Goal: Information Seeking & Learning: Learn about a topic

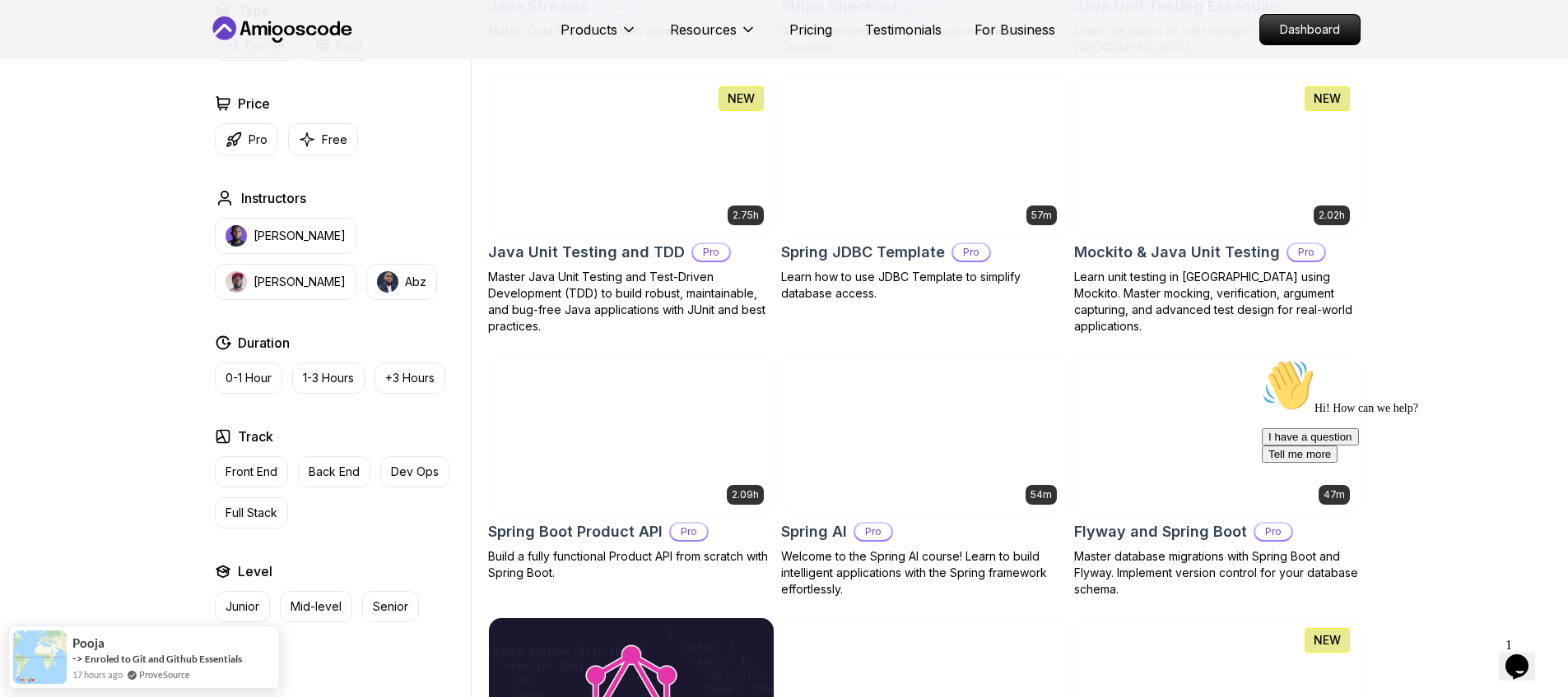
scroll to position [2172, 0]
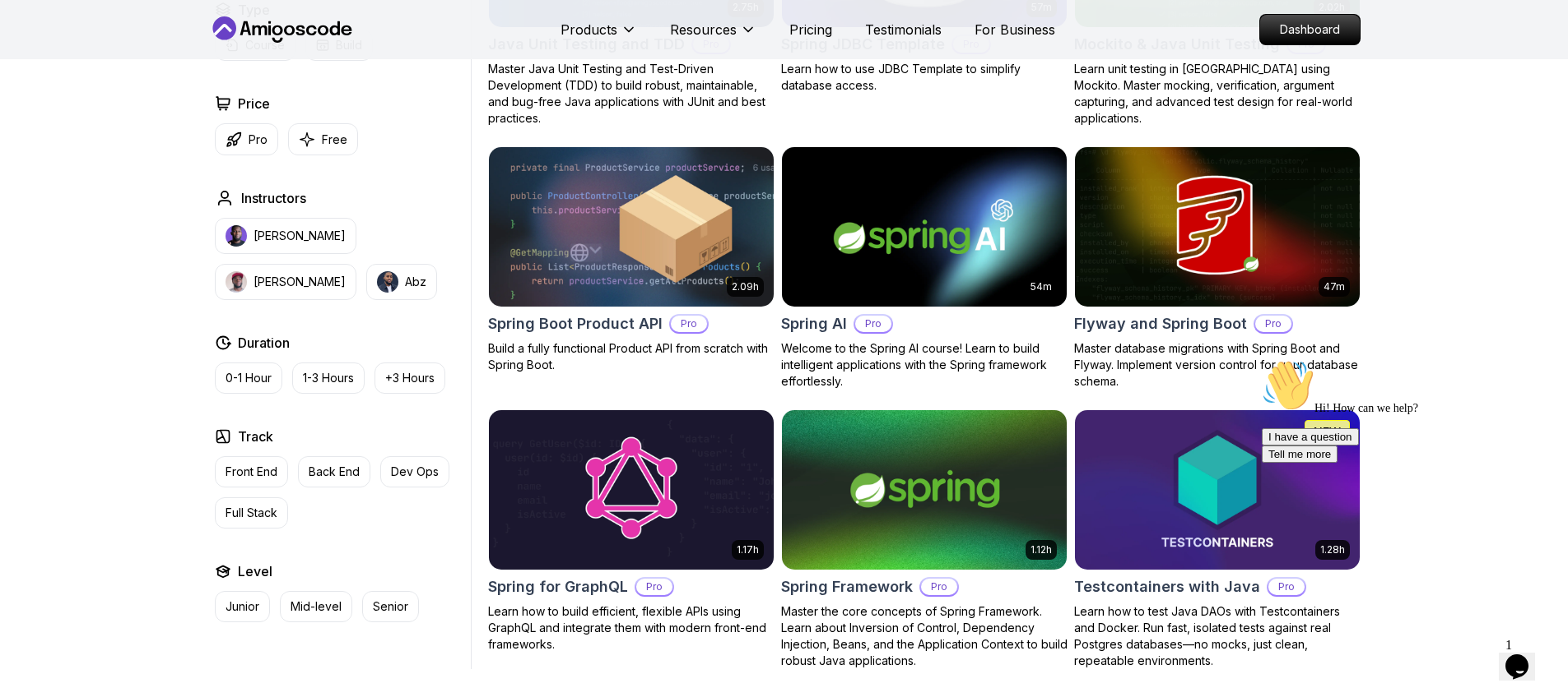
click at [271, 229] on p "[PERSON_NAME]" at bounding box center [300, 235] width 92 height 17
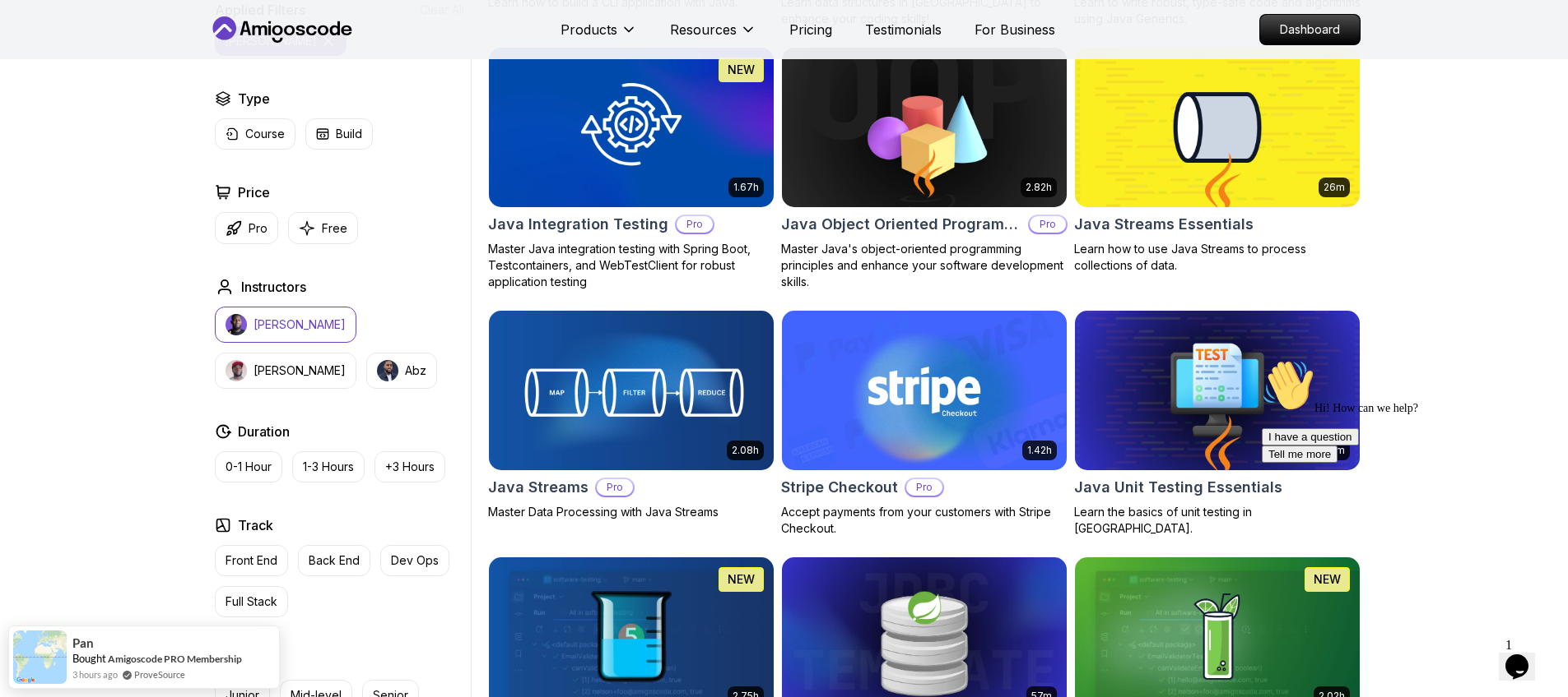
scroll to position [1481, 0]
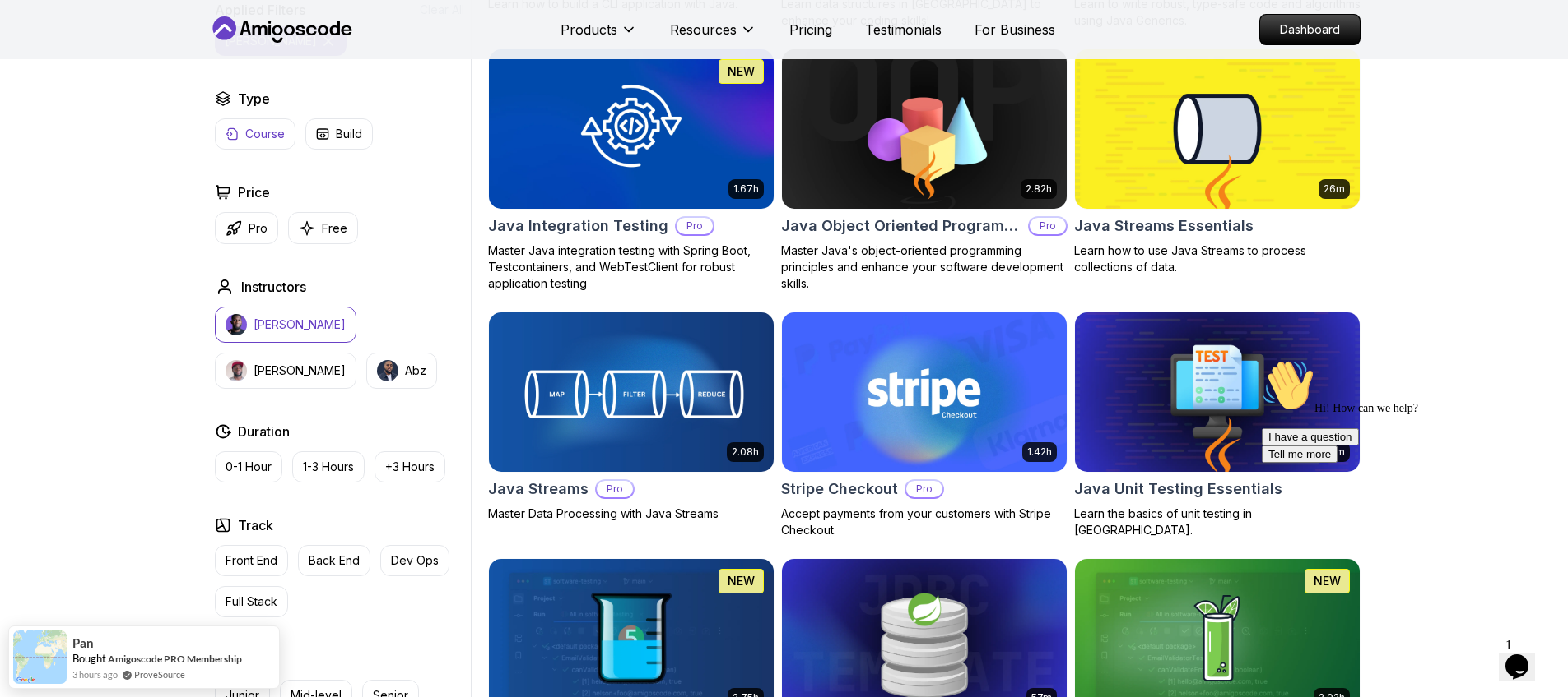
click at [255, 134] on p "Course" at bounding box center [265, 133] width 40 height 17
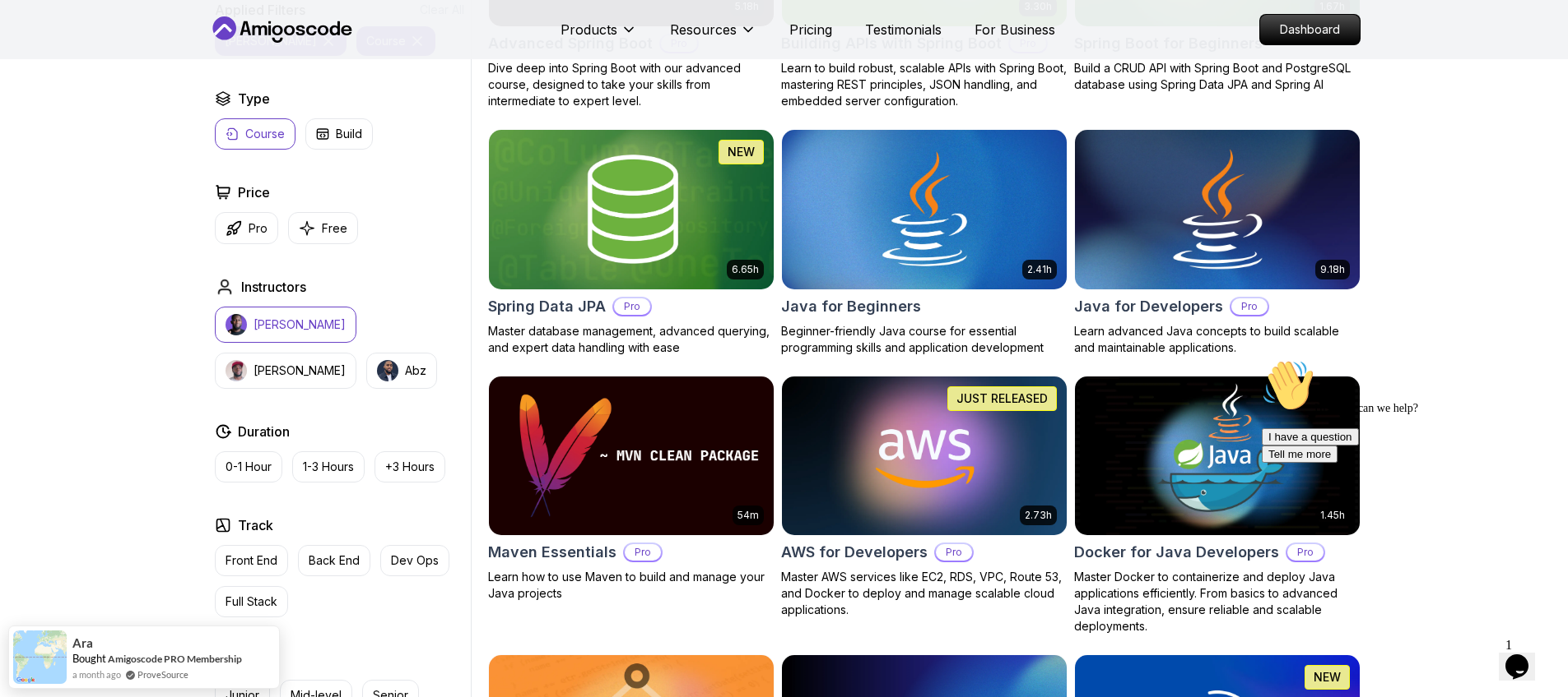
scroll to position [592, 0]
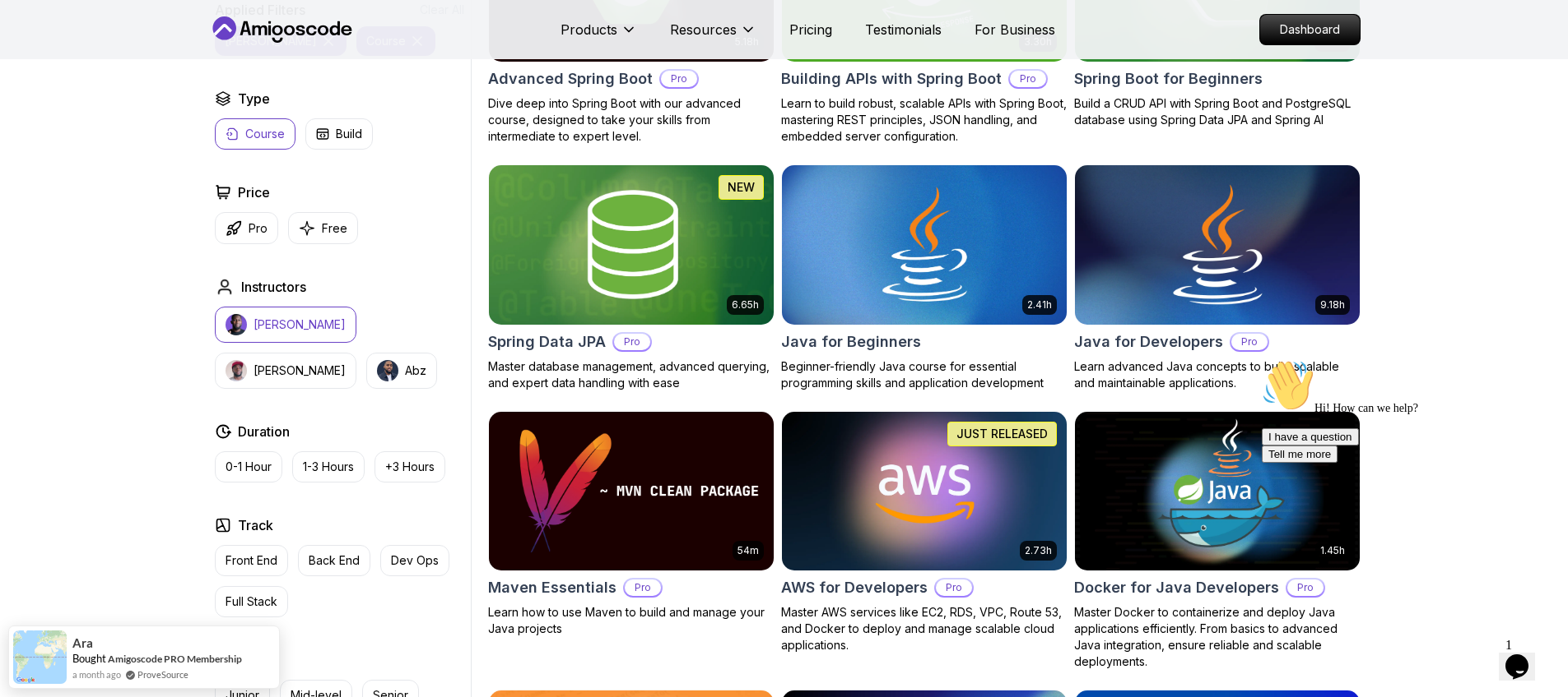
click at [1193, 286] on img at bounding box center [1216, 245] width 299 height 167
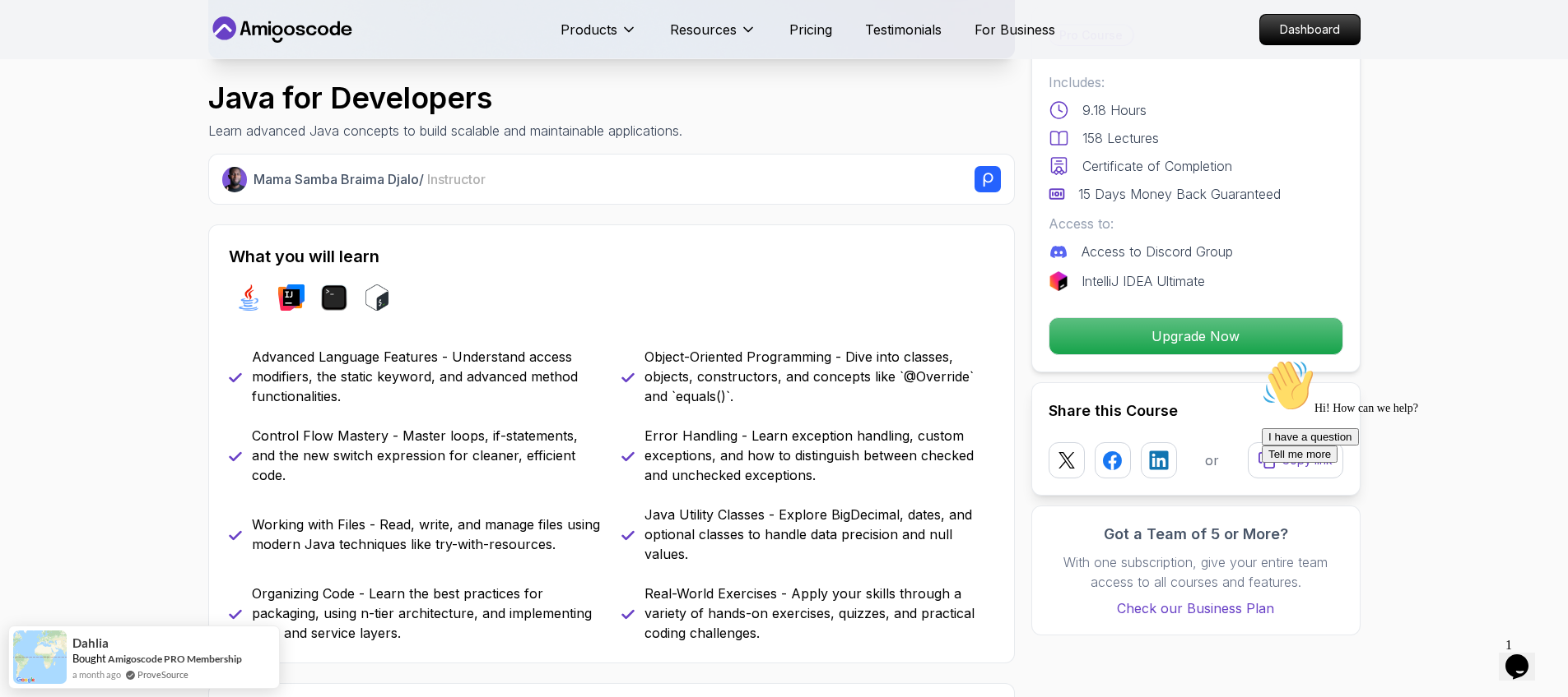
scroll to position [395, 0]
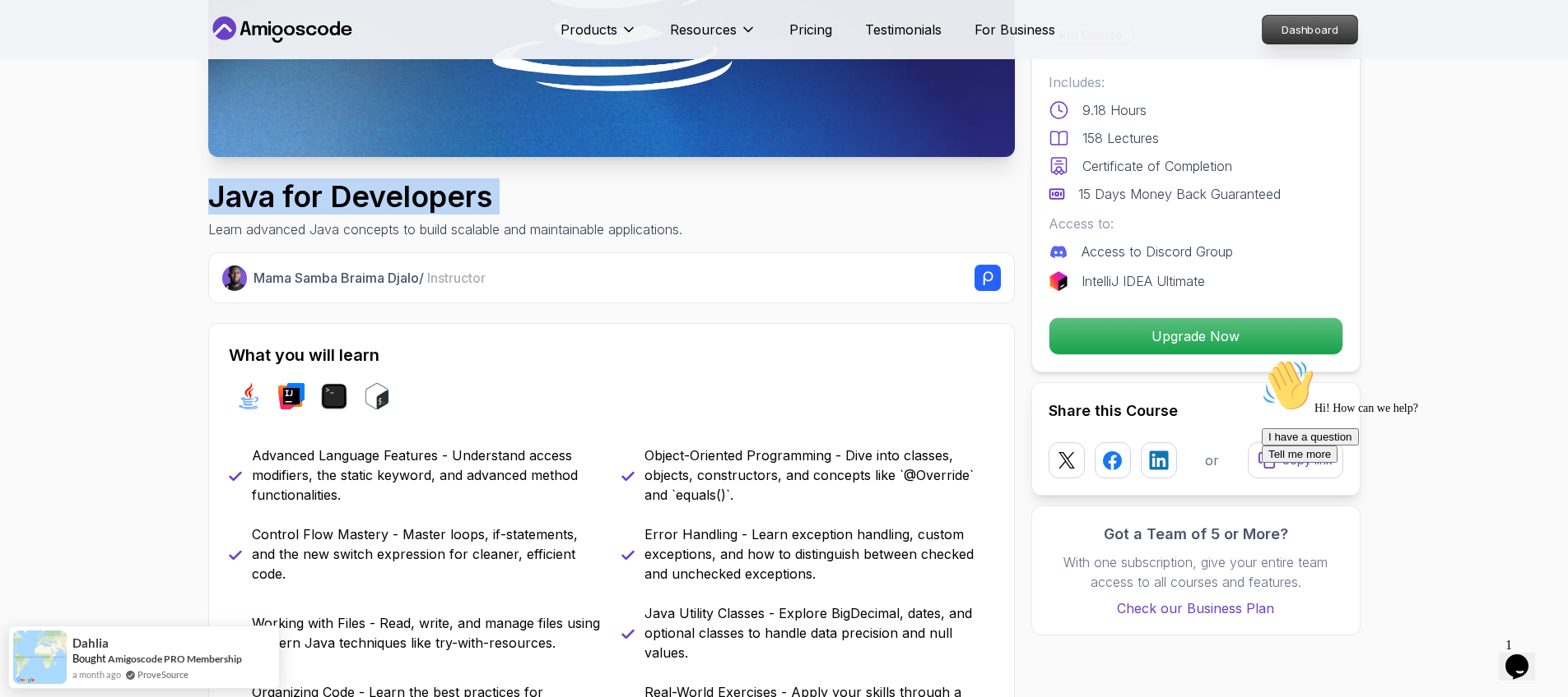
copy h1 "Java for Developers"
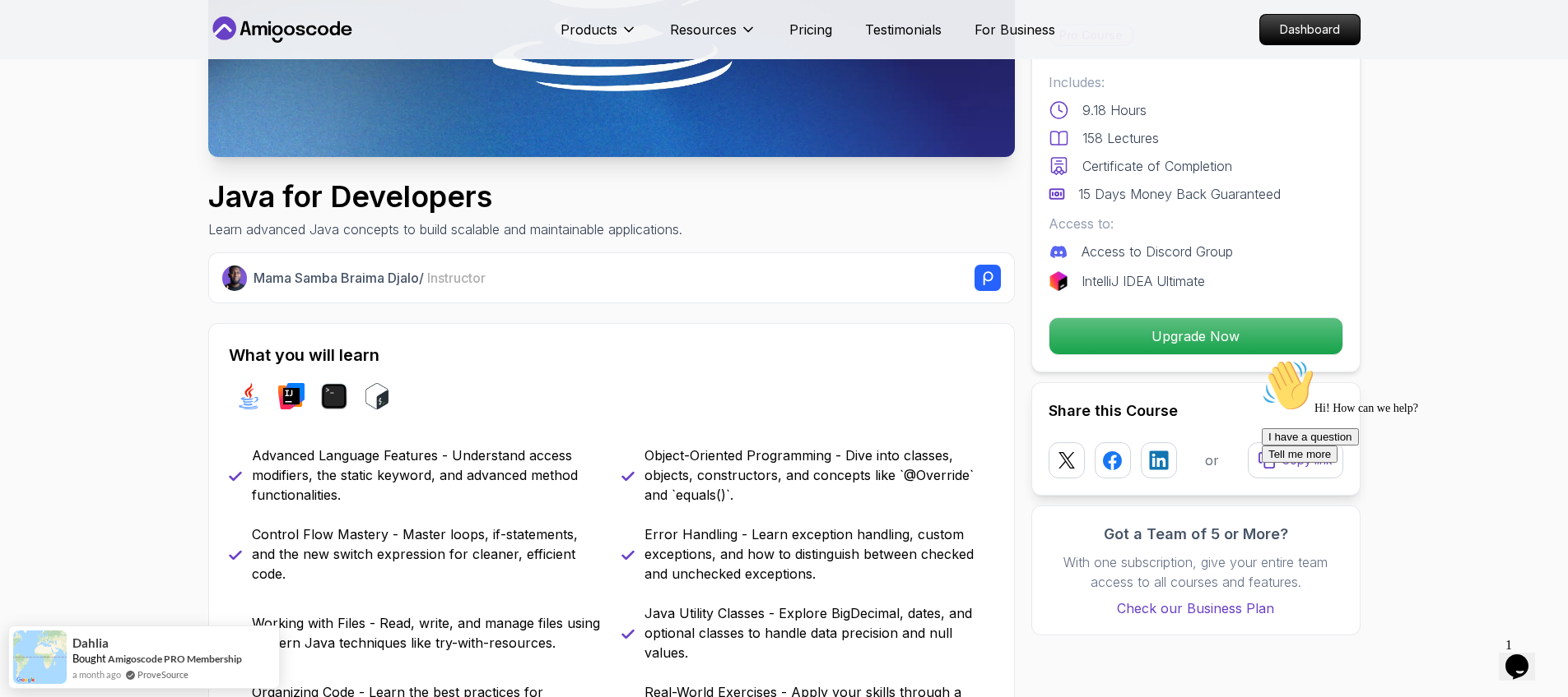
click at [1194, 167] on p "Certificate of Completion" at bounding box center [1158, 166] width 150 height 19
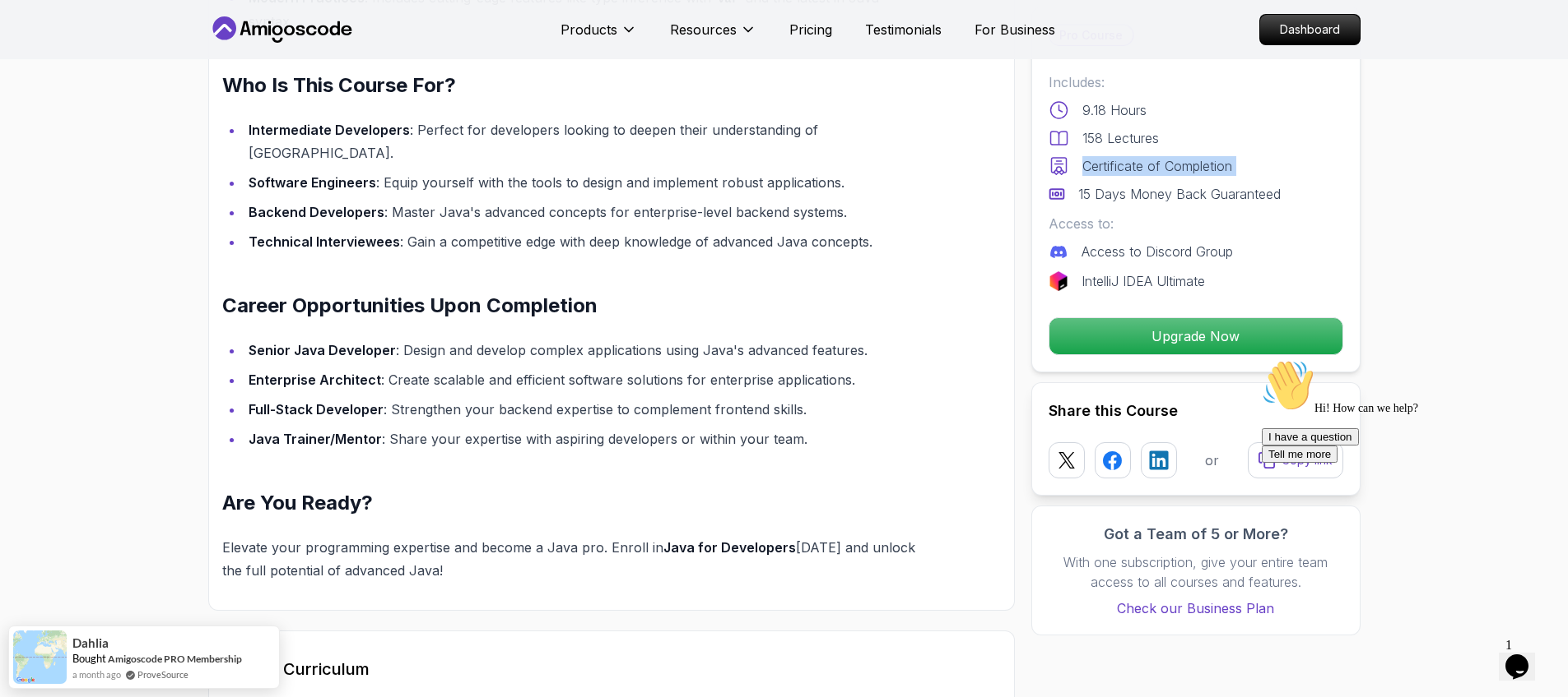
scroll to position [1678, 0]
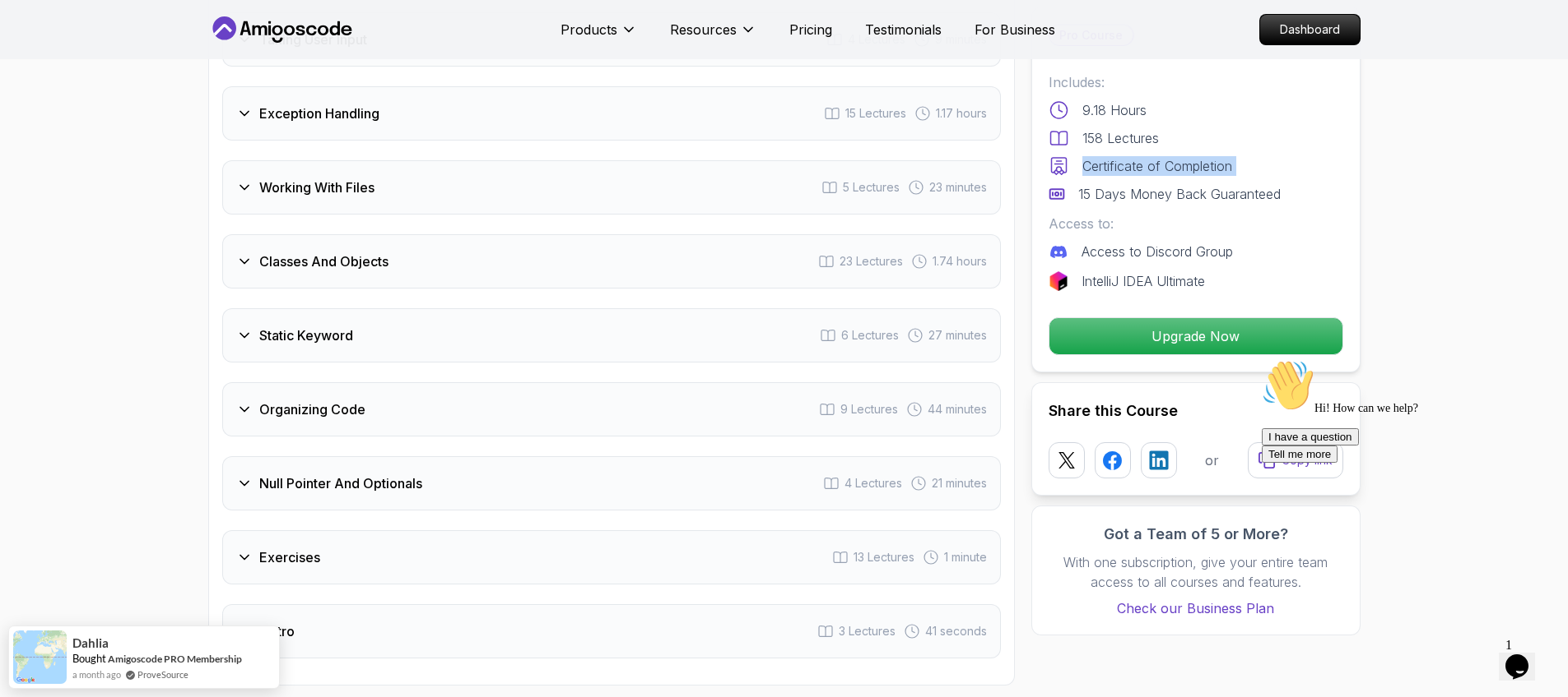
click at [630, 382] on div "Organizing Code 9 Lectures 44 minutes" at bounding box center [611, 409] width 778 height 54
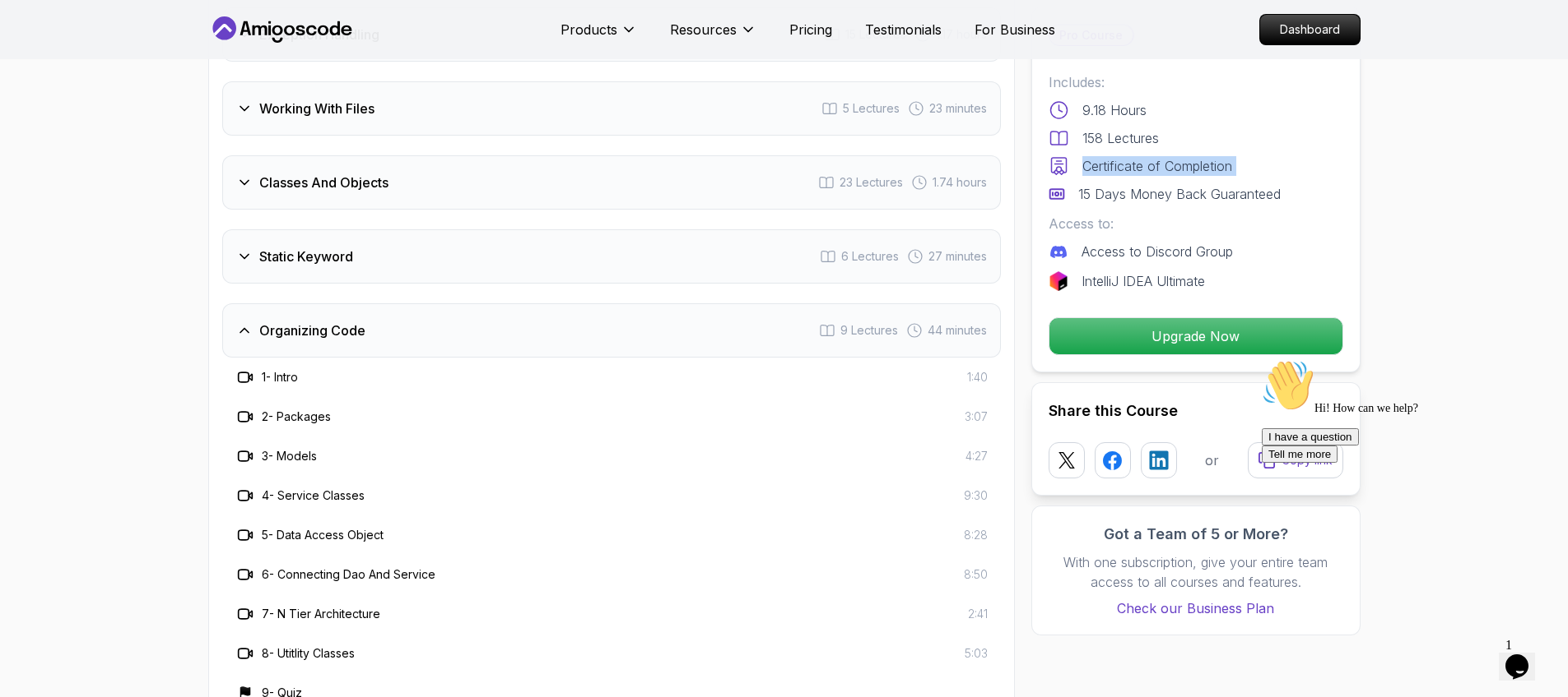
scroll to position [2980, 0]
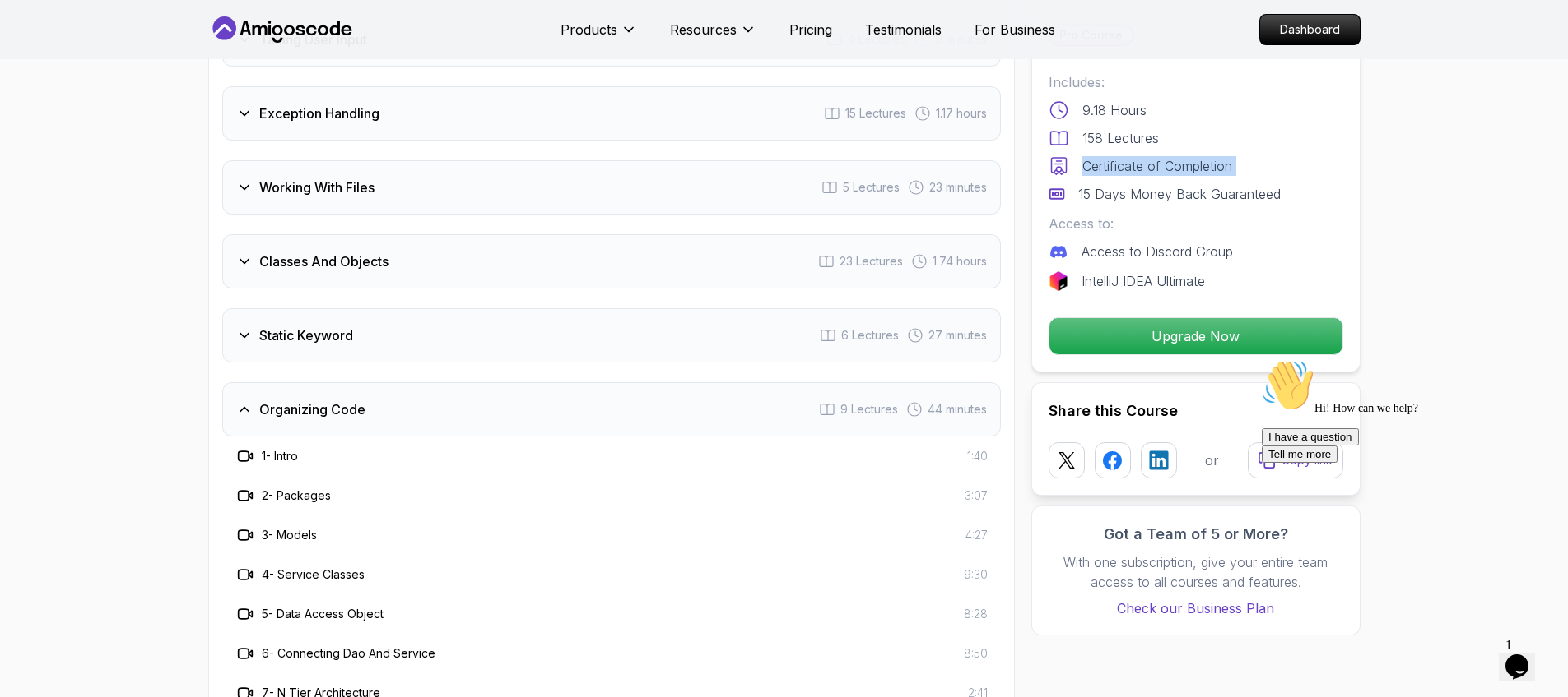
click at [630, 382] on div "Organizing Code 9 Lectures 44 minutes" at bounding box center [611, 409] width 778 height 54
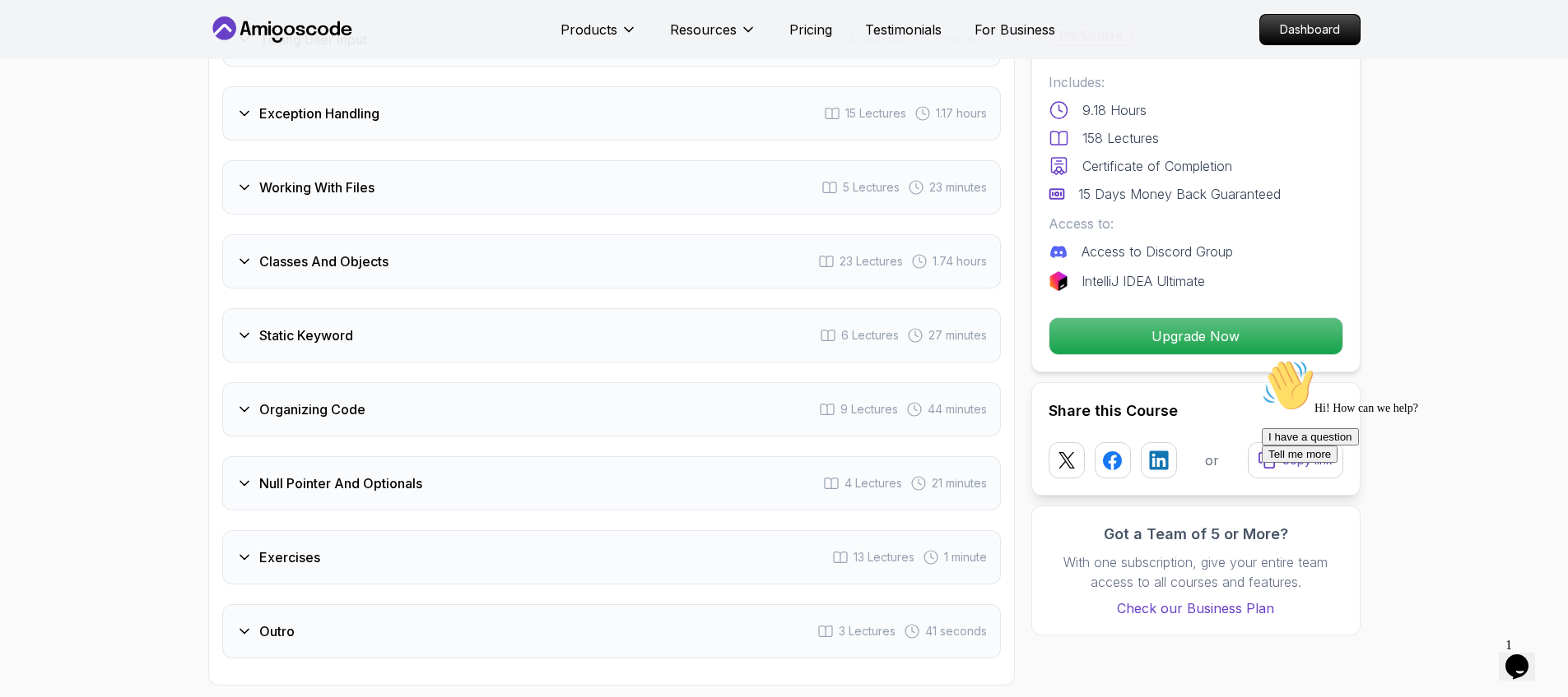
click at [641, 308] on div "Static Keyword 6 Lectures 27 minutes" at bounding box center [611, 335] width 778 height 54
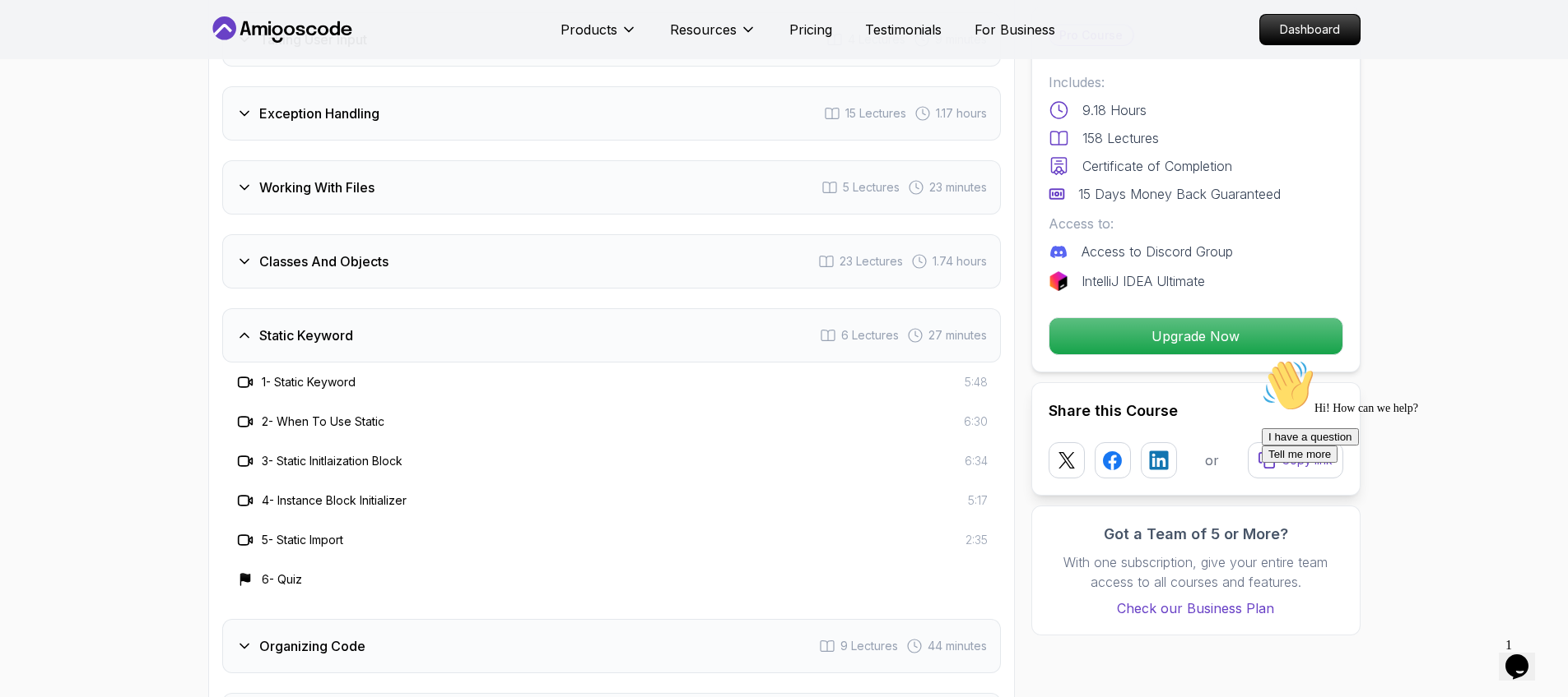
click at [643, 308] on div "Static Keyword 6 Lectures 27 minutes" at bounding box center [611, 335] width 778 height 54
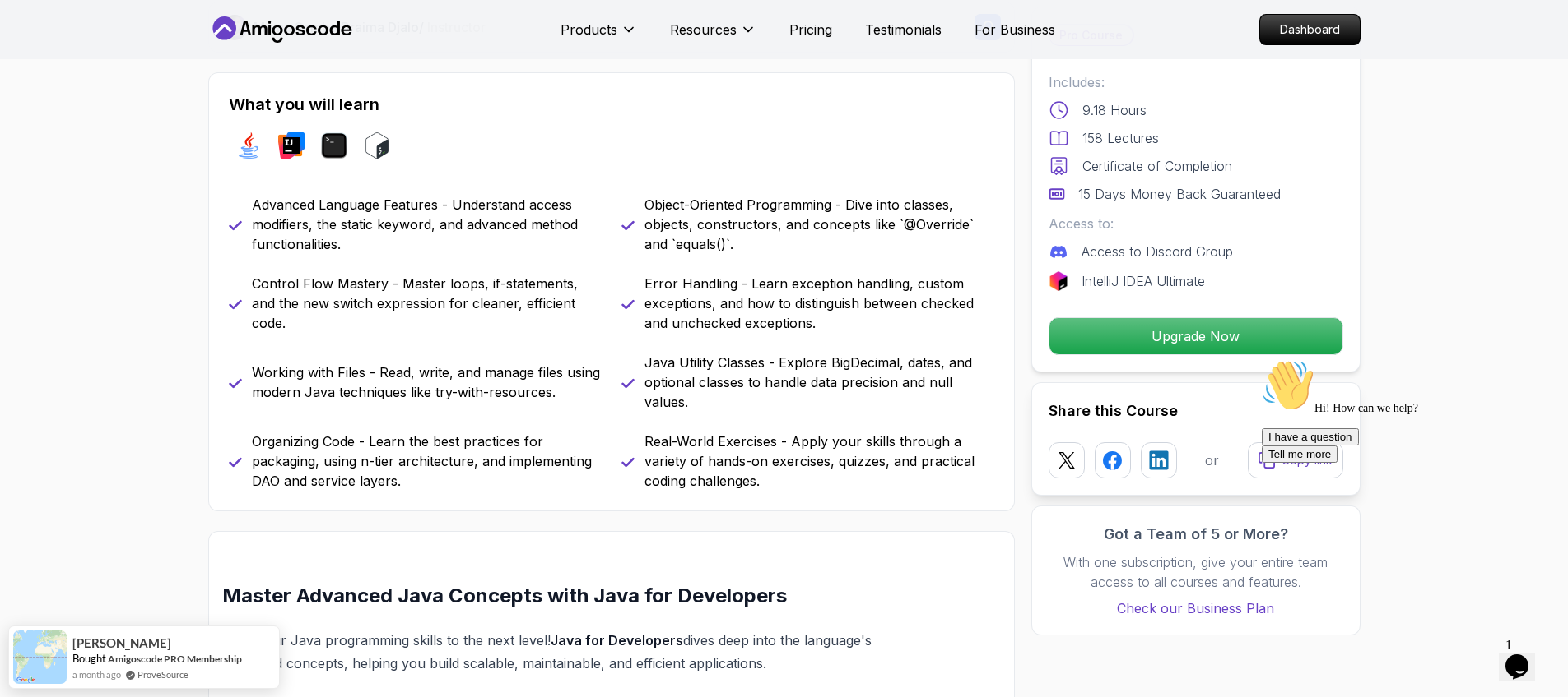
scroll to position [611, 0]
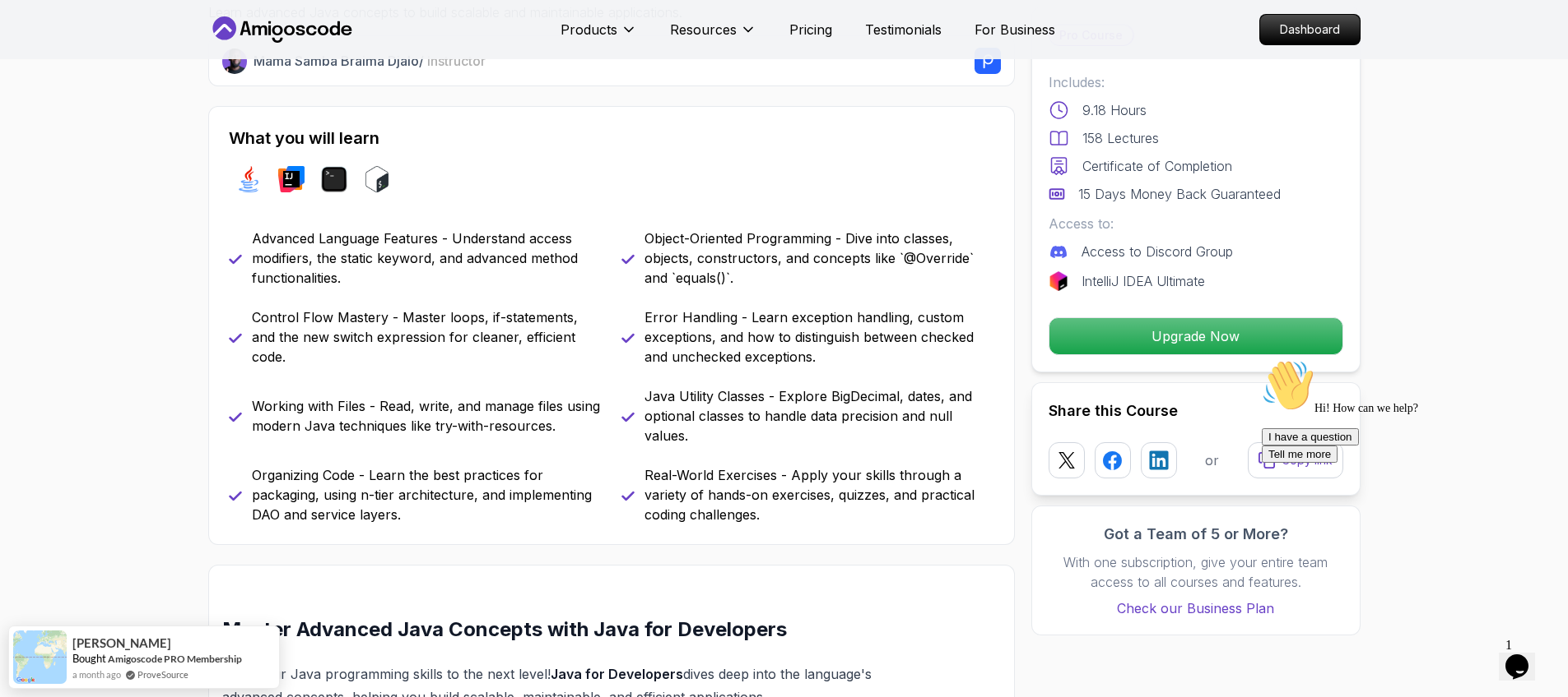
click at [687, 391] on p "Java Utility Classes - Explore BigDecimal, dates, and optional classes to handl…" at bounding box center [819, 416] width 350 height 59
click at [782, 461] on div "Advanced Language Features - Understand access modifiers, the static keyword, a…" at bounding box center [611, 376] width 766 height 296
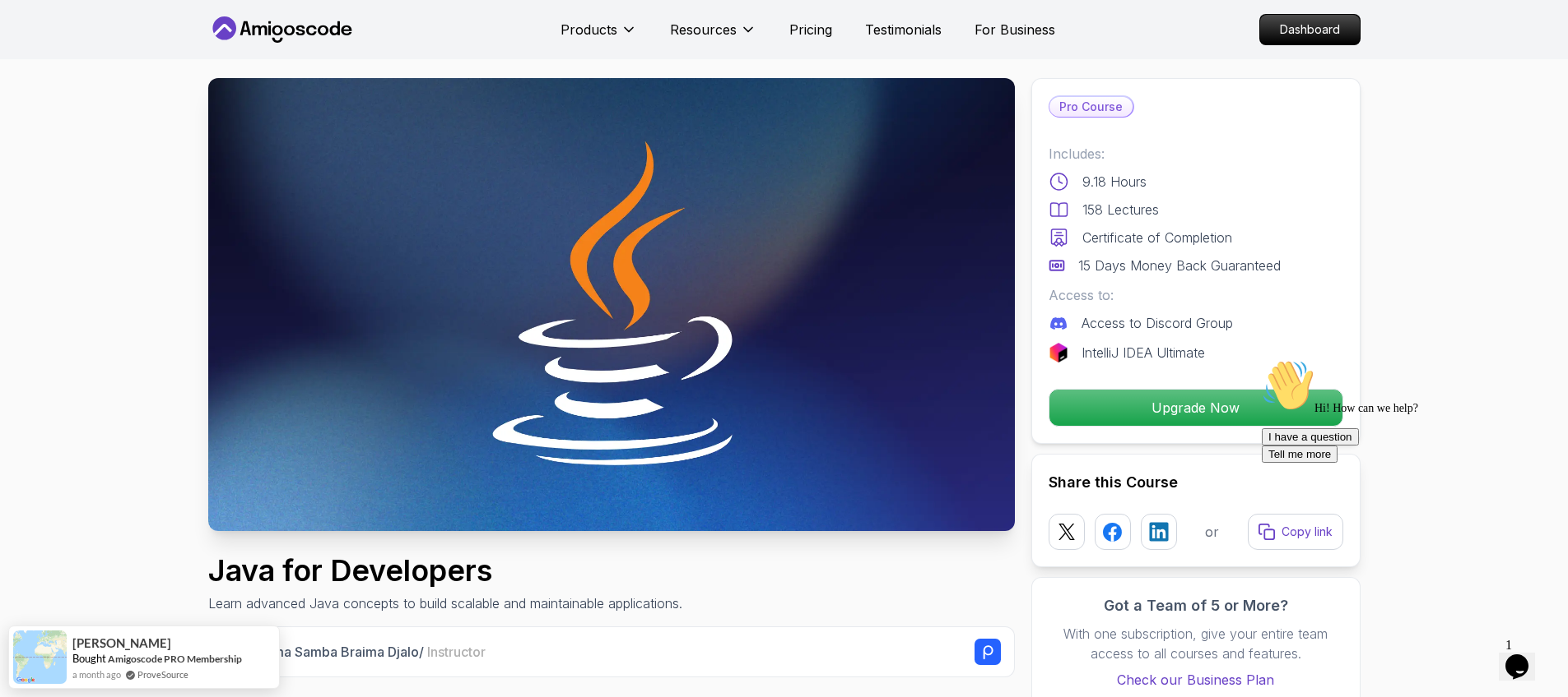
scroll to position [0, 0]
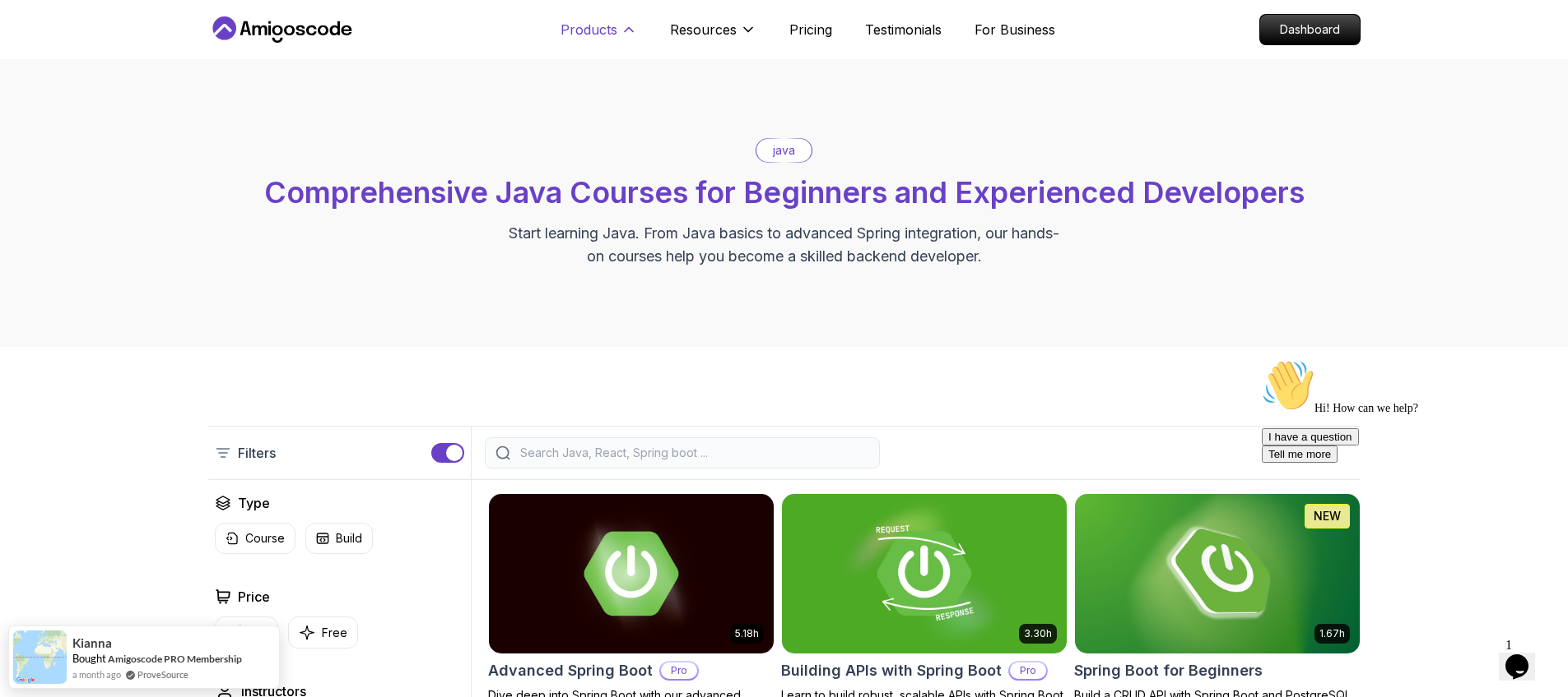
click at [627, 20] on button "Products" at bounding box center [598, 36] width 77 height 33
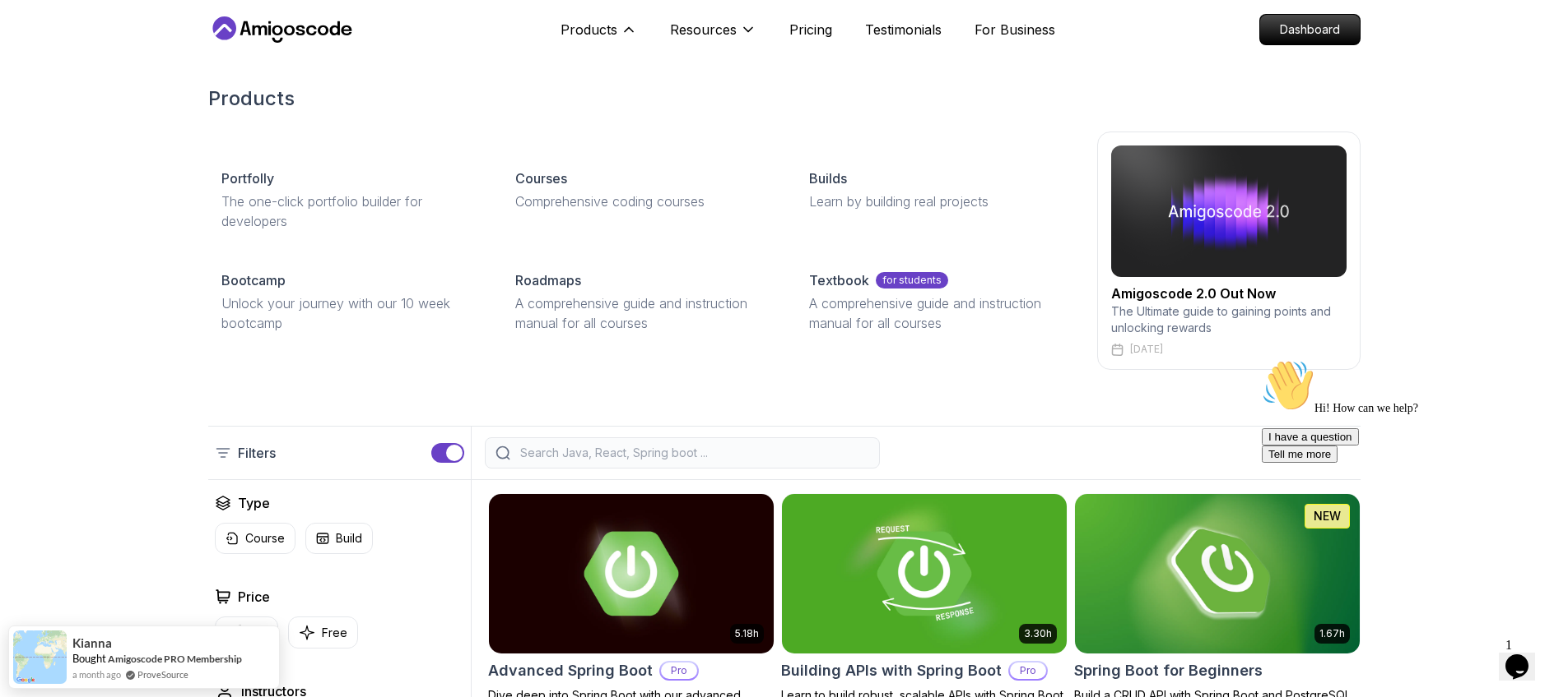
click at [190, 299] on div "Products Portfolly The one-click portfolio builder for developers Courses Compr…" at bounding box center [784, 227] width 1568 height 350
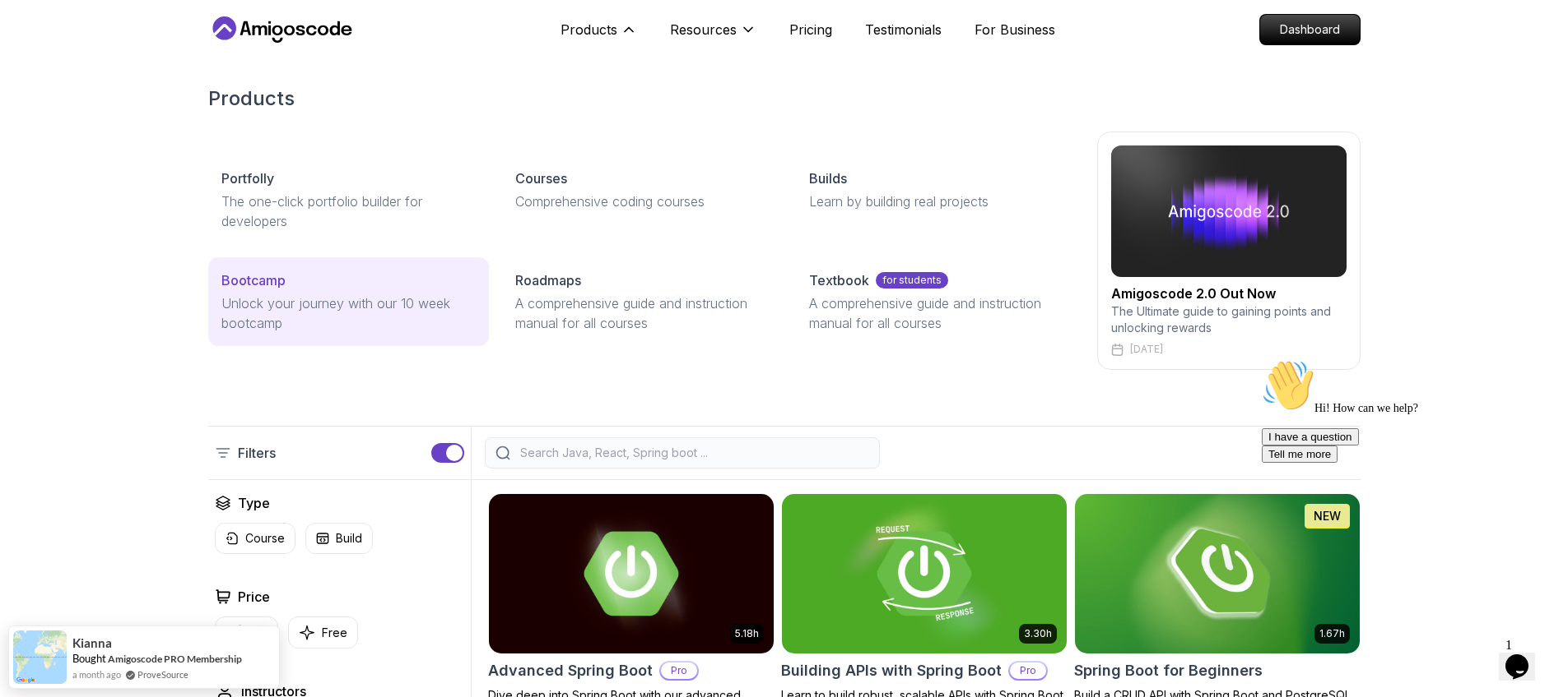
click at [223, 307] on p "Unlock your journey with our 10 week bootcamp" at bounding box center [348, 313] width 254 height 40
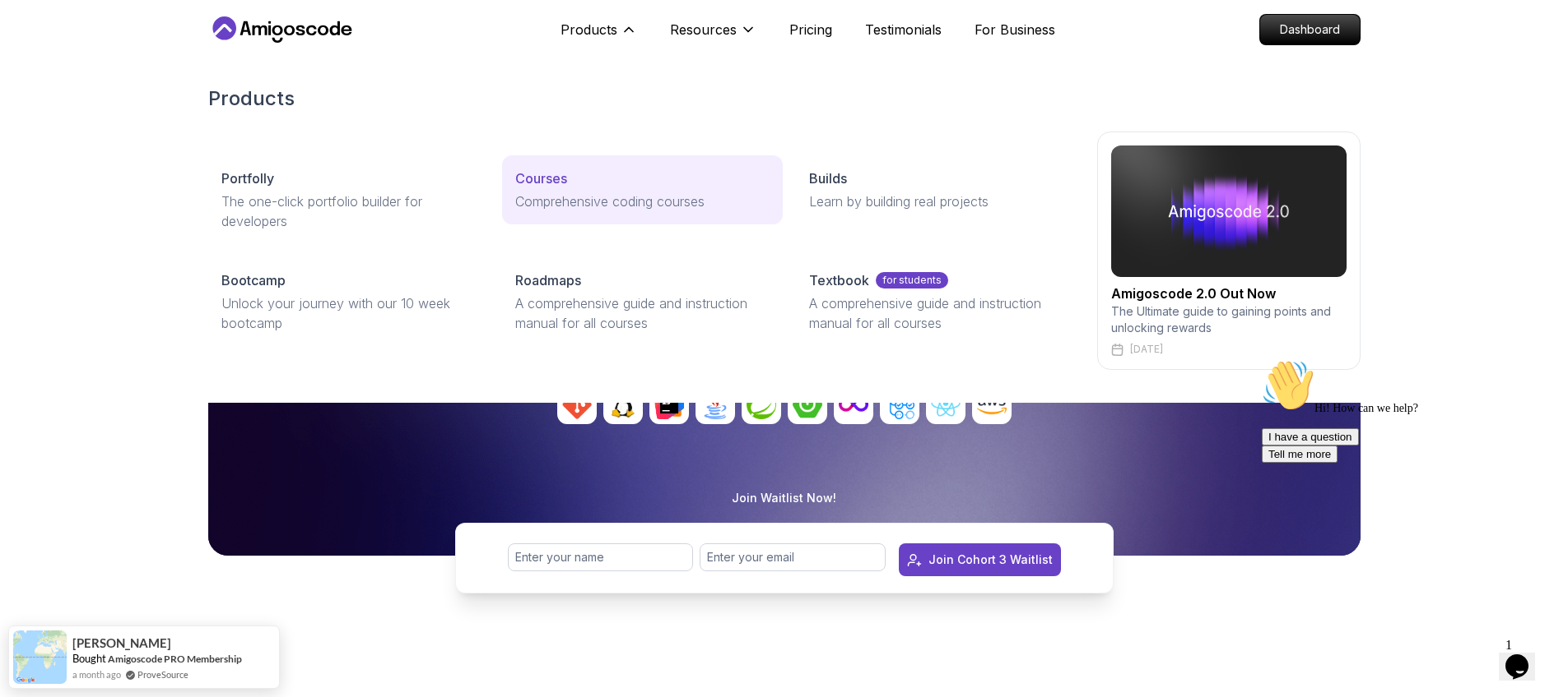
click at [639, 217] on link "Courses Comprehensive coding courses" at bounding box center [642, 190] width 281 height 69
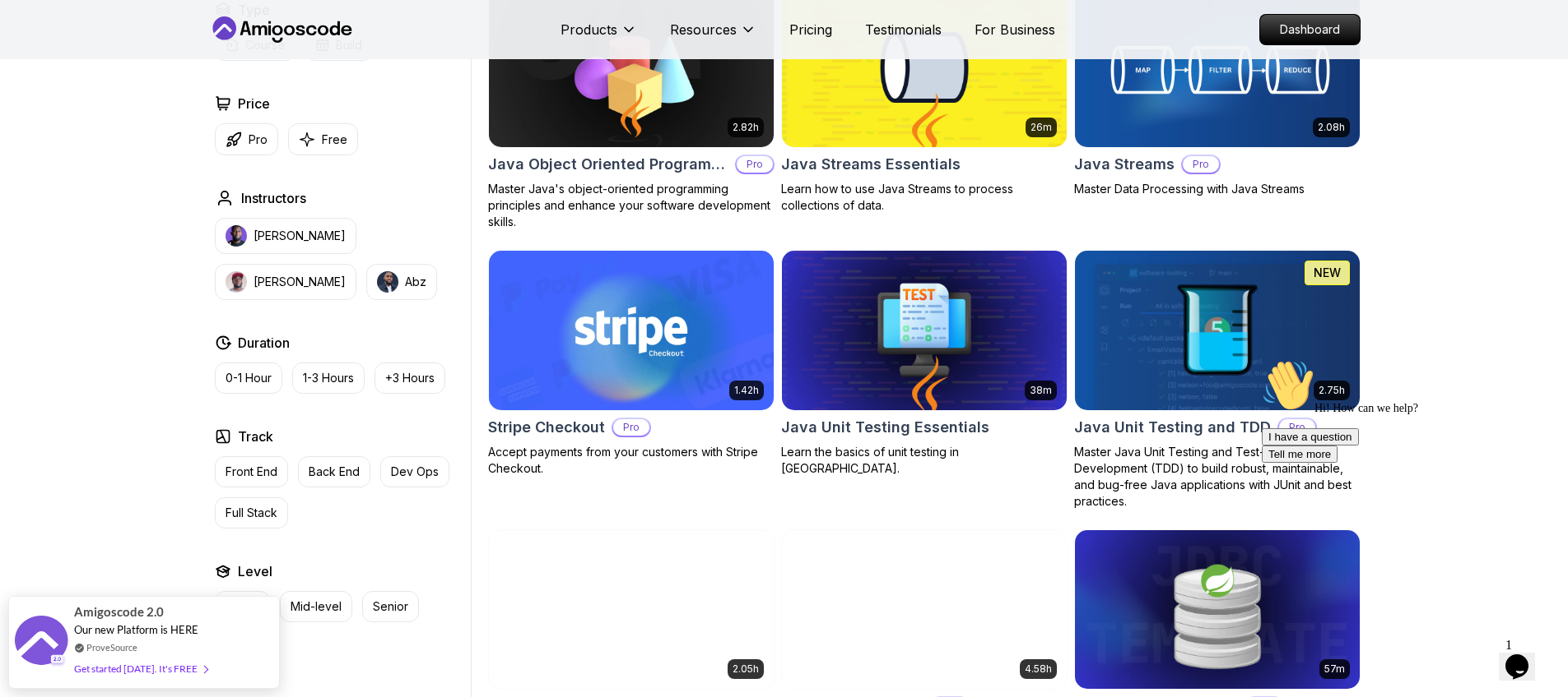
scroll to position [2566, 0]
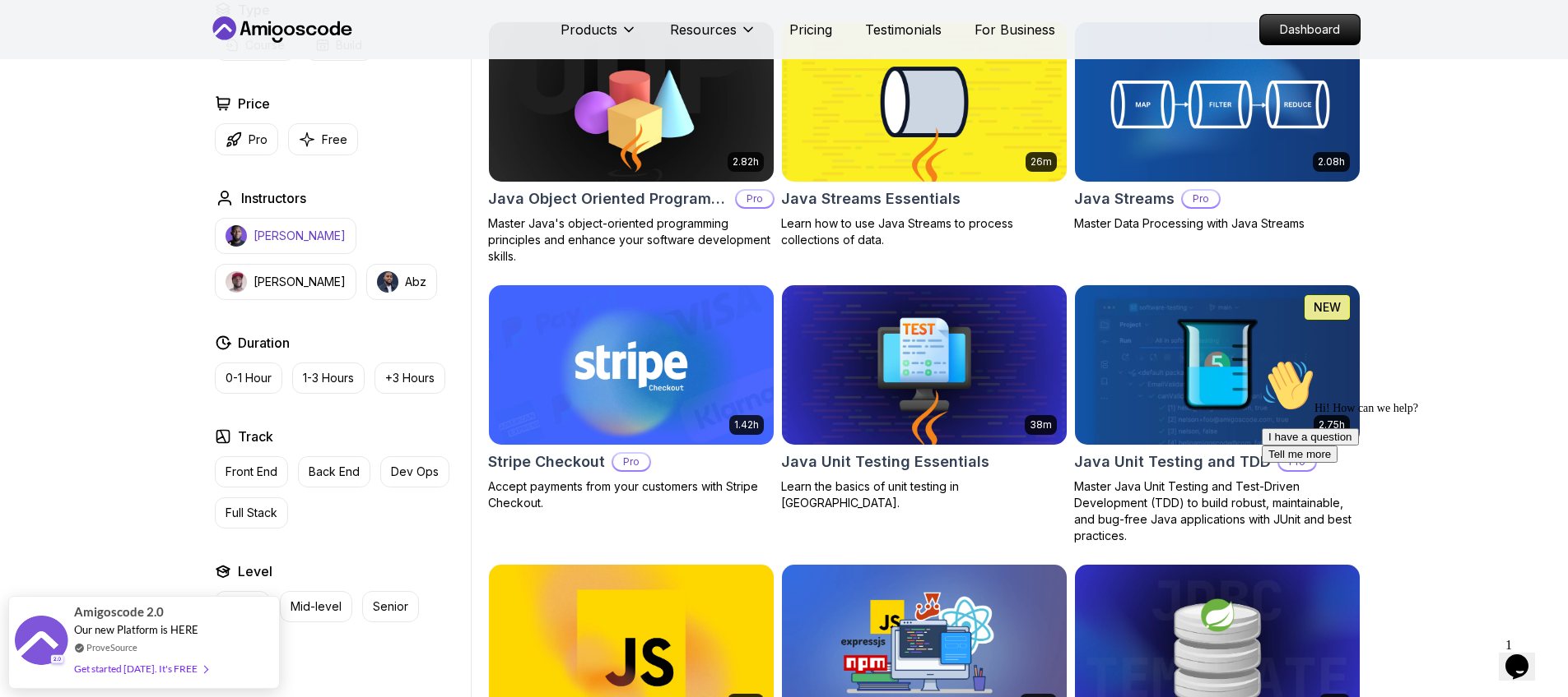
click at [298, 244] on button "[PERSON_NAME]" at bounding box center [286, 235] width 142 height 36
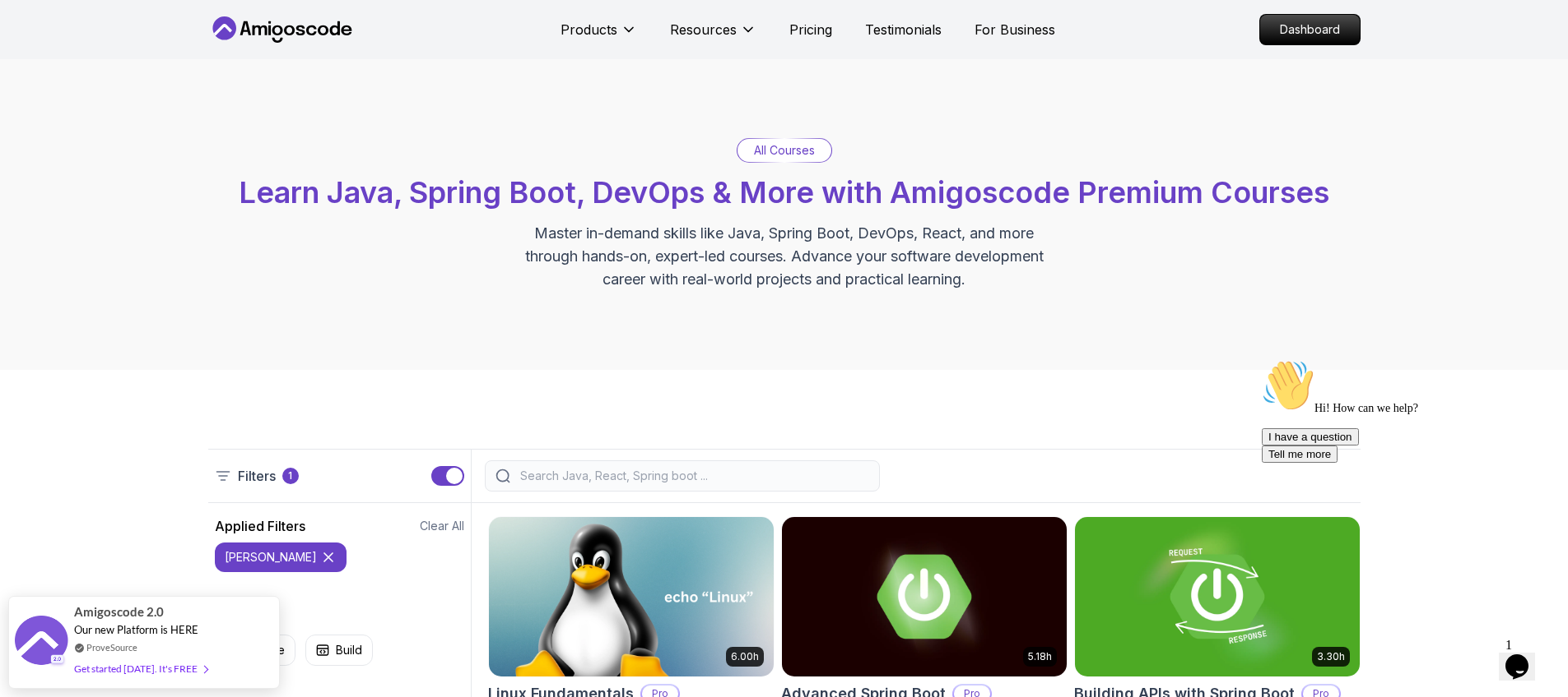
click at [285, 33] on icon at bounding box center [289, 30] width 11 height 10
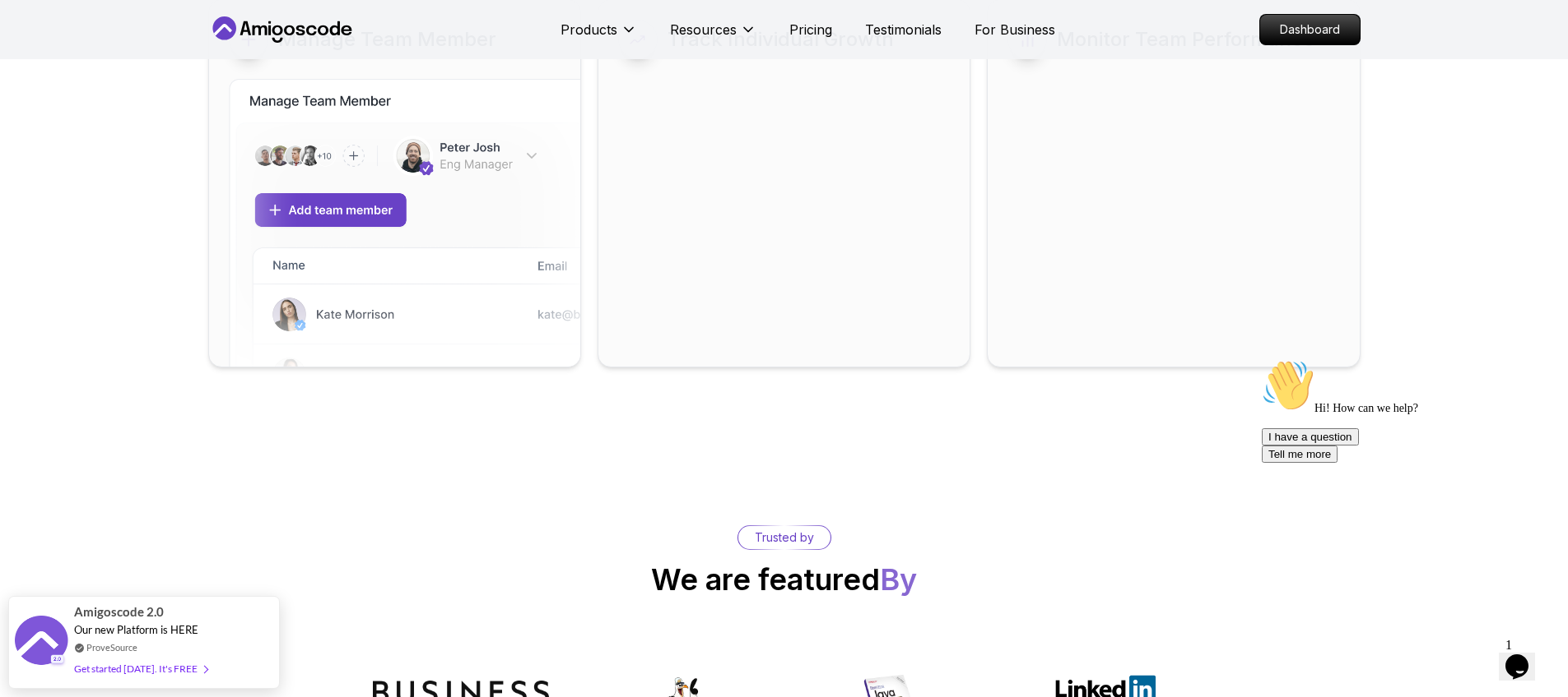
scroll to position [8943, 0]
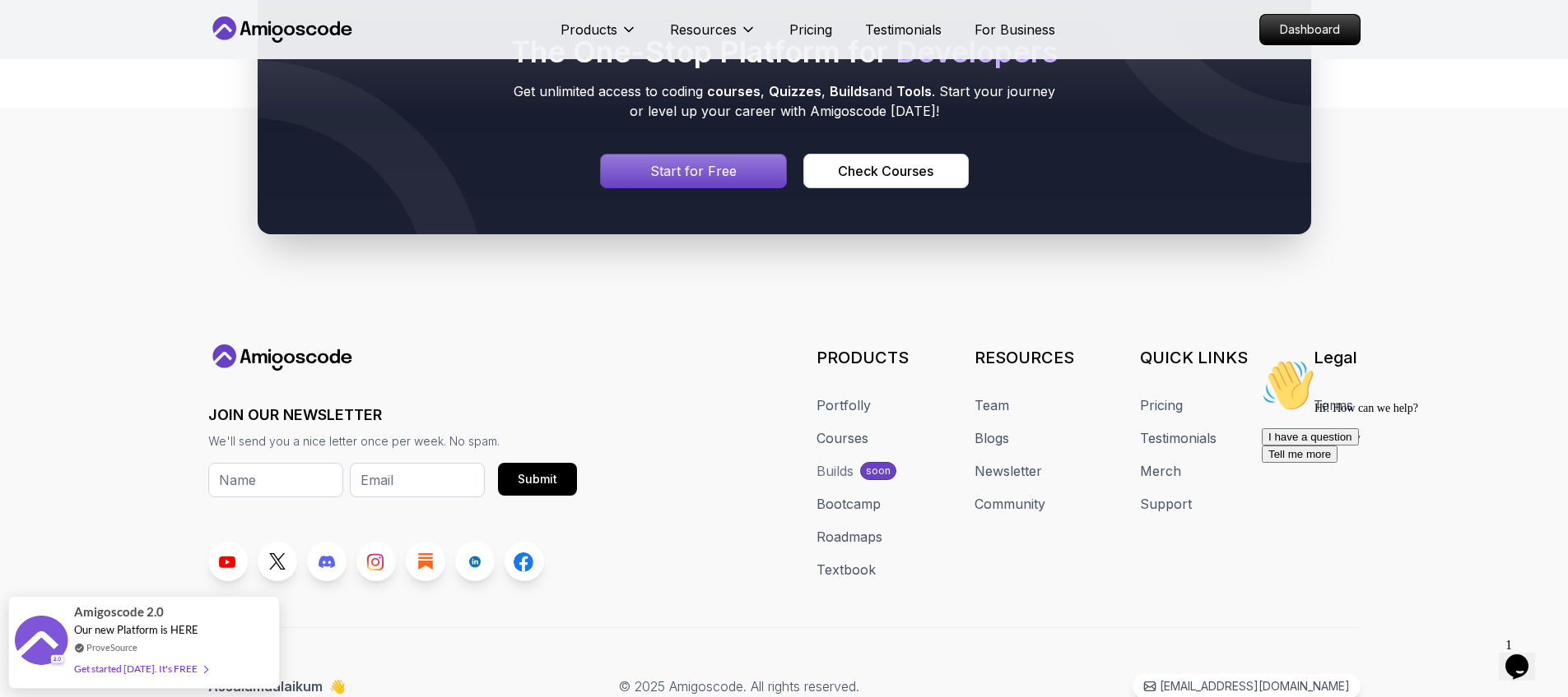
click at [795, 516] on div "JOIN OUR NEWSLETTER We'll send you a nice letter once per week. No spam. Submit…" at bounding box center [784, 521] width 1152 height 355
click at [745, 155] on div "Signin page" at bounding box center [694, 171] width 186 height 33
click at [934, 154] on button "Check Courses" at bounding box center [885, 171] width 164 height 35
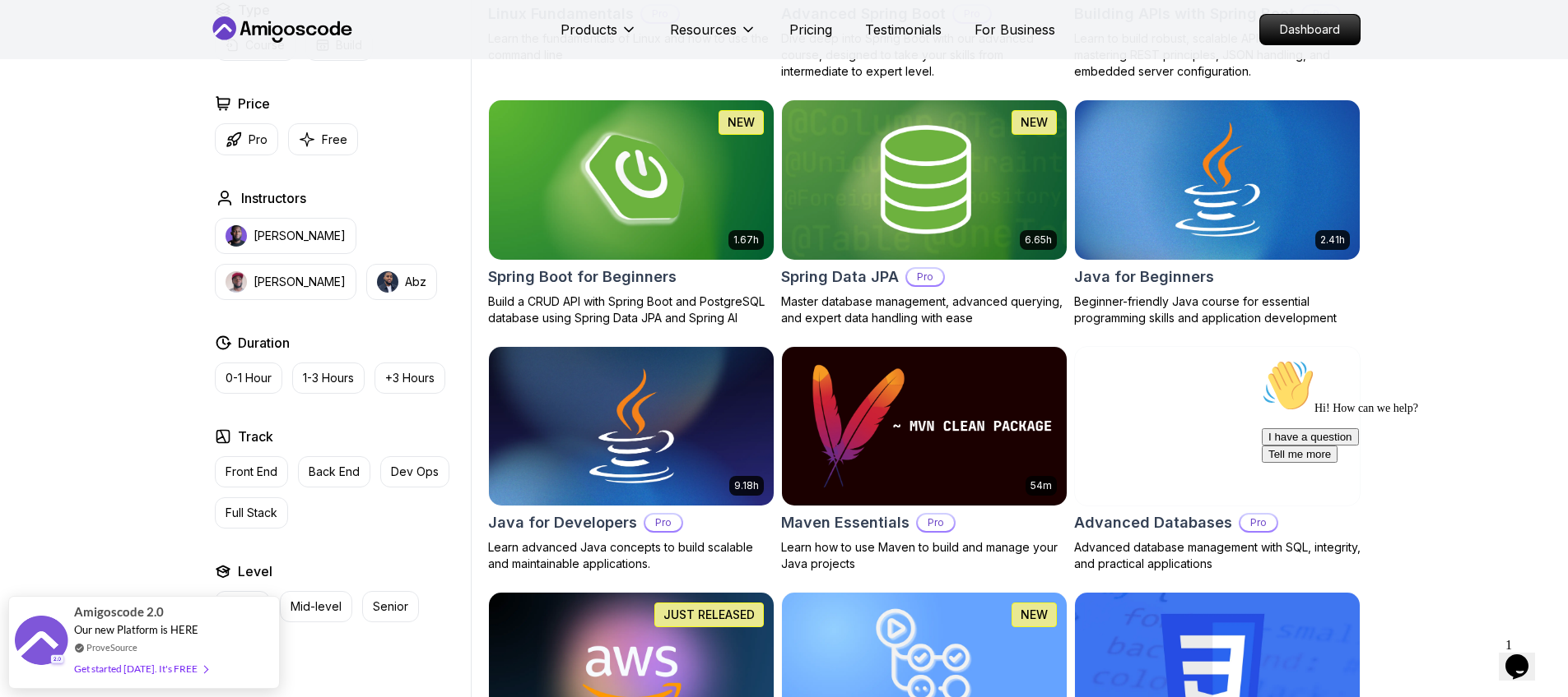
scroll to position [691, 0]
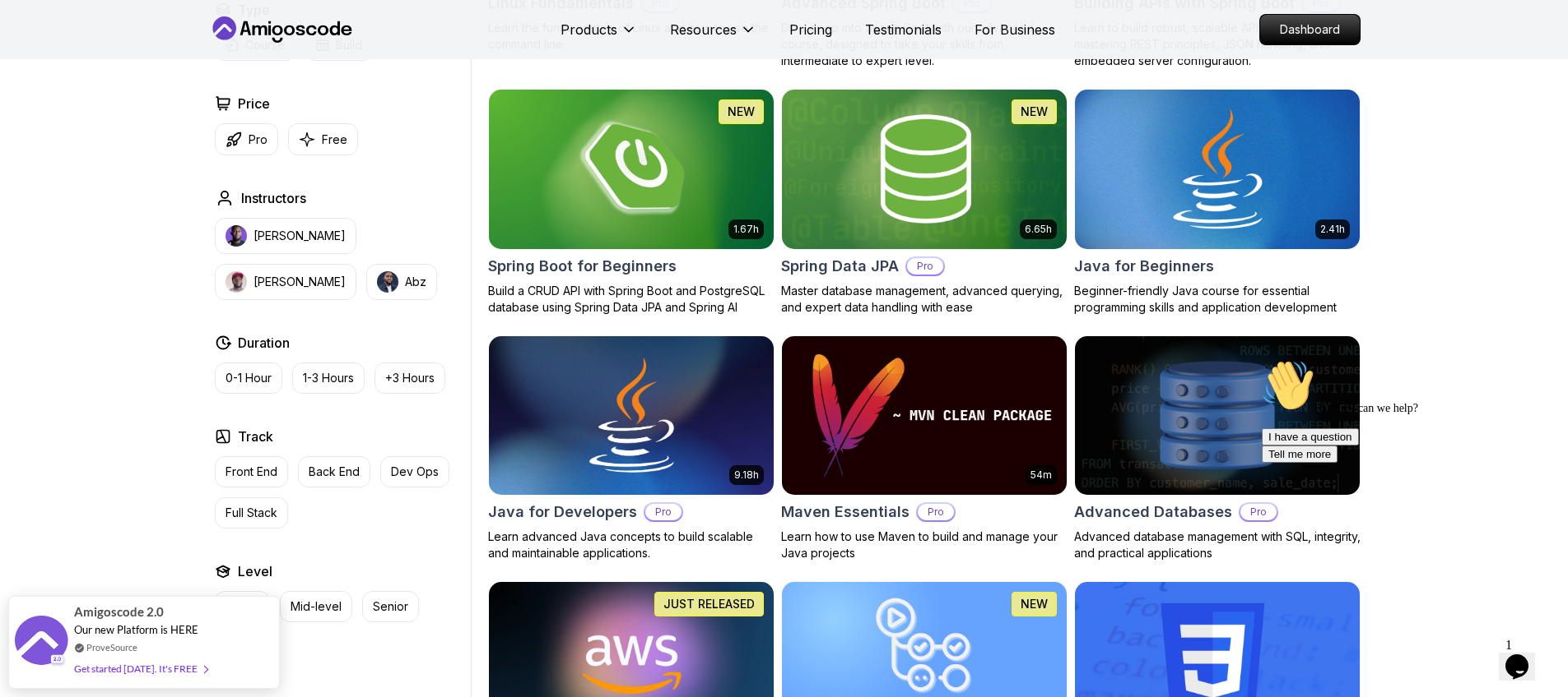
click at [1236, 149] on img at bounding box center [1216, 169] width 299 height 167
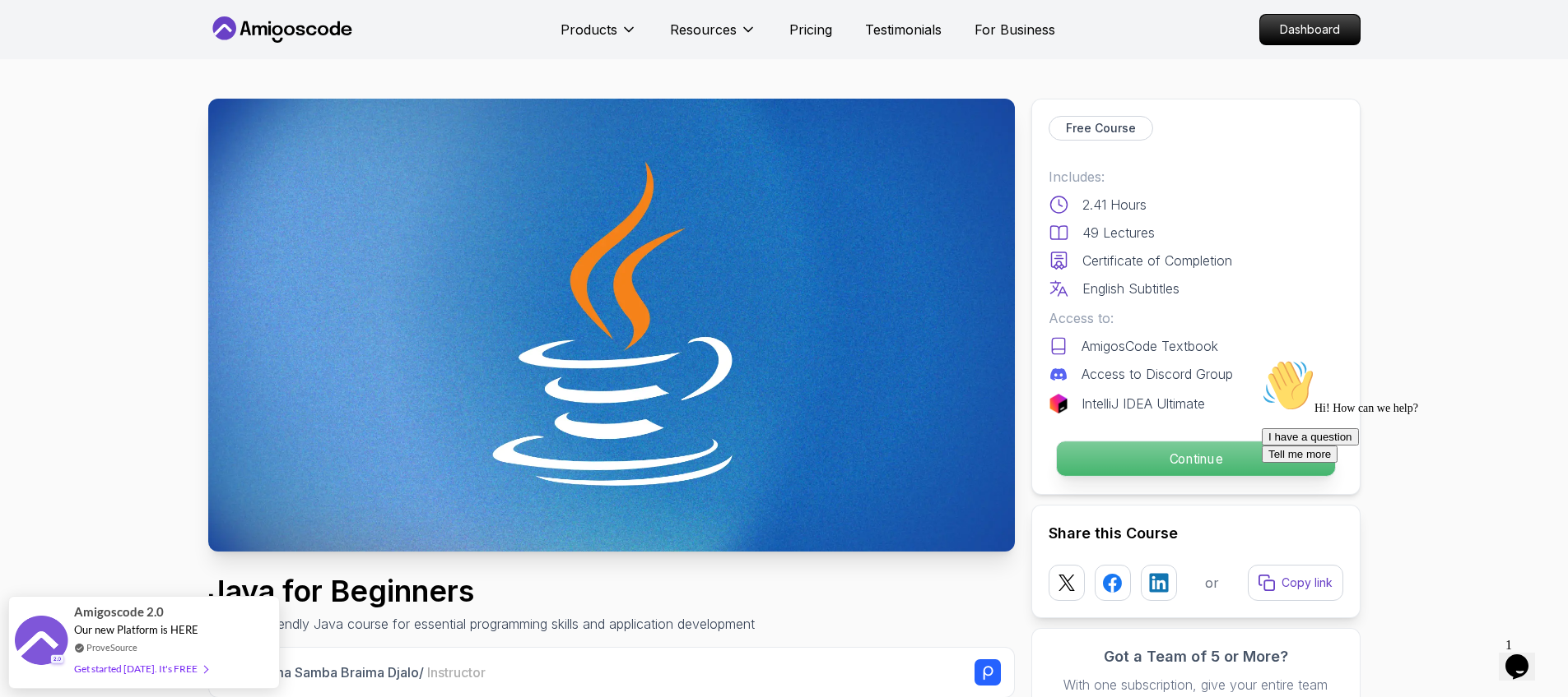
click at [1192, 451] on p "Continue" at bounding box center [1194, 459] width 278 height 35
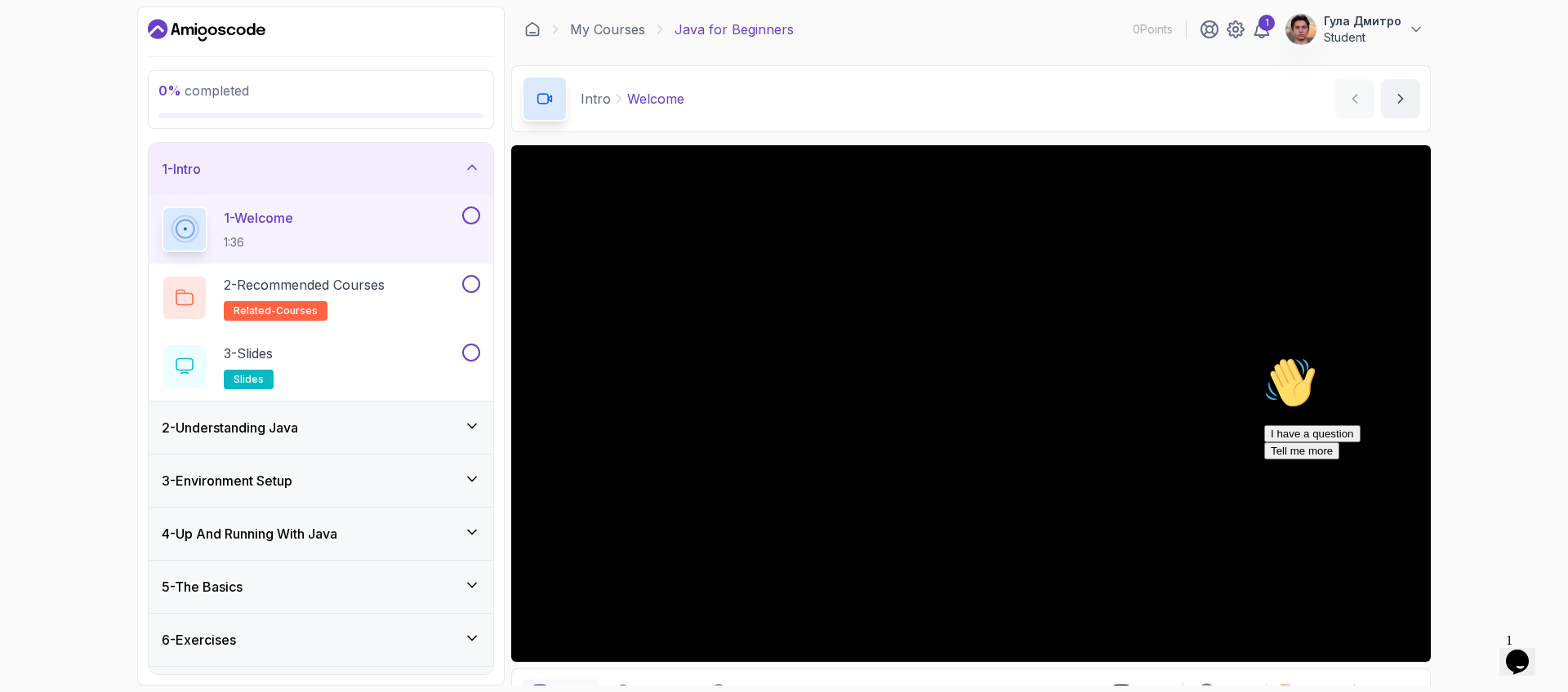
click at [1344, 24] on p "Гула Дмитро" at bounding box center [1362, 21] width 77 height 16
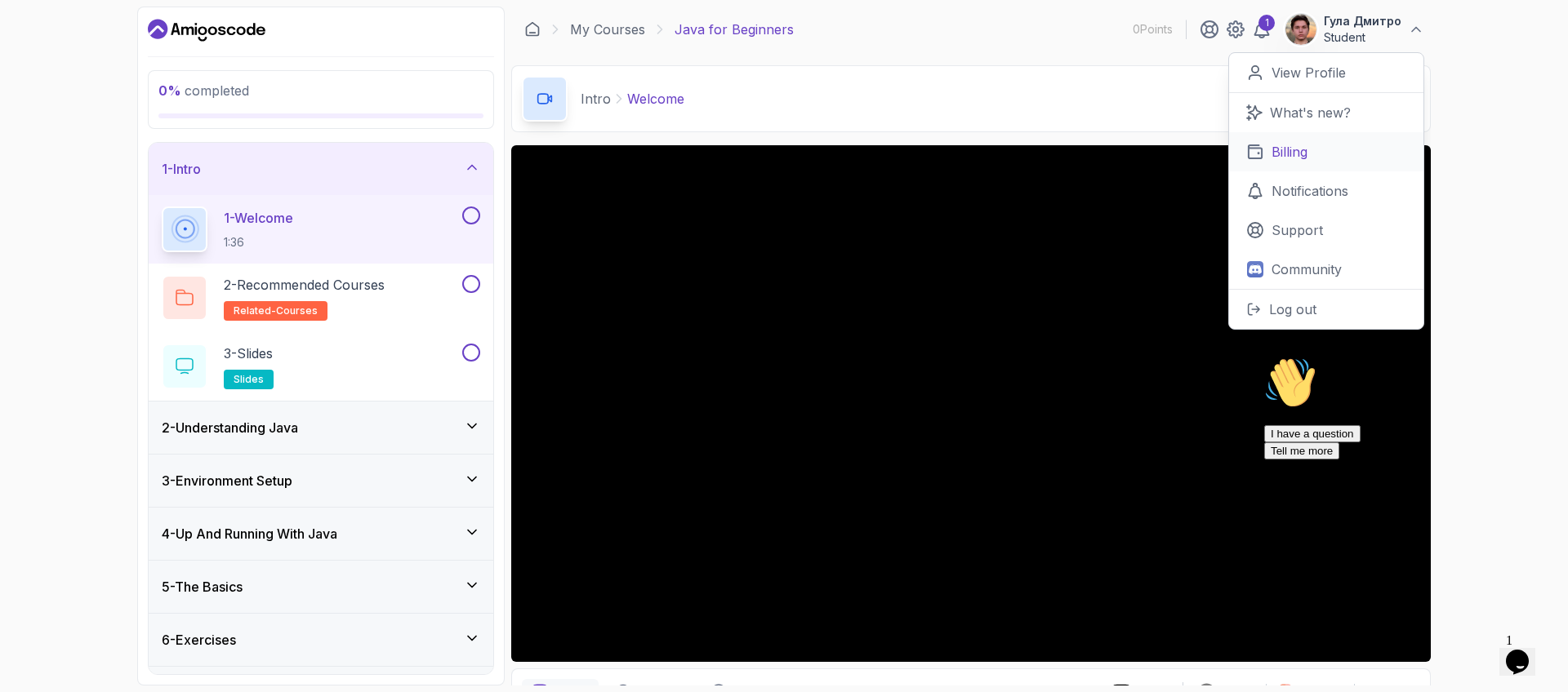
click at [1366, 146] on link "Billing" at bounding box center [1326, 152] width 194 height 40
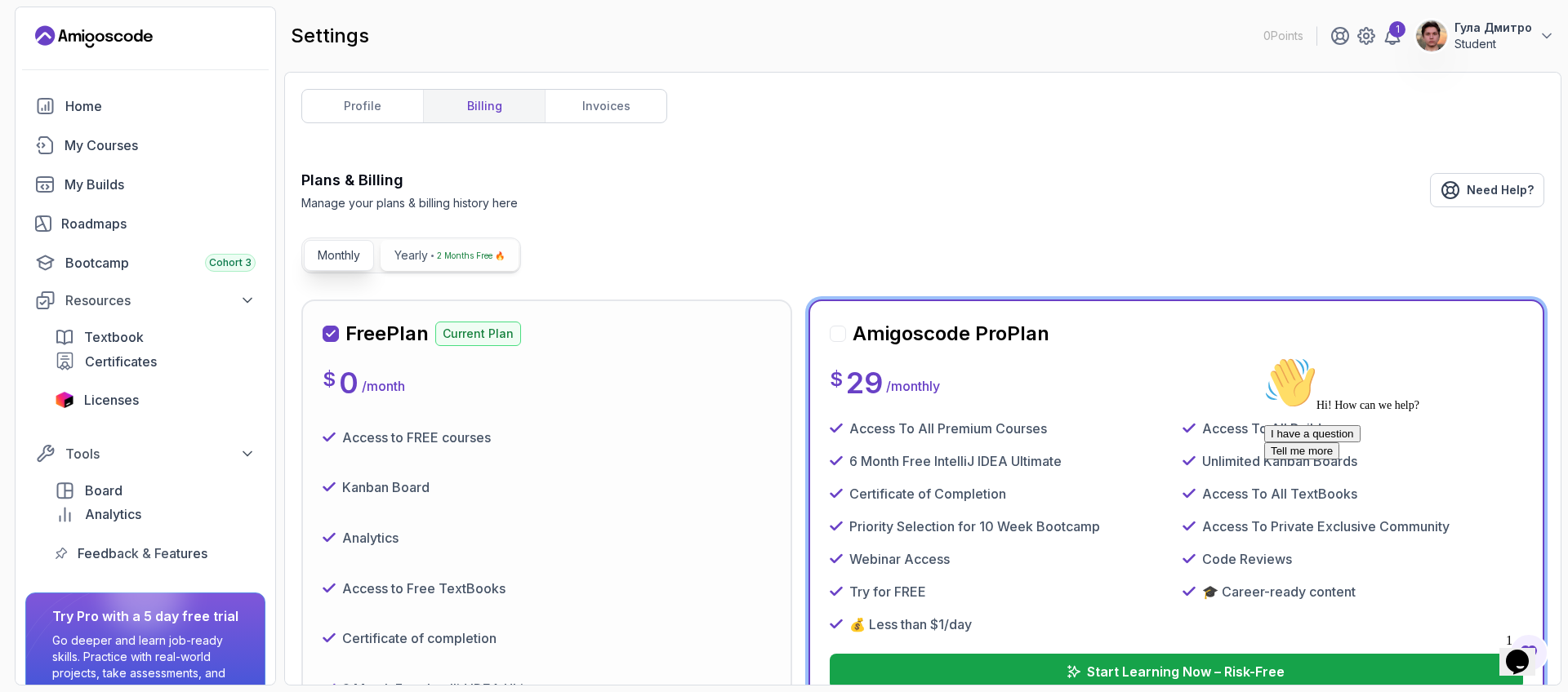
click at [416, 252] on p "Yearly" at bounding box center [411, 255] width 34 height 16
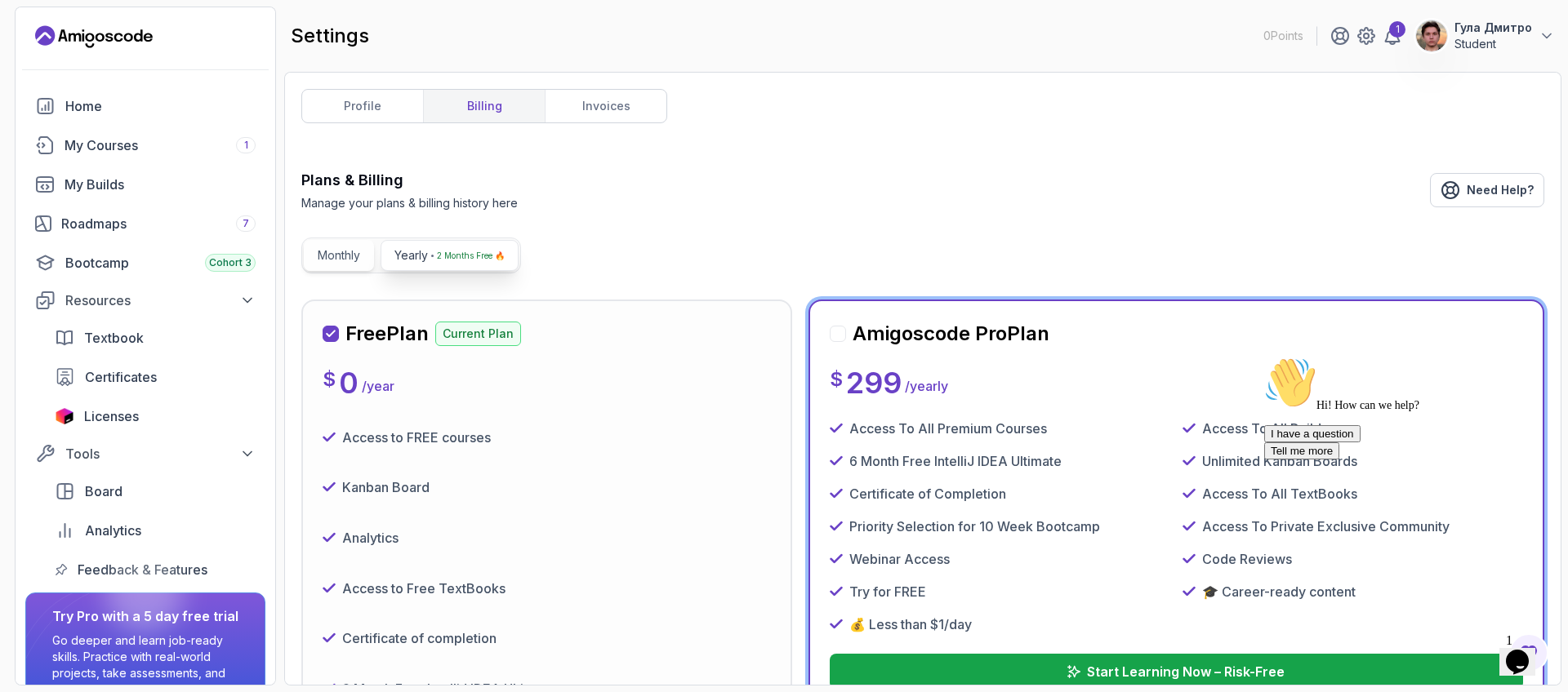
click at [325, 253] on p "Monthly" at bounding box center [339, 255] width 42 height 16
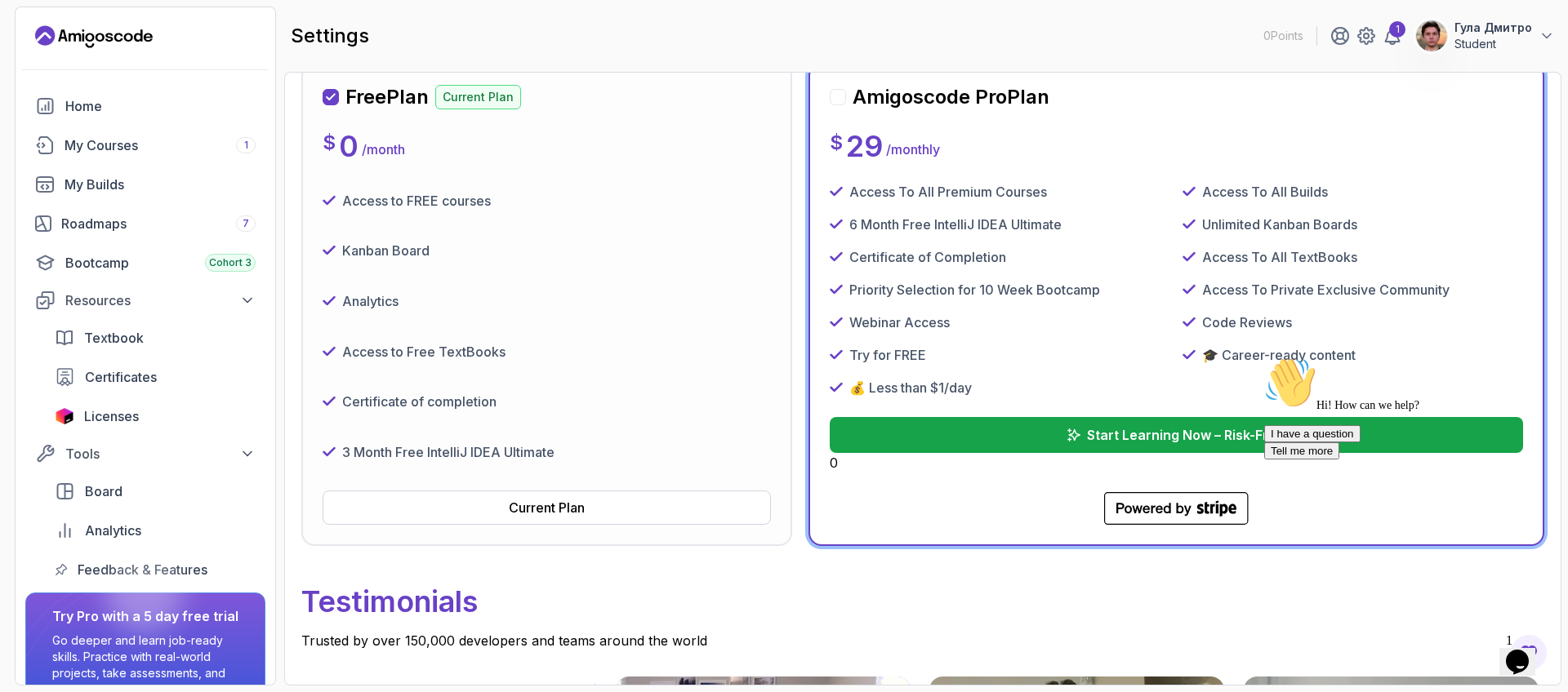
scroll to position [196, 0]
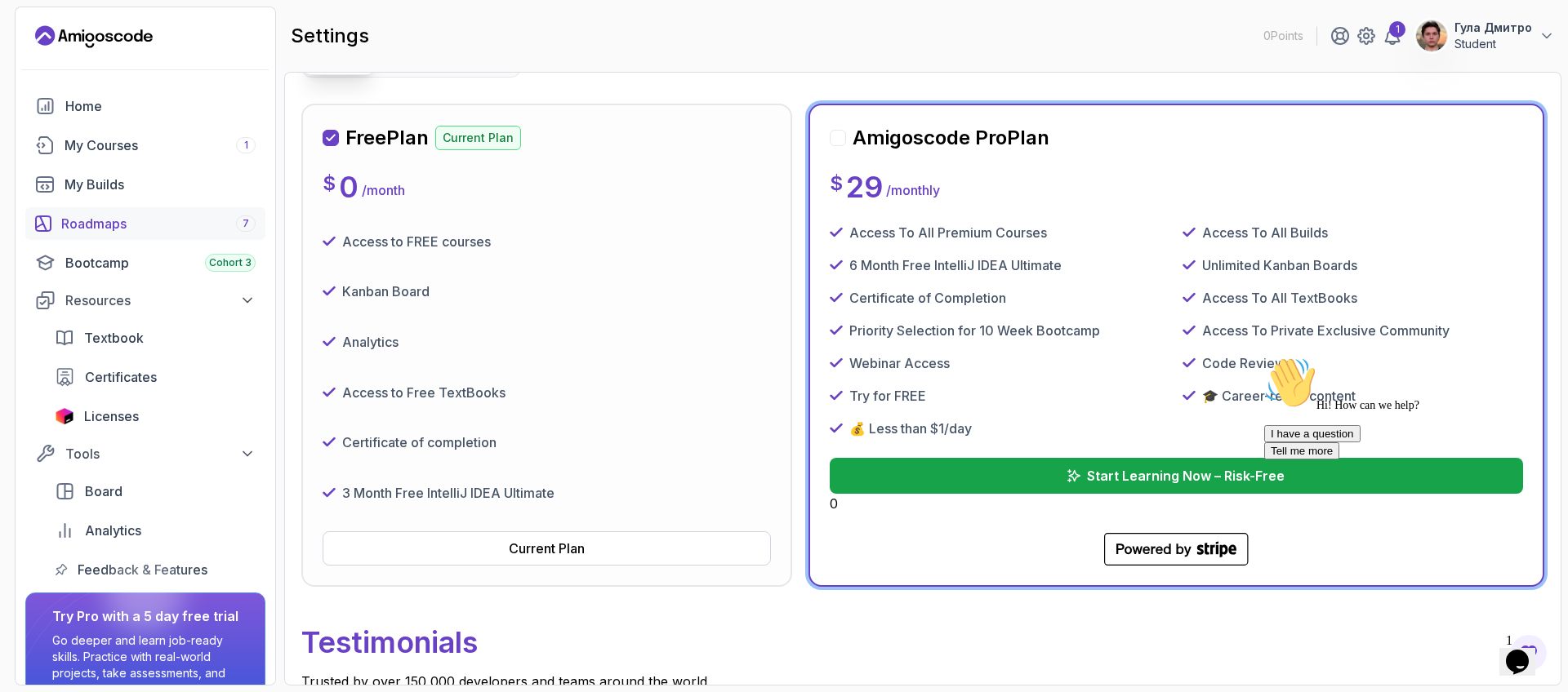
click at [150, 232] on div "Roadmaps 7" at bounding box center [157, 224] width 194 height 19
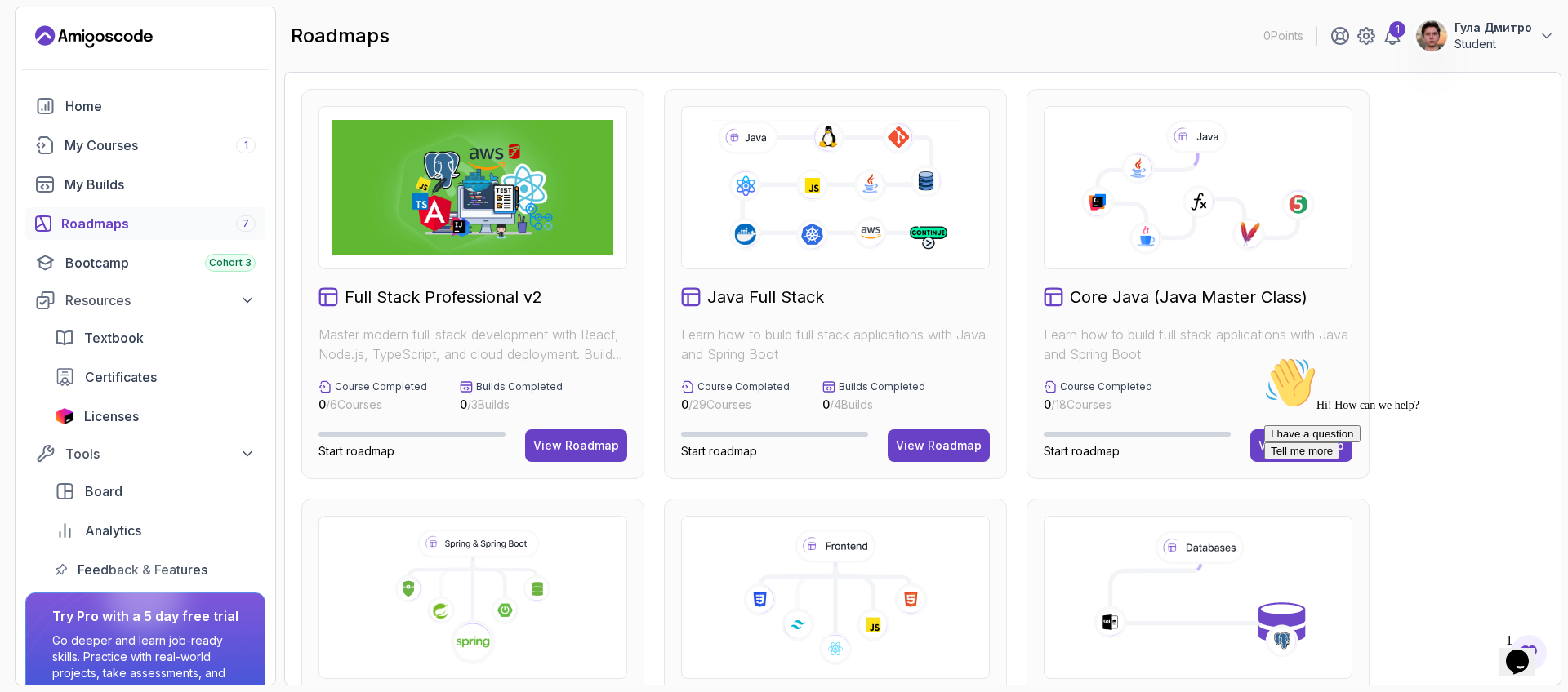
scroll to position [196, 0]
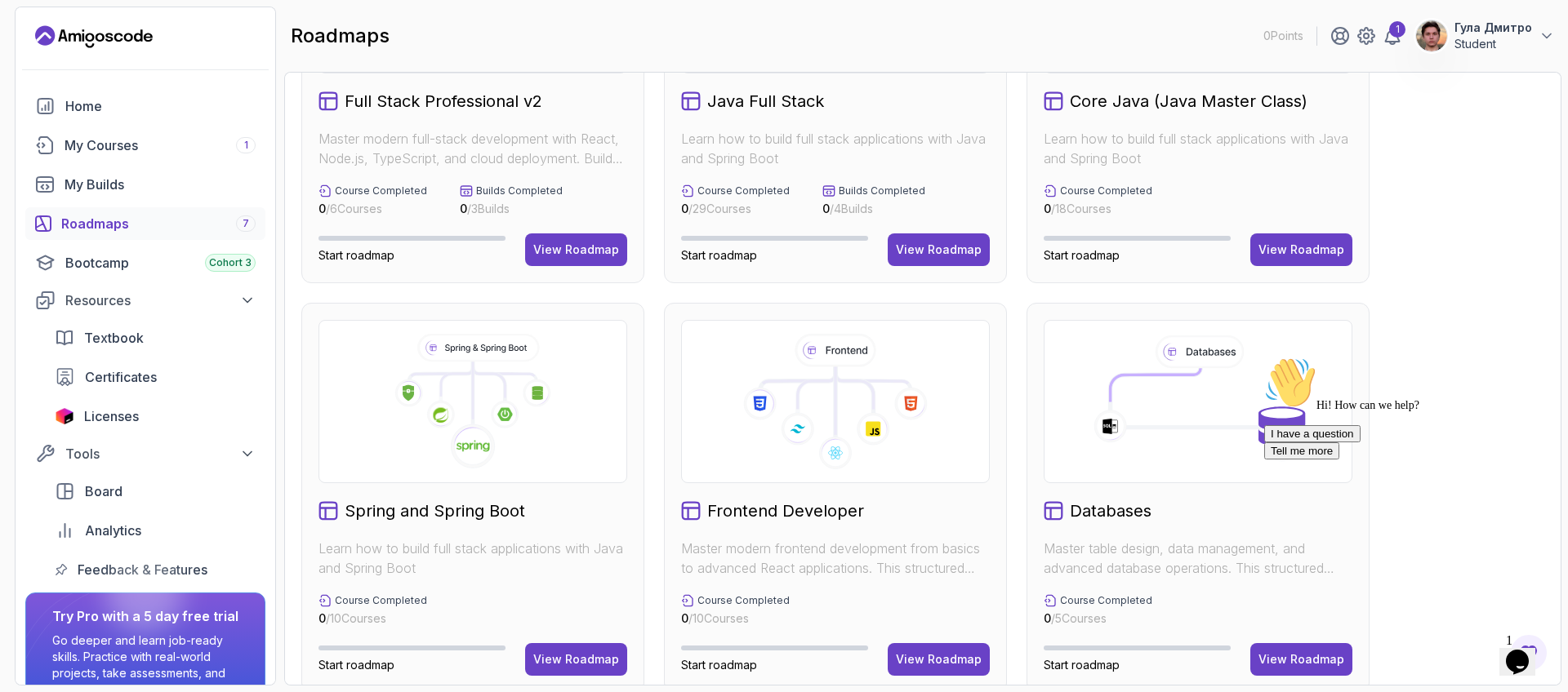
click at [1265, 357] on icon "Chat attention grabber" at bounding box center [1265, 357] width 0 height 0
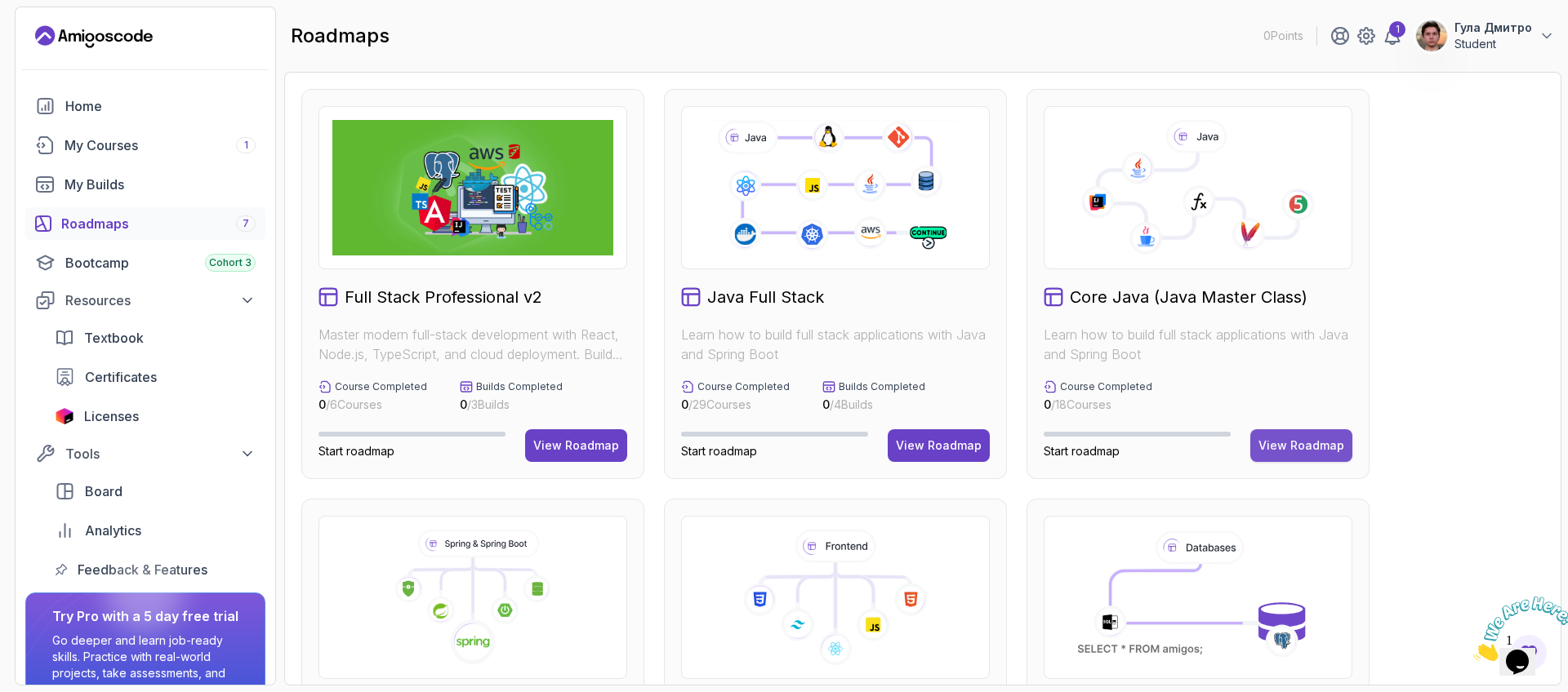
click at [1324, 432] on button "View Roadmap" at bounding box center [1302, 446] width 102 height 33
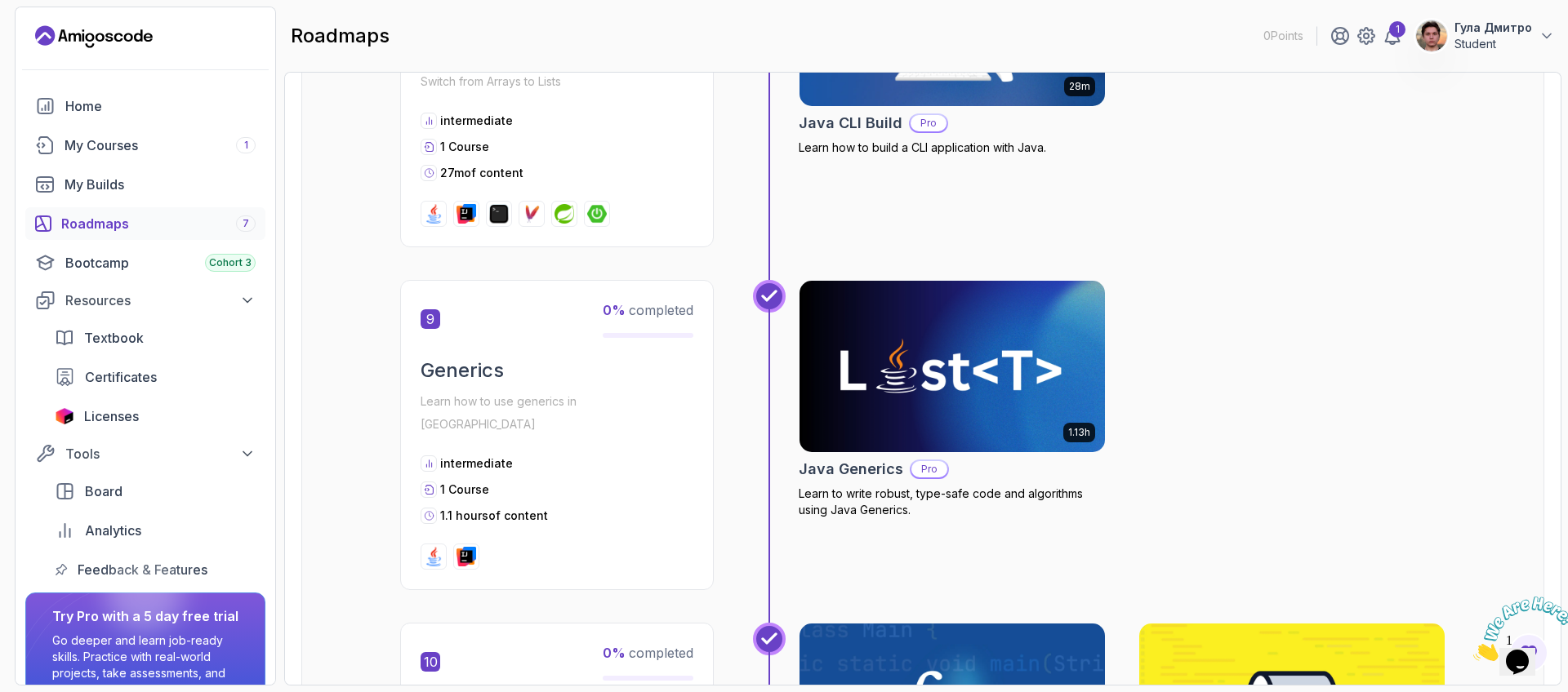
scroll to position [2744, 0]
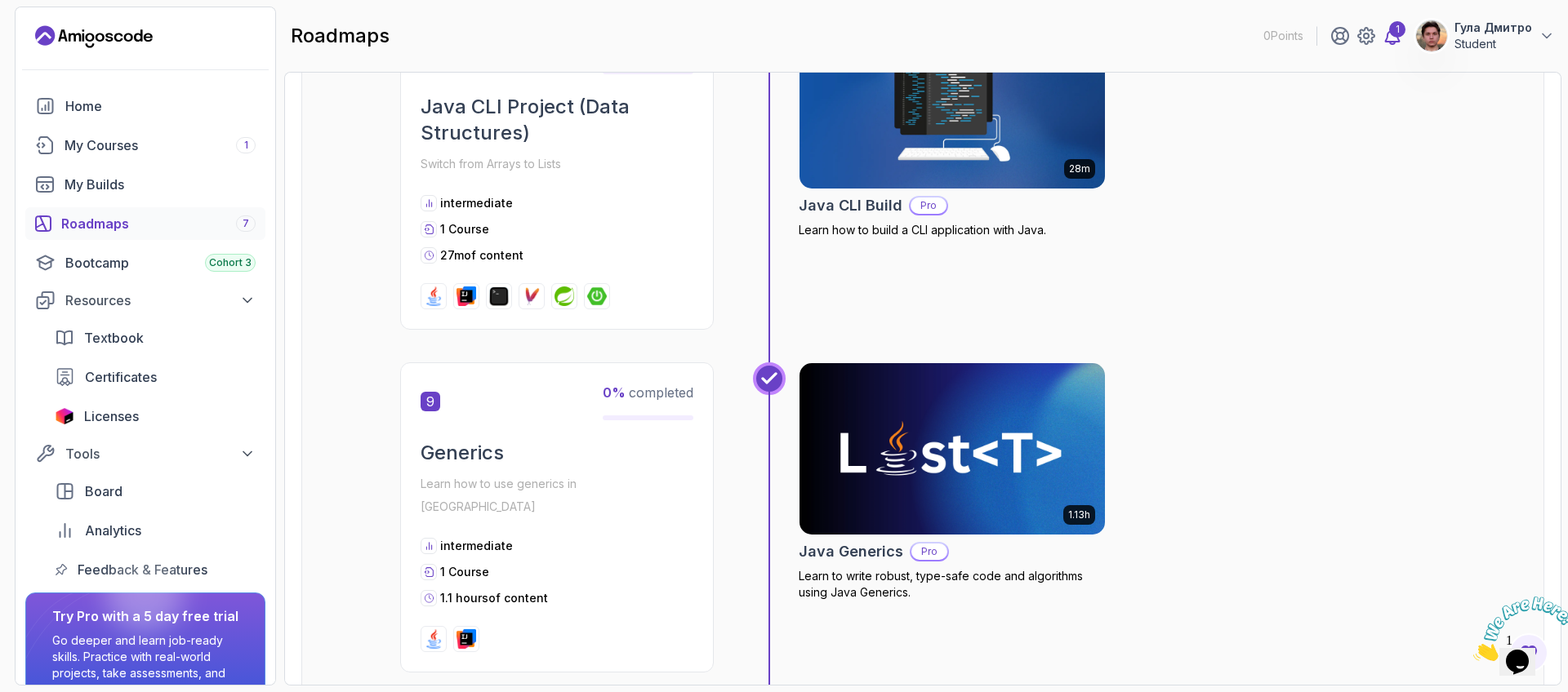
click at [1398, 38] on icon at bounding box center [1392, 36] width 19 height 19
click at [1398, 37] on div "1" at bounding box center [1397, 29] width 16 height 16
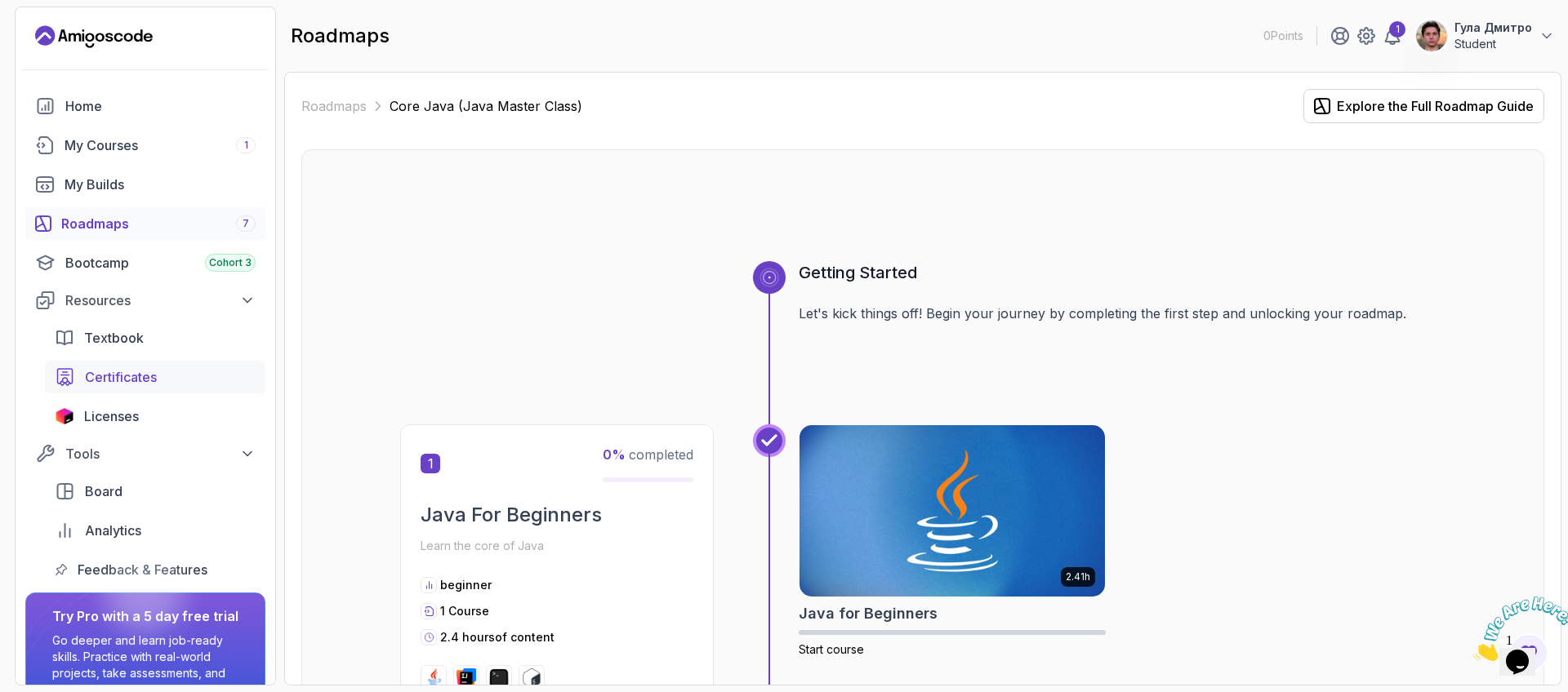
click at [156, 374] on span "Certificates" at bounding box center [121, 377] width 71 height 19
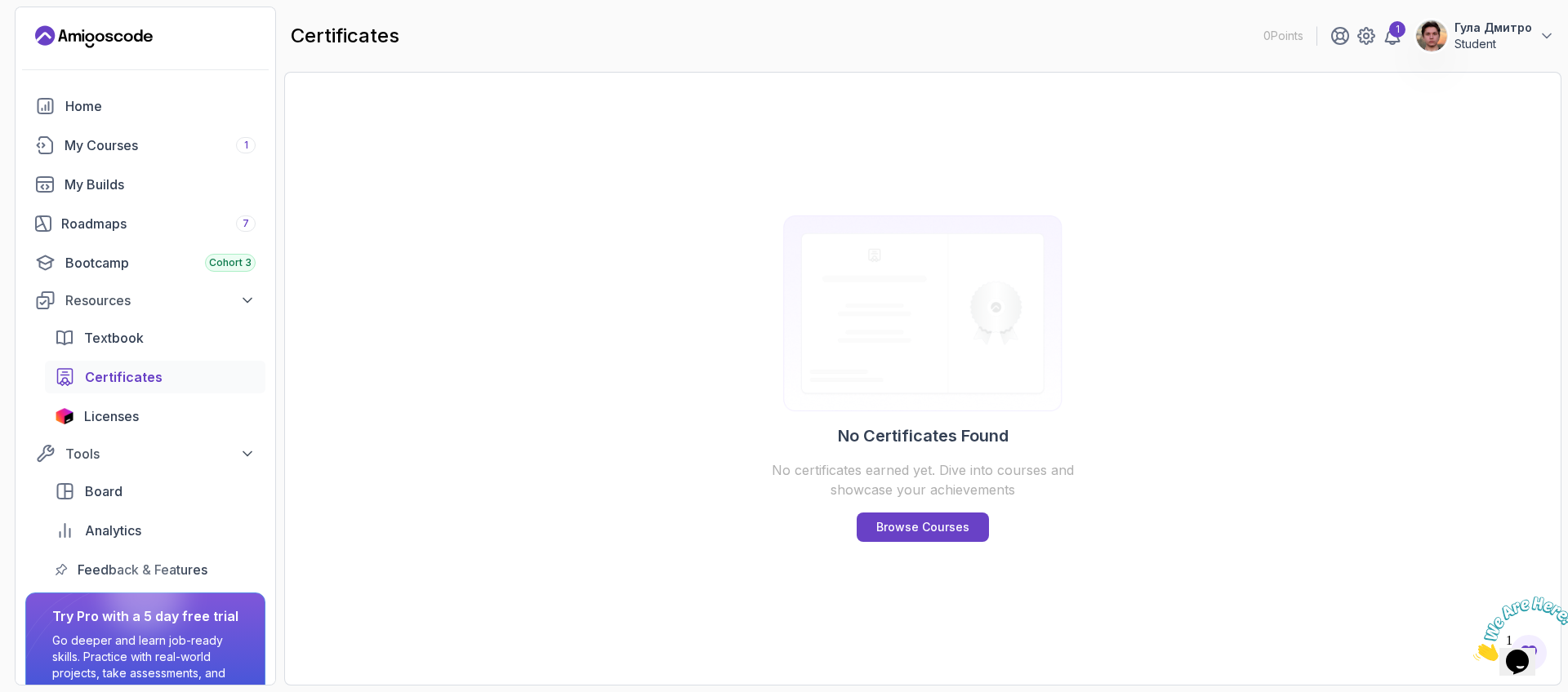
drag, startPoint x: 641, startPoint y: 210, endPoint x: 647, endPoint y: 205, distance: 7.8
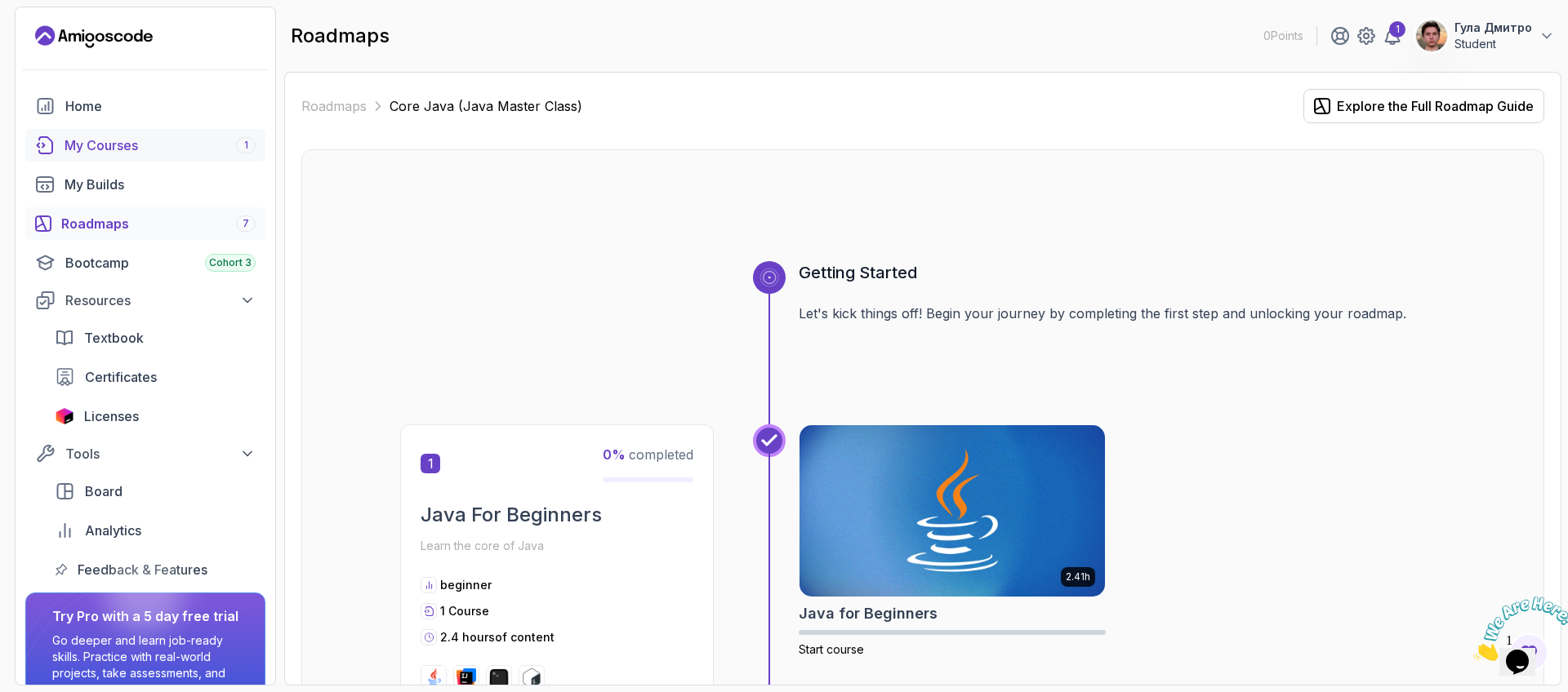
click at [182, 150] on div "My Courses 1" at bounding box center [160, 145] width 191 height 19
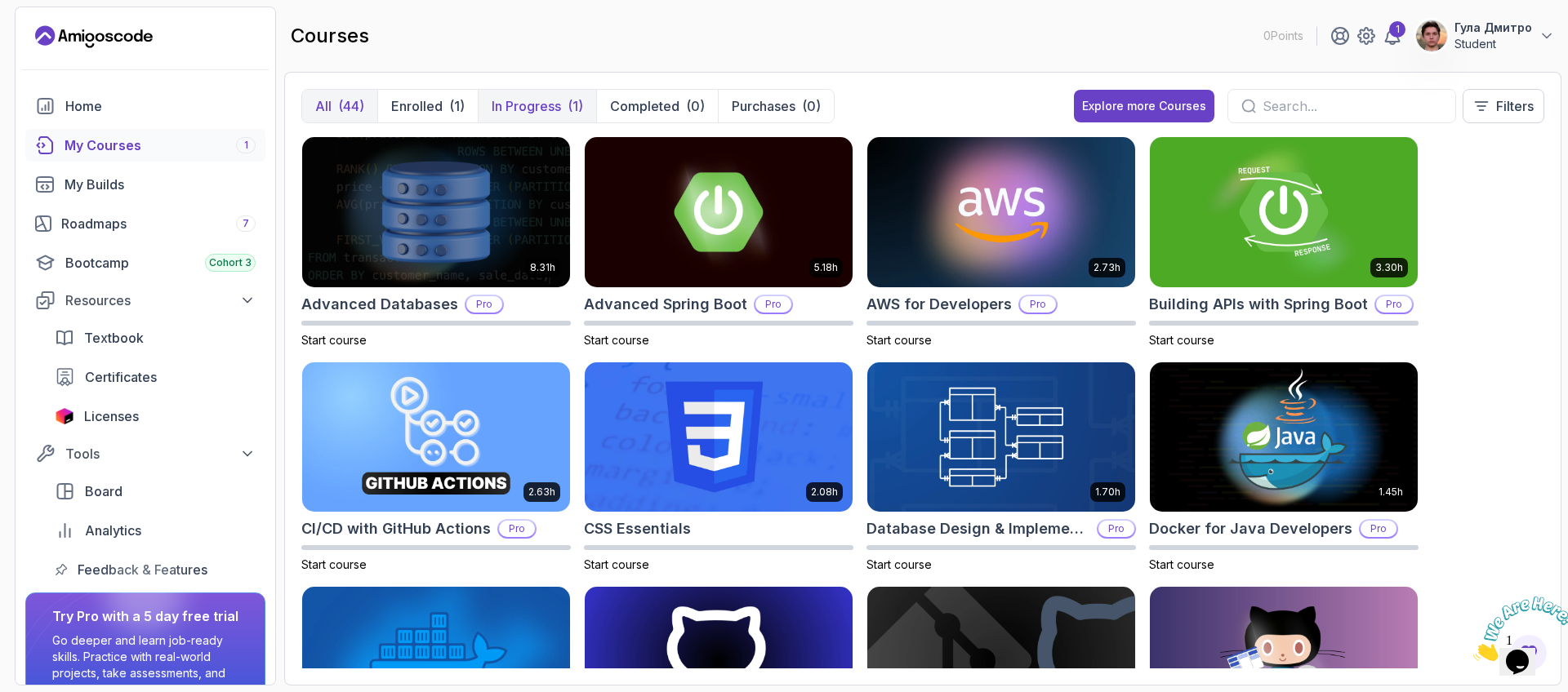
click at [528, 100] on p "In Progress" at bounding box center [526, 106] width 70 height 19
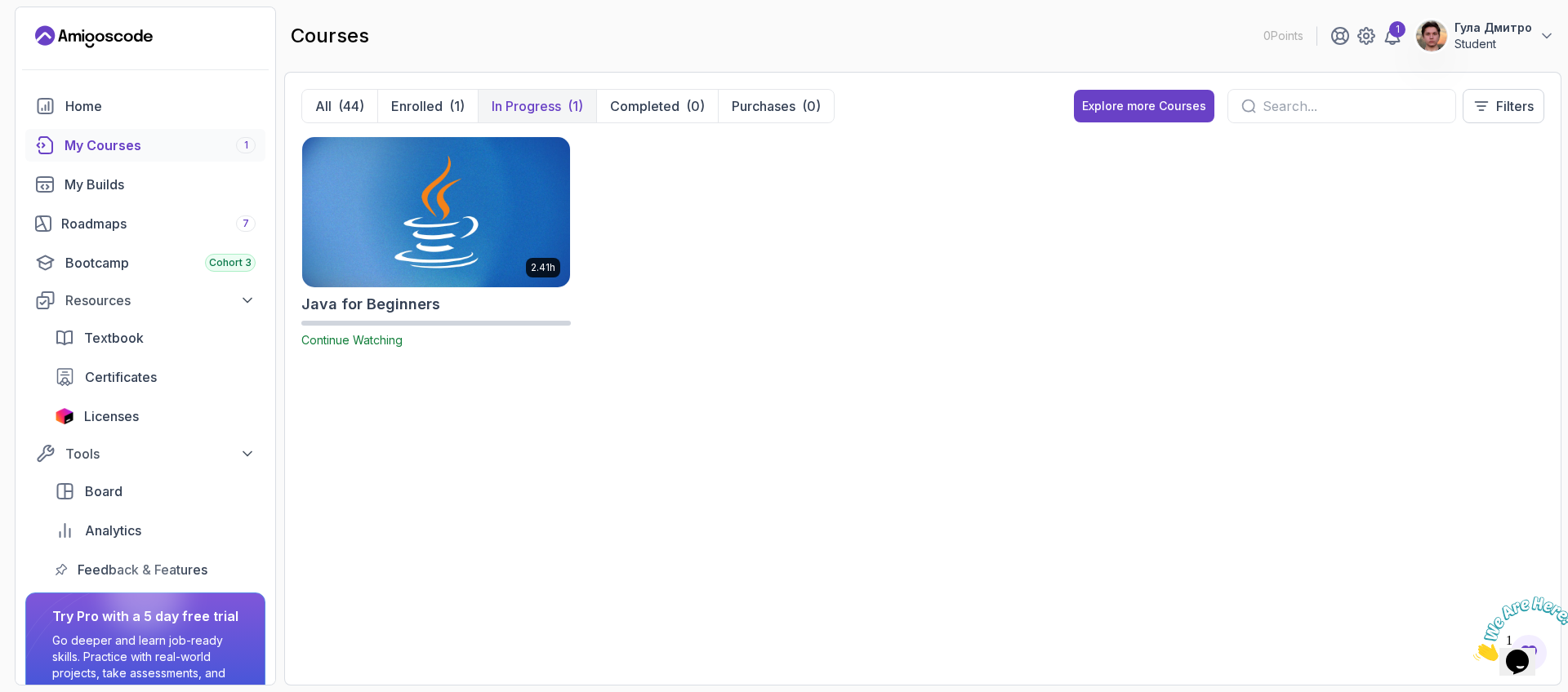
click at [455, 188] on img at bounding box center [435, 211] width 281 height 157
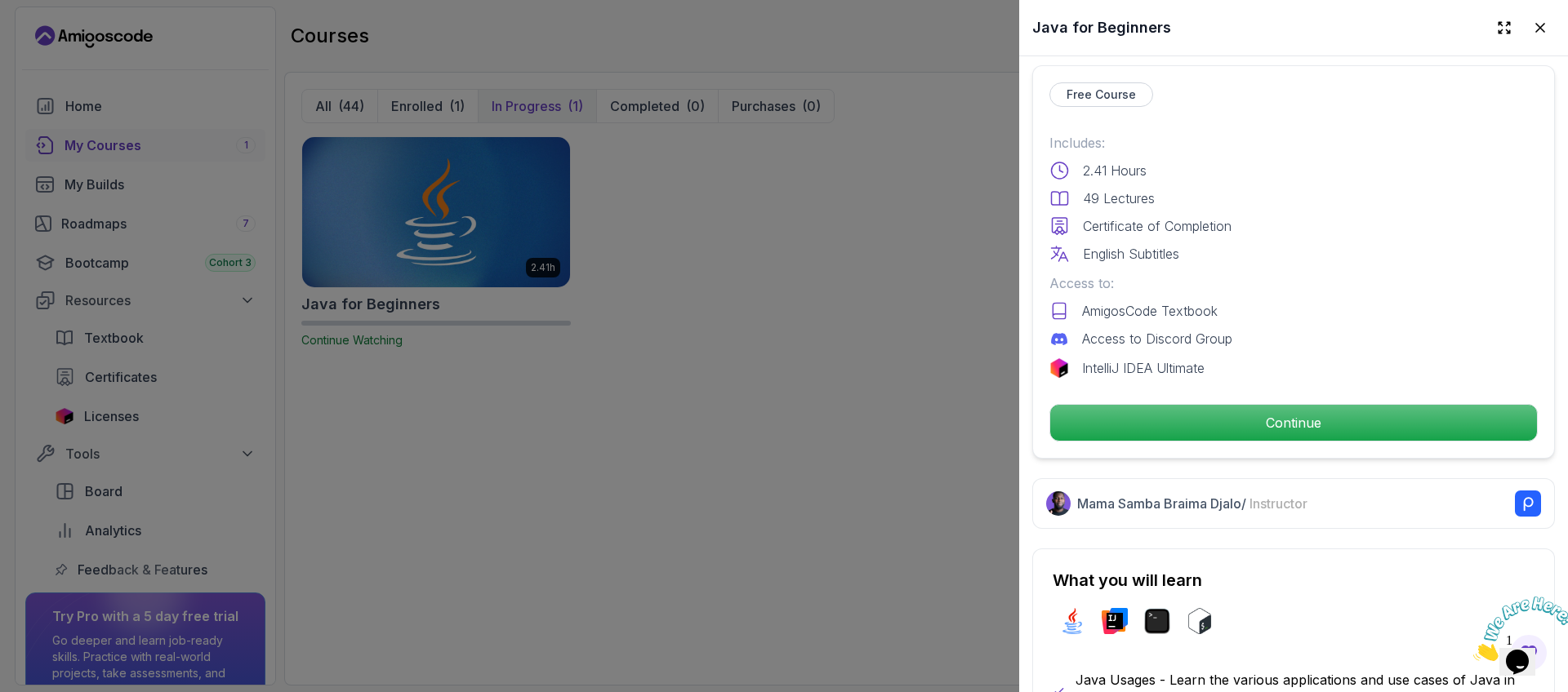
scroll to position [392, 0]
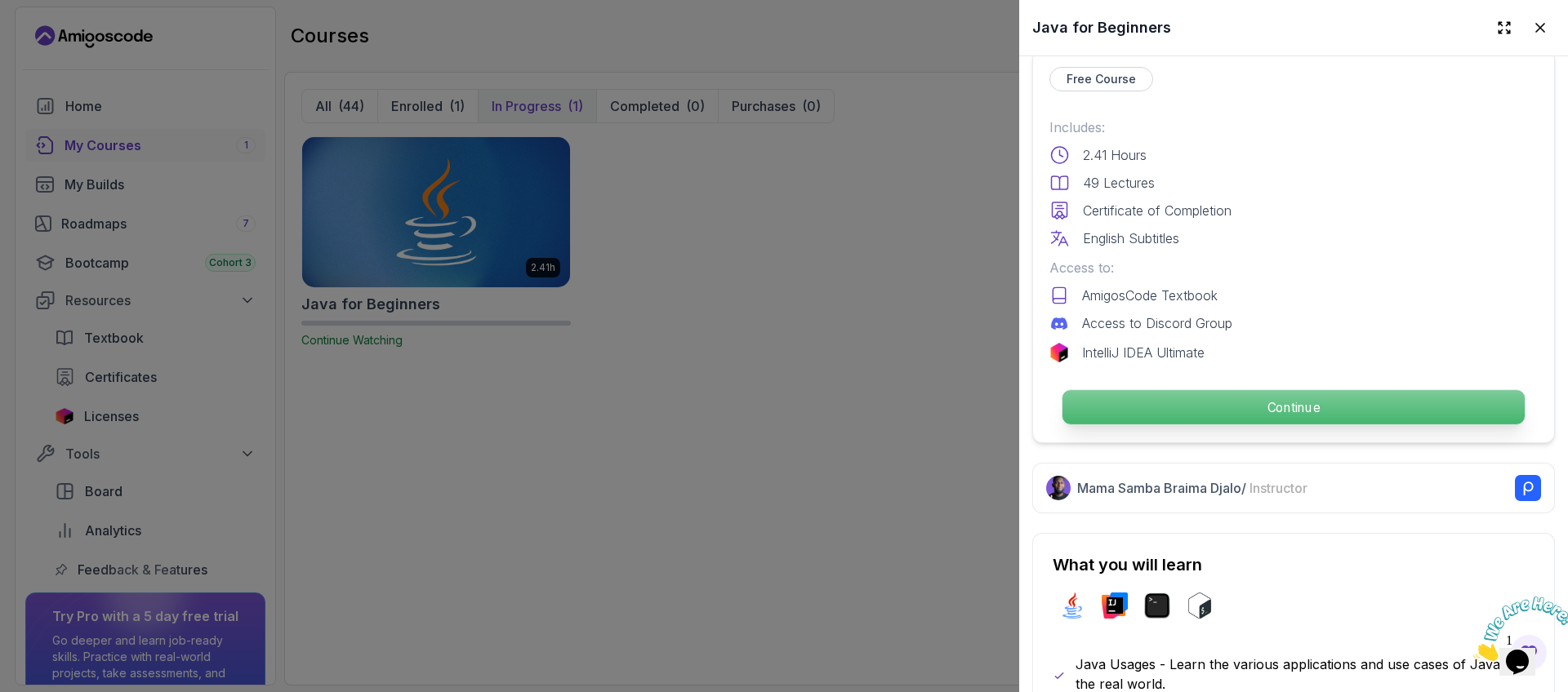
click at [1271, 404] on p "Continue" at bounding box center [1294, 407] width 462 height 35
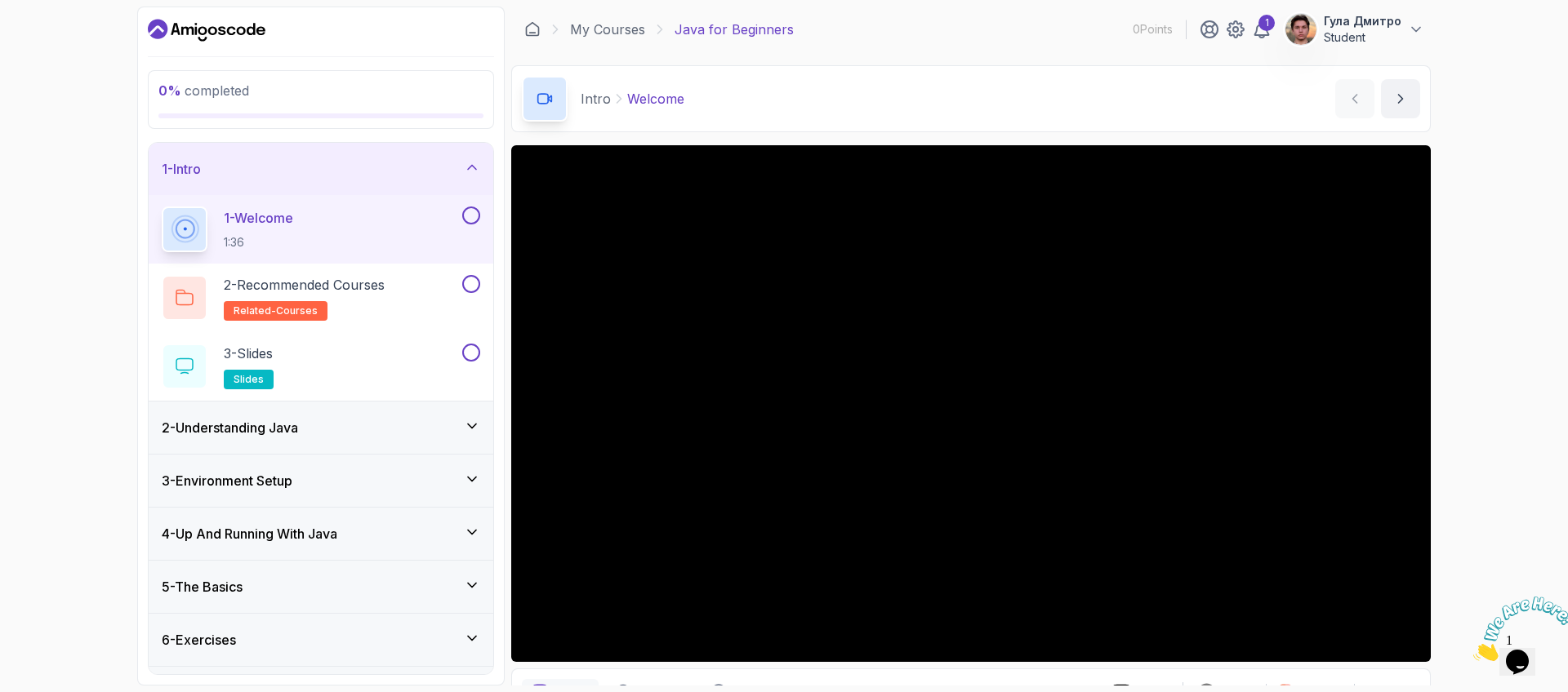
click at [464, 426] on icon at bounding box center [472, 426] width 16 height 16
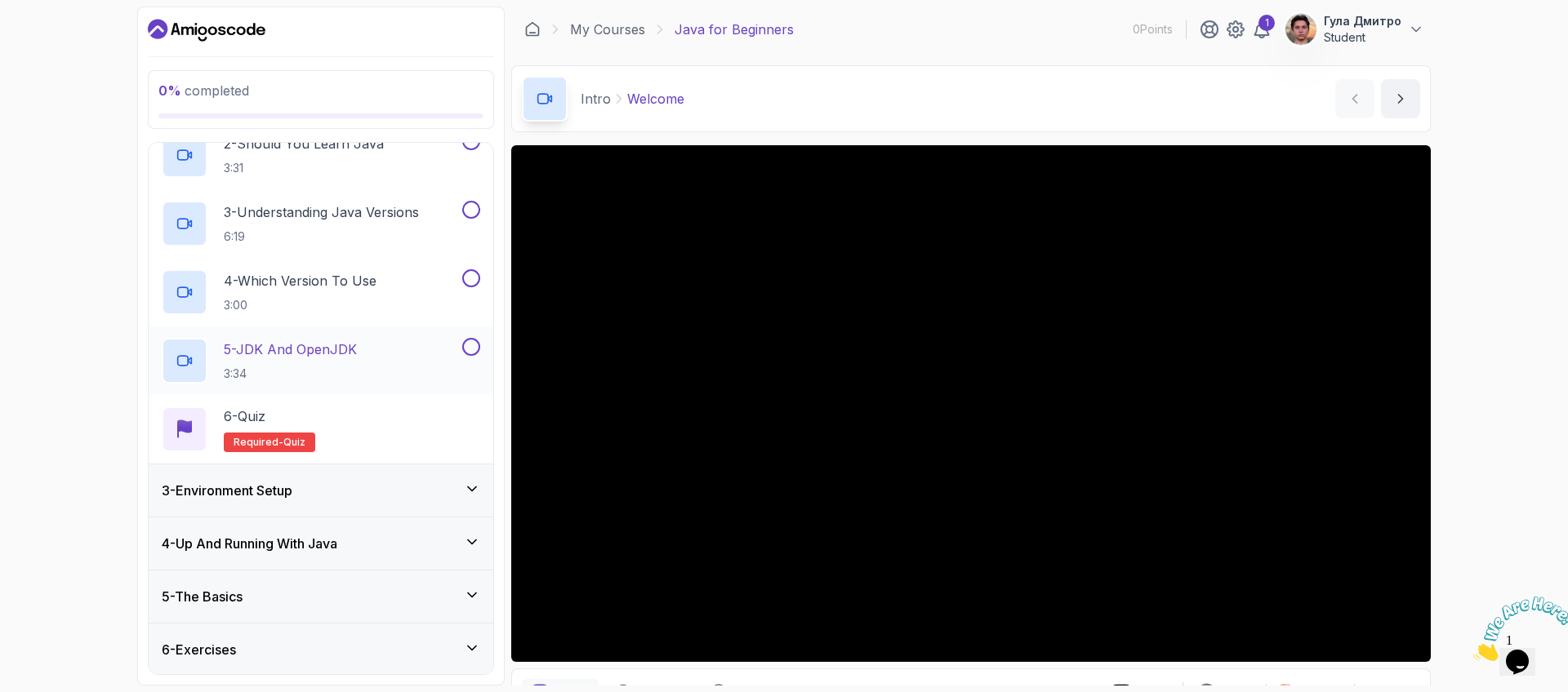
scroll to position [98, 0]
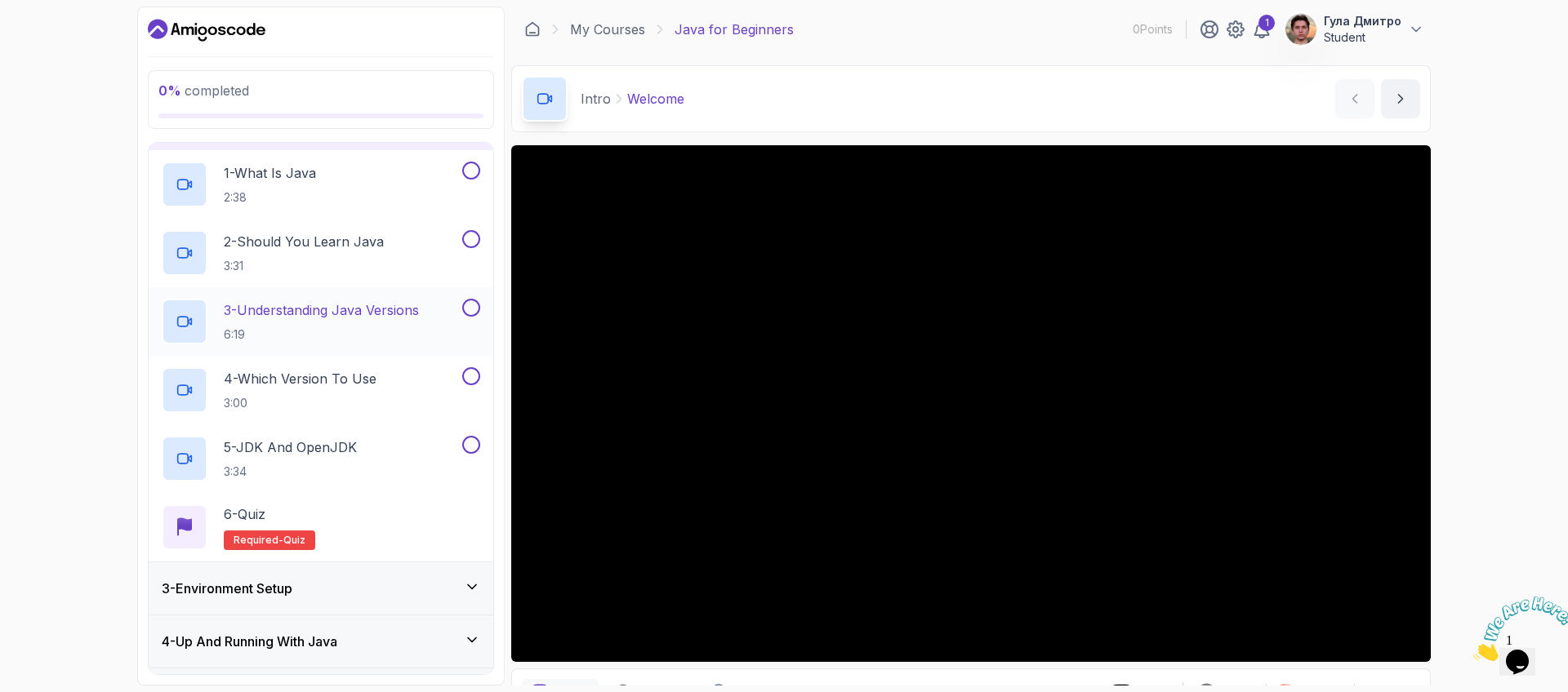
click at [450, 337] on div "3 - Understanding Java Versions 6:19" at bounding box center [311, 321] width 297 height 45
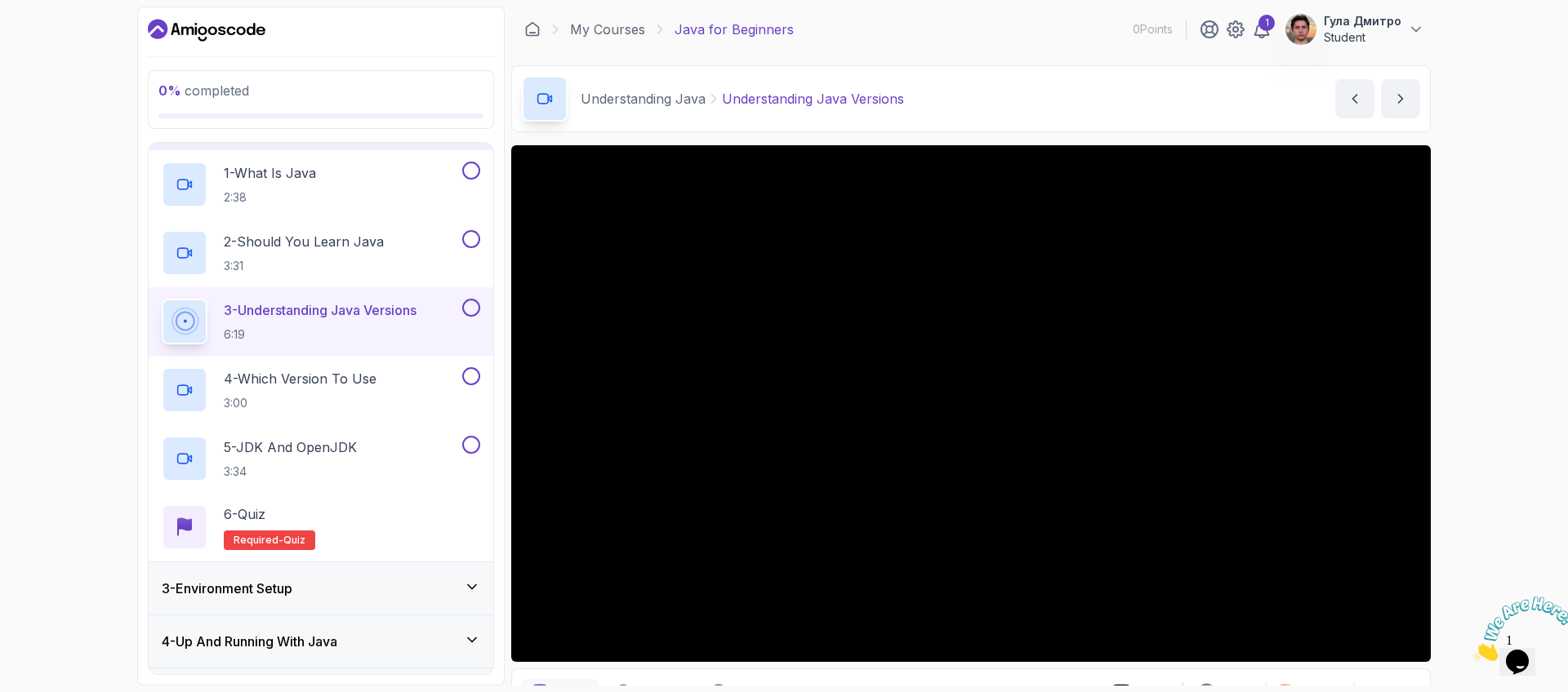
click at [1387, 29] on p "Гула Дмитро" at bounding box center [1362, 21] width 77 height 16
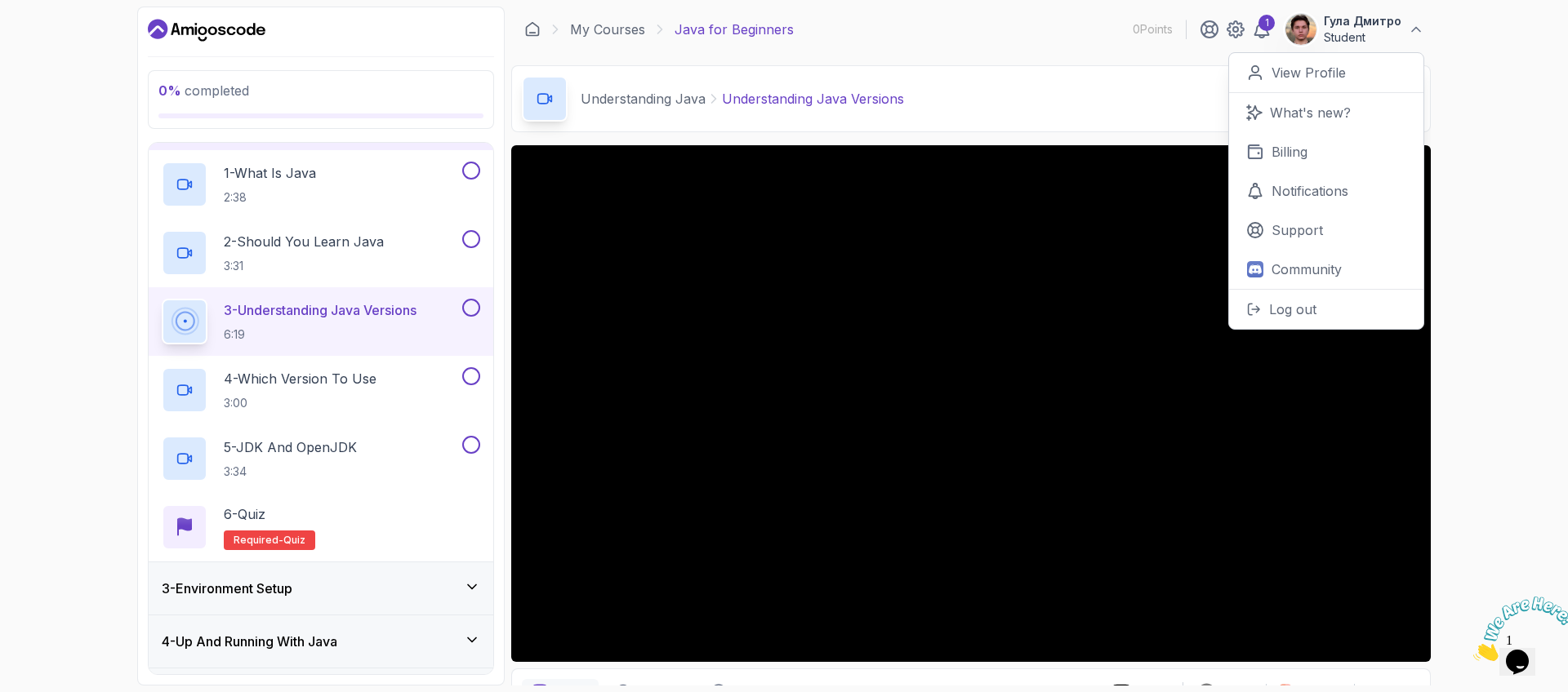
click at [1508, 167] on div "0 % completed 1 - Intro 2 - Understanding Java 1 - What Is Java 2:38 2 - Should…" at bounding box center [784, 346] width 1568 height 692
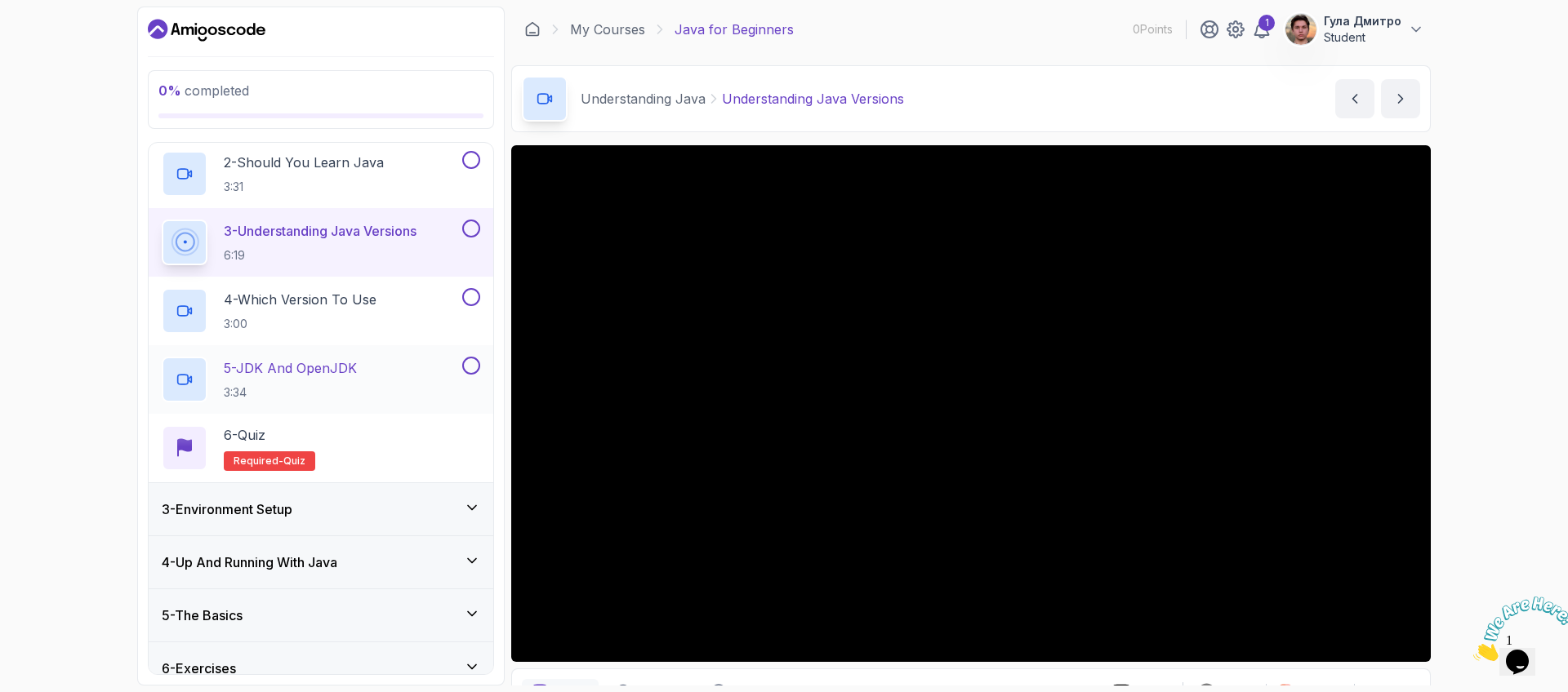
scroll to position [251, 0]
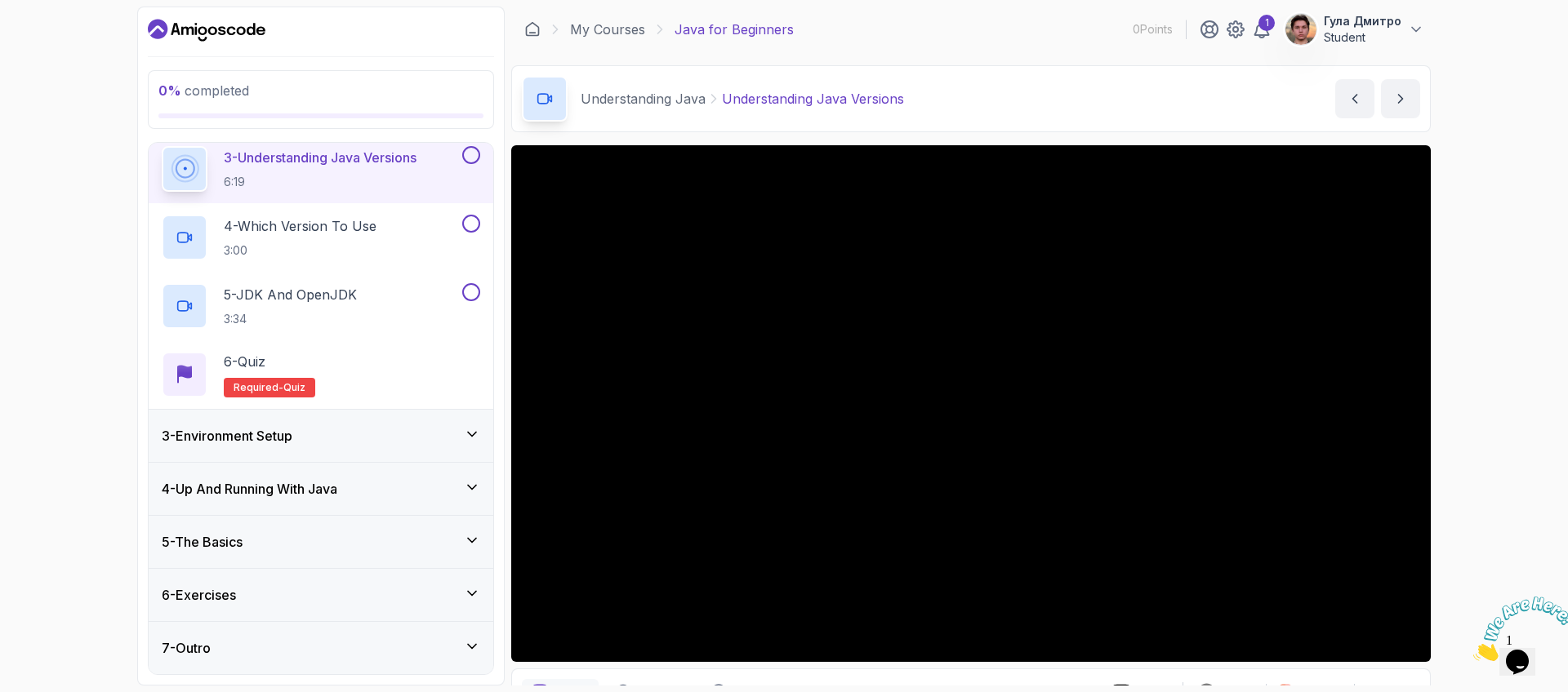
click at [359, 589] on div "6 - Exercises" at bounding box center [322, 595] width 319 height 19
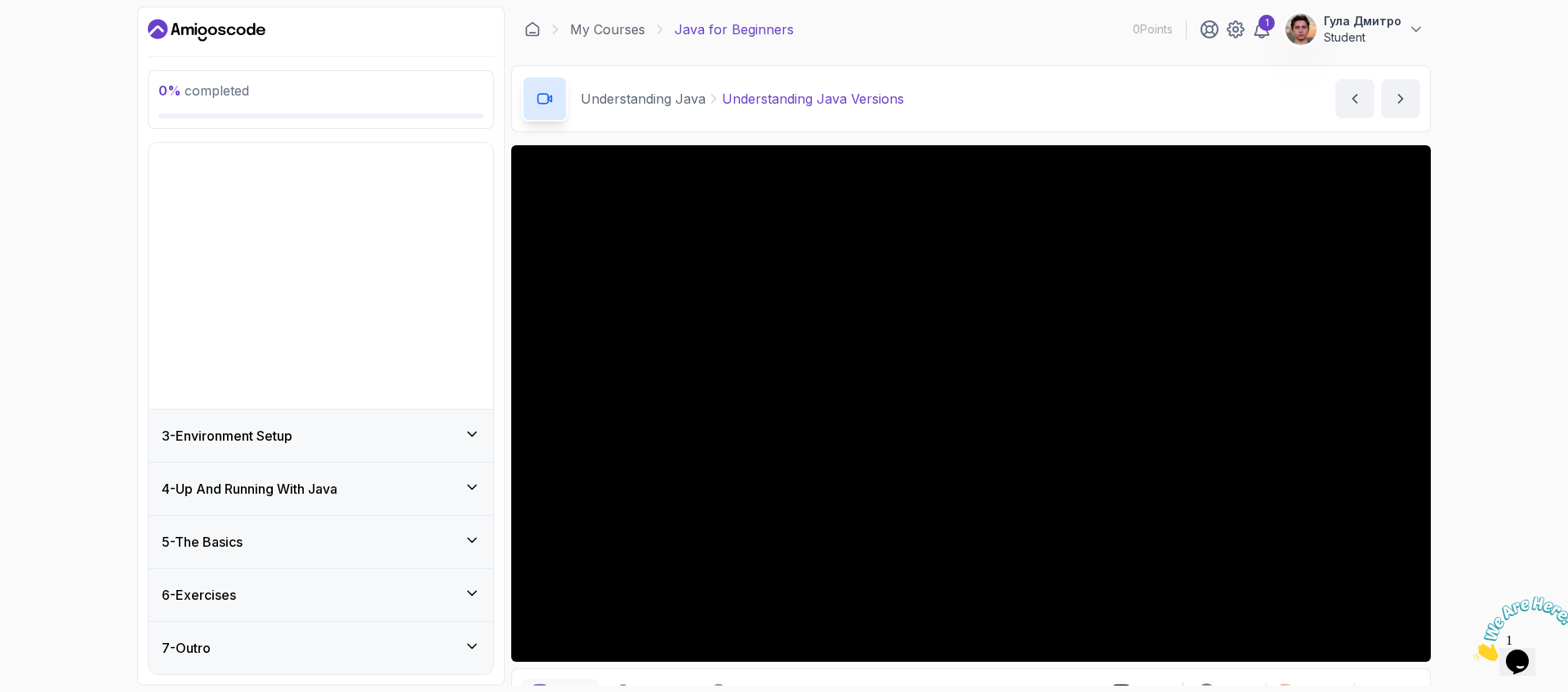
scroll to position [0, 0]
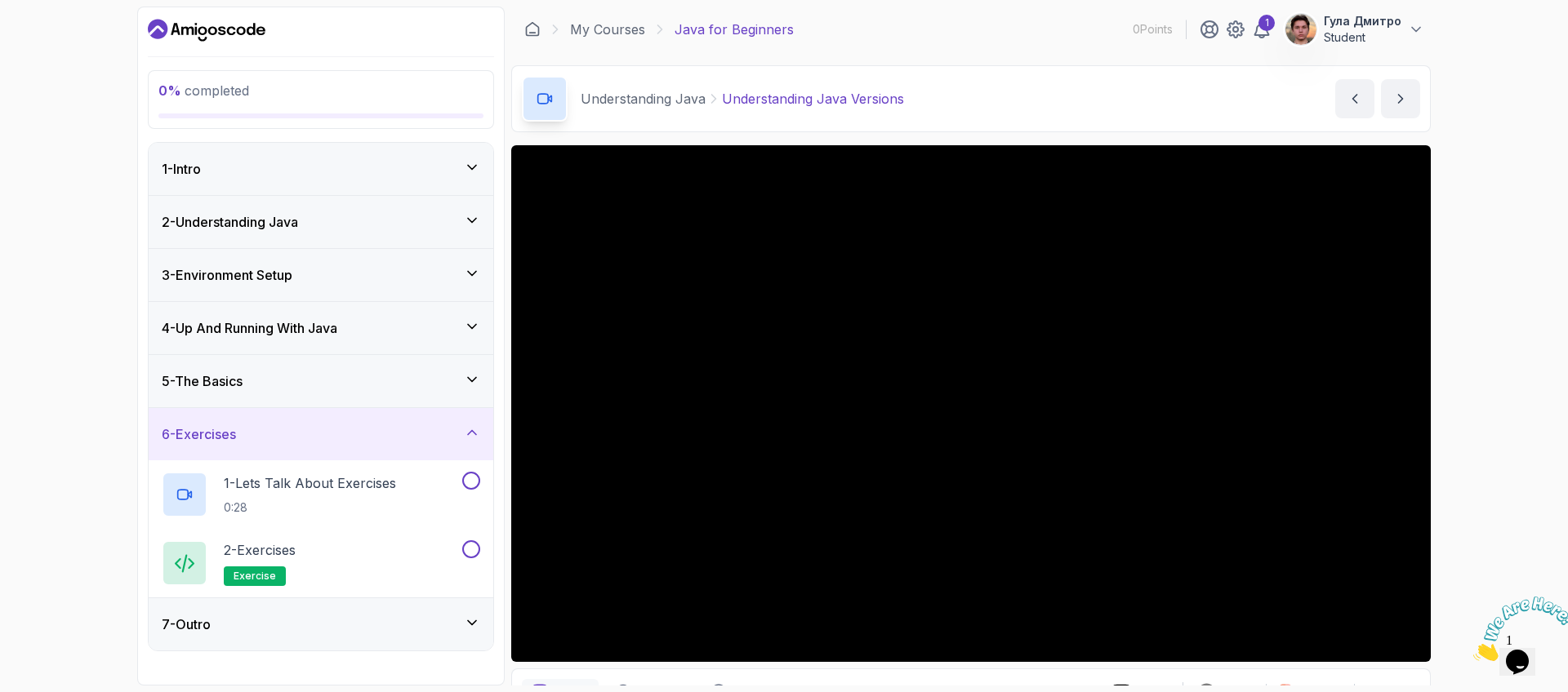
click at [416, 434] on div "6 - Exercises" at bounding box center [322, 434] width 319 height 19
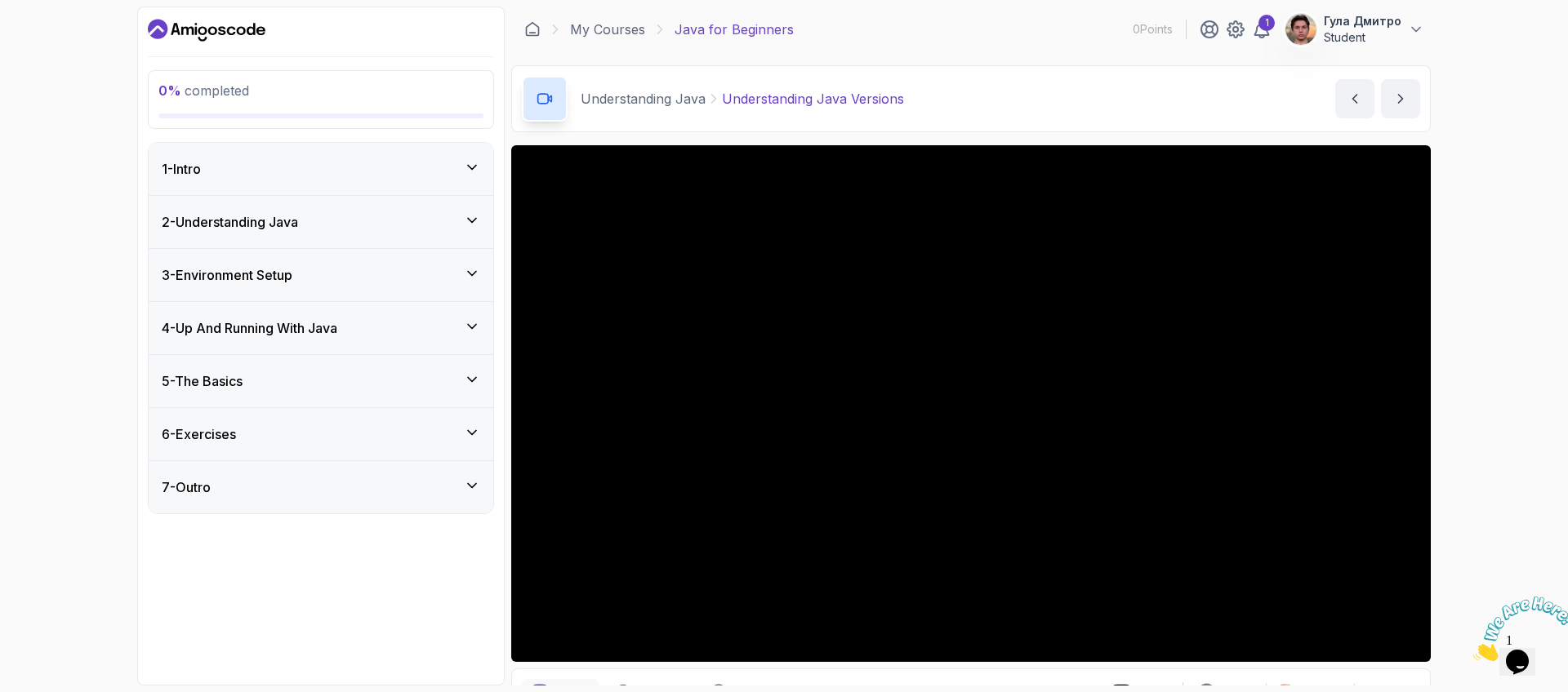
click at [413, 501] on div "7 - Outro" at bounding box center [321, 487] width 345 height 52
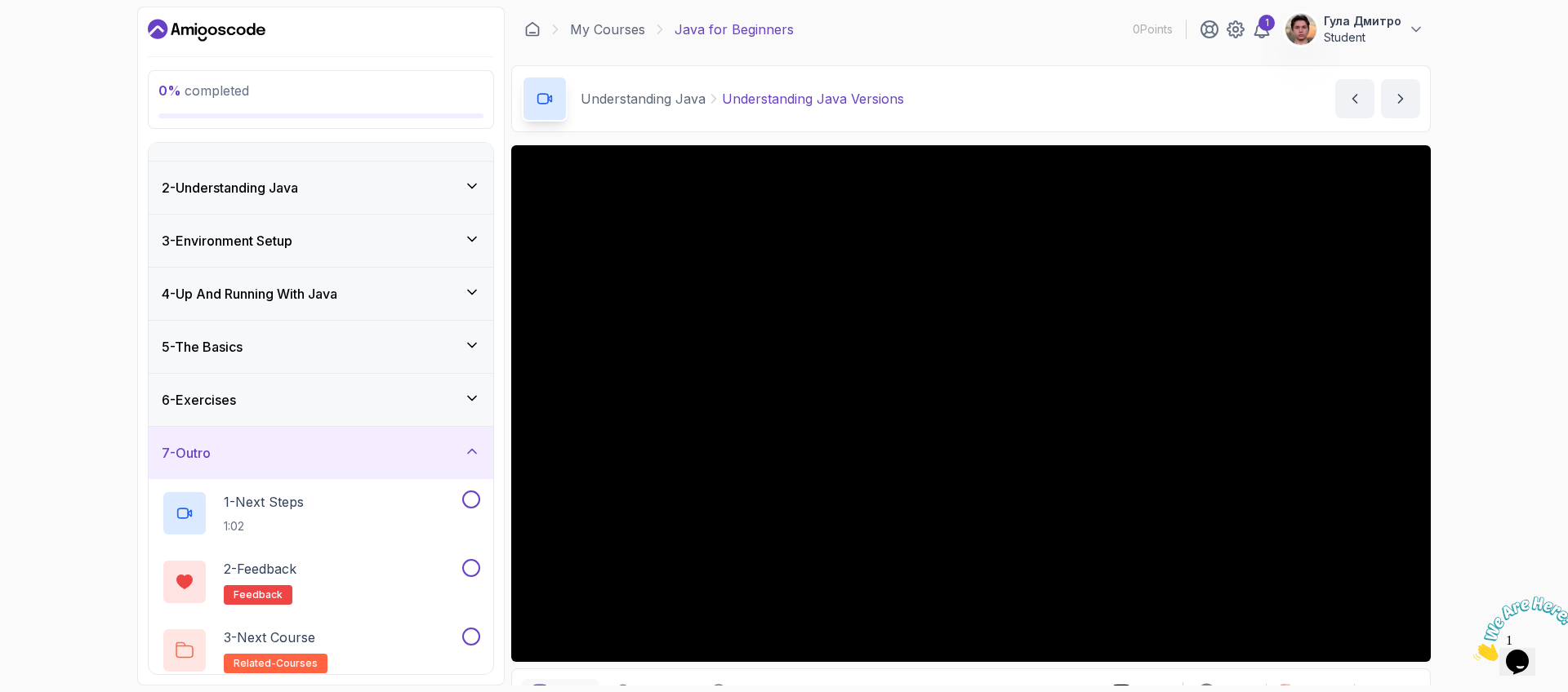
scroll to position [45, 0]
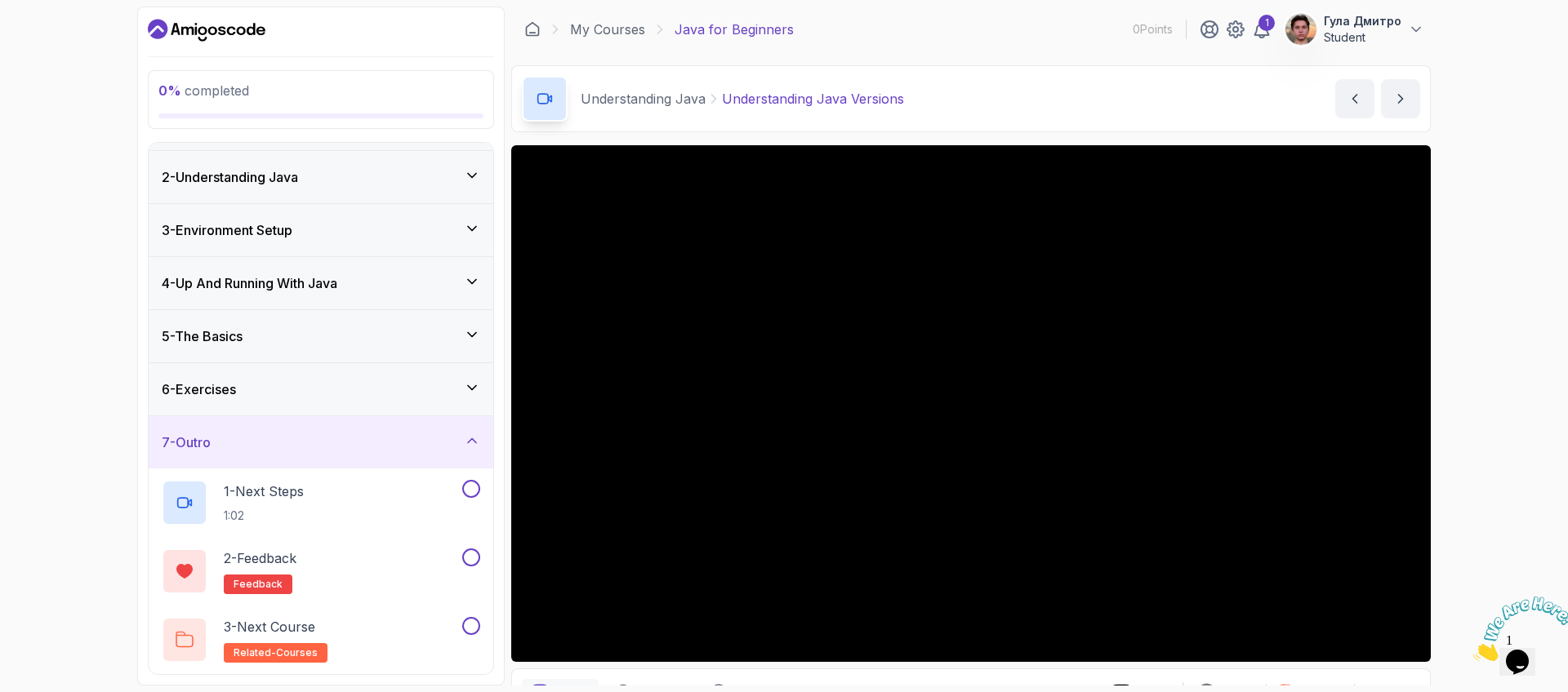
click at [443, 444] on div "7 - Outro" at bounding box center [322, 442] width 319 height 19
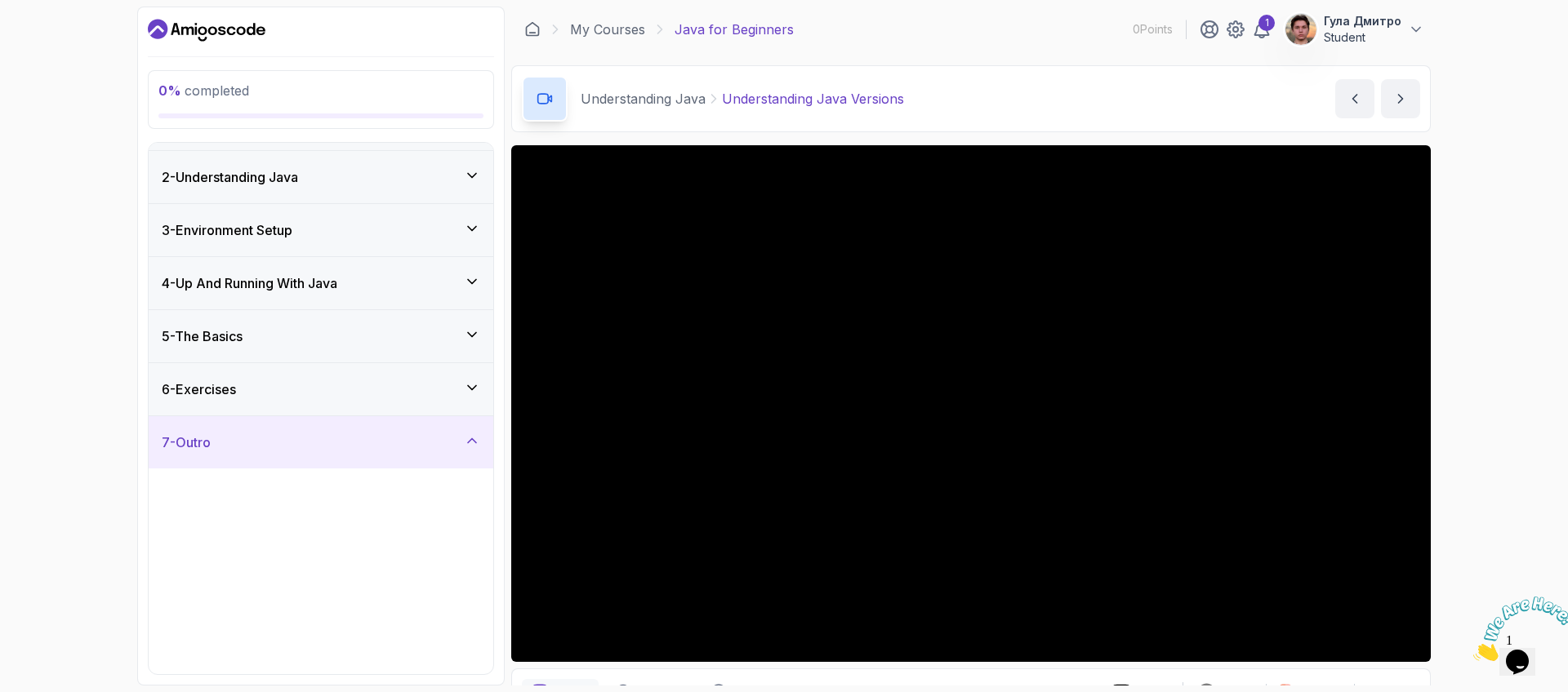
scroll to position [0, 0]
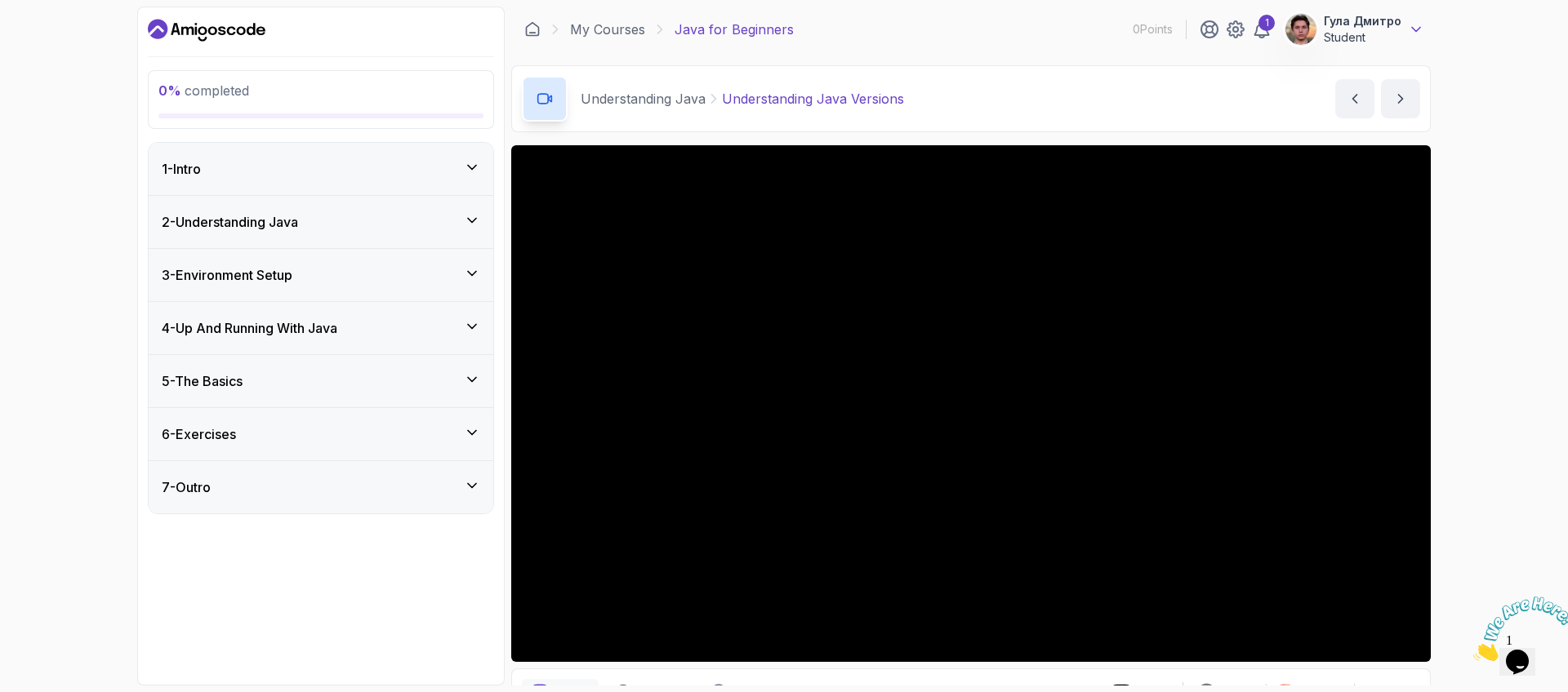
click at [1412, 33] on icon at bounding box center [1416, 29] width 16 height 16
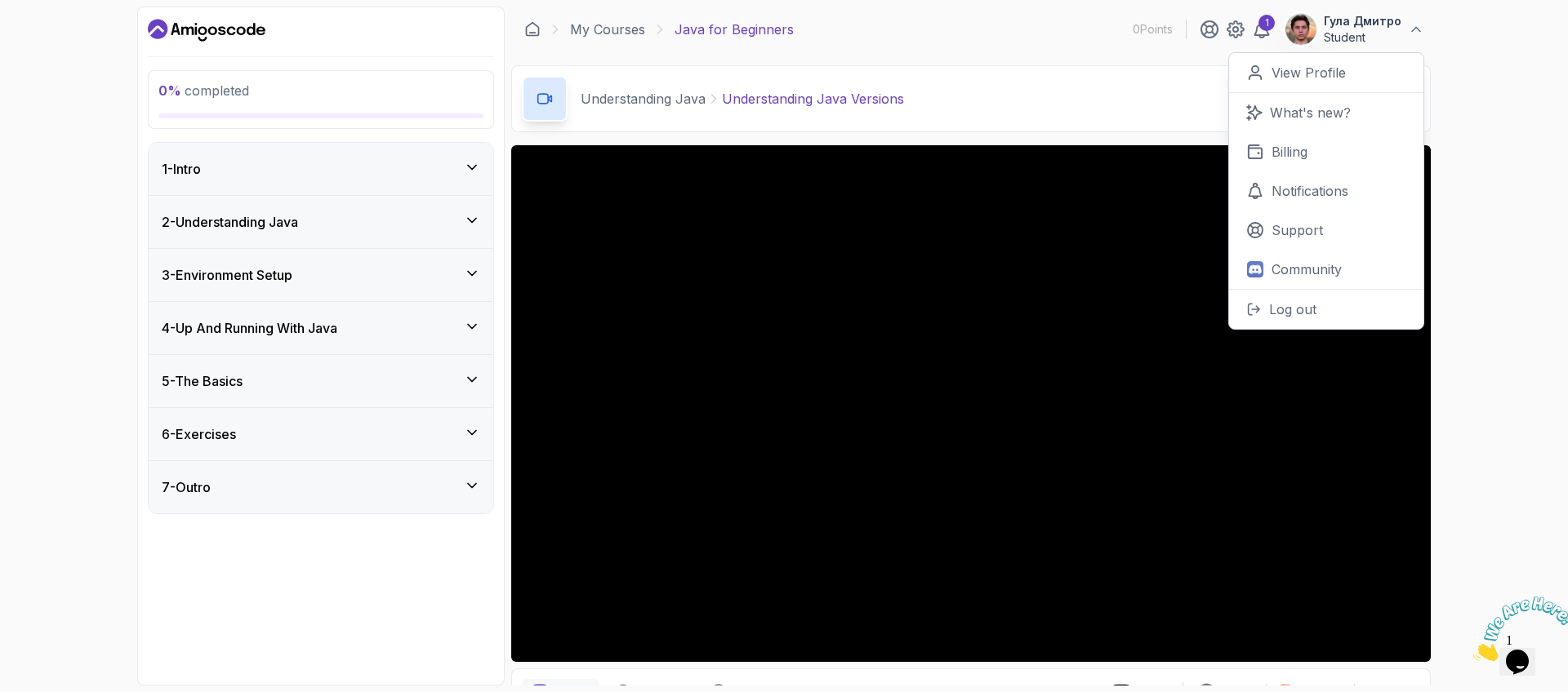
click at [1555, 346] on div "0 % completed 1 - Intro 2 - Understanding Java 3 - Environment Setup 4 - Up And…" at bounding box center [784, 346] width 1568 height 692
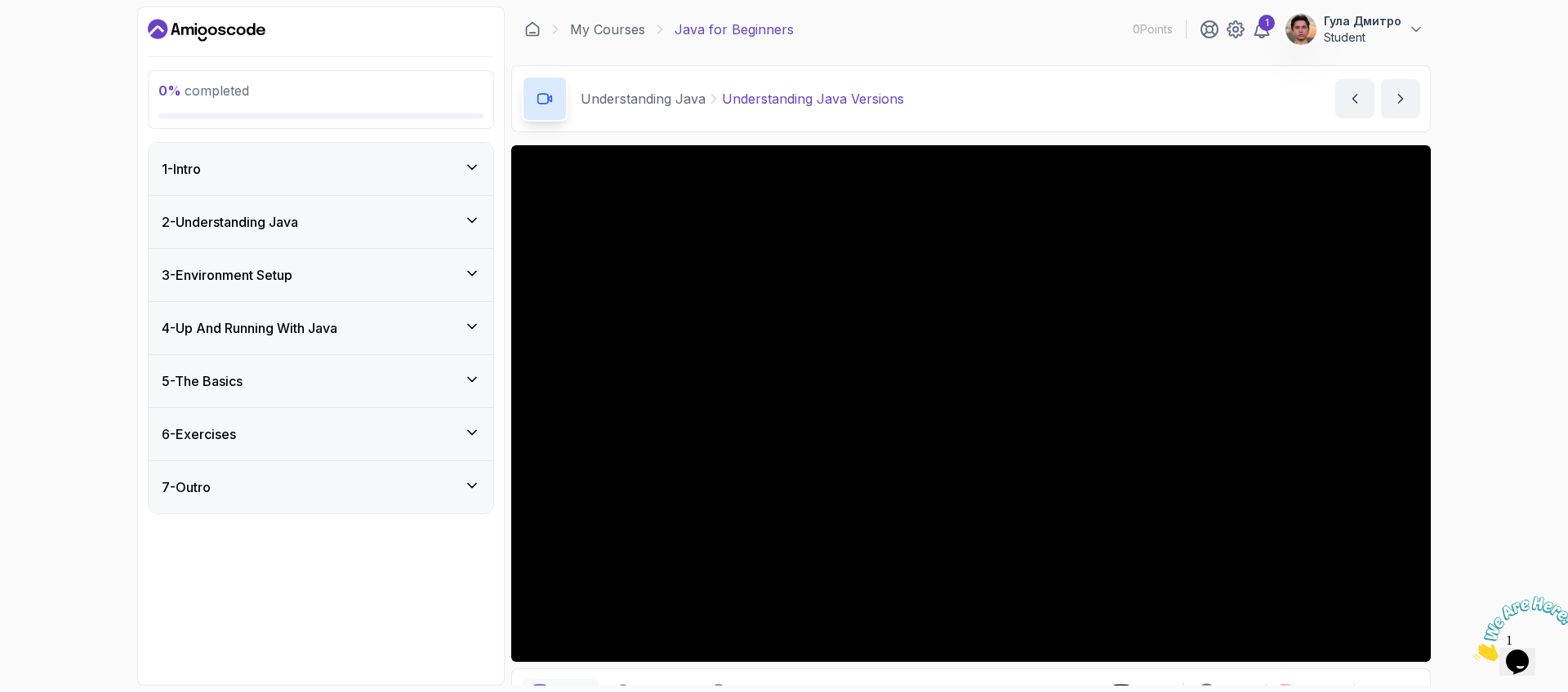
click at [458, 169] on div "1 - Intro" at bounding box center [322, 169] width 319 height 19
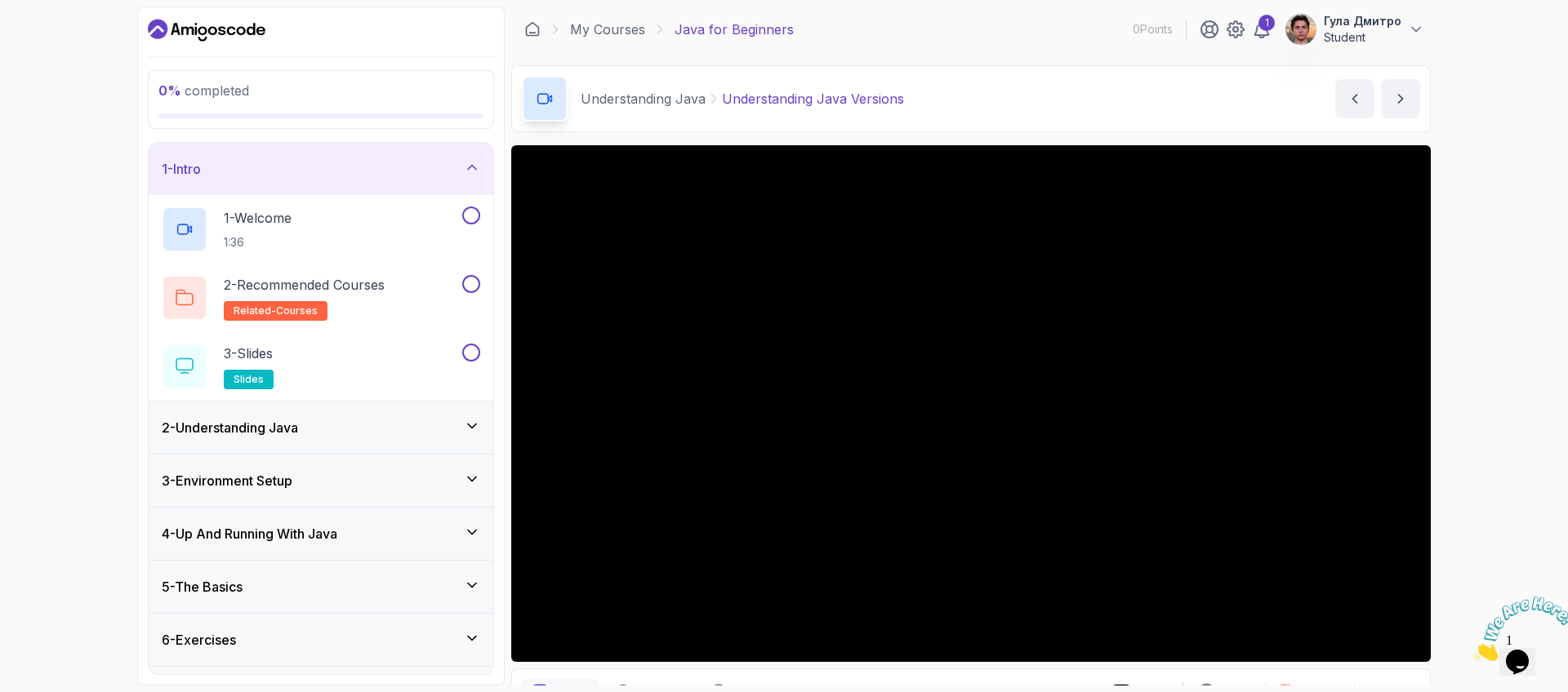
click at [444, 429] on div "2 - Understanding Java" at bounding box center [322, 428] width 319 height 19
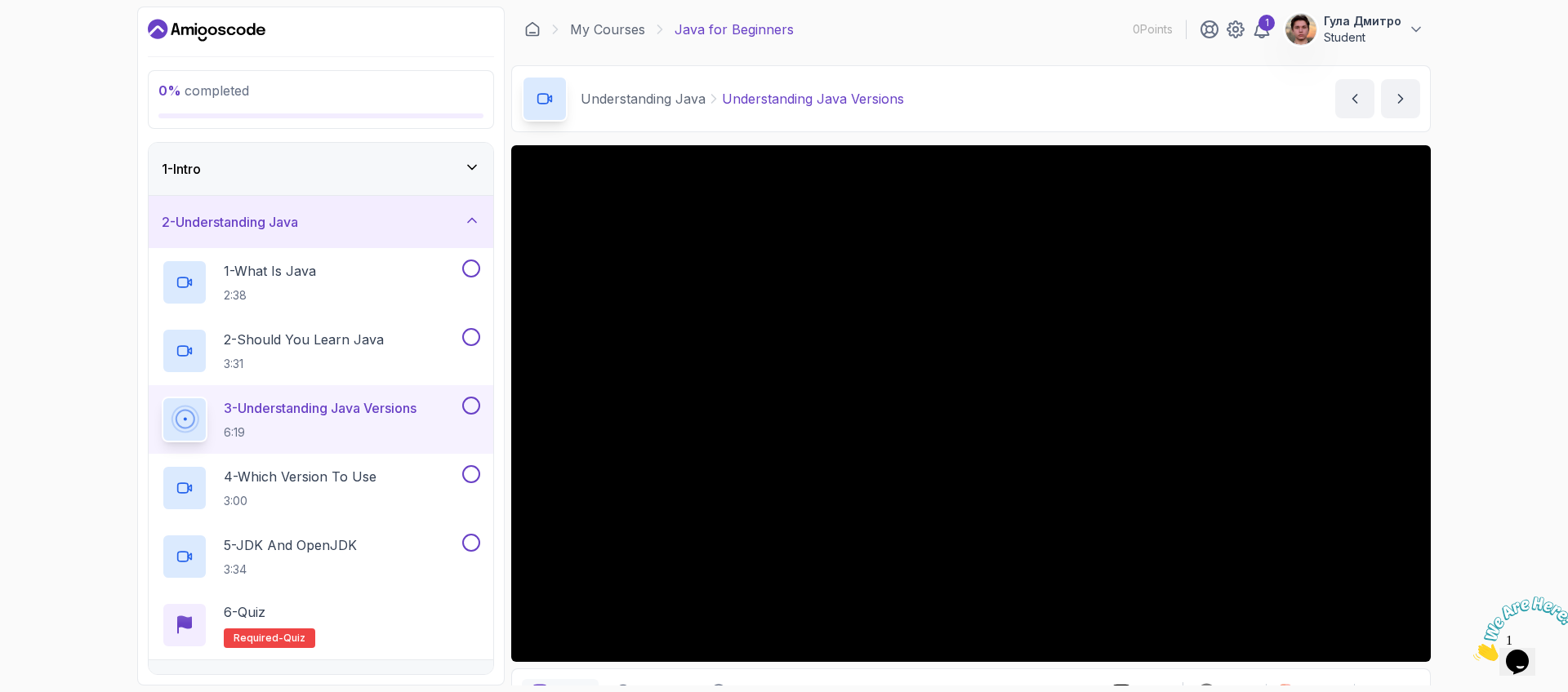
click at [149, 196] on button "2 - Understanding Java" at bounding box center [321, 222] width 345 height 52
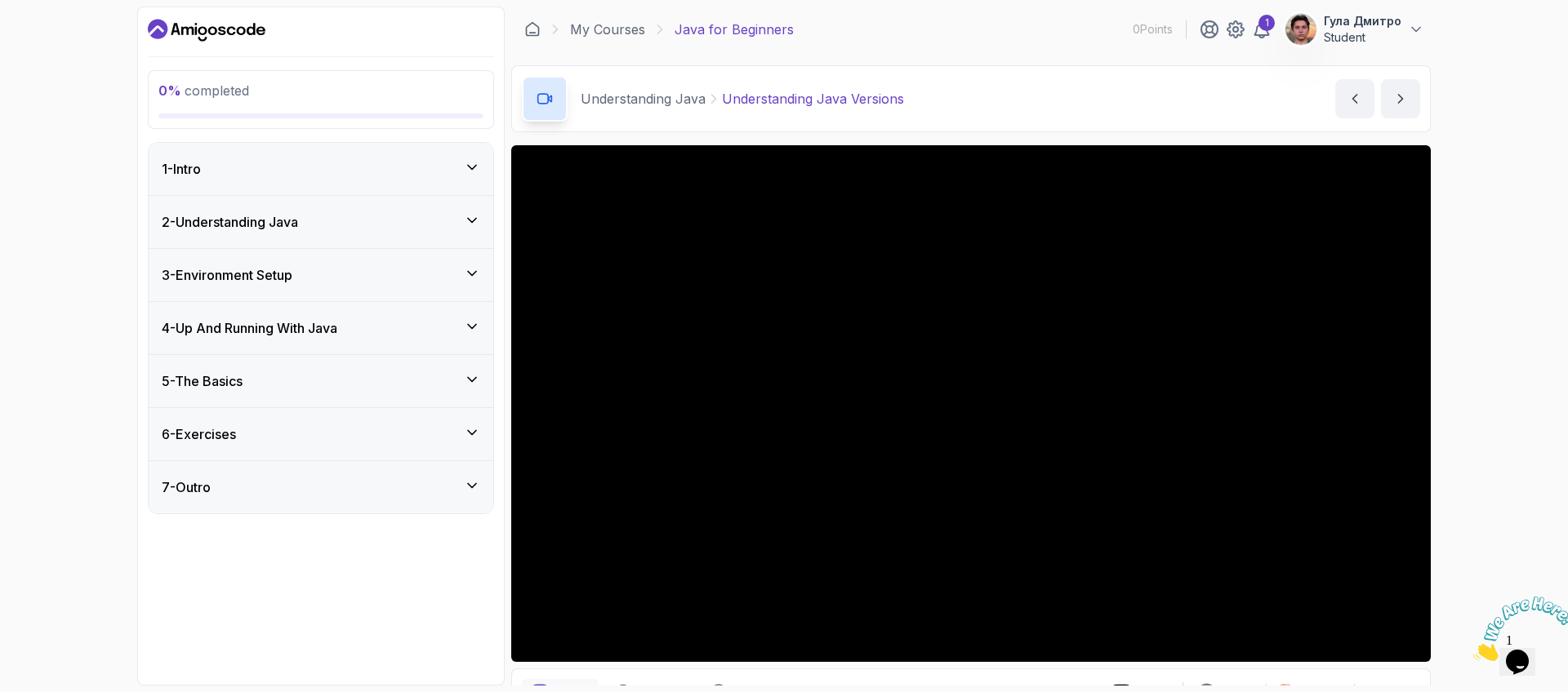
click at [1461, 469] on div "0 % completed 1 - Intro 2 - Understanding Java 3 - Environment Setup 4 - Up And…" at bounding box center [784, 346] width 1568 height 692
click at [376, 151] on div "1 - Intro" at bounding box center [321, 169] width 345 height 52
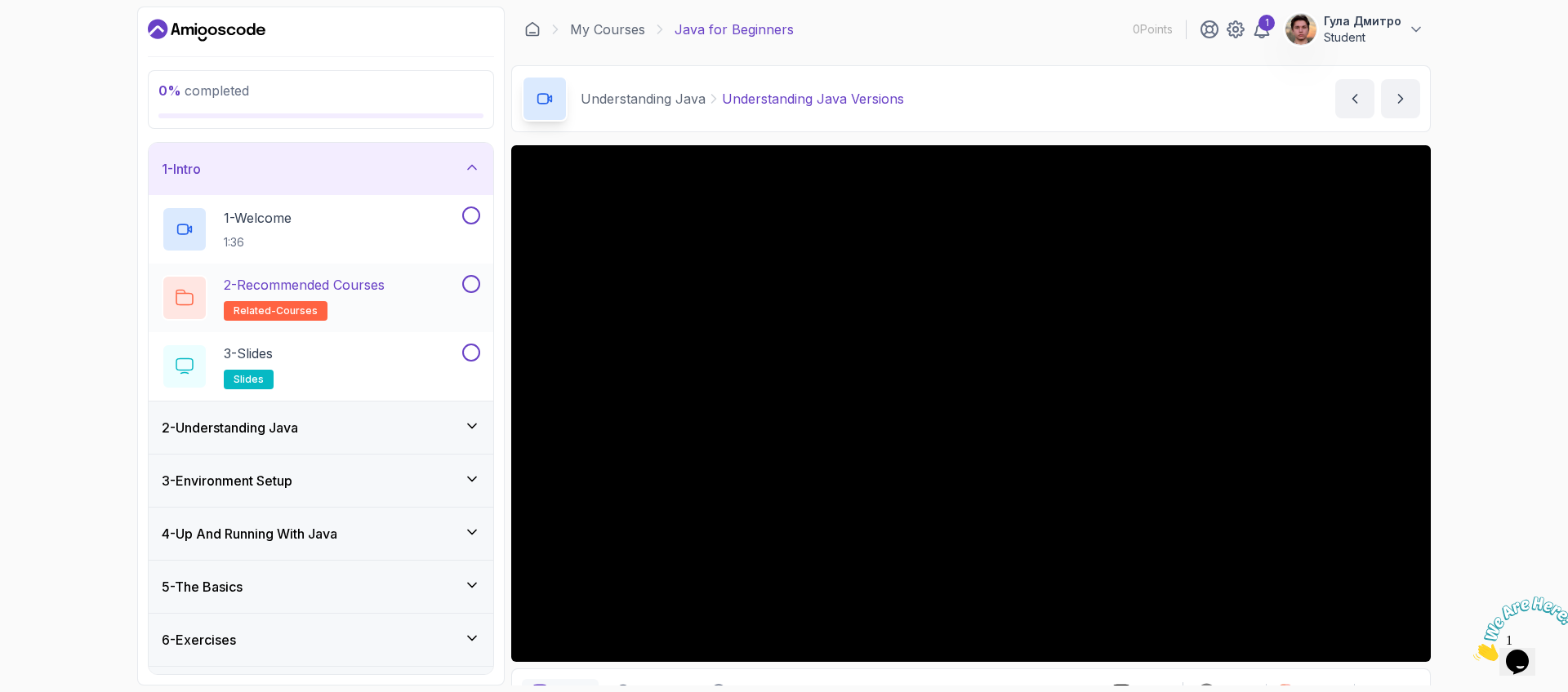
click at [458, 287] on div "2 - Recommended Courses related-courses" at bounding box center [311, 297] width 297 height 45
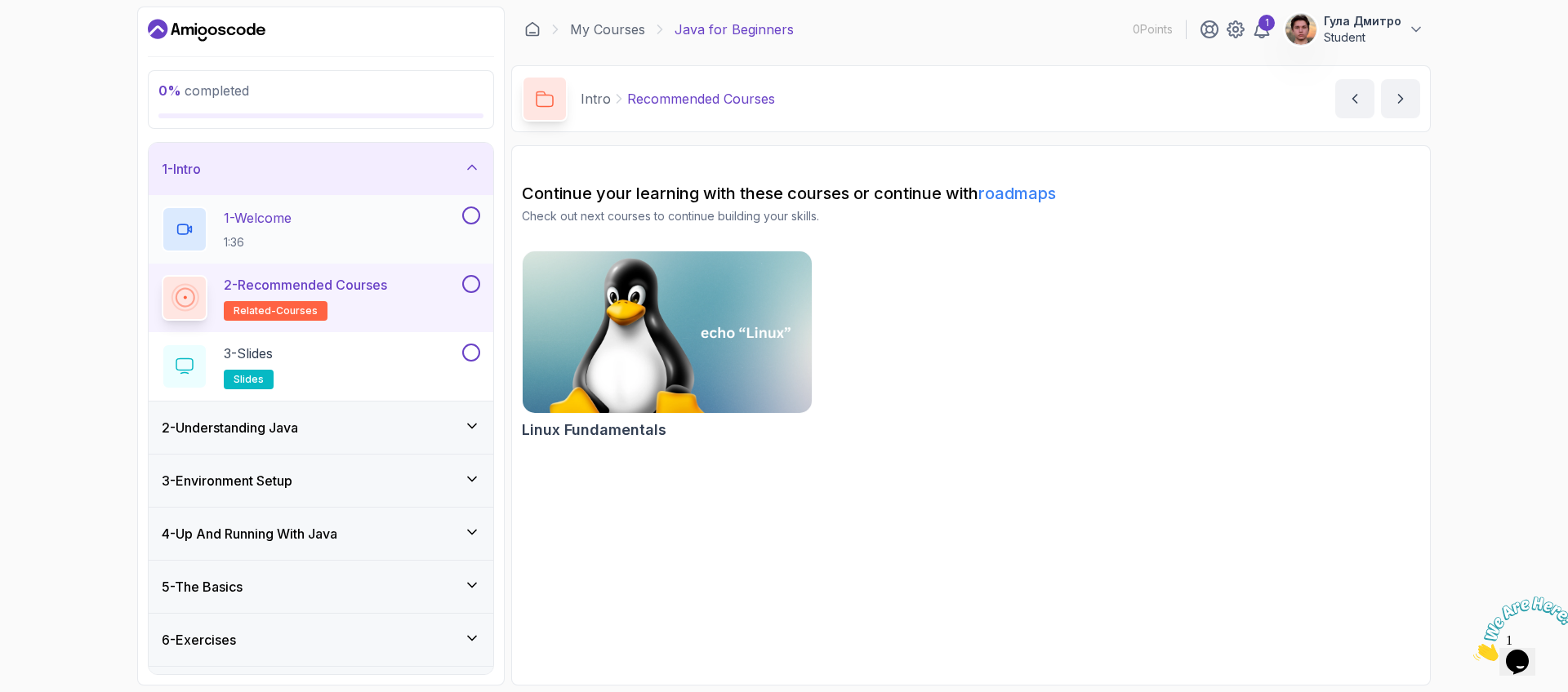
click at [463, 226] on button "1 - Welcome 1:36" at bounding box center [322, 229] width 319 height 45
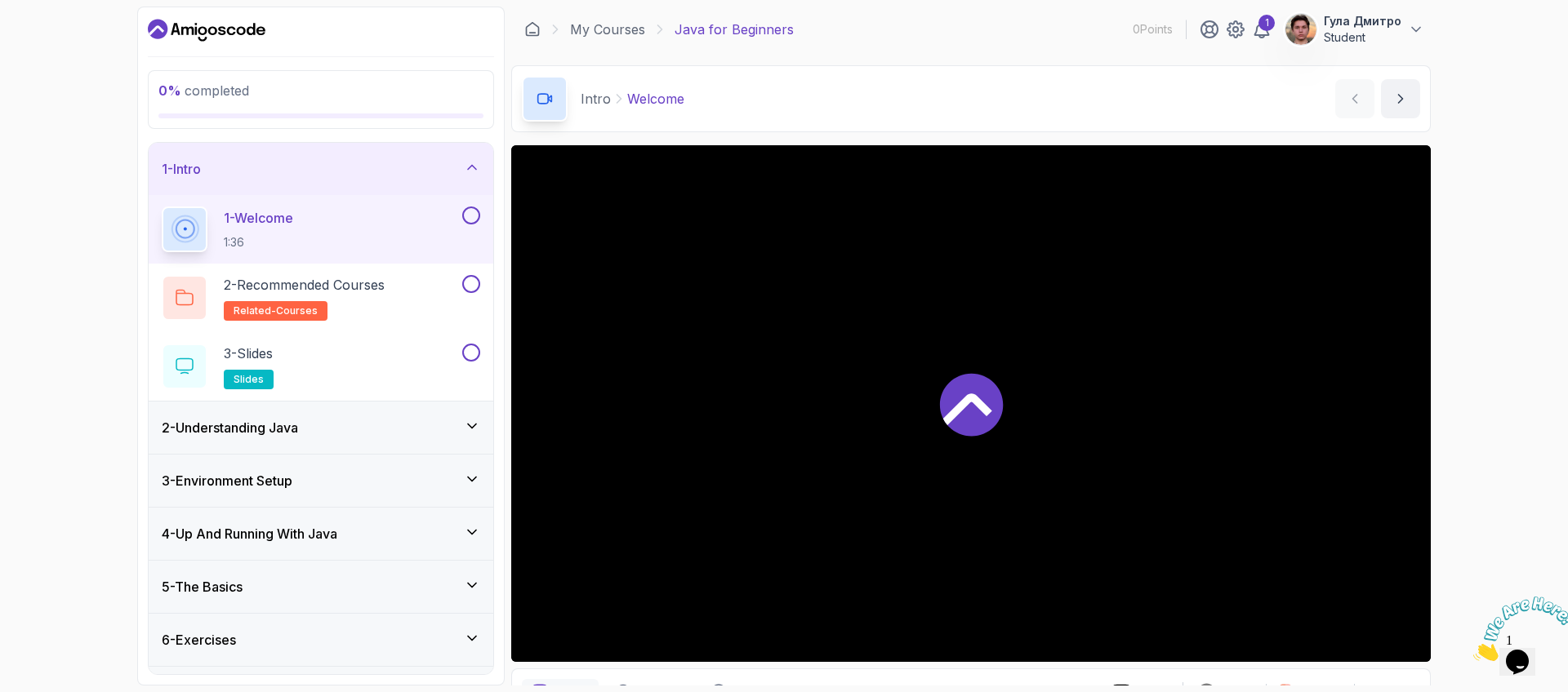
click at [824, 440] on div at bounding box center [971, 404] width 920 height 517
click at [436, 363] on div "3 - Slides slides" at bounding box center [311, 366] width 297 height 45
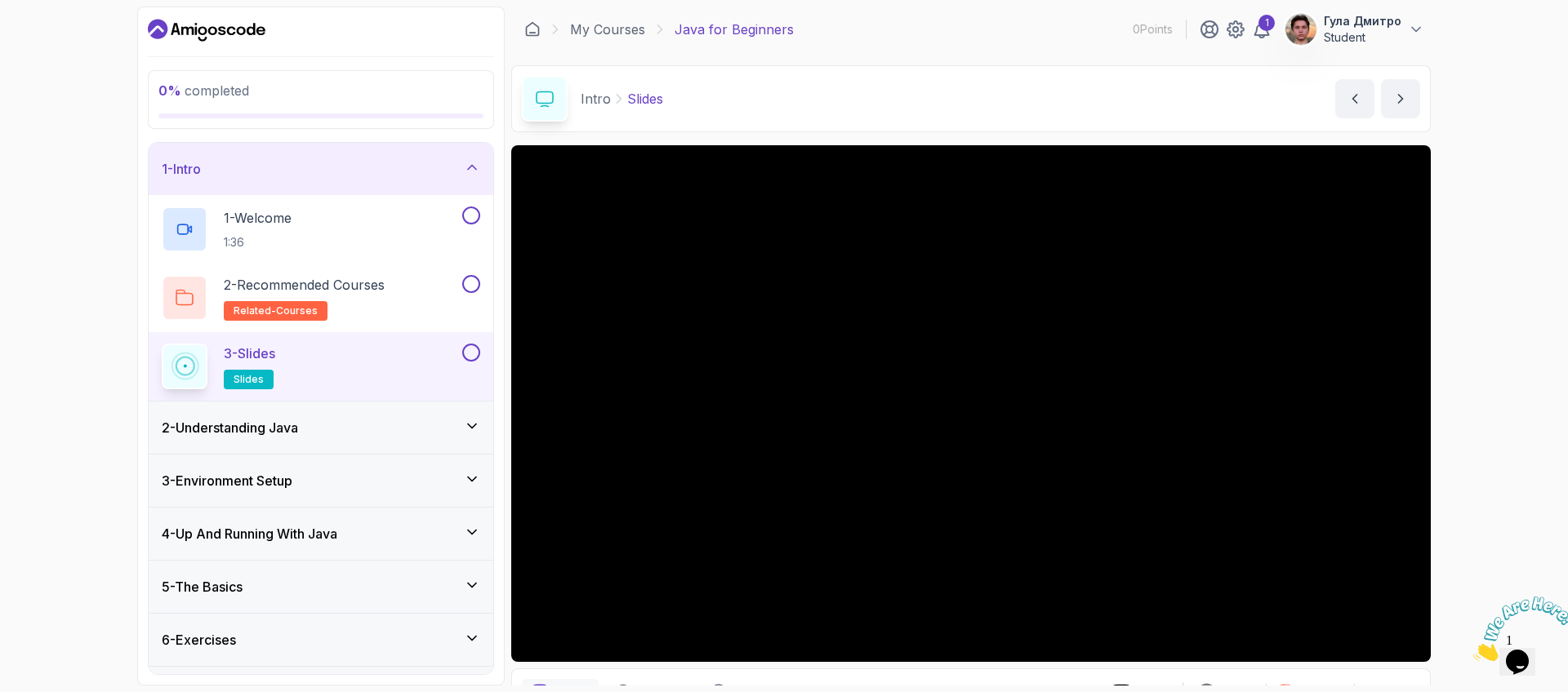
click at [440, 439] on div "2 - Understanding Java" at bounding box center [321, 428] width 345 height 52
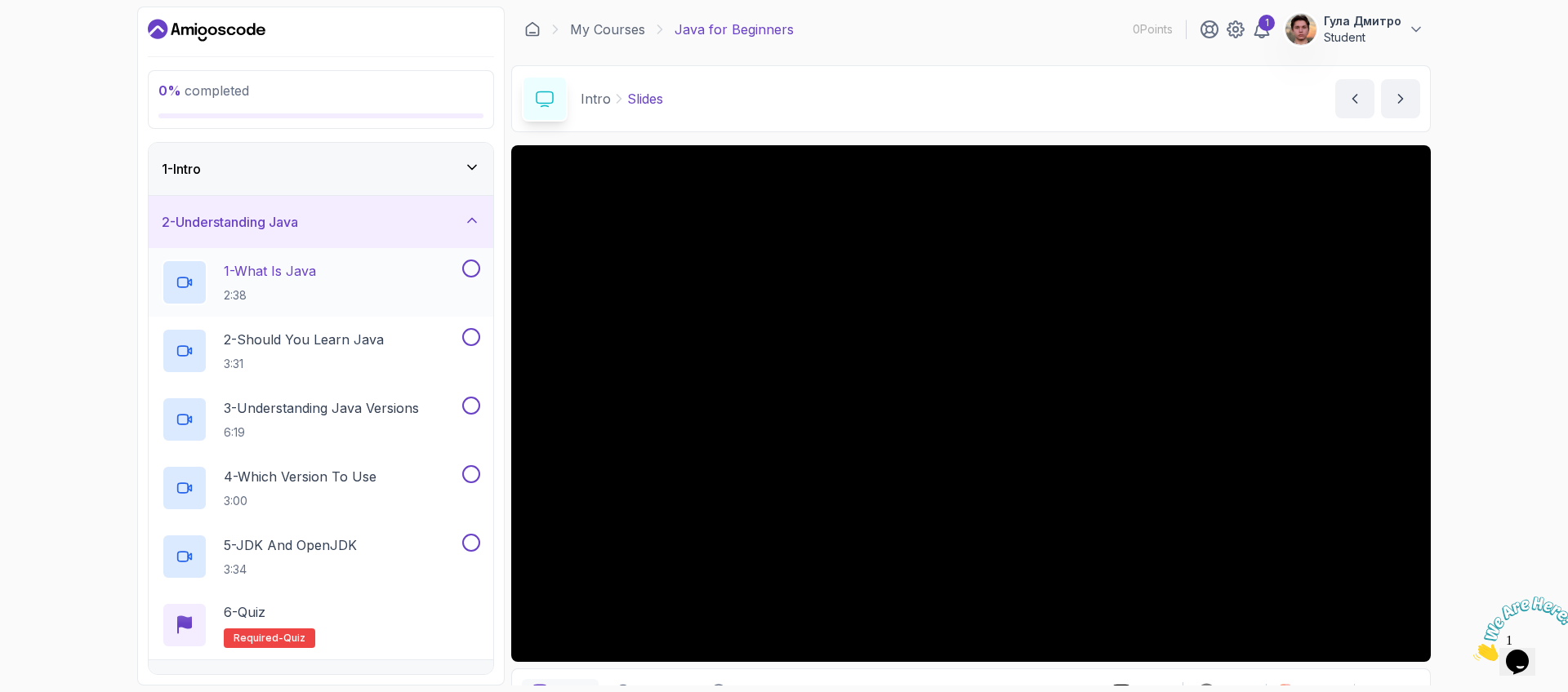
click at [399, 299] on div "1 - What Is Java 2:38" at bounding box center [311, 282] width 297 height 45
click at [478, 273] on button at bounding box center [471, 268] width 18 height 18
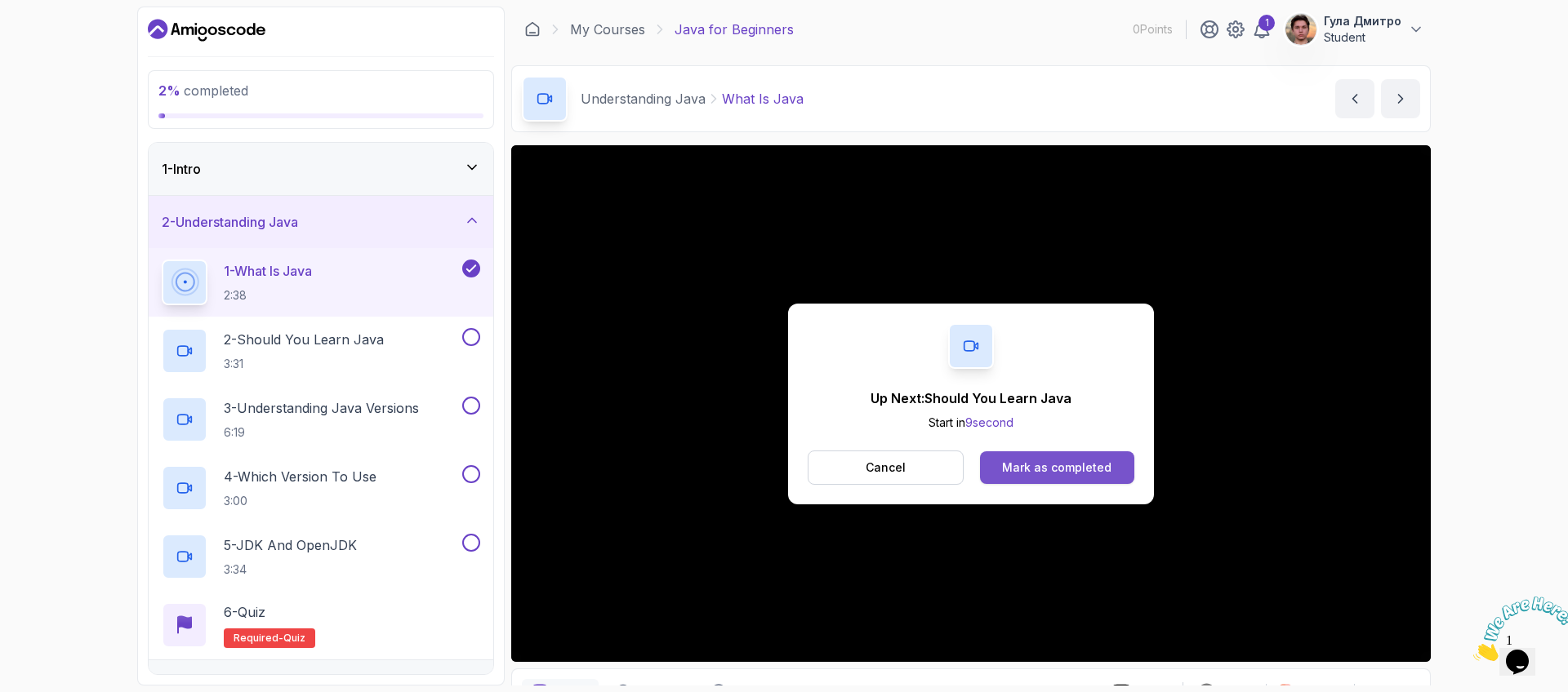
click at [1096, 477] on button "Mark as completed" at bounding box center [1057, 468] width 154 height 33
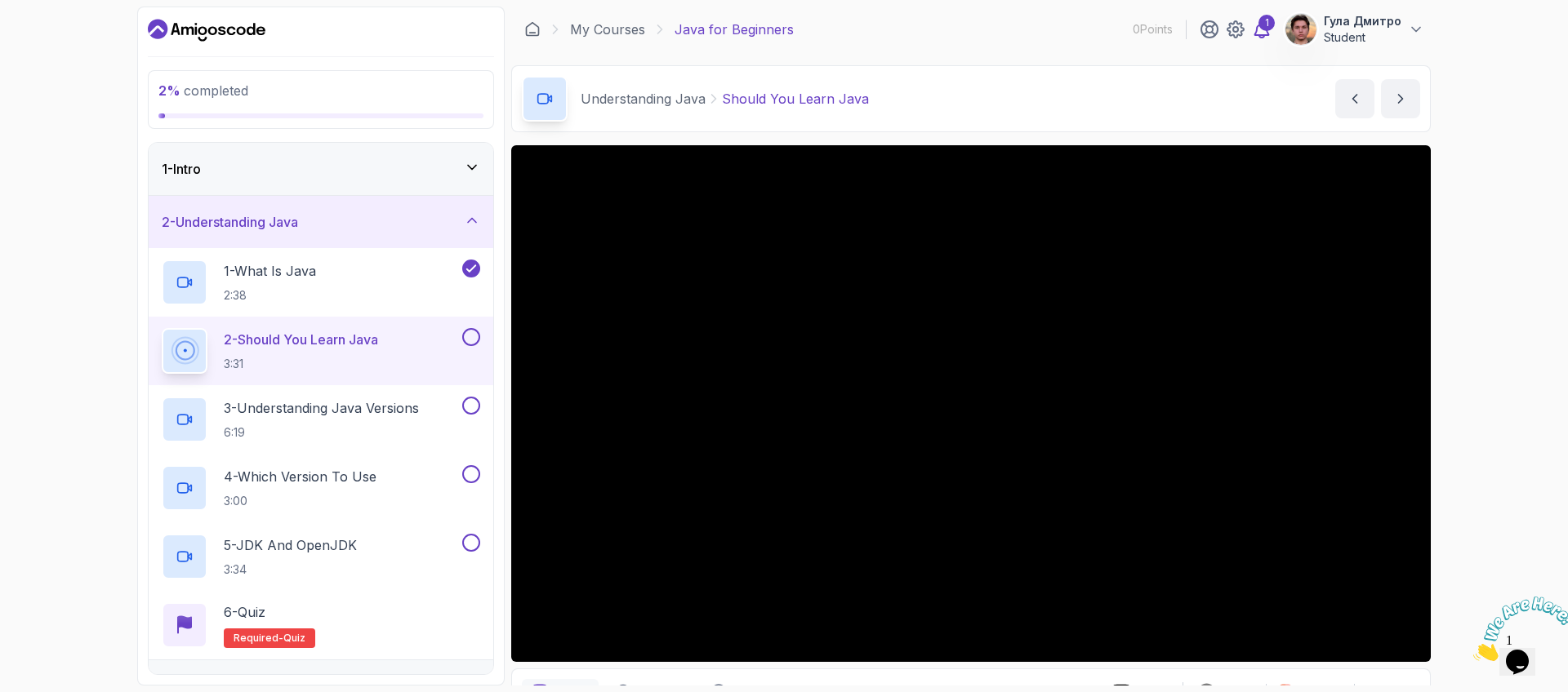
click at [1264, 33] on icon at bounding box center [1262, 29] width 19 height 19
click at [1308, 30] on img at bounding box center [1302, 30] width 33 height 33
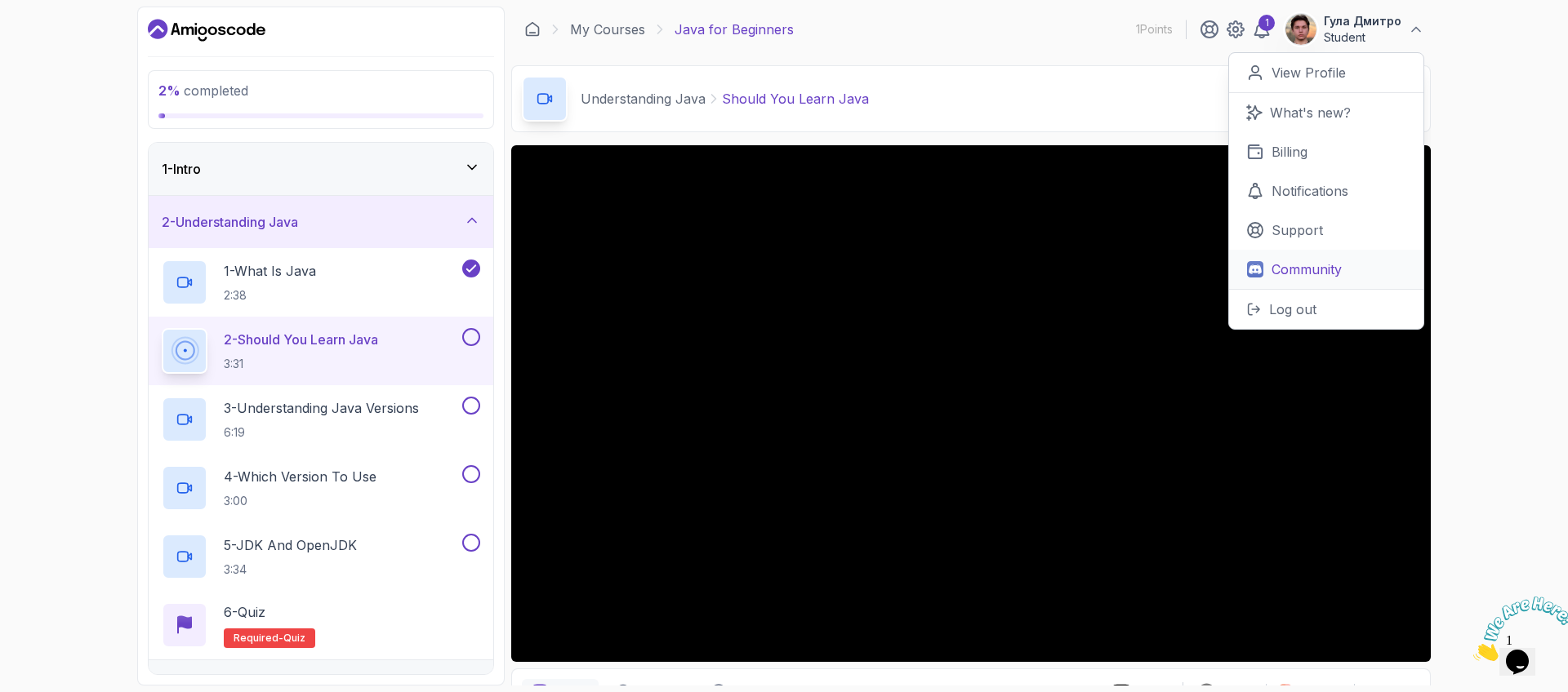
click at [1324, 265] on p "Community" at bounding box center [1306, 269] width 70 height 19
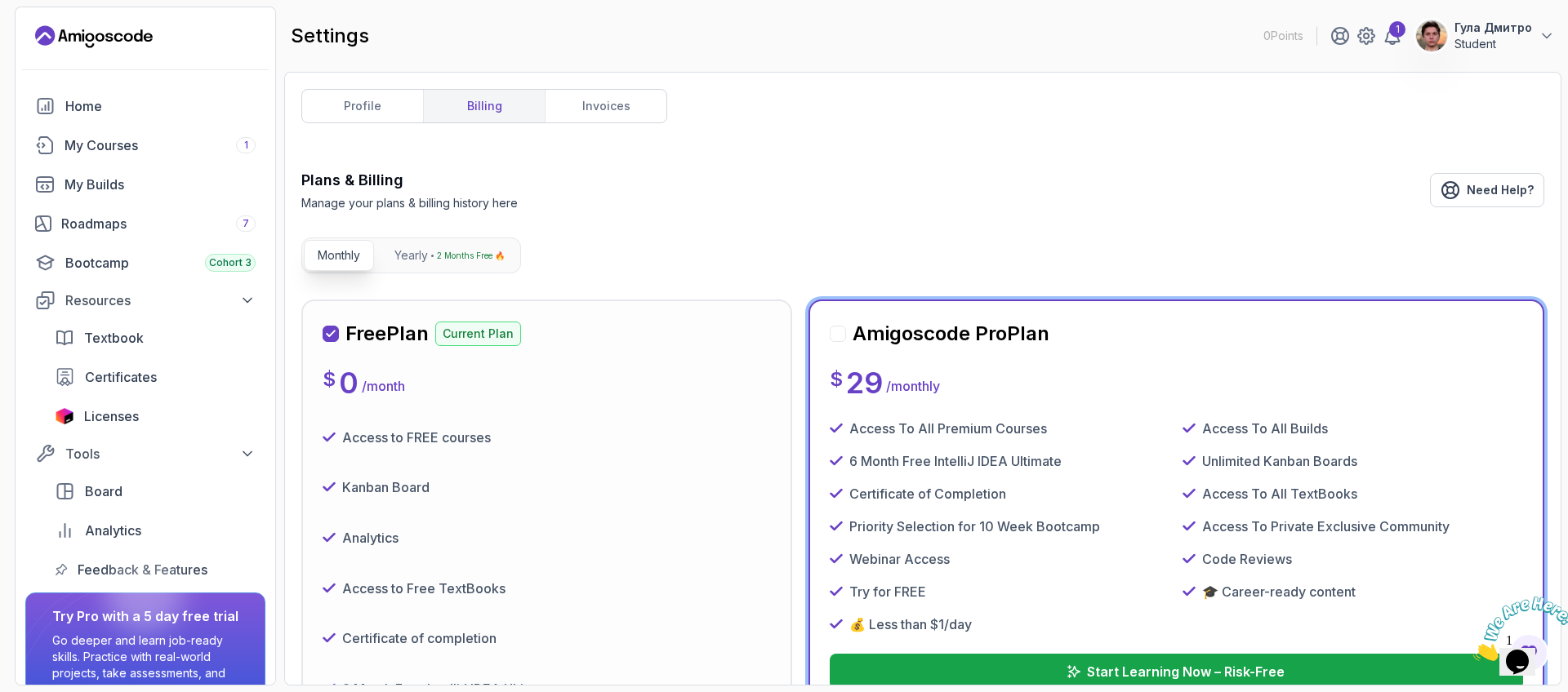
click at [994, 434] on p "Access To All Premium Courses" at bounding box center [948, 429] width 198 height 19
click at [996, 433] on p "Access To All Premium Courses" at bounding box center [948, 429] width 198 height 19
click at [996, 431] on p "Access To All Premium Courses" at bounding box center [948, 429] width 198 height 19
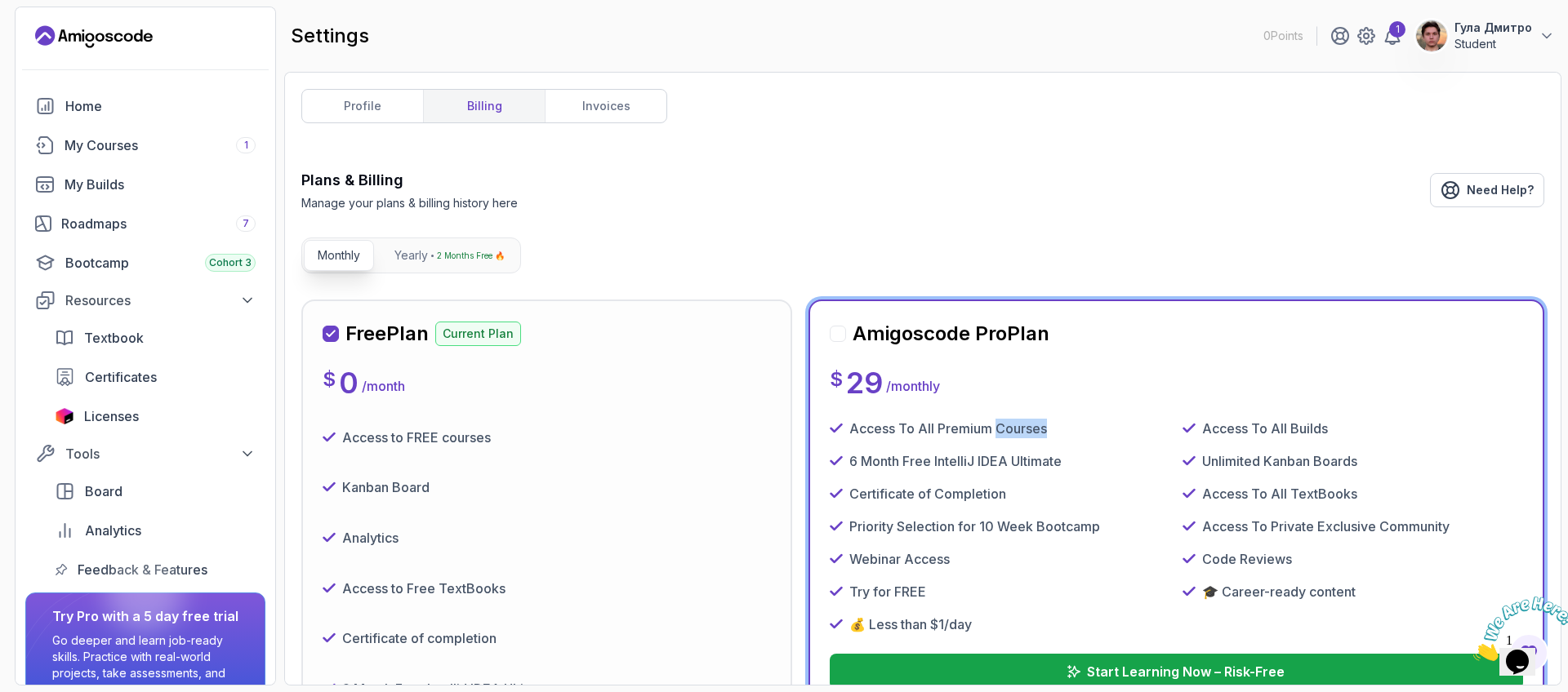
click at [996, 431] on p "Access To All Premium Courses" at bounding box center [948, 429] width 198 height 19
click at [604, 435] on div "Access to FREE courses" at bounding box center [546, 437] width 448 height 38
click at [462, 443] on p "Access to FREE courses" at bounding box center [416, 437] width 149 height 19
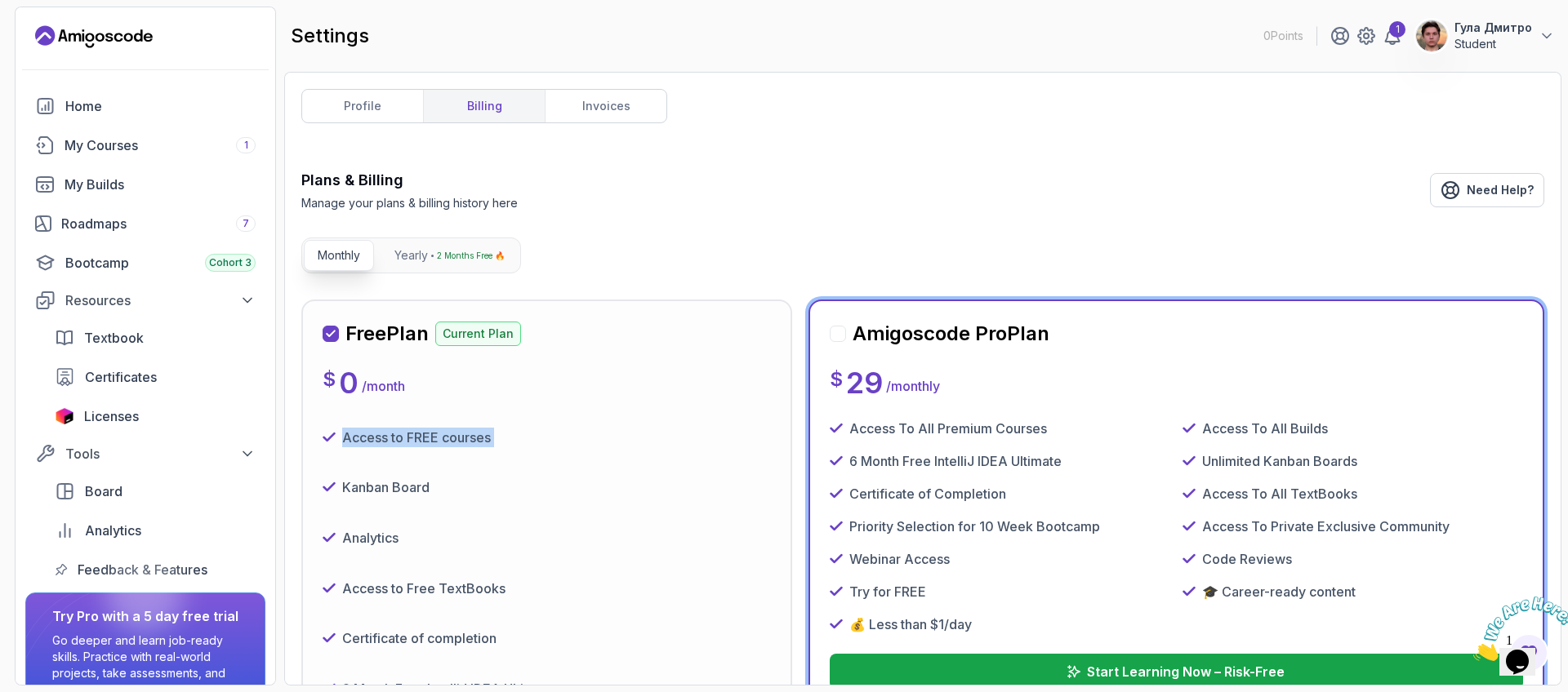
click at [462, 443] on p "Access to FREE courses" at bounding box center [416, 437] width 149 height 19
click at [451, 475] on div "Kanban Board" at bounding box center [546, 487] width 448 height 38
click at [486, 498] on div "Kanban Board" at bounding box center [546, 487] width 448 height 38
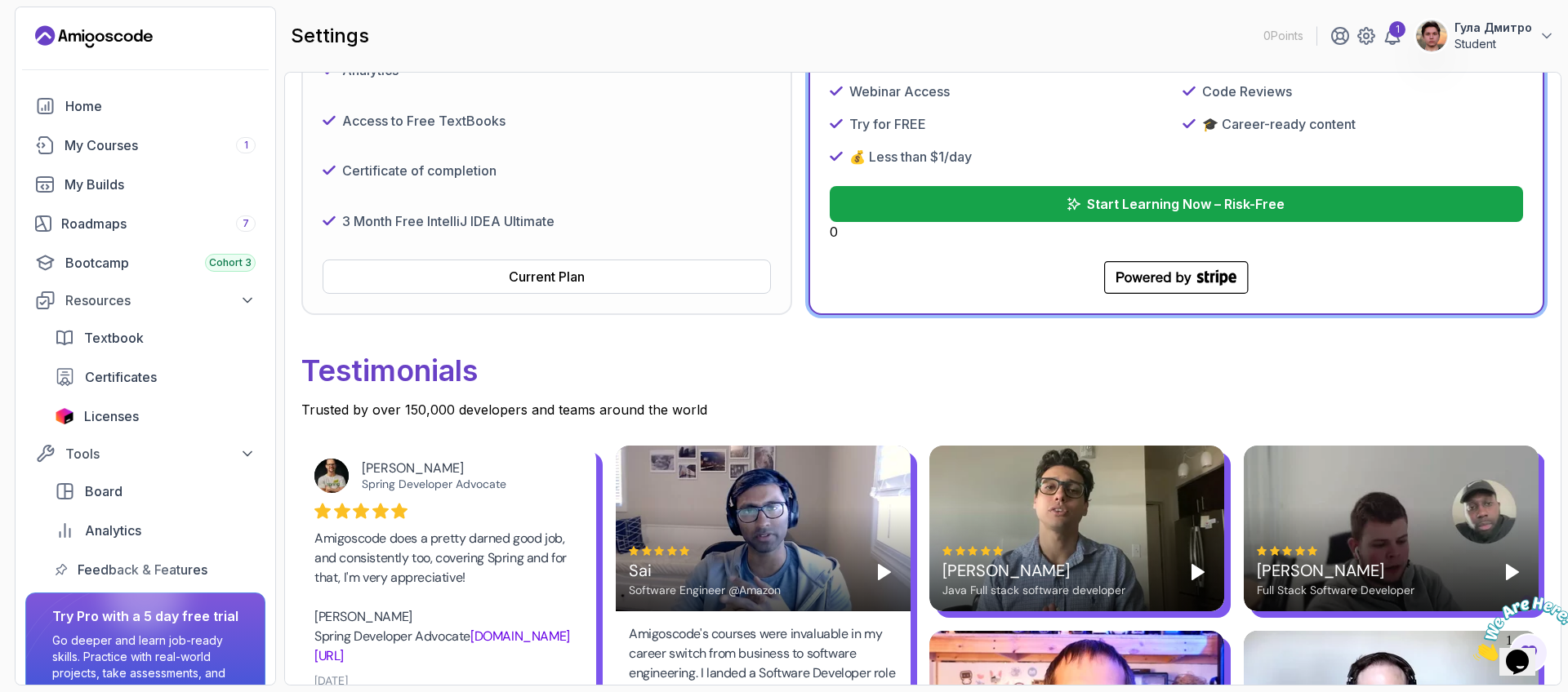
scroll to position [392, 0]
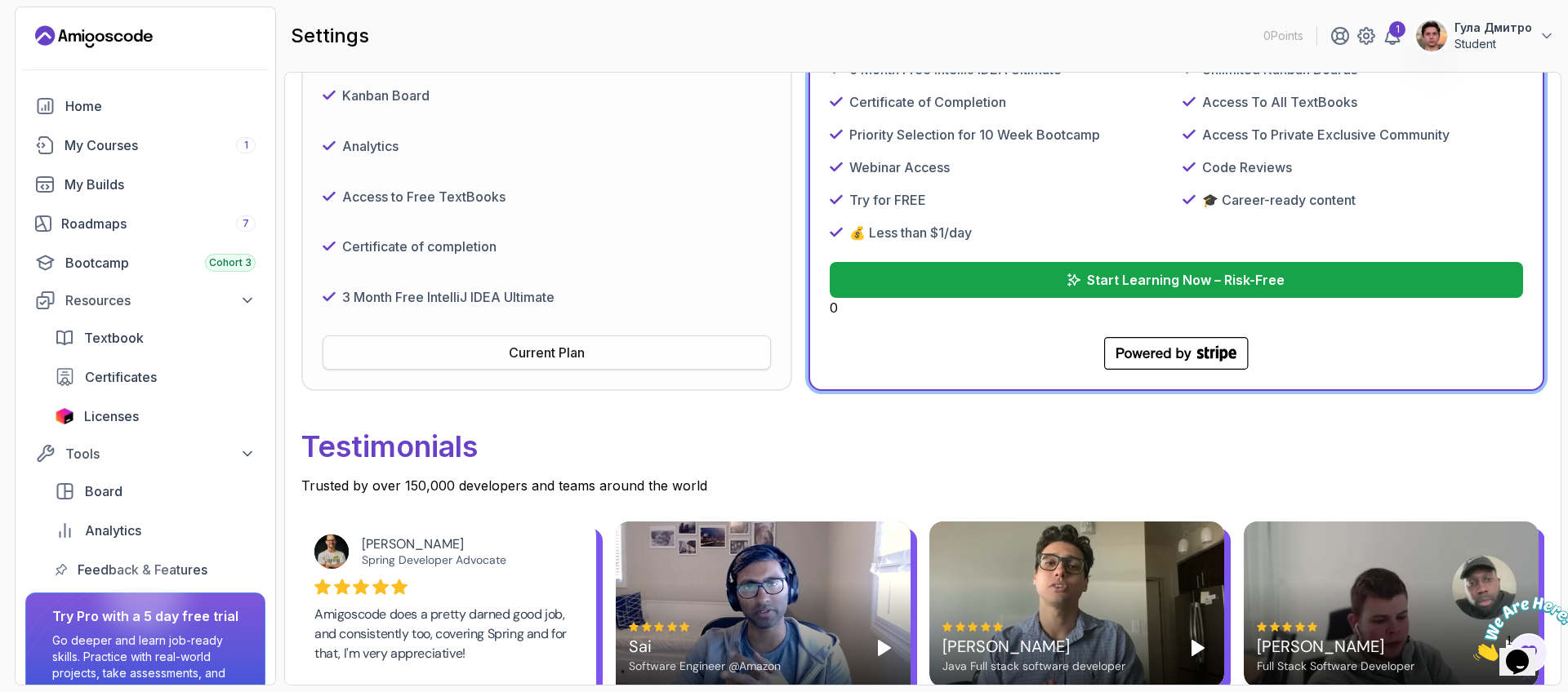
click at [646, 358] on button "Current Plan" at bounding box center [546, 353] width 448 height 35
click at [164, 145] on div "My Courses 1" at bounding box center [160, 145] width 191 height 19
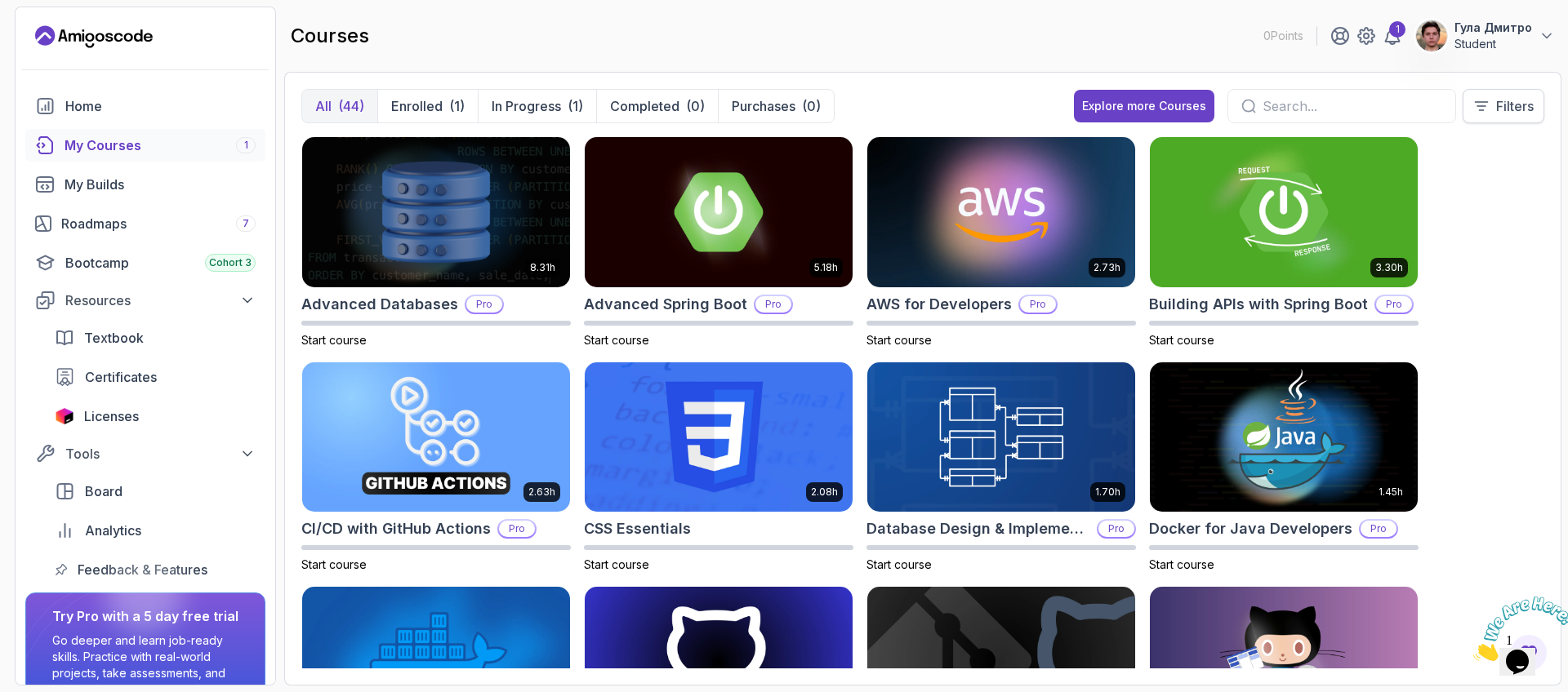
click at [1490, 98] on button "Filters" at bounding box center [1503, 106] width 82 height 35
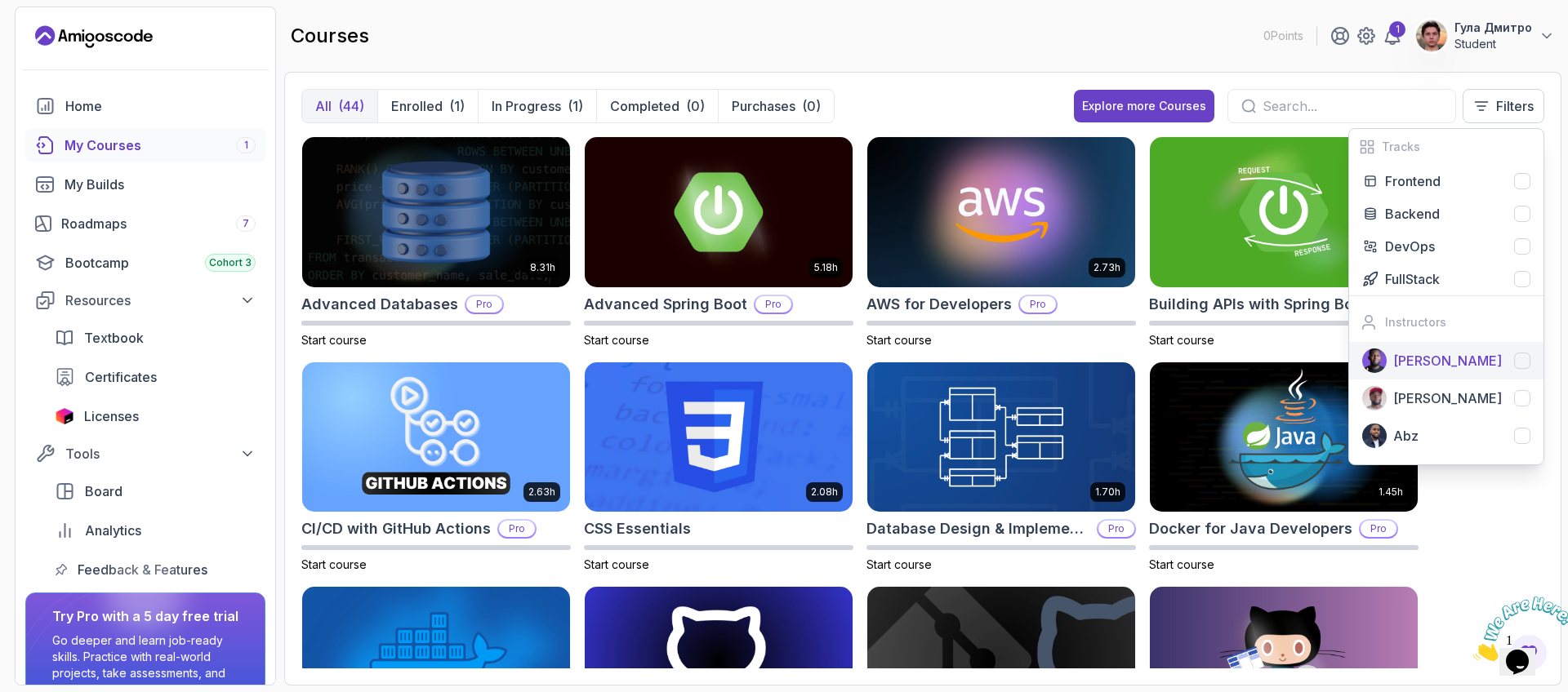
click at [1506, 363] on div "[PERSON_NAME]" at bounding box center [1462, 361] width 137 height 19
click at [1496, 215] on div "Backend" at bounding box center [1458, 214] width 146 height 19
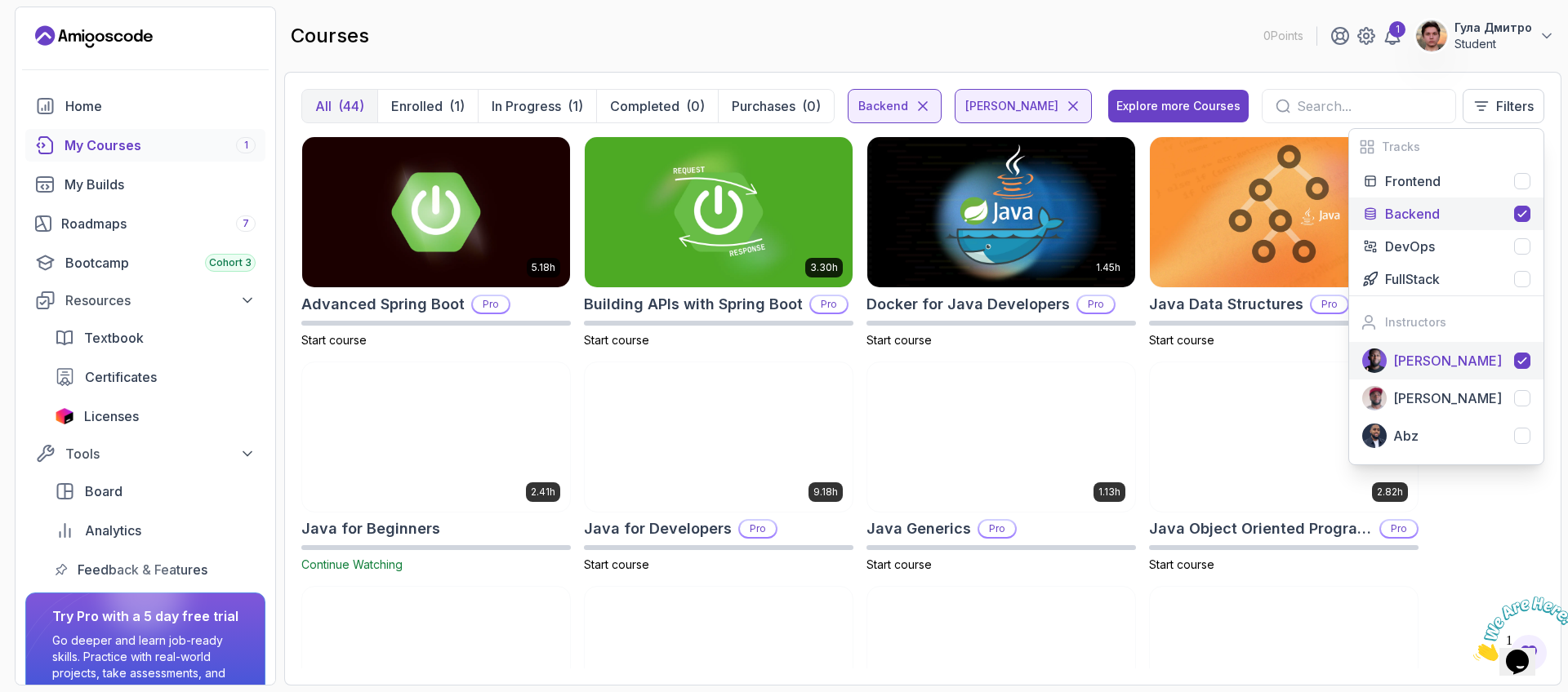
click at [1516, 502] on div "5.18h Advanced Spring Boot Pro Start course 3.30h Building APIs with Spring Boo…" at bounding box center [923, 402] width 1244 height 533
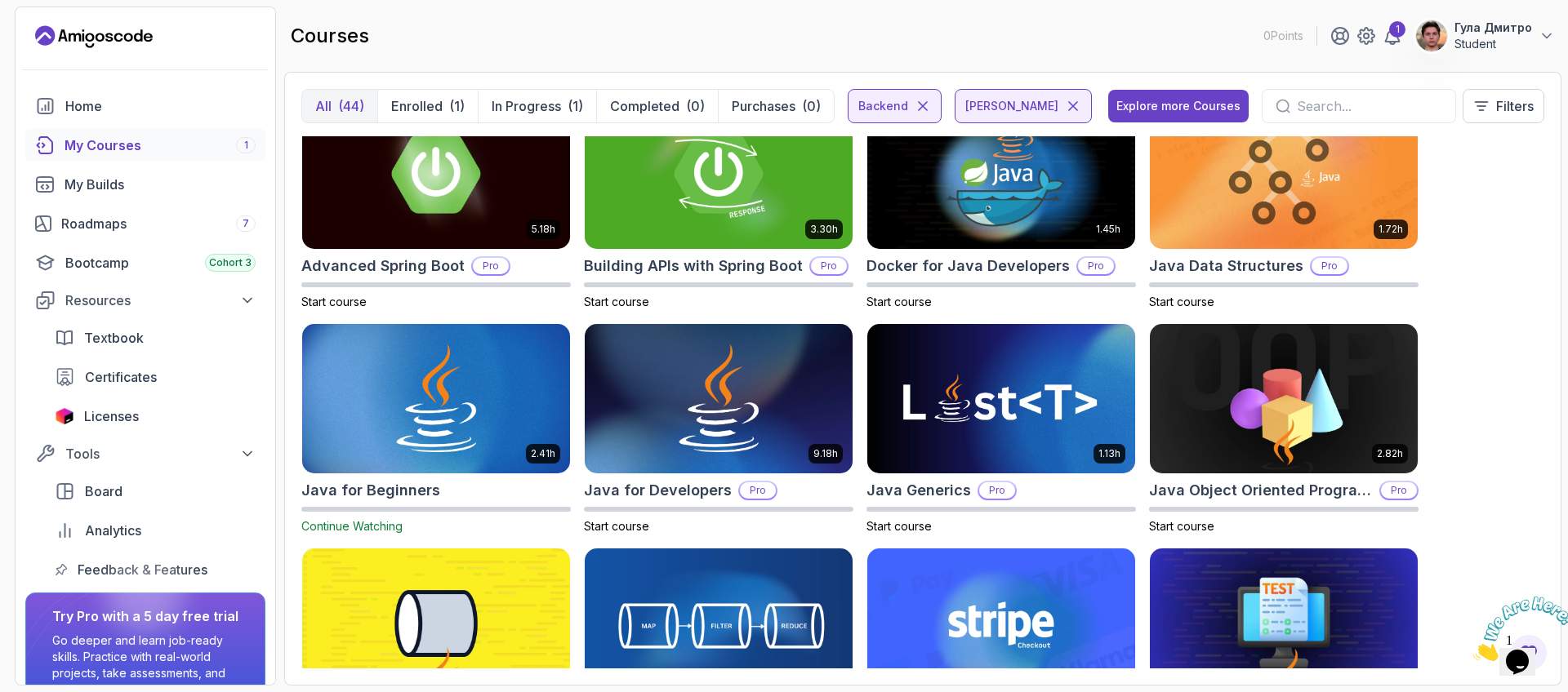
scroll to position [196, 0]
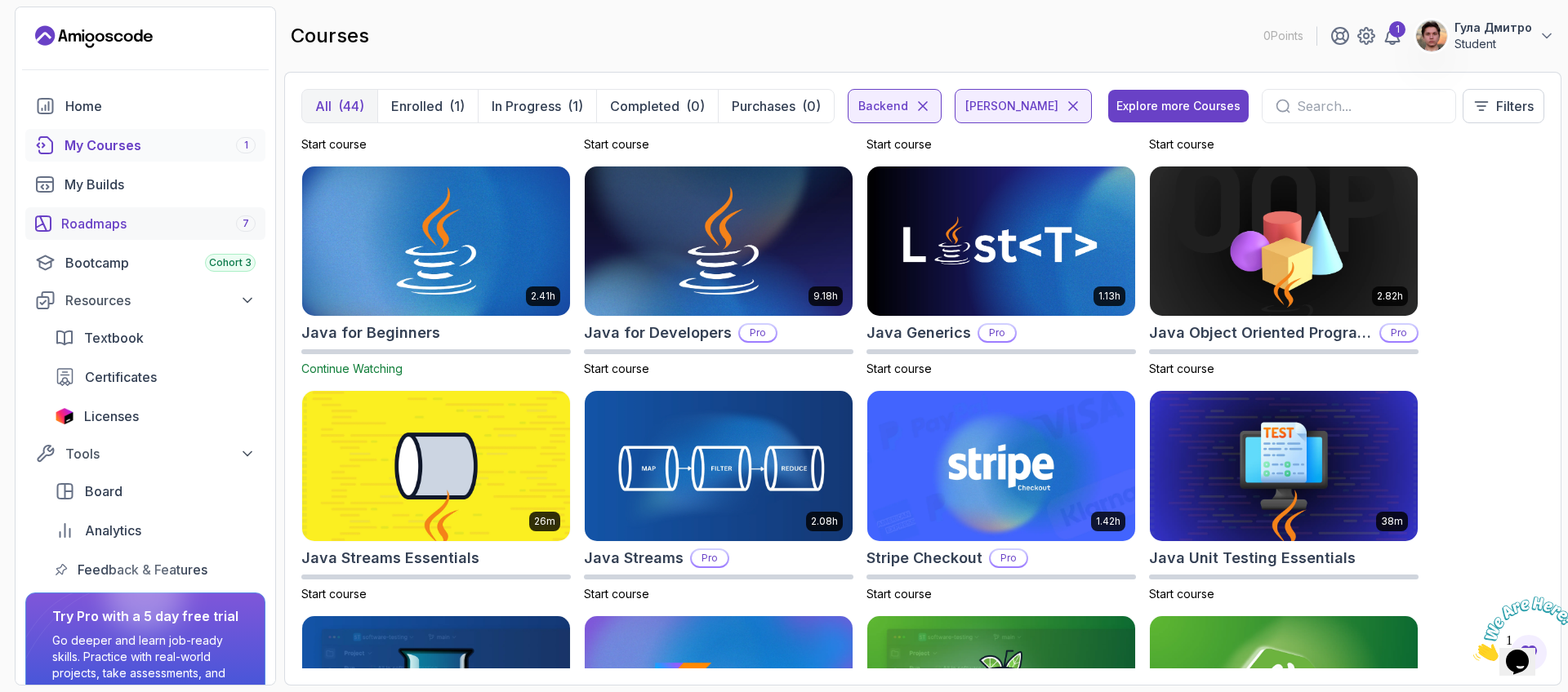
click at [152, 225] on div "Roadmaps 7" at bounding box center [157, 224] width 194 height 19
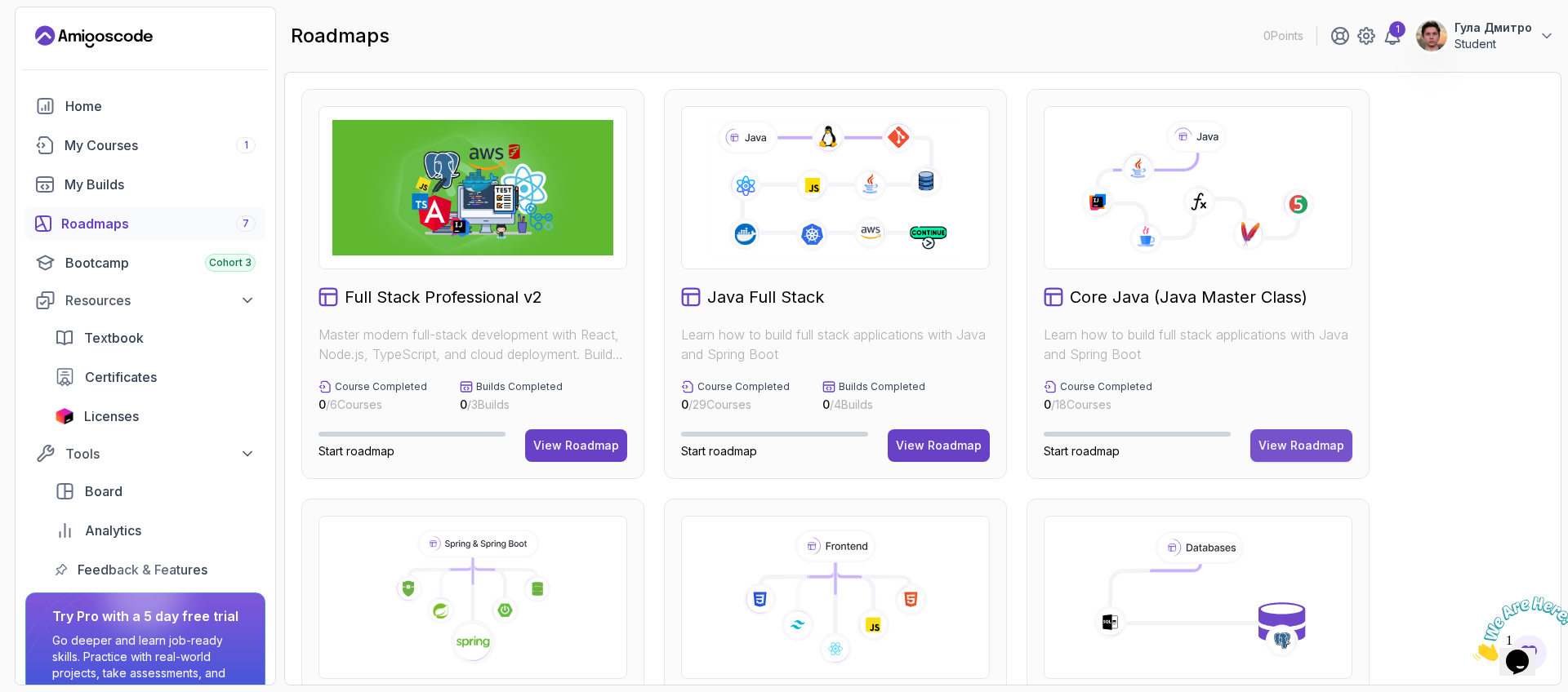
click at [1312, 454] on button "View Roadmap" at bounding box center [1302, 446] width 102 height 33
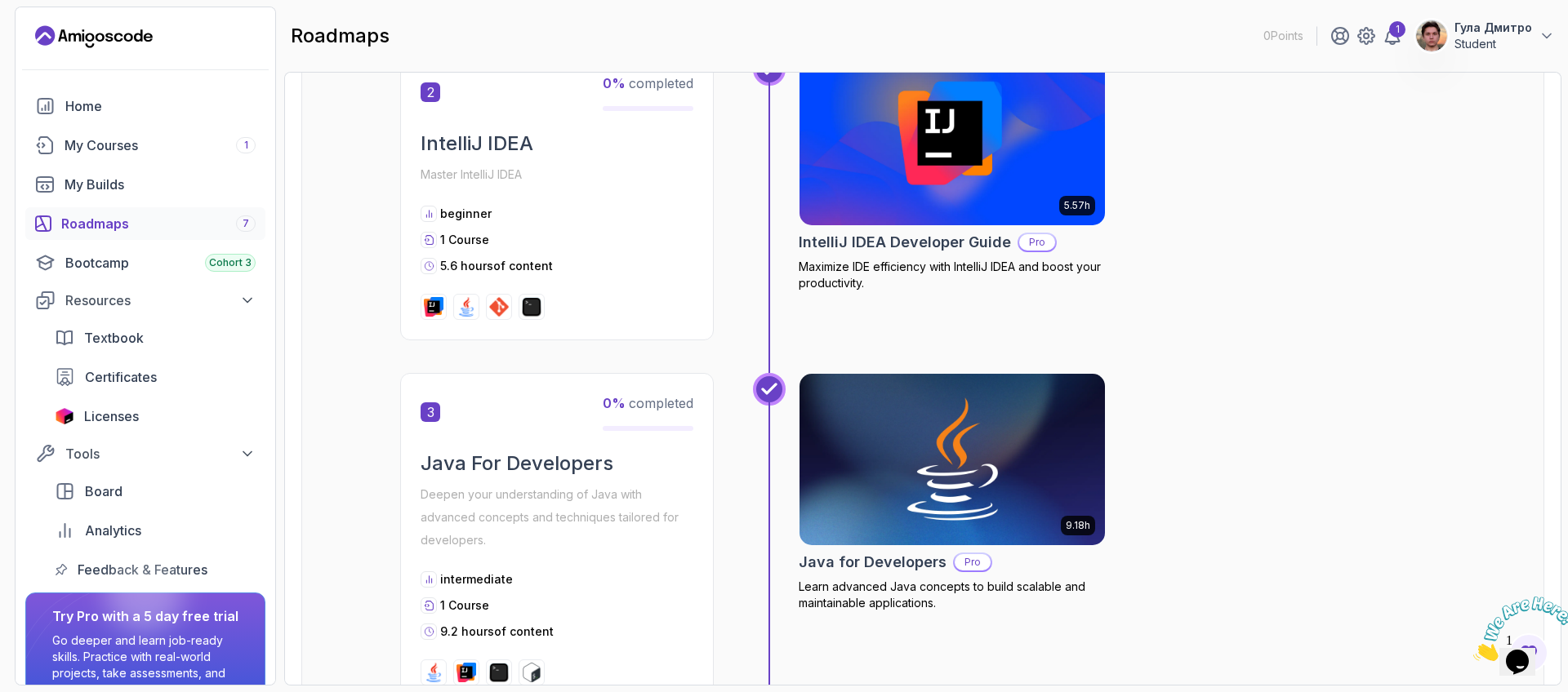
scroll to position [784, 0]
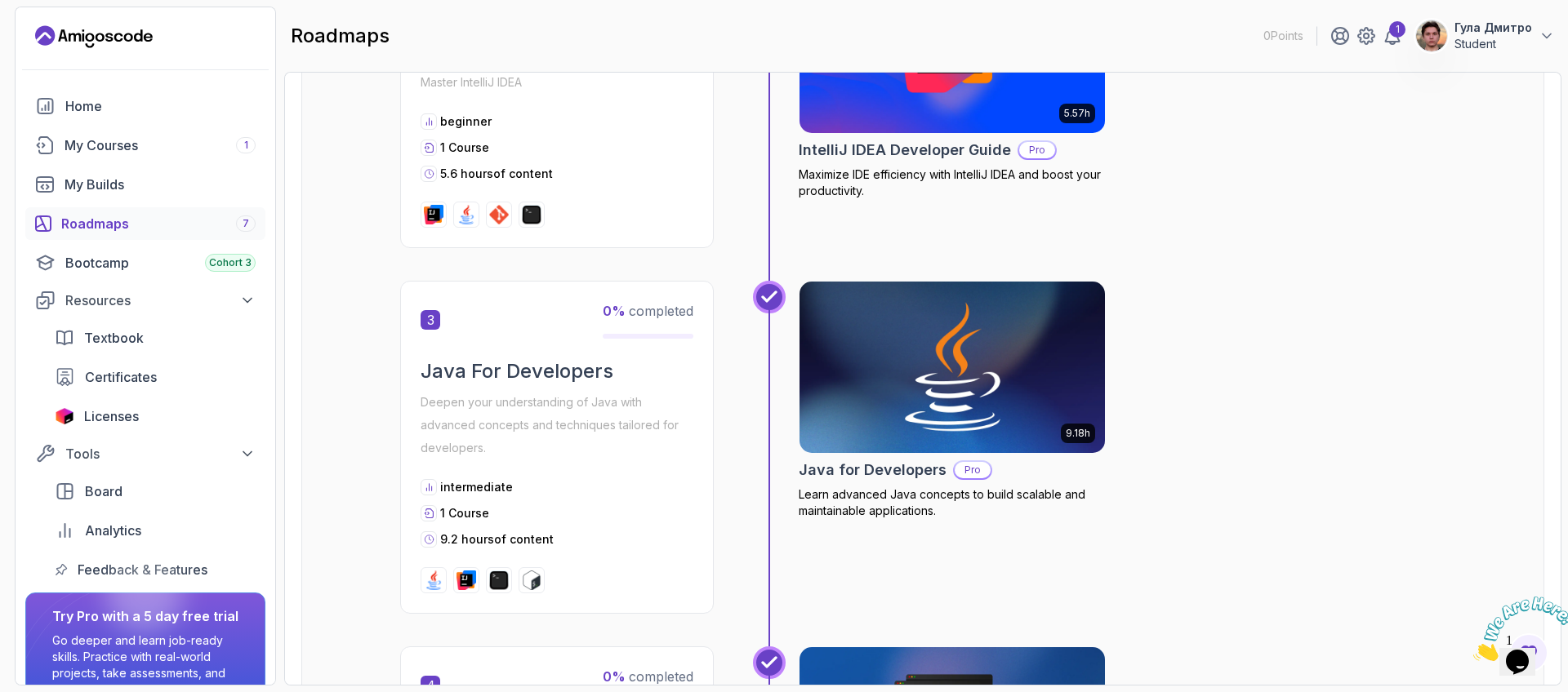
click at [897, 507] on p "Learn advanced Java concepts to build scalable and maintainable applications." at bounding box center [952, 503] width 307 height 33
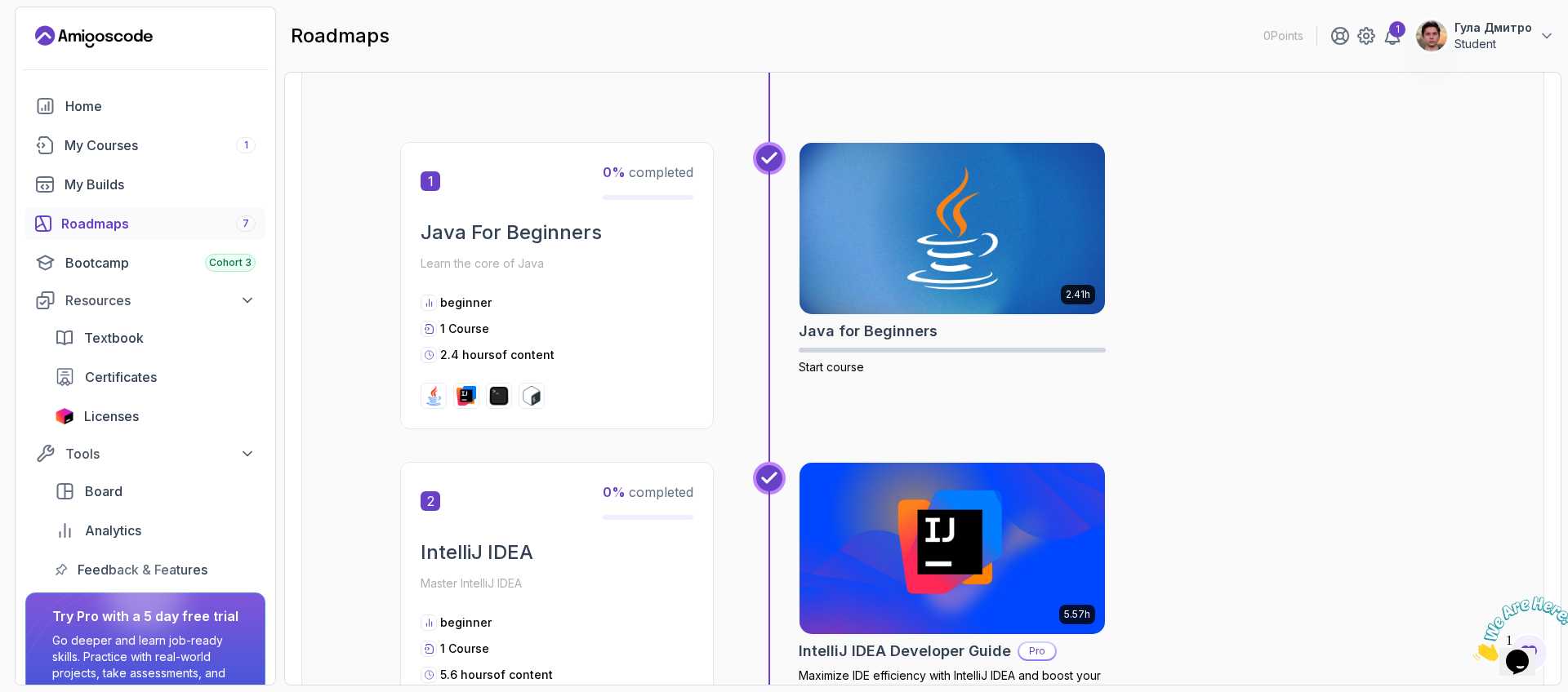
scroll to position [294, 0]
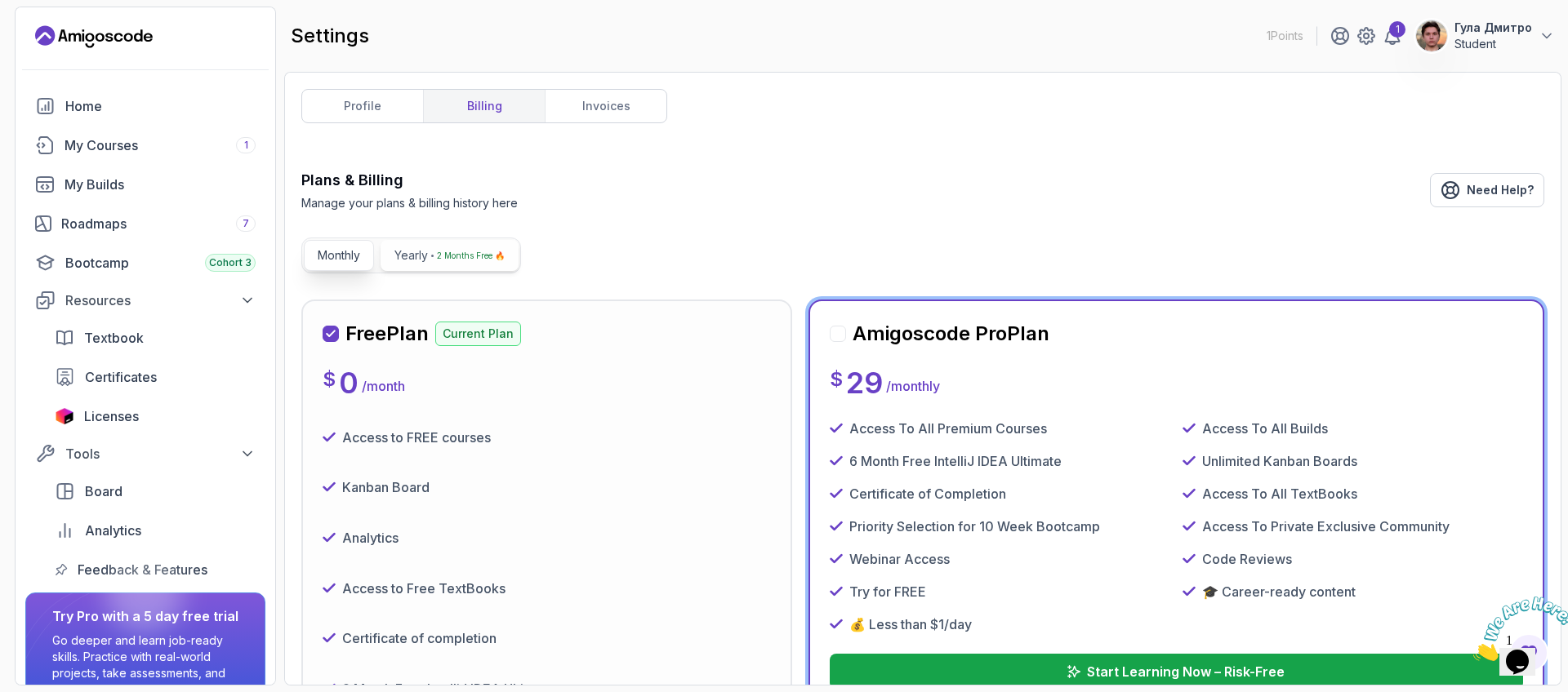
click at [468, 258] on p "2 Months Free 🔥" at bounding box center [471, 255] width 68 height 16
click at [326, 258] on p "Monthly" at bounding box center [339, 255] width 42 height 16
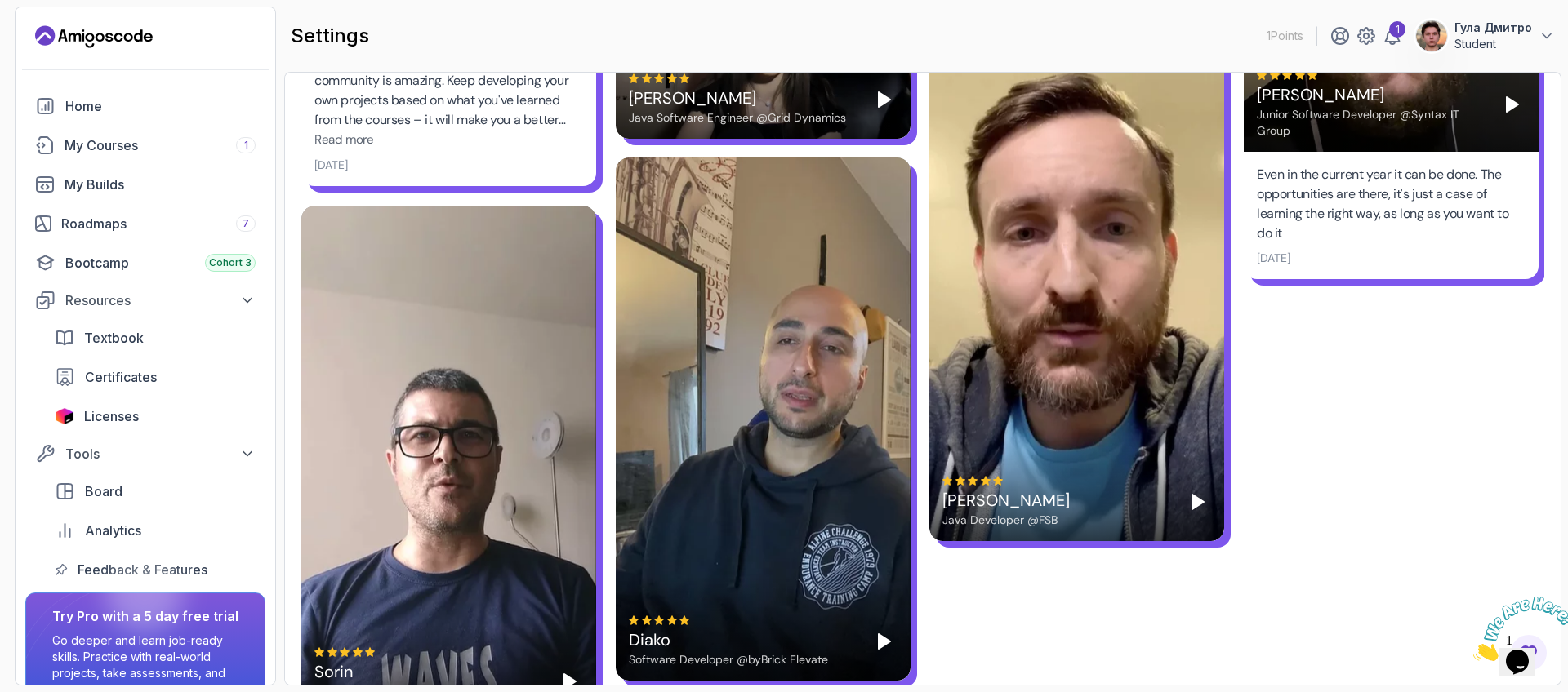
scroll to position [4022, 0]
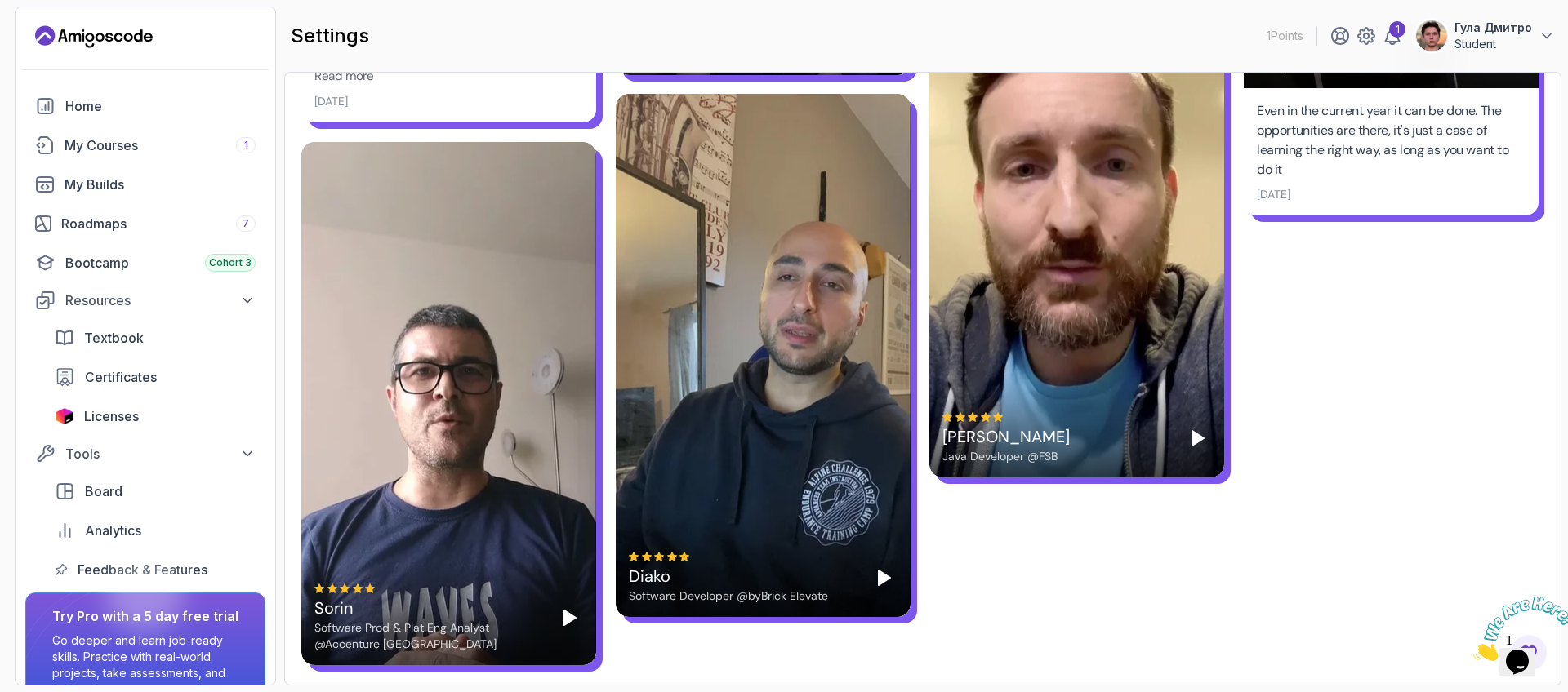
click at [1017, 458] on div "Java Developer @FSB" at bounding box center [1006, 456] width 127 height 16
click at [1017, 457] on div "Java Developer @FSB" at bounding box center [1006, 456] width 127 height 16
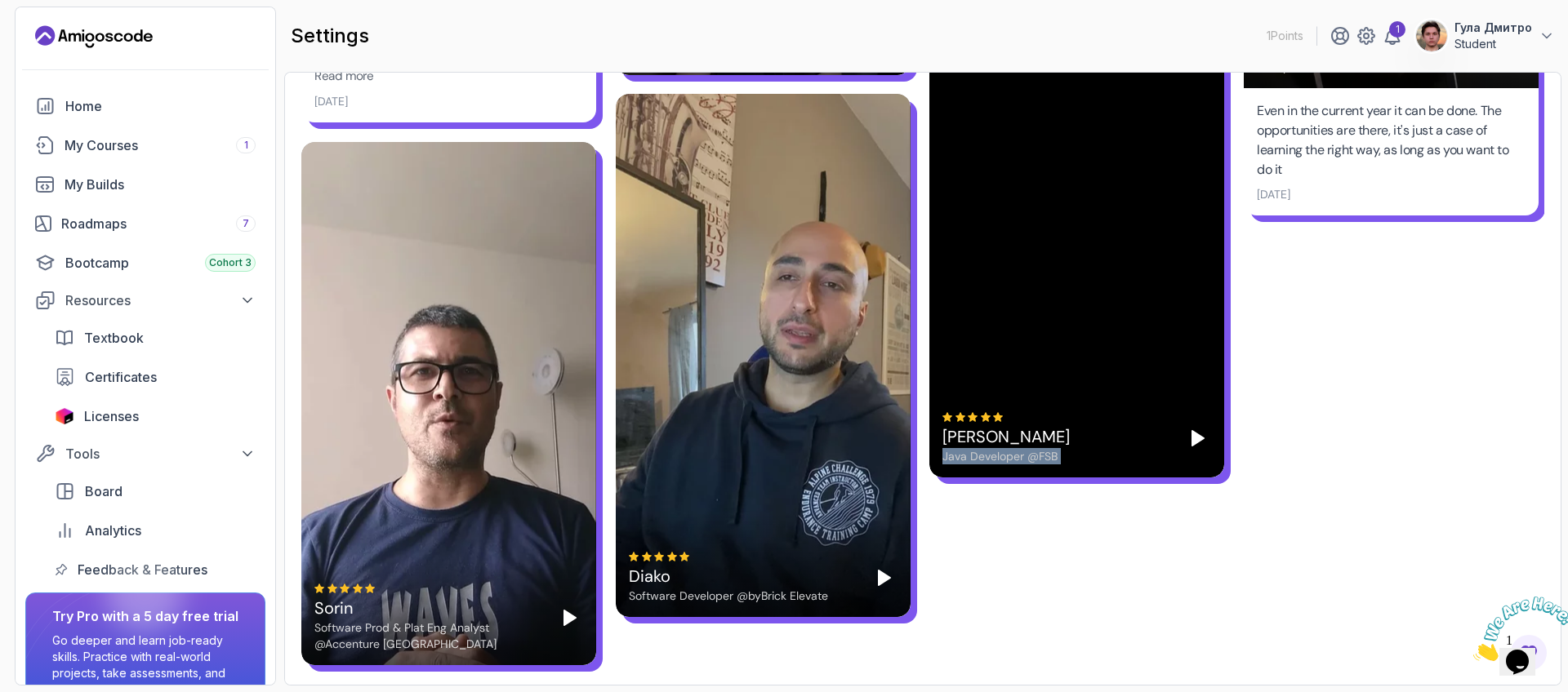
click at [1190, 429] on icon "Play" at bounding box center [1198, 438] width 19 height 19
click at [1134, 340] on div "Konrad Java Developer @FSB" at bounding box center [1077, 216] width 294 height 523
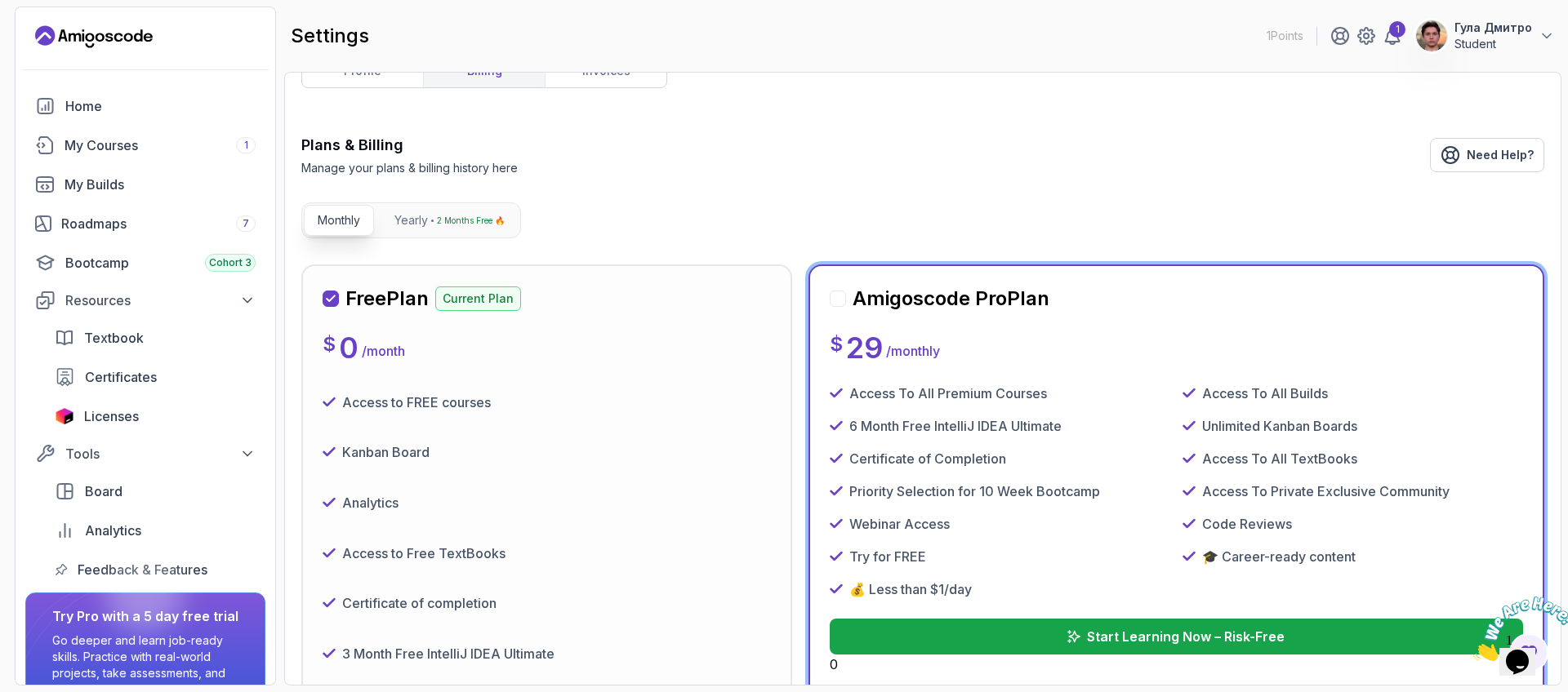
scroll to position [0, 0]
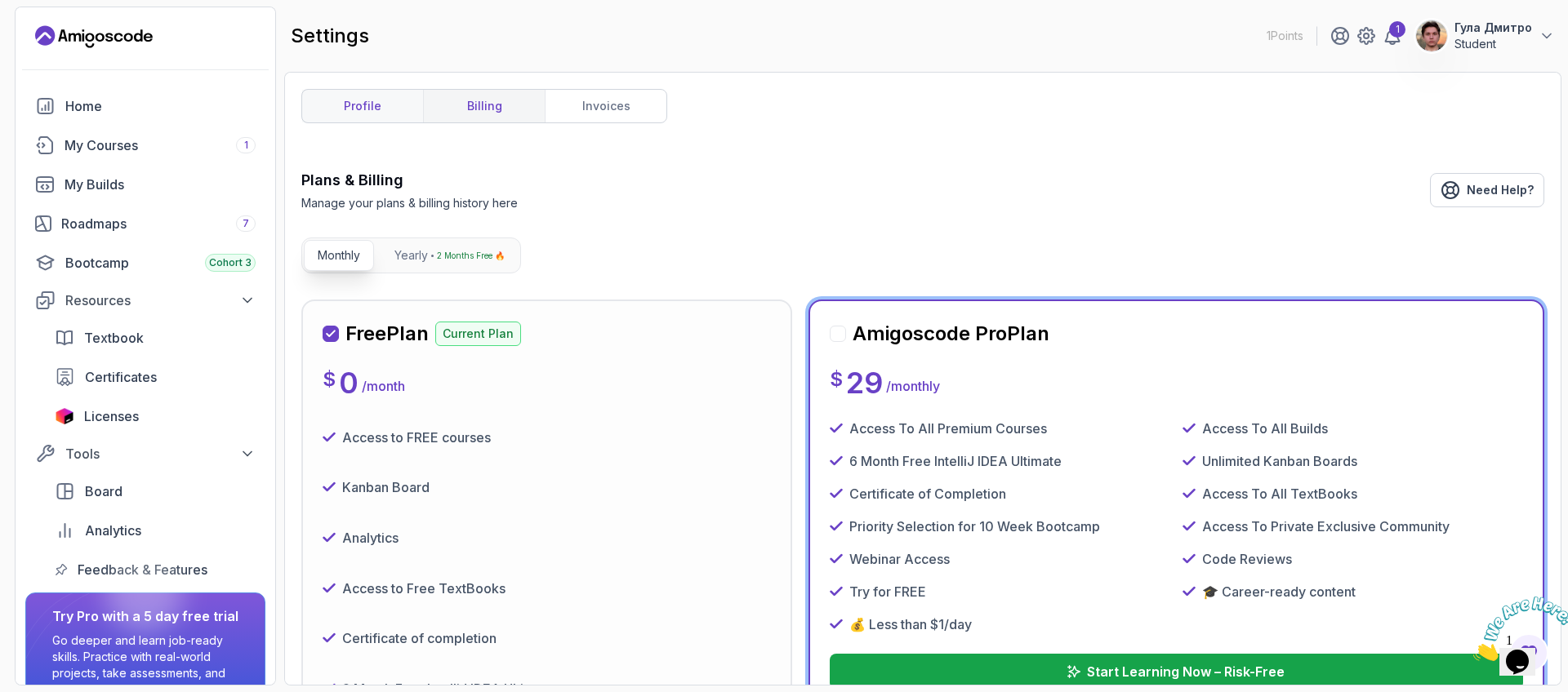
click at [340, 112] on link "profile" at bounding box center [362, 106] width 121 height 33
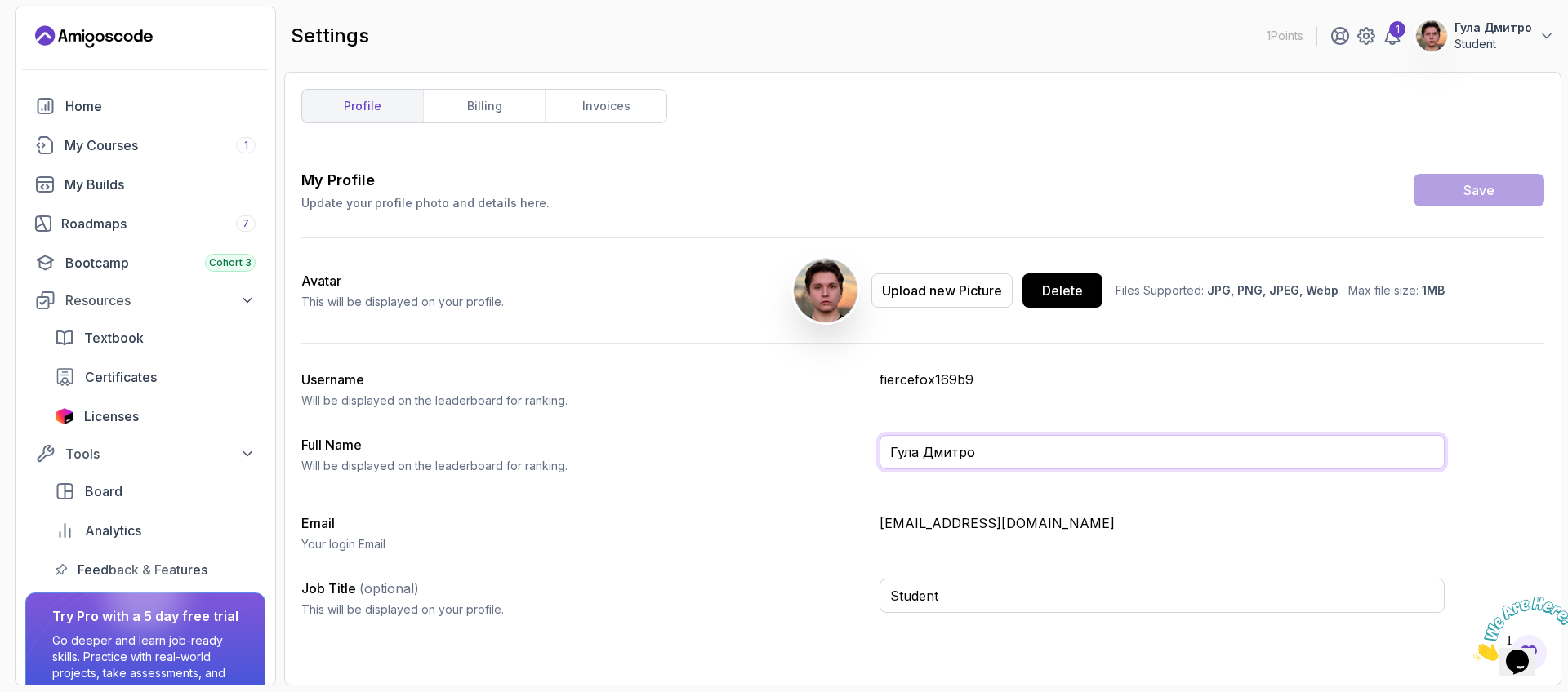
click at [961, 465] on input "Гула Дмитро" at bounding box center [1162, 453] width 565 height 35
click at [1097, 402] on div "Username Will be displayed on the leaderboard for ranking. fiercefox169b9" at bounding box center [873, 389] width 1143 height 40
click at [177, 495] on div "Board" at bounding box center [170, 491] width 171 height 19
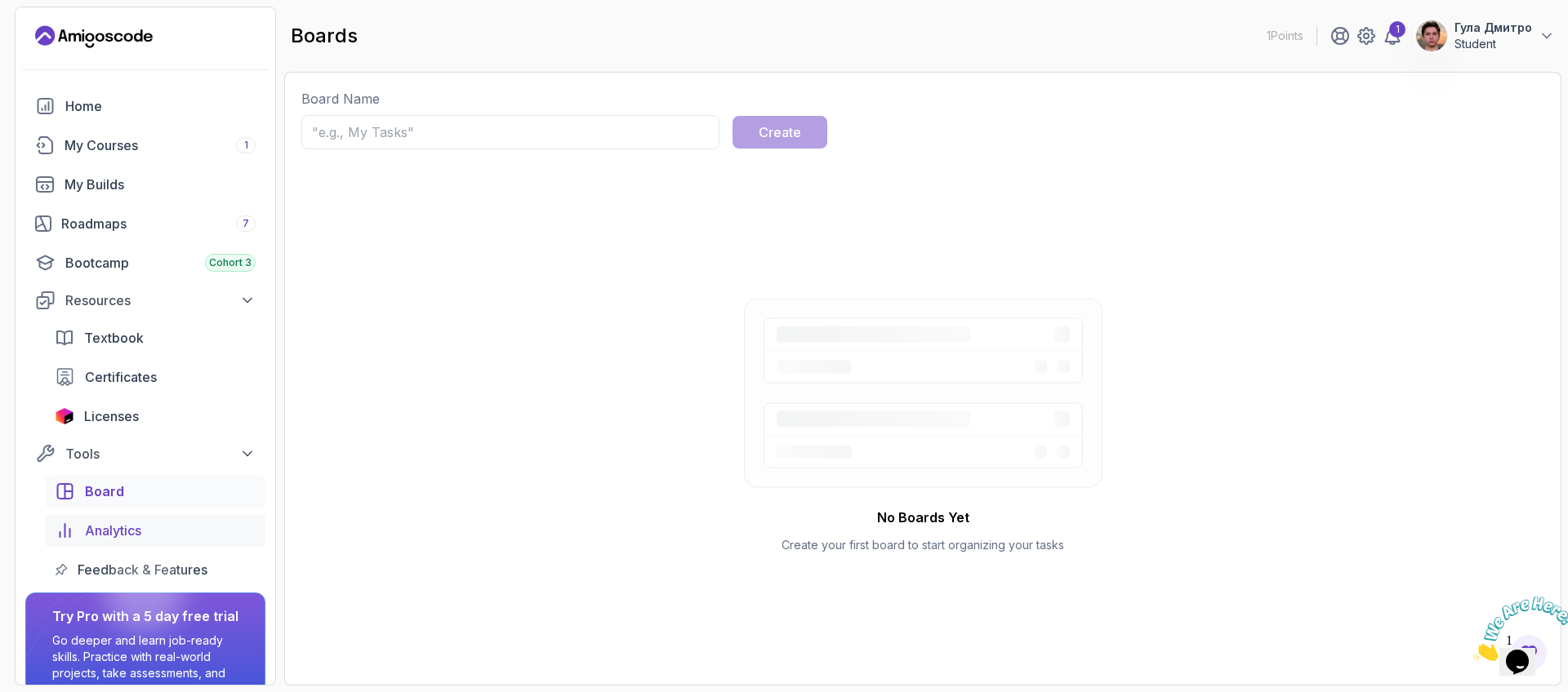
click at [173, 530] on div "Analytics" at bounding box center [170, 531] width 171 height 19
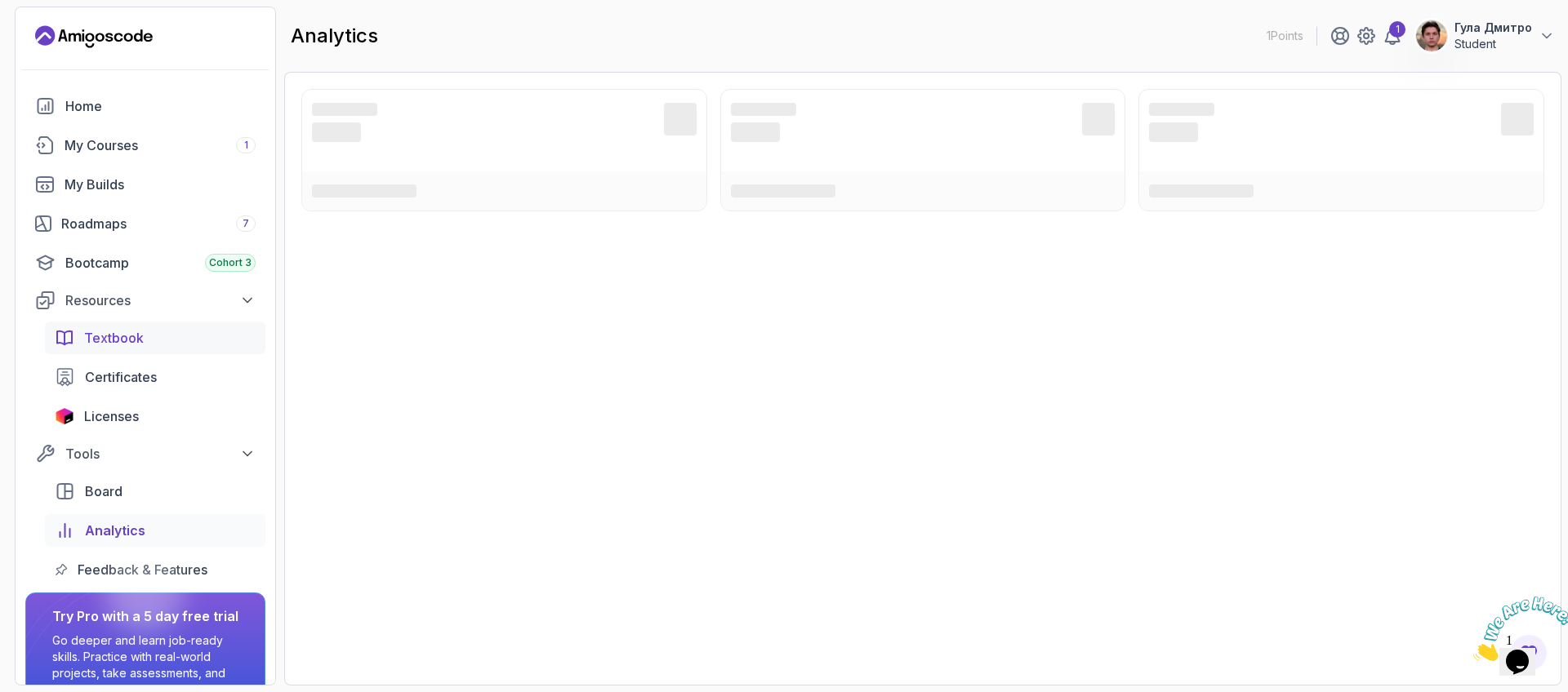
click at [151, 329] on div "Textbook" at bounding box center [170, 338] width 172 height 19
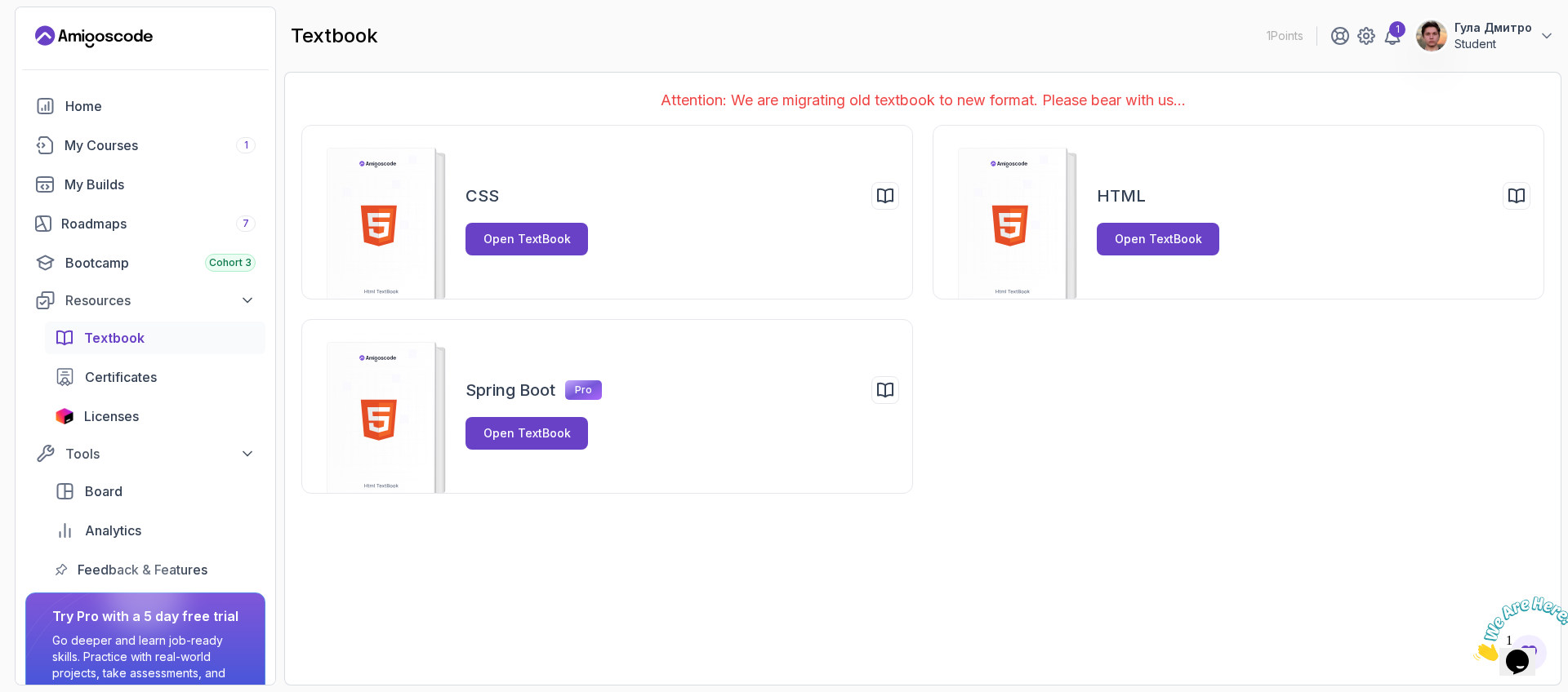
click at [980, 337] on div "CSS Open TextBook HTML Open TextBook Spring Boot Pro Open TextBook" at bounding box center [923, 309] width 1244 height 369
drag, startPoint x: 1043, startPoint y: 97, endPoint x: 1202, endPoint y: 93, distance: 159.1
click at [1202, 93] on p "Attention: We are migrating old textbook to new format. Please bear with us..." at bounding box center [923, 100] width 1244 height 23
click at [1093, 87] on div "Attention: We are migrating old textbook to new format. Please bear with us... …" at bounding box center [922, 378] width 1277 height 614
click at [1101, 107] on p "Attention: We are migrating old textbook to new format. Please bear with us..." at bounding box center [923, 100] width 1244 height 23
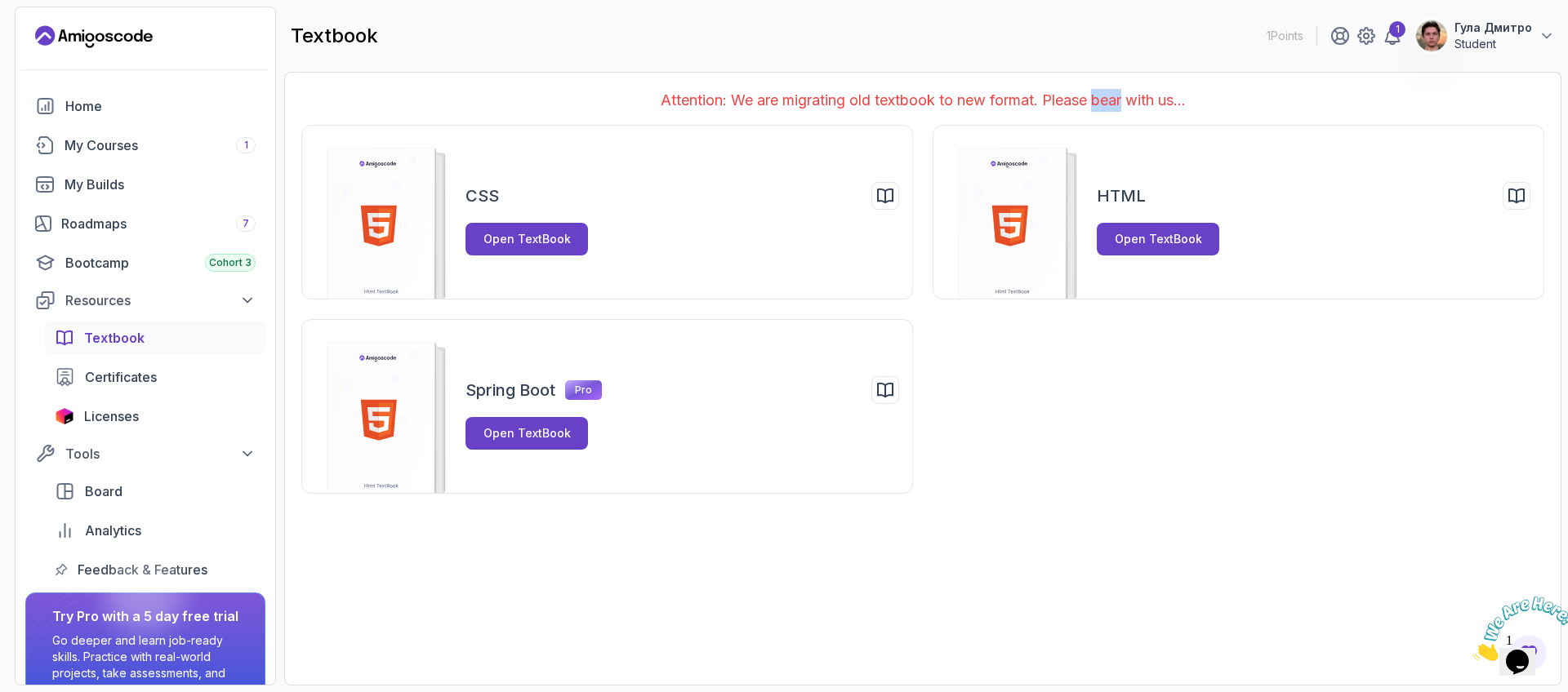
click at [1101, 107] on p "Attention: We are migrating old textbook to new format. Please bear with us..." at bounding box center [923, 100] width 1244 height 23
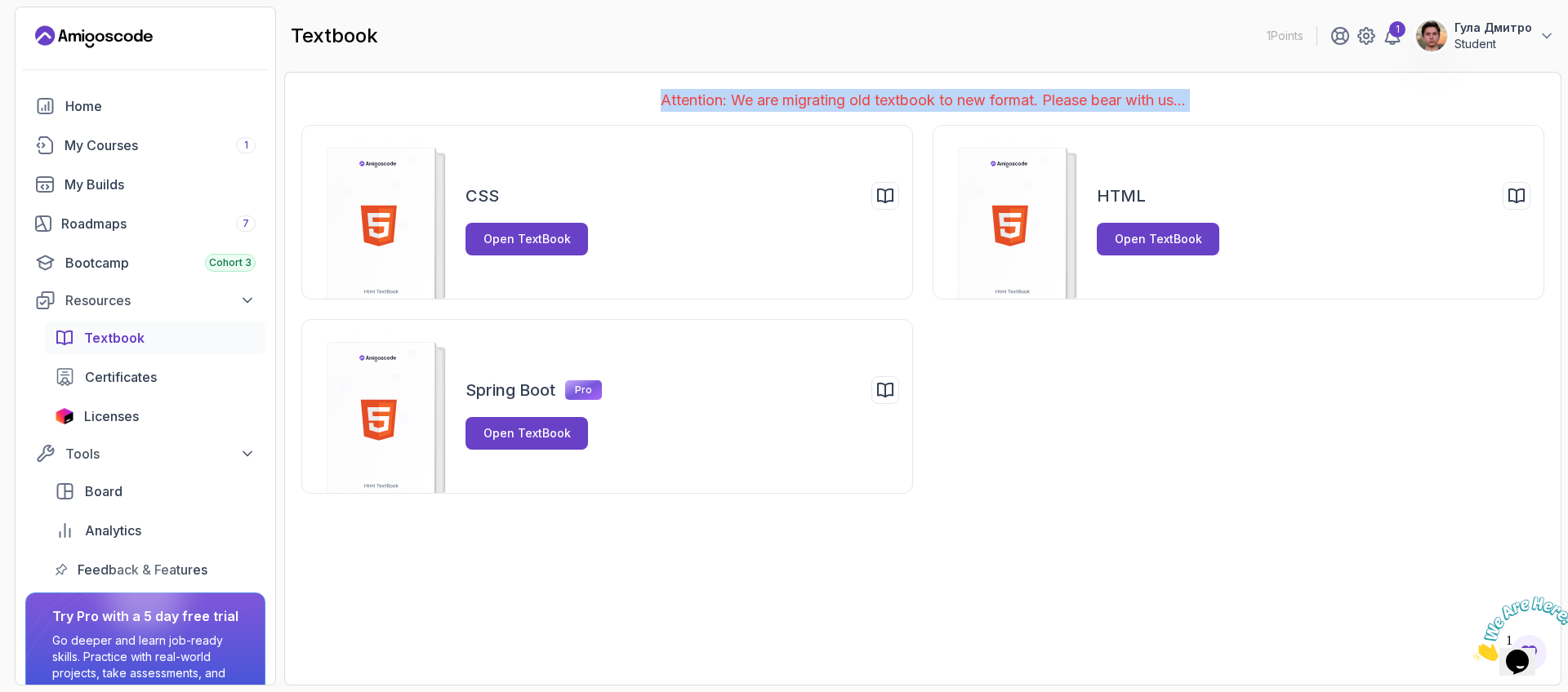
click at [1101, 107] on p "Attention: We are migrating old textbook to new format. Please bear with us..." at bounding box center [923, 100] width 1244 height 23
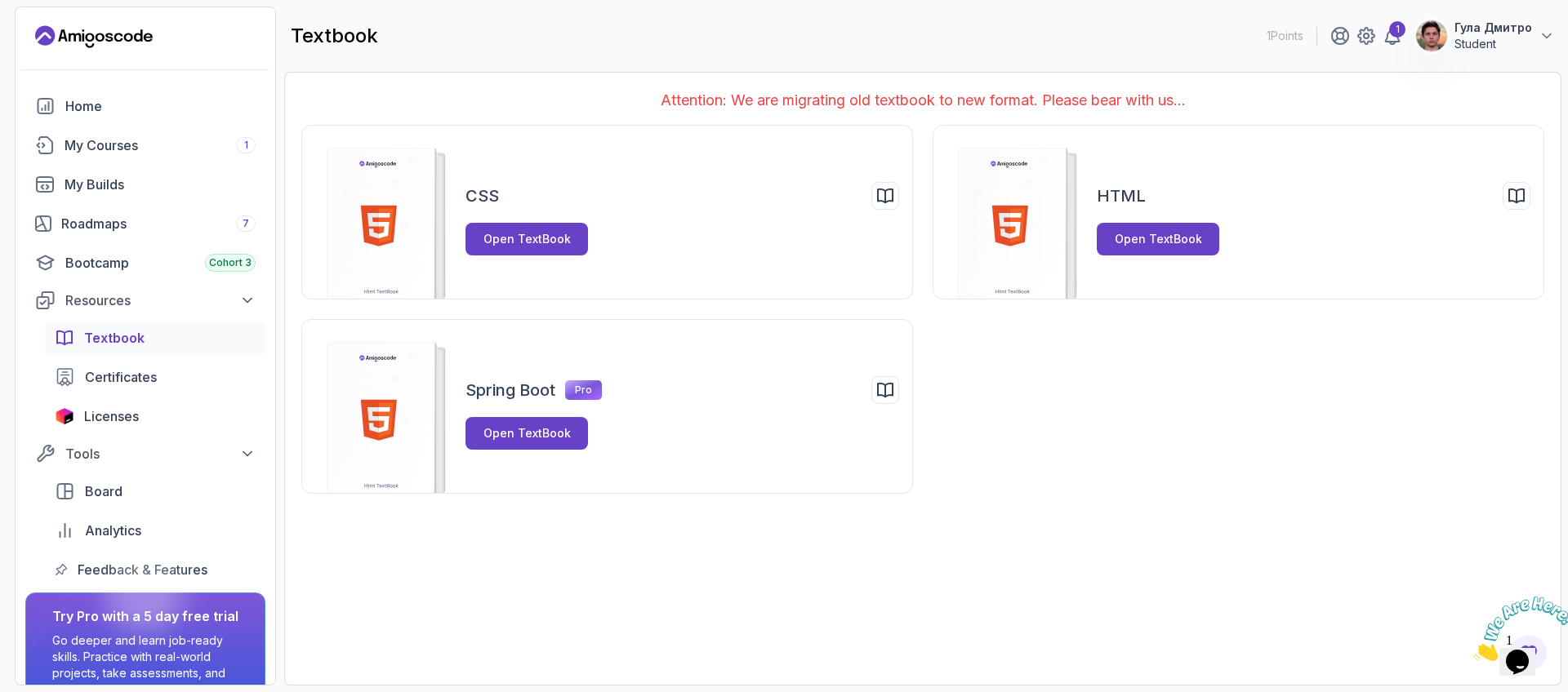
click at [558, 655] on div "Attention: We are migrating old textbook to new format. Please bear with us... …" at bounding box center [922, 378] width 1277 height 614
click at [172, 291] on div "Resources" at bounding box center [160, 300] width 190 height 19
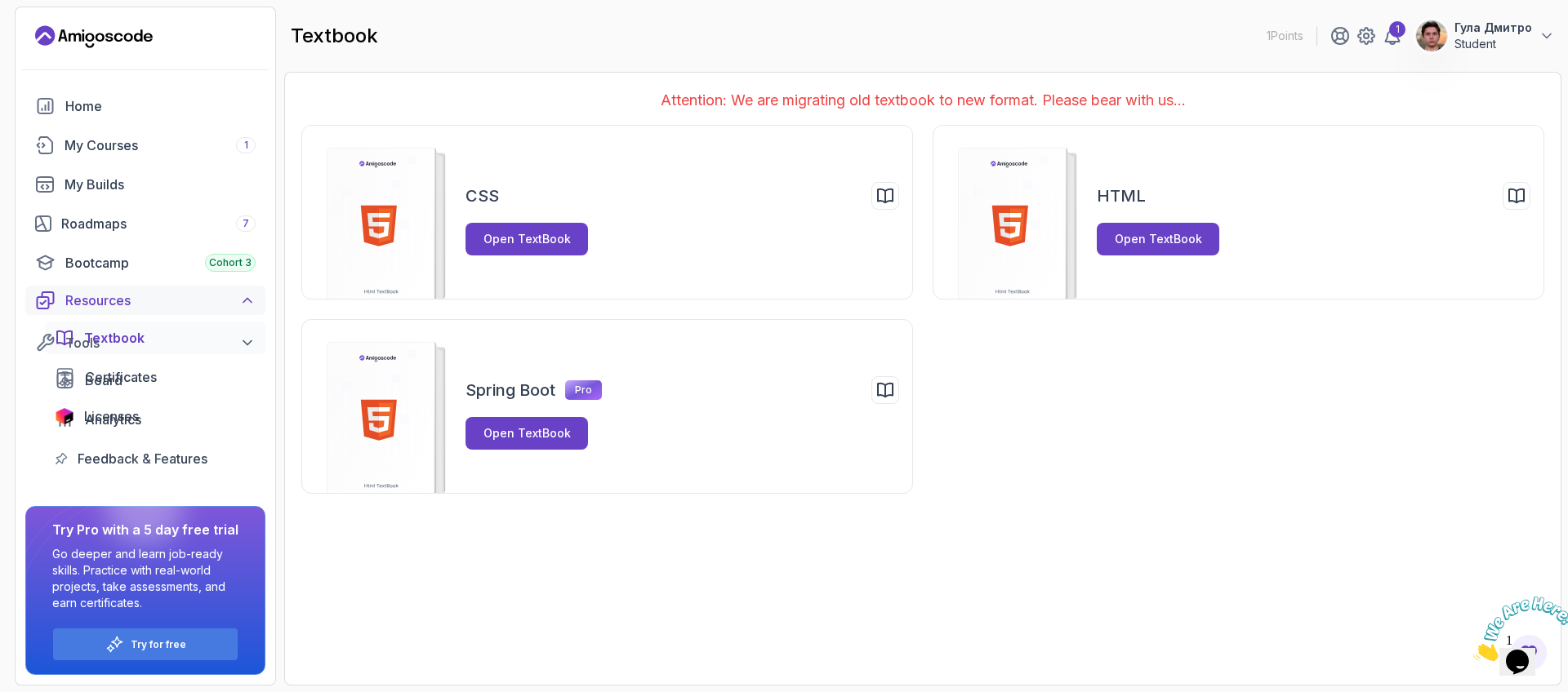
click at [172, 291] on div "Resources" at bounding box center [160, 300] width 190 height 19
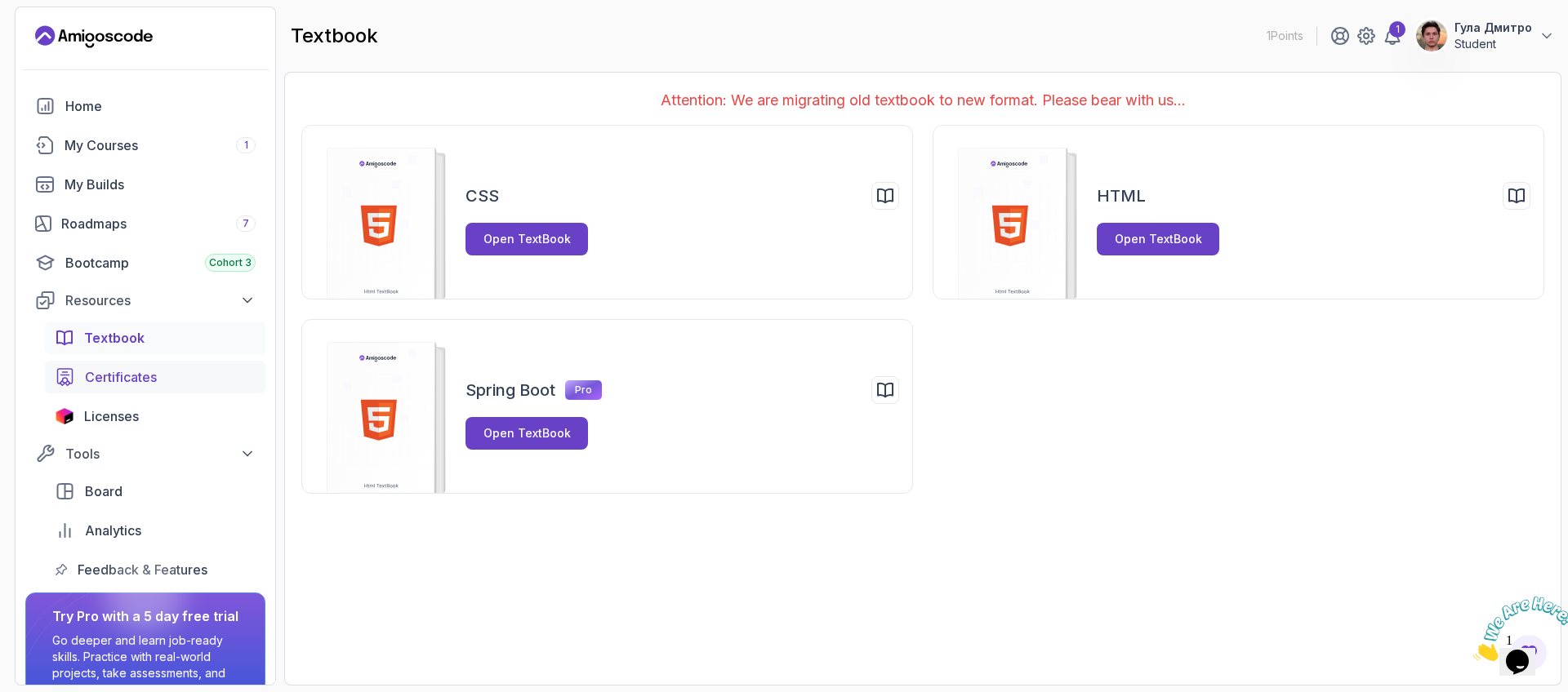
click at [199, 379] on div "Certificates" at bounding box center [170, 377] width 171 height 19
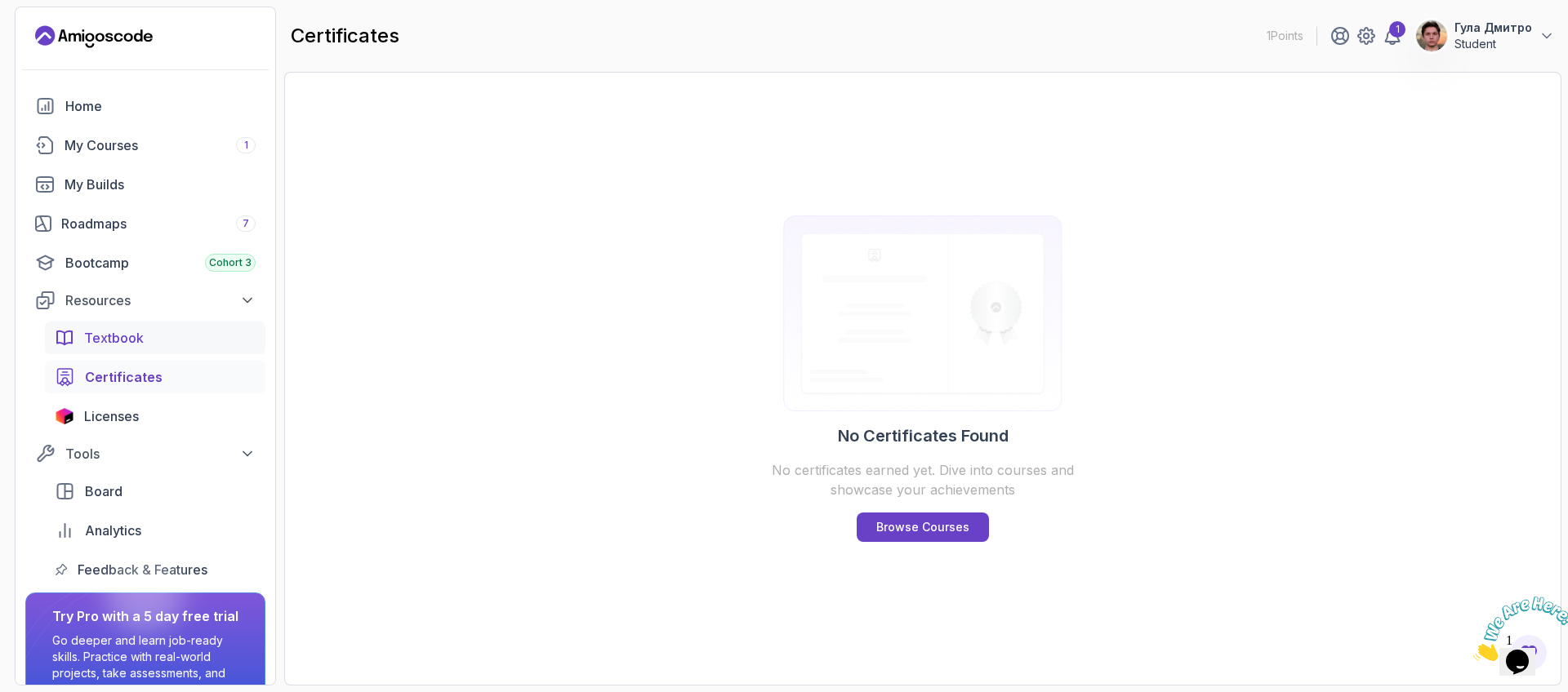
click at [195, 335] on div "Textbook" at bounding box center [170, 338] width 172 height 19
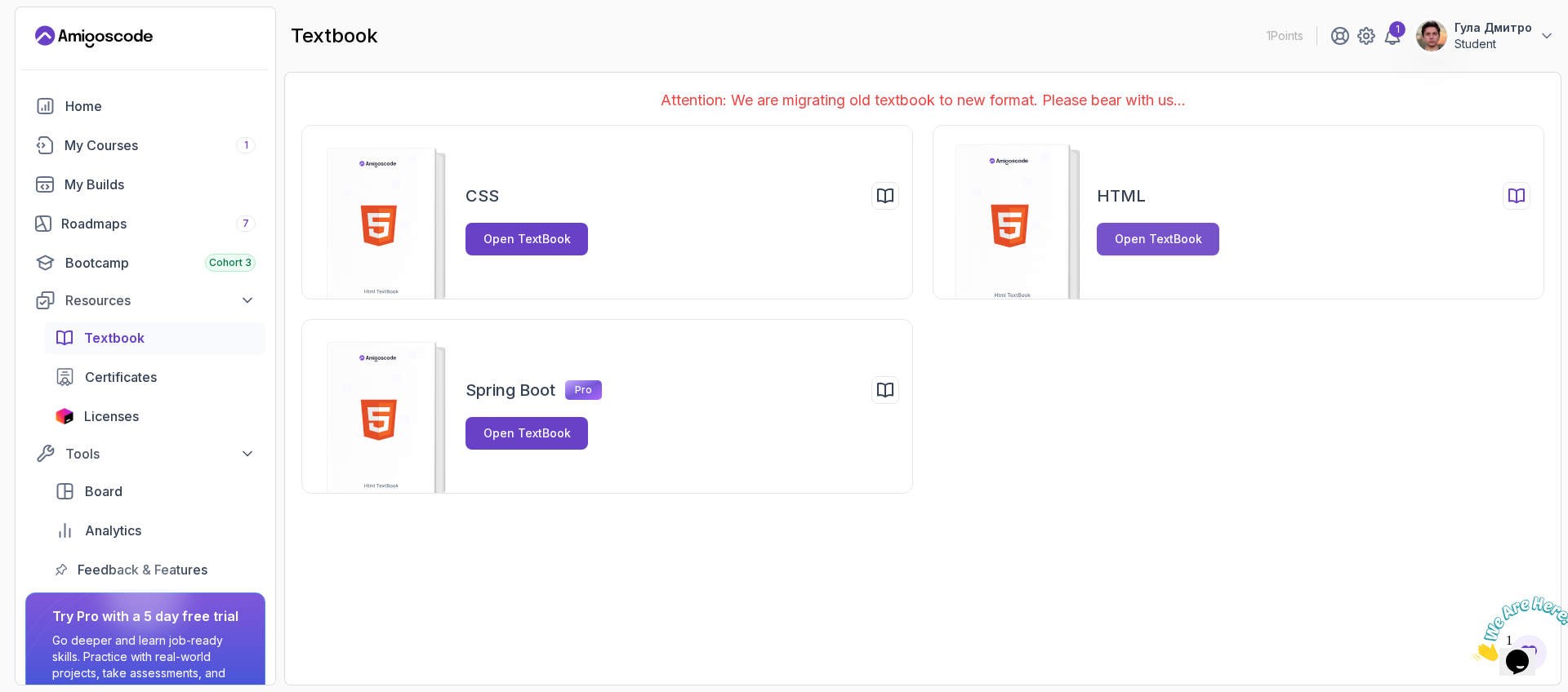
click at [1215, 227] on button "Open TextBook" at bounding box center [1158, 239] width 123 height 33
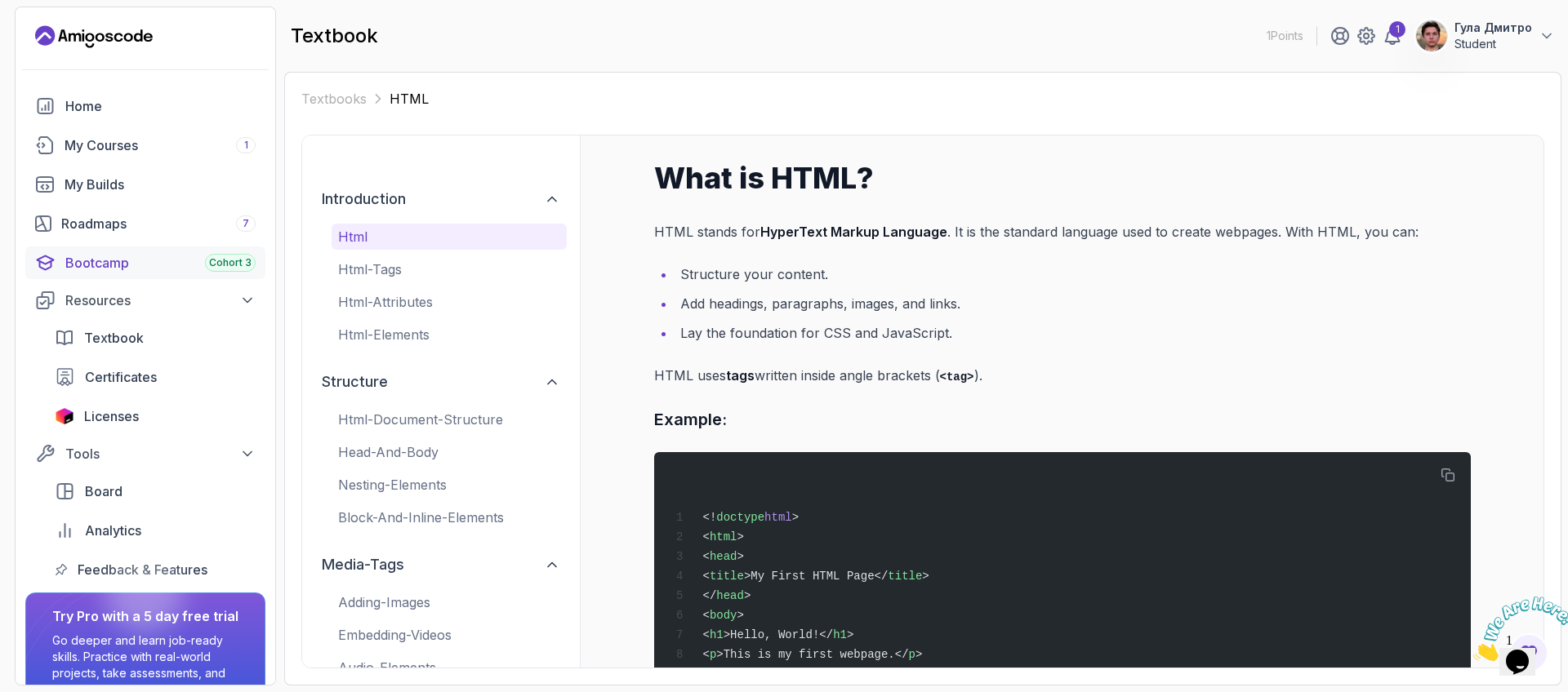
click at [122, 263] on div "Bootcamp Cohort 3" at bounding box center [160, 263] width 190 height 19
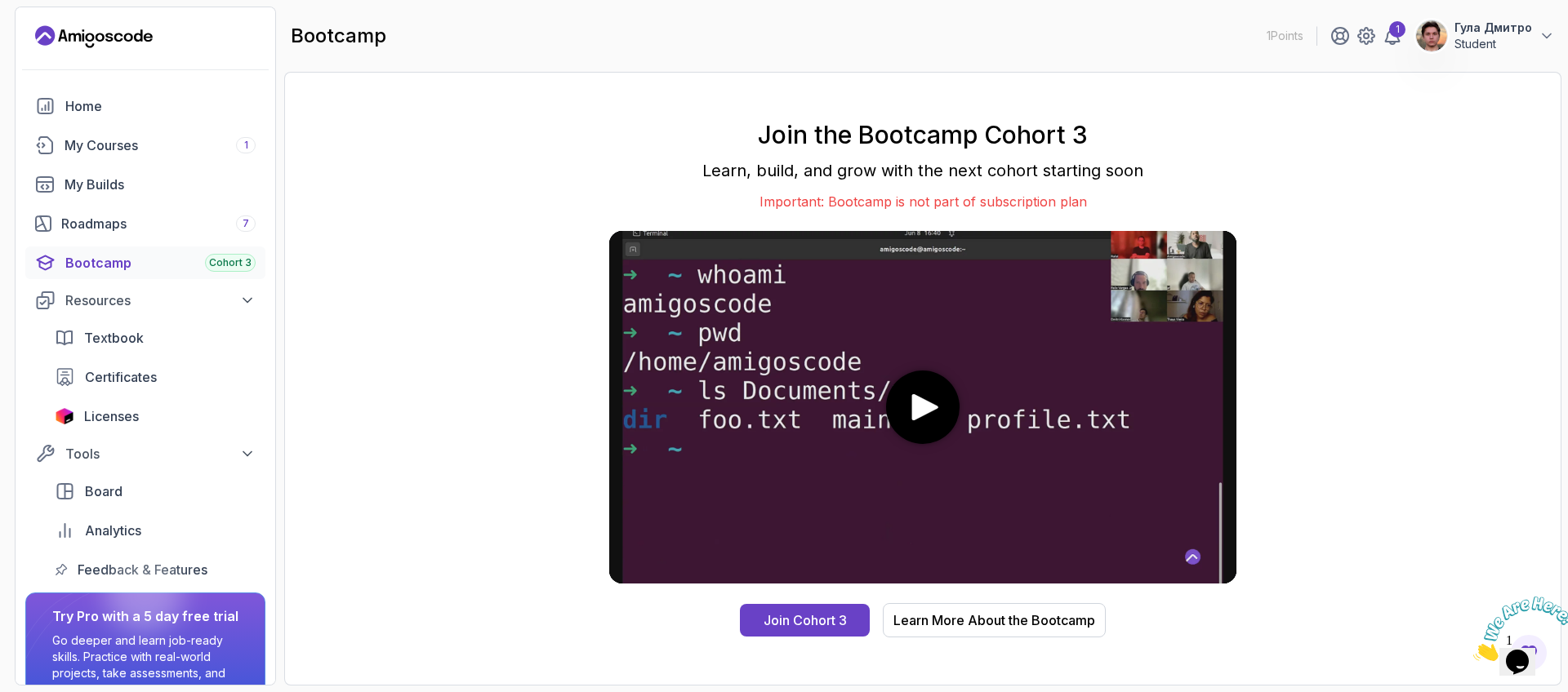
click at [145, 242] on div "Home My Courses 1 My Builds Roadmaps 7 Bootcamp Cohort 3 Resources Textbook Cer…" at bounding box center [145, 338] width 240 height 496
click at [148, 229] on div "Roadmaps 7" at bounding box center [157, 224] width 194 height 19
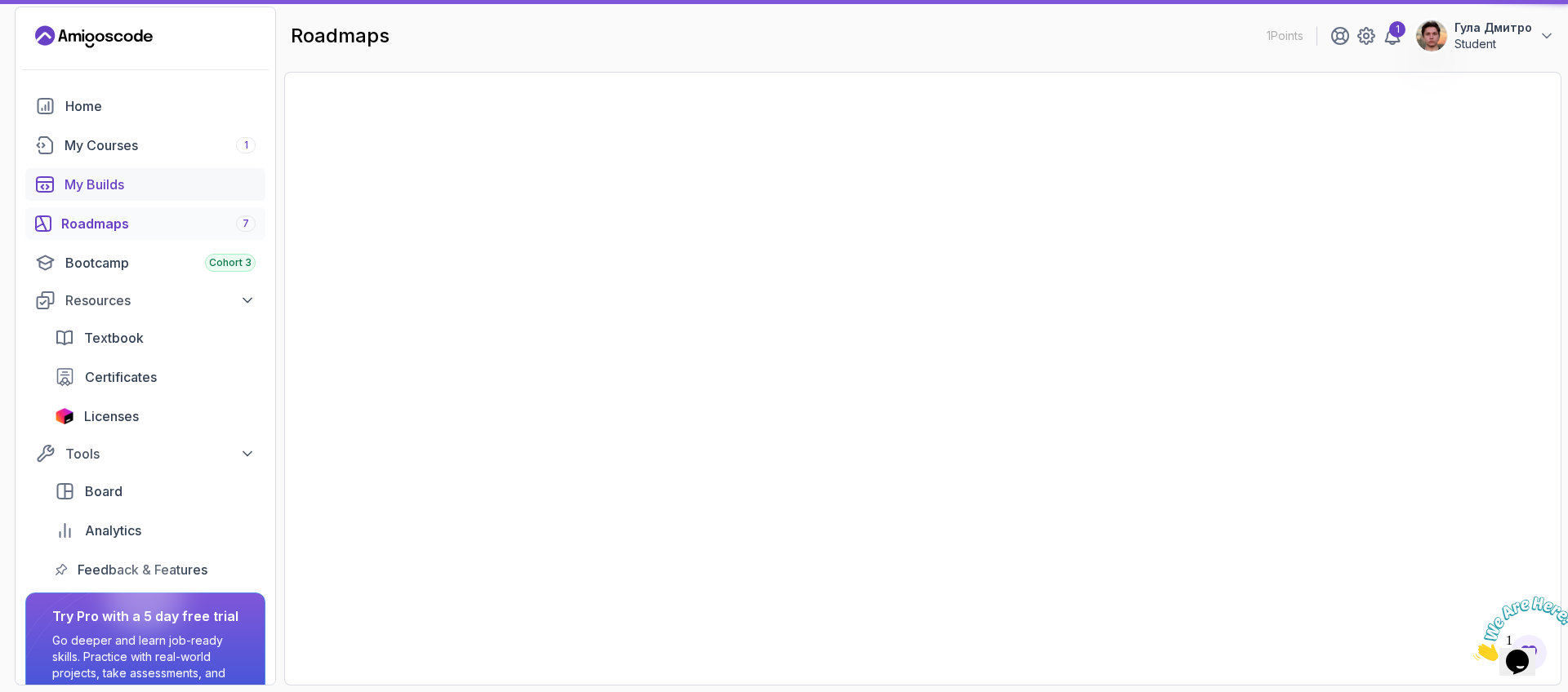
click at [162, 180] on div "My Builds" at bounding box center [160, 184] width 191 height 19
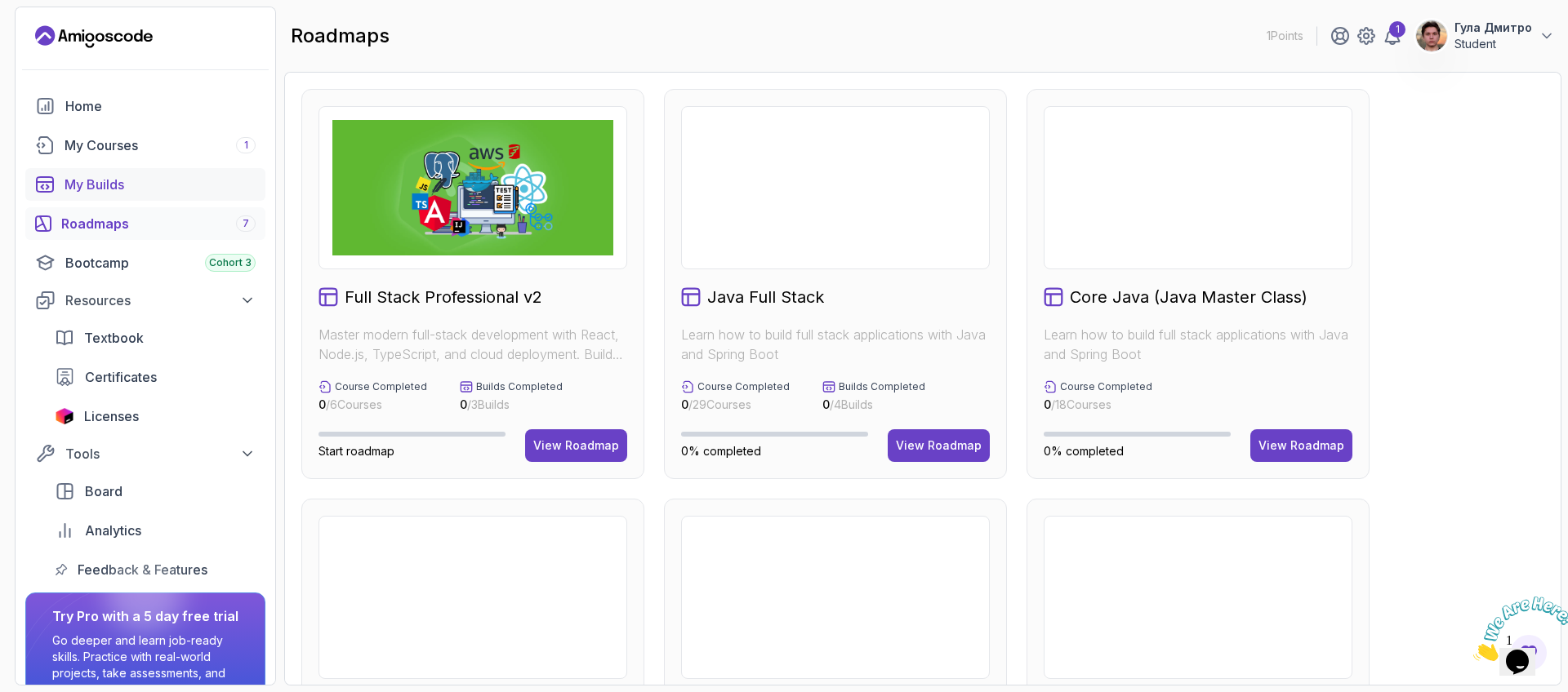
click at [162, 180] on div "My Builds" at bounding box center [160, 184] width 191 height 19
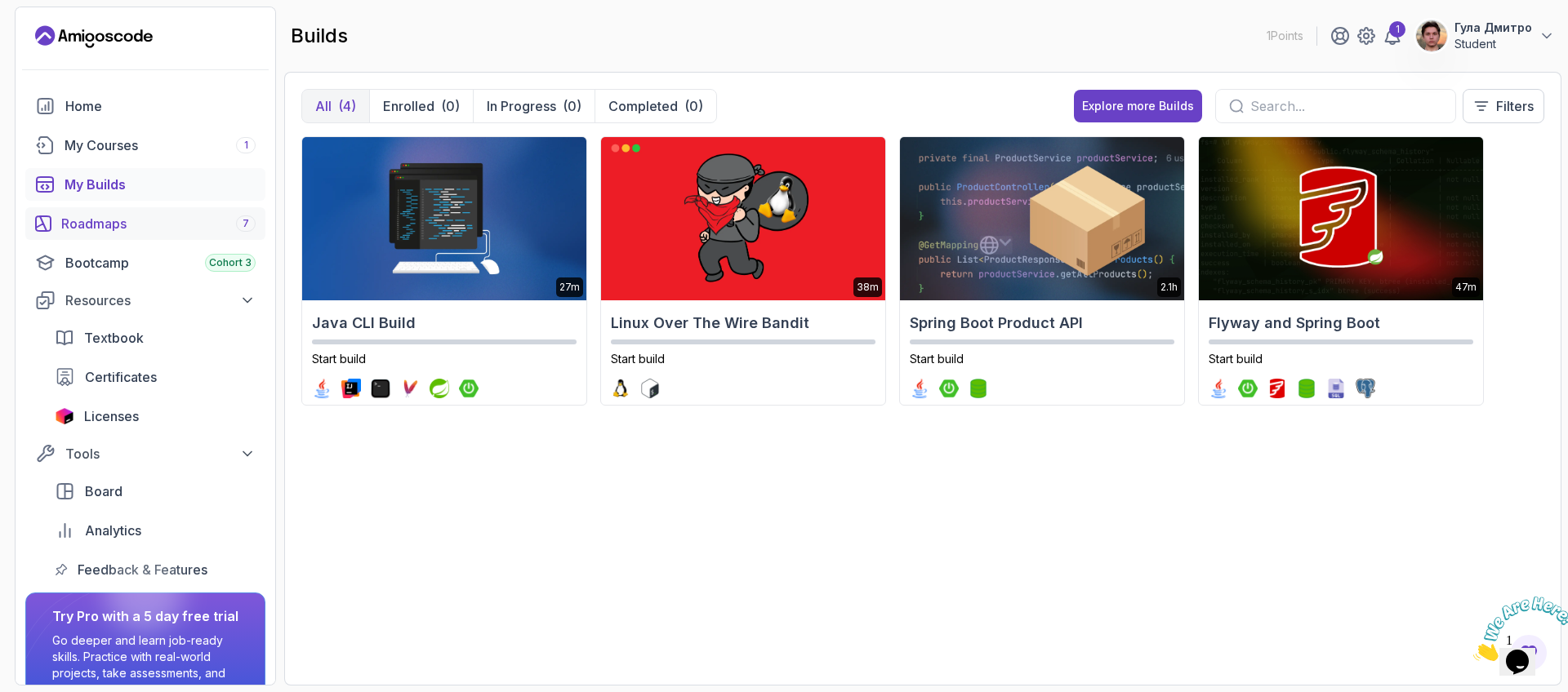
click at [176, 224] on div "Roadmaps 7" at bounding box center [157, 224] width 194 height 19
drag, startPoint x: 634, startPoint y: 543, endPoint x: 620, endPoint y: 502, distance: 43.3
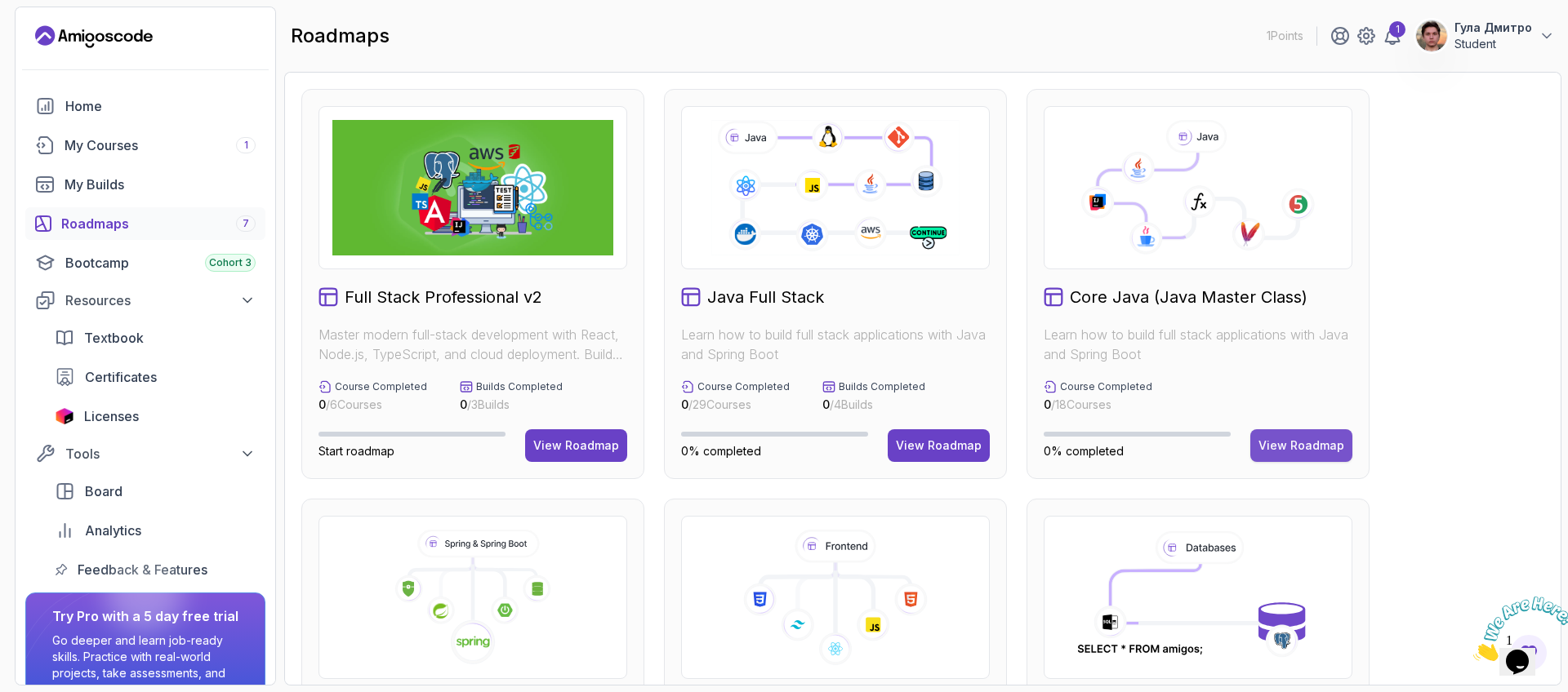
click at [1319, 439] on div "View Roadmap" at bounding box center [1302, 445] width 86 height 16
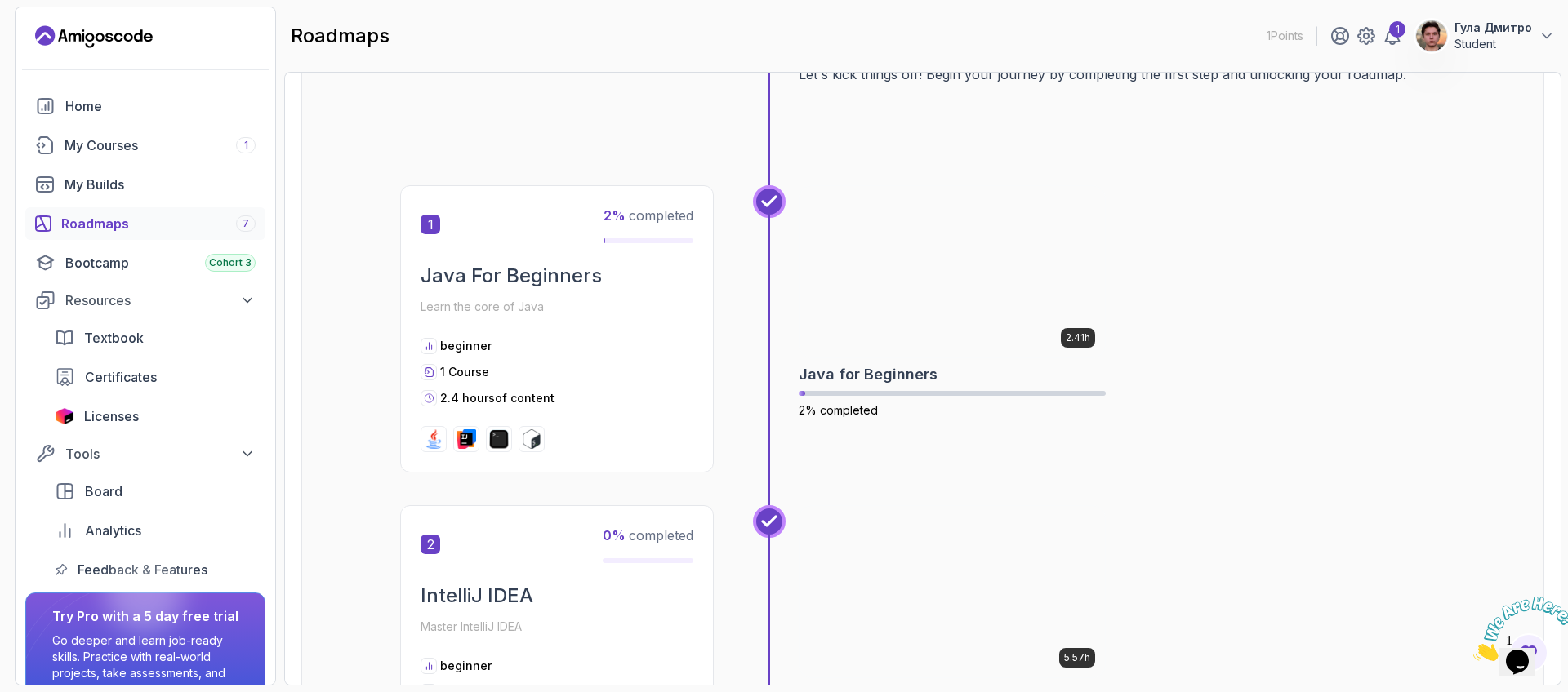
scroll to position [196, 0]
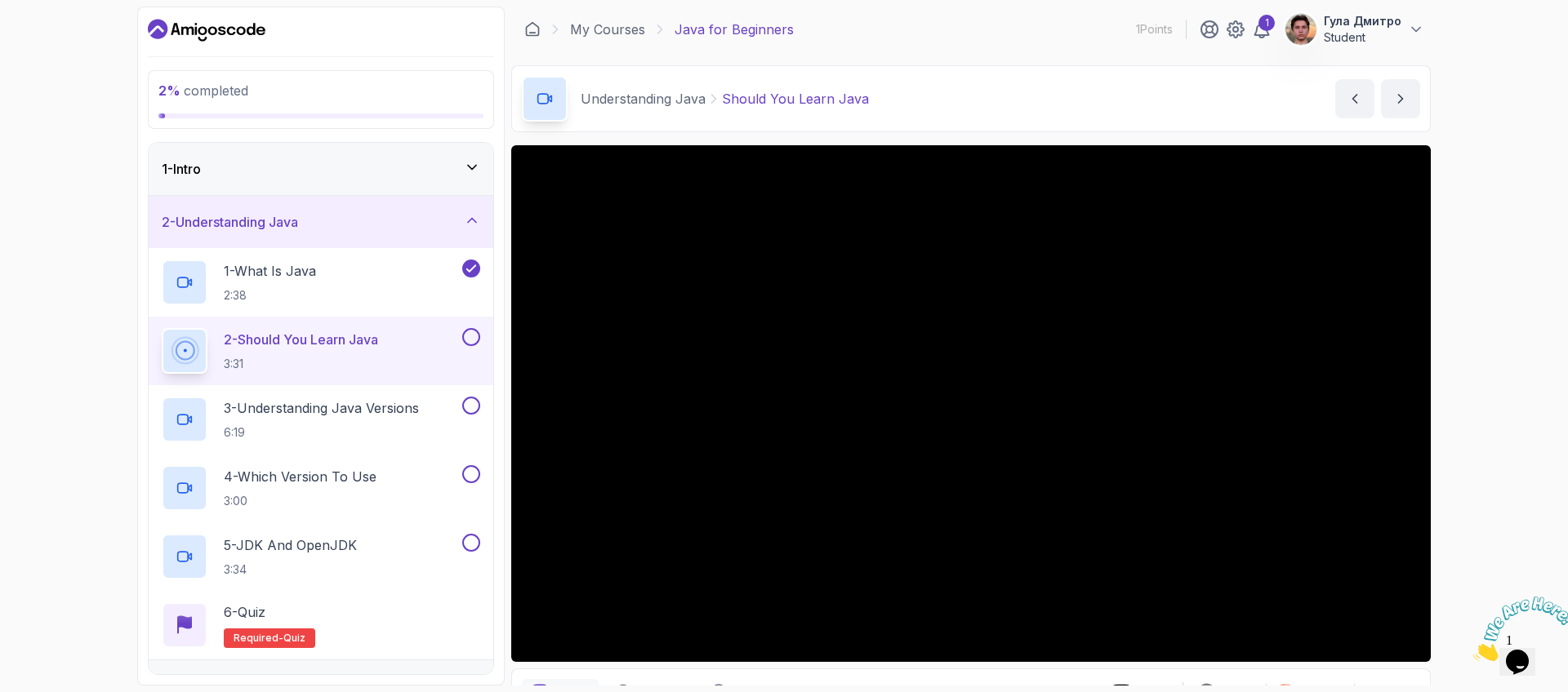
click at [1387, 3] on section "2 % completed 1 - Intro 2 - Understanding Java 1 - What Is Java 2:38 2 - Should…" at bounding box center [784, 346] width 1307 height 692
click at [1388, 17] on p "Гула Дмитро" at bounding box center [1362, 21] width 77 height 16
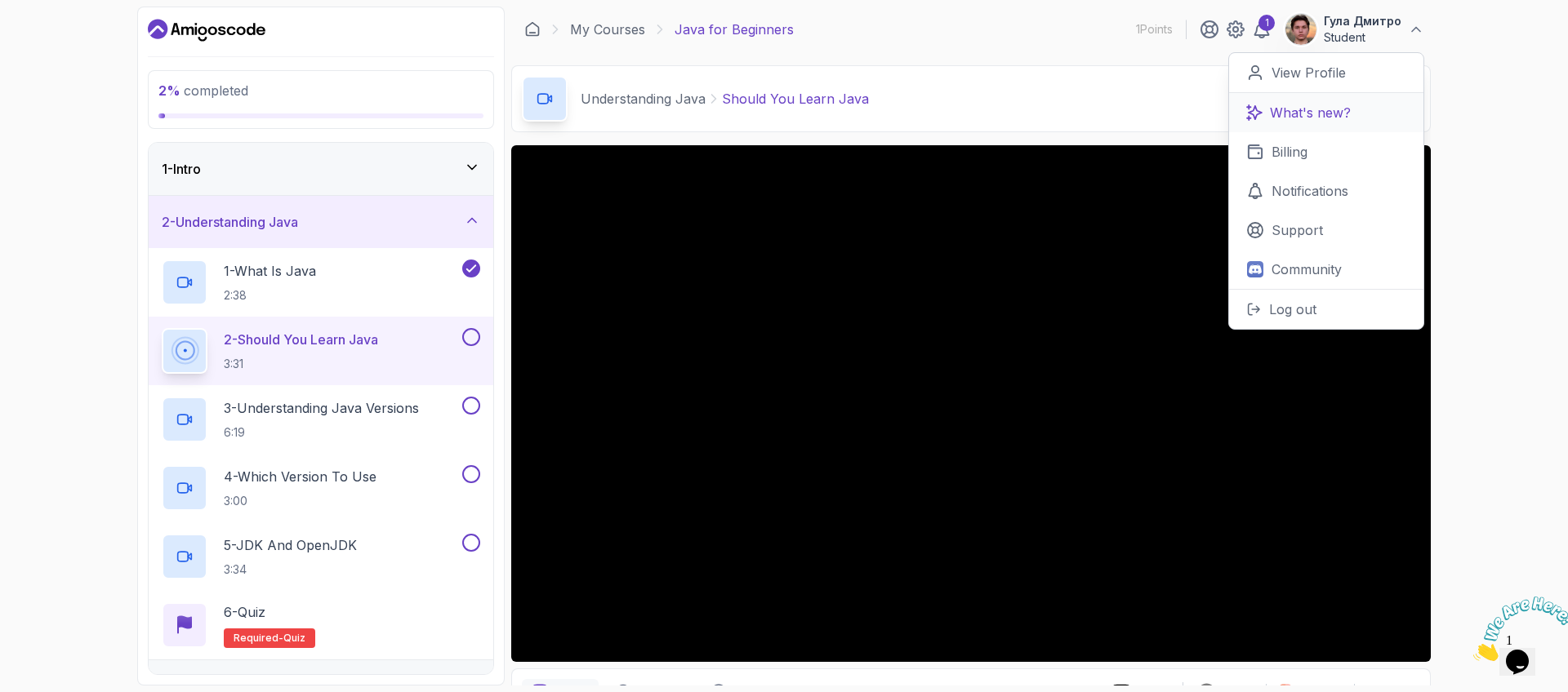
drag, startPoint x: 1333, startPoint y: 287, endPoint x: 1366, endPoint y: 109, distance: 181.0
click at [1495, 359] on div "2 % completed 1 - Intro 2 - Understanding Java 1 - What Is Java 2:38 2 - Should…" at bounding box center [784, 346] width 1568 height 692
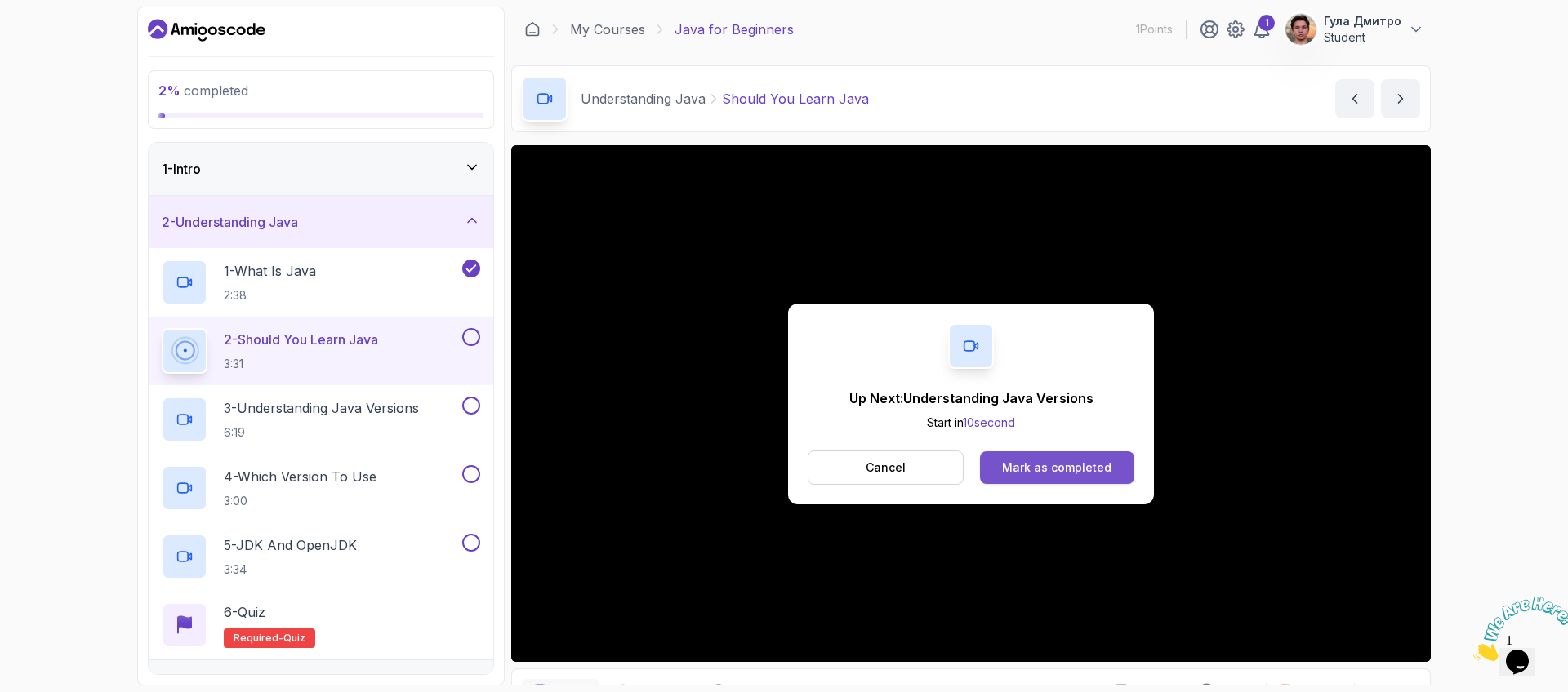
click at [1120, 467] on button "Mark as completed" at bounding box center [1057, 468] width 154 height 33
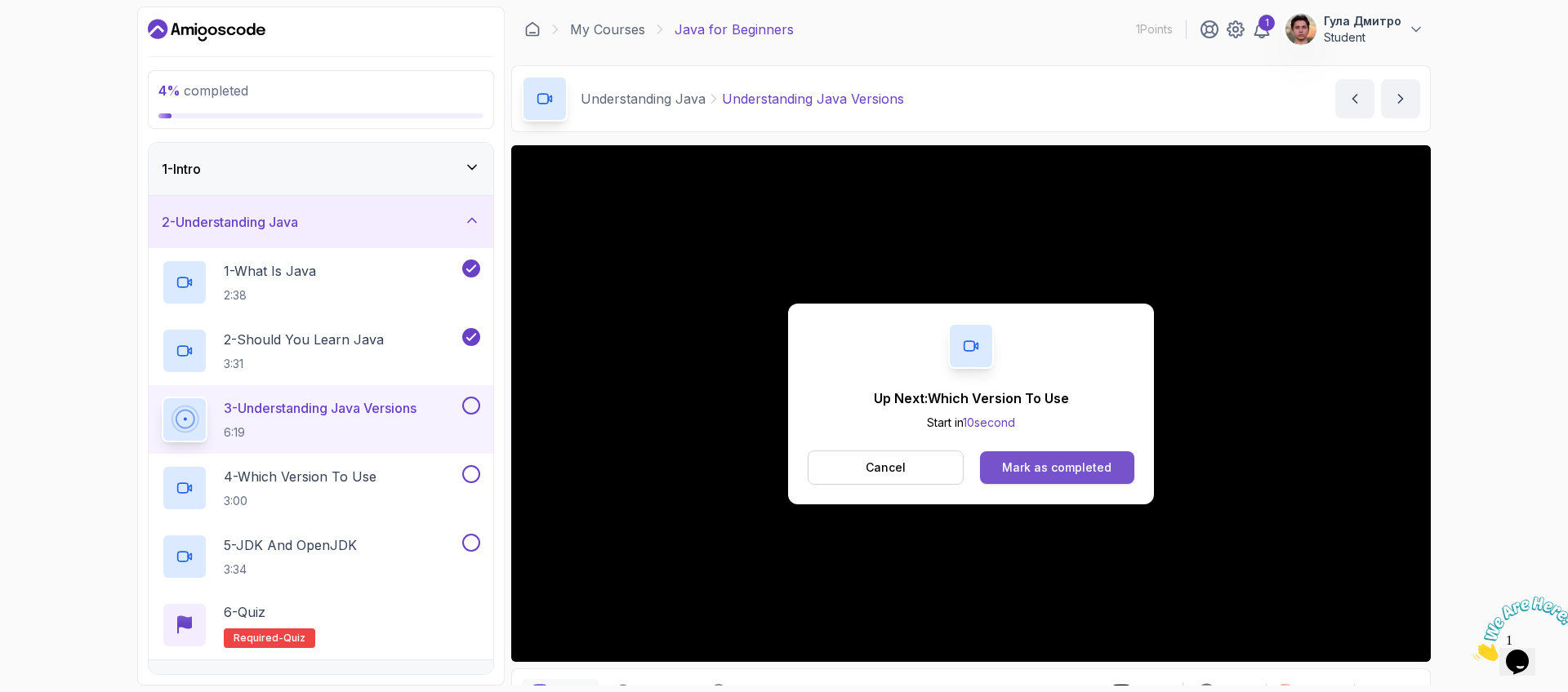
click at [1075, 459] on div "Mark as completed" at bounding box center [1056, 467] width 109 height 16
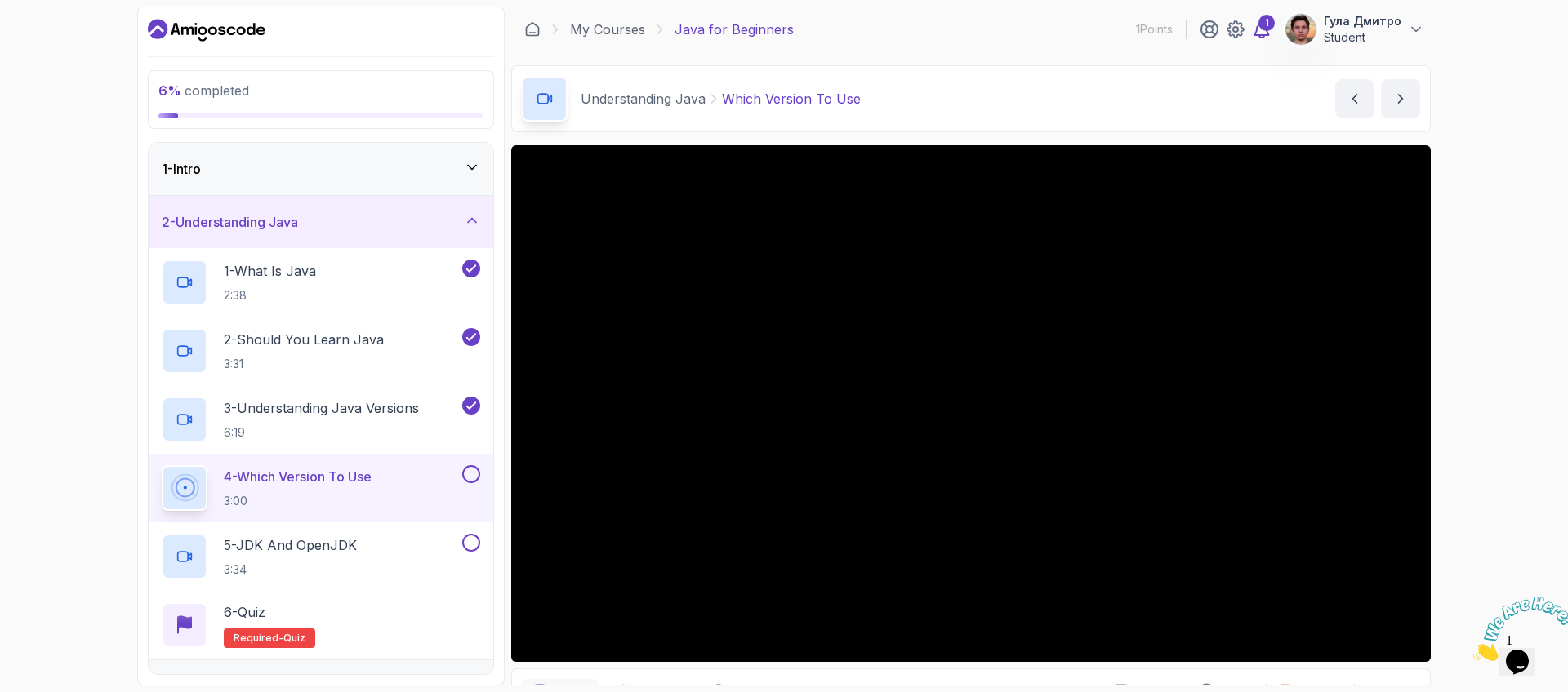
click at [1272, 31] on icon at bounding box center [1262, 29] width 19 height 19
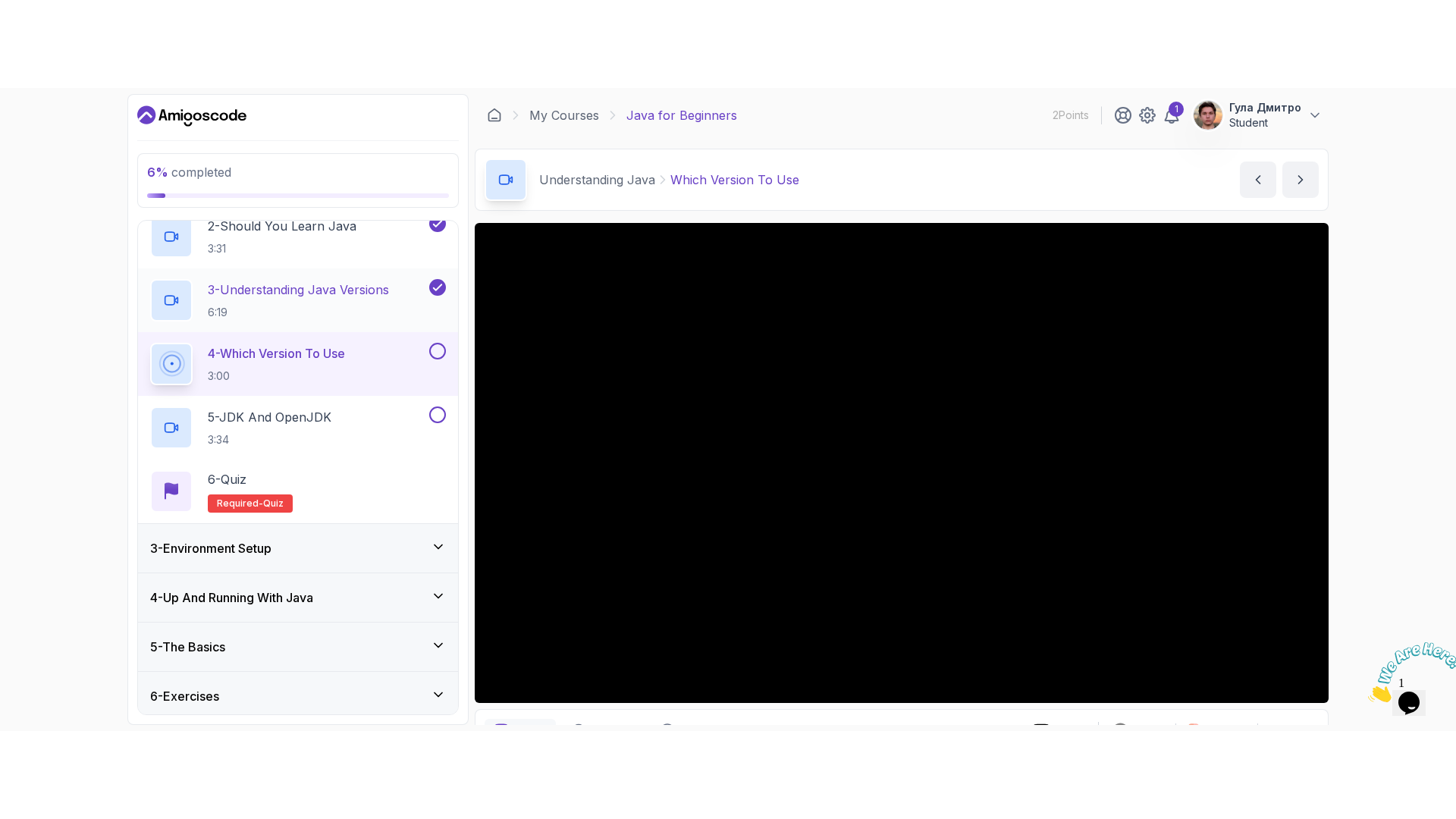
scroll to position [182, 0]
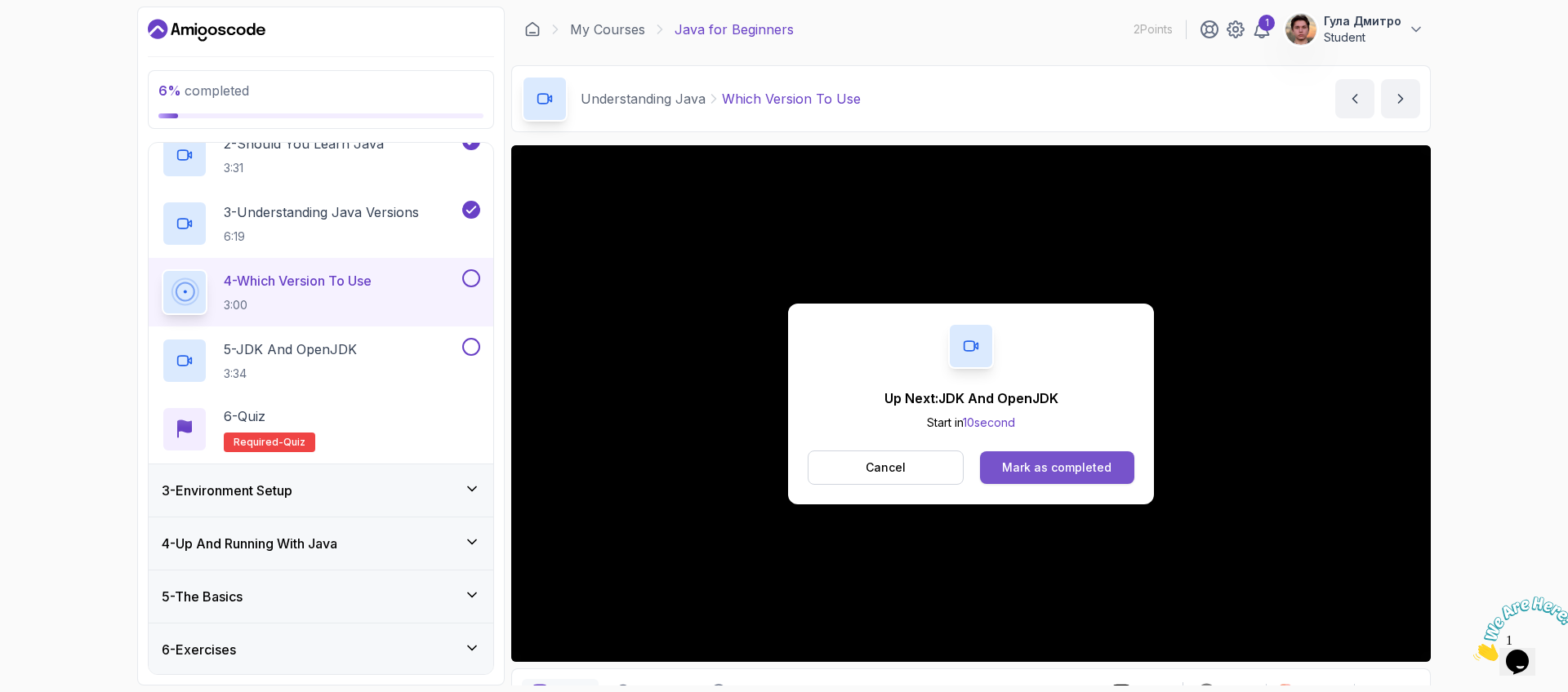
click at [1060, 474] on div "Mark as completed" at bounding box center [1056, 467] width 109 height 16
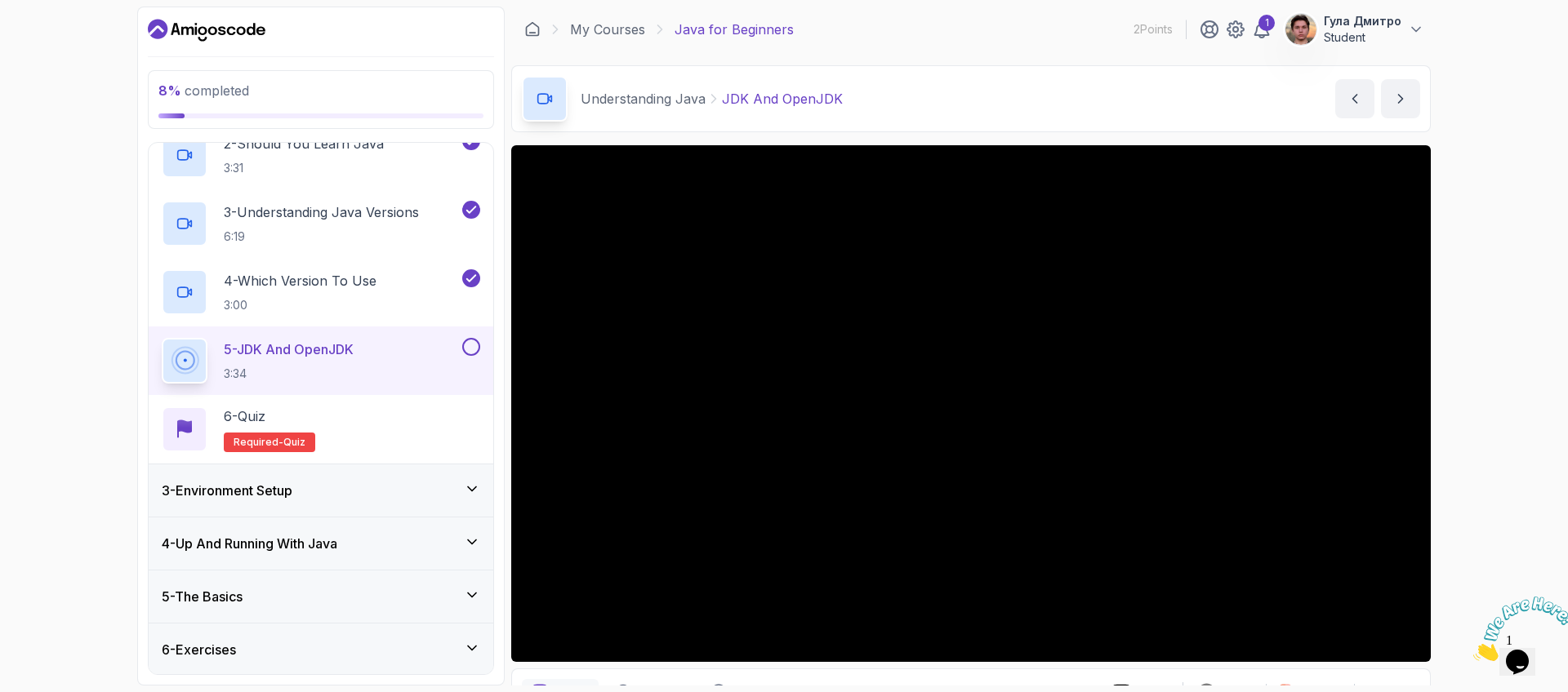
click at [1524, 475] on div "8 % completed 1 - Intro 2 - Understanding Java 1 - What Is Java 2:38 2 - Should…" at bounding box center [784, 346] width 1568 height 692
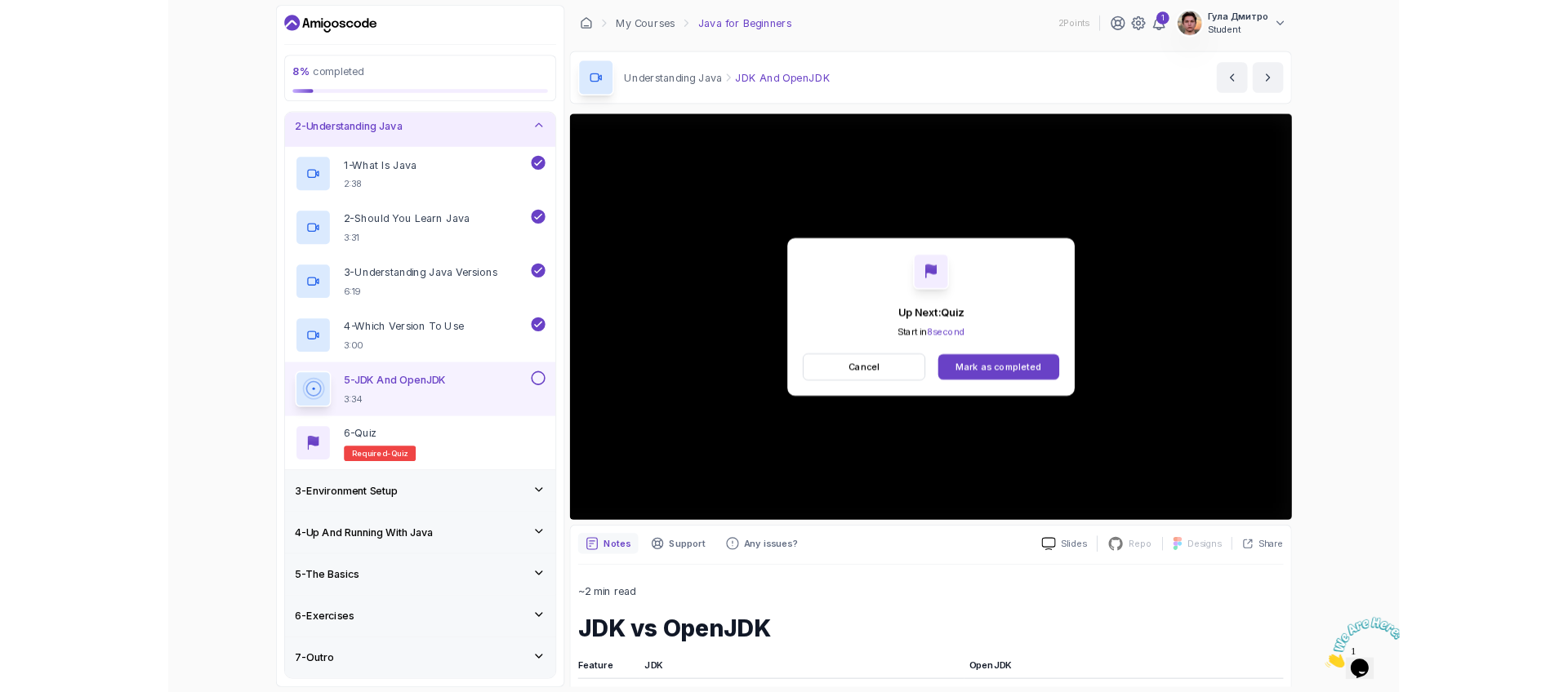
scroll to position [196, 0]
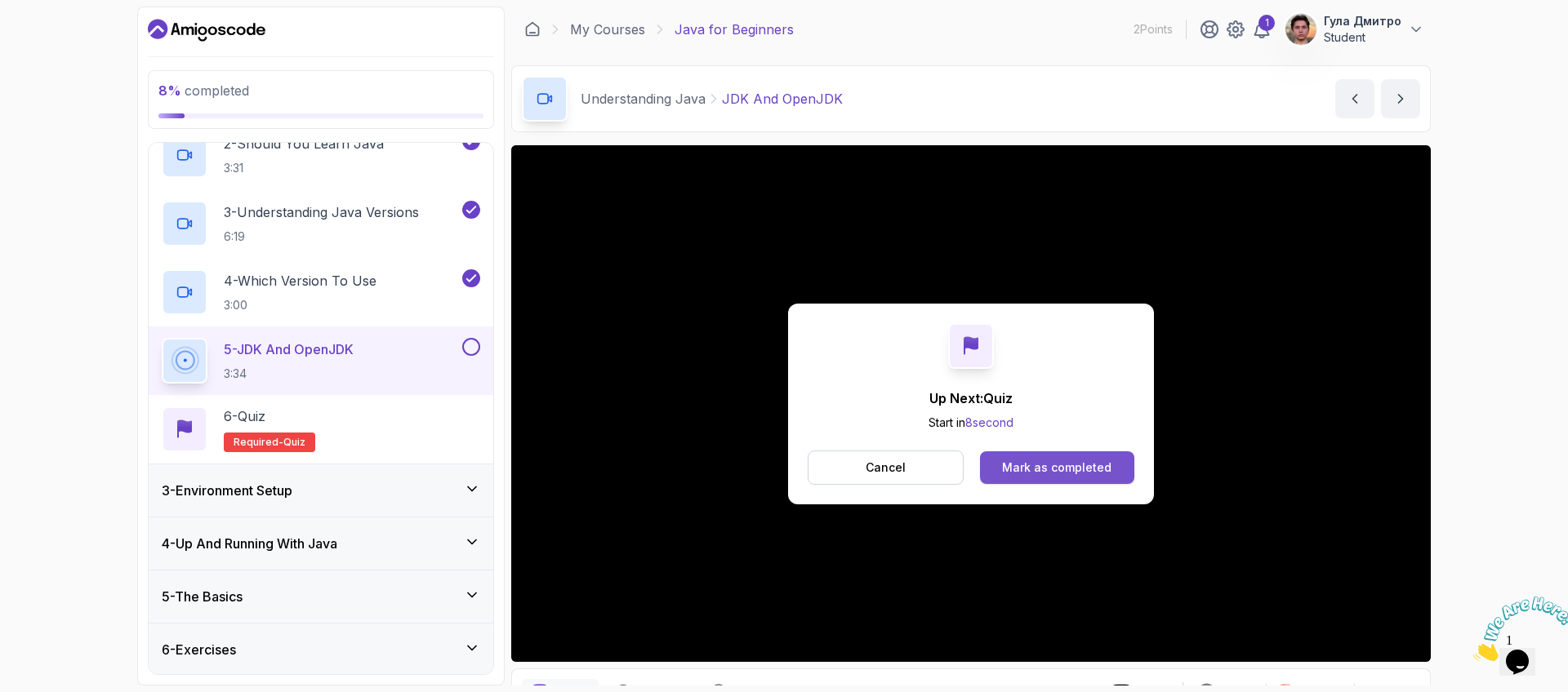
click at [1086, 465] on div "Mark as completed" at bounding box center [1056, 467] width 109 height 16
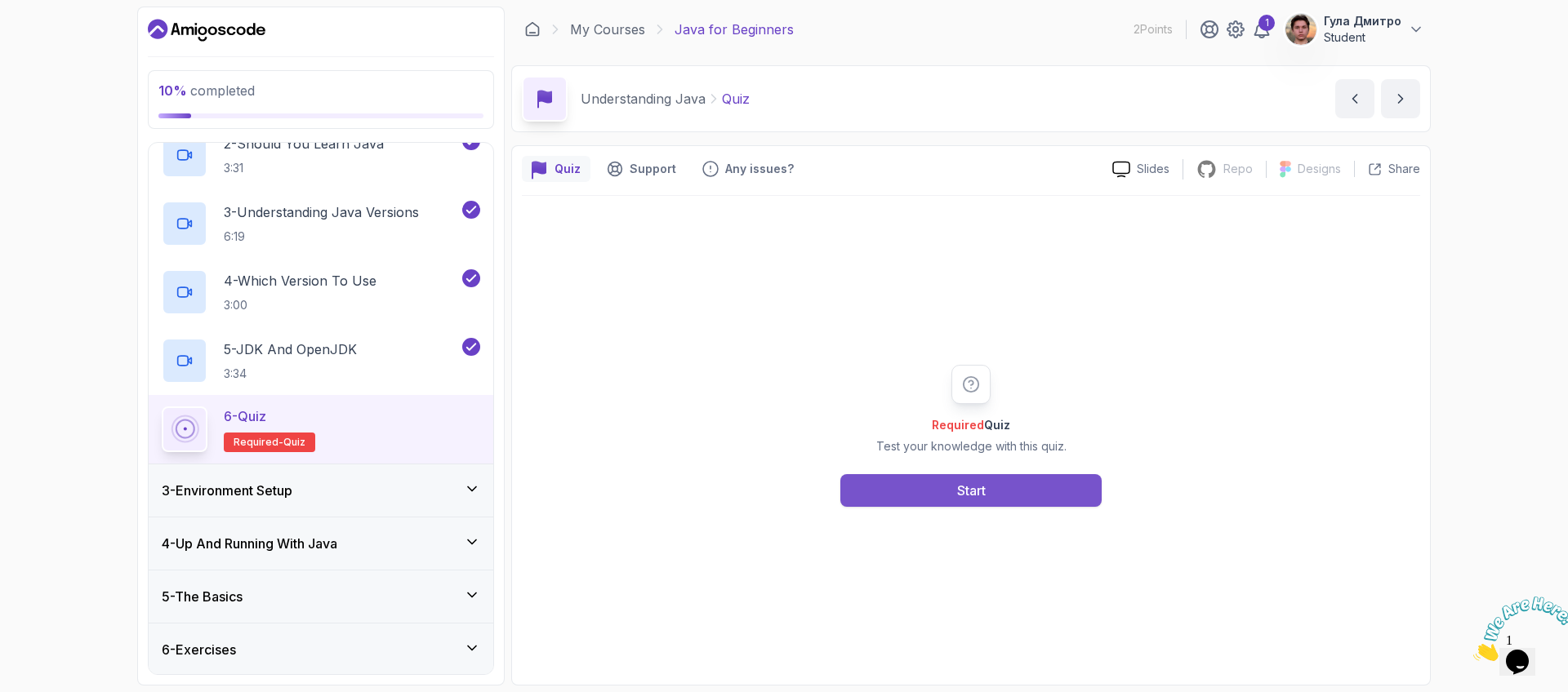
click at [969, 475] on button "Start" at bounding box center [971, 491] width 262 height 33
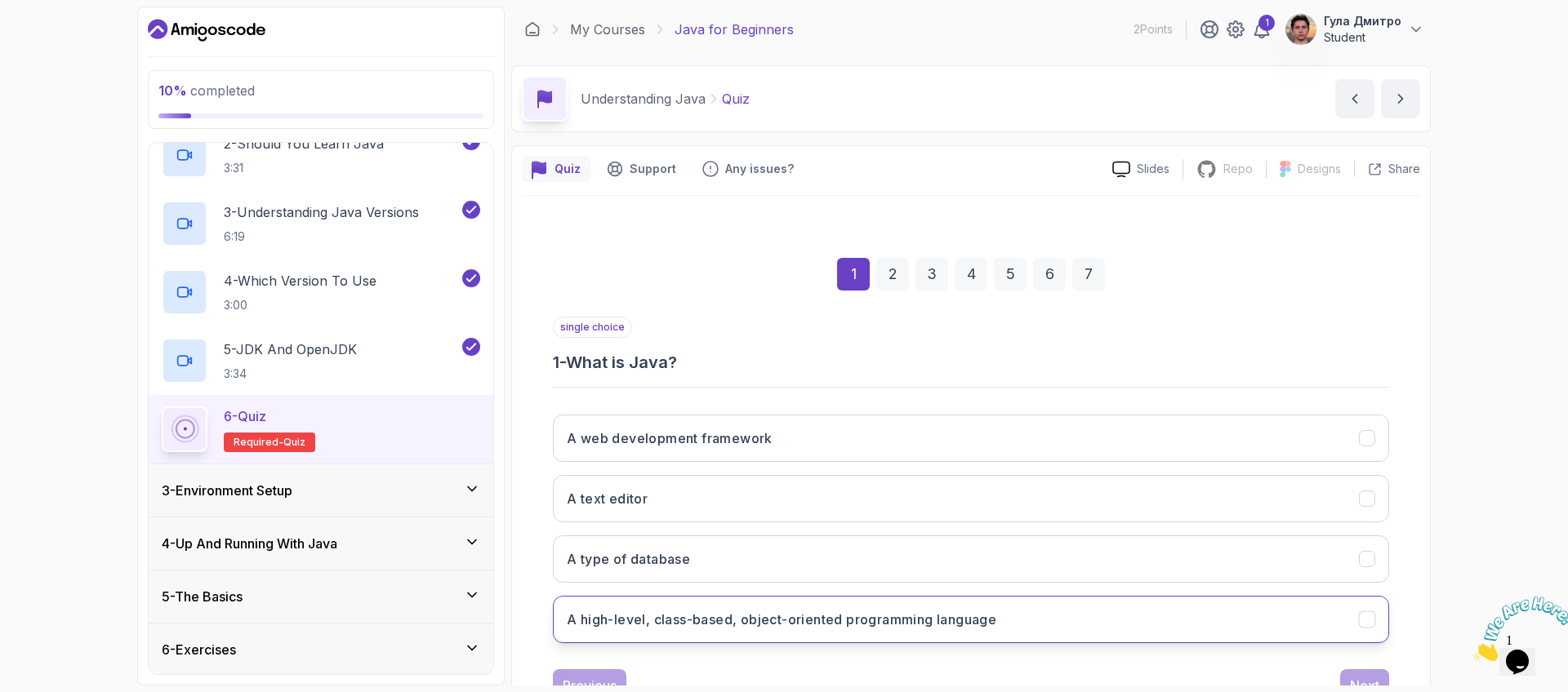
click at [975, 623] on h3 "A high-level, class-based, object-oriented programming language" at bounding box center [781, 620] width 430 height 19
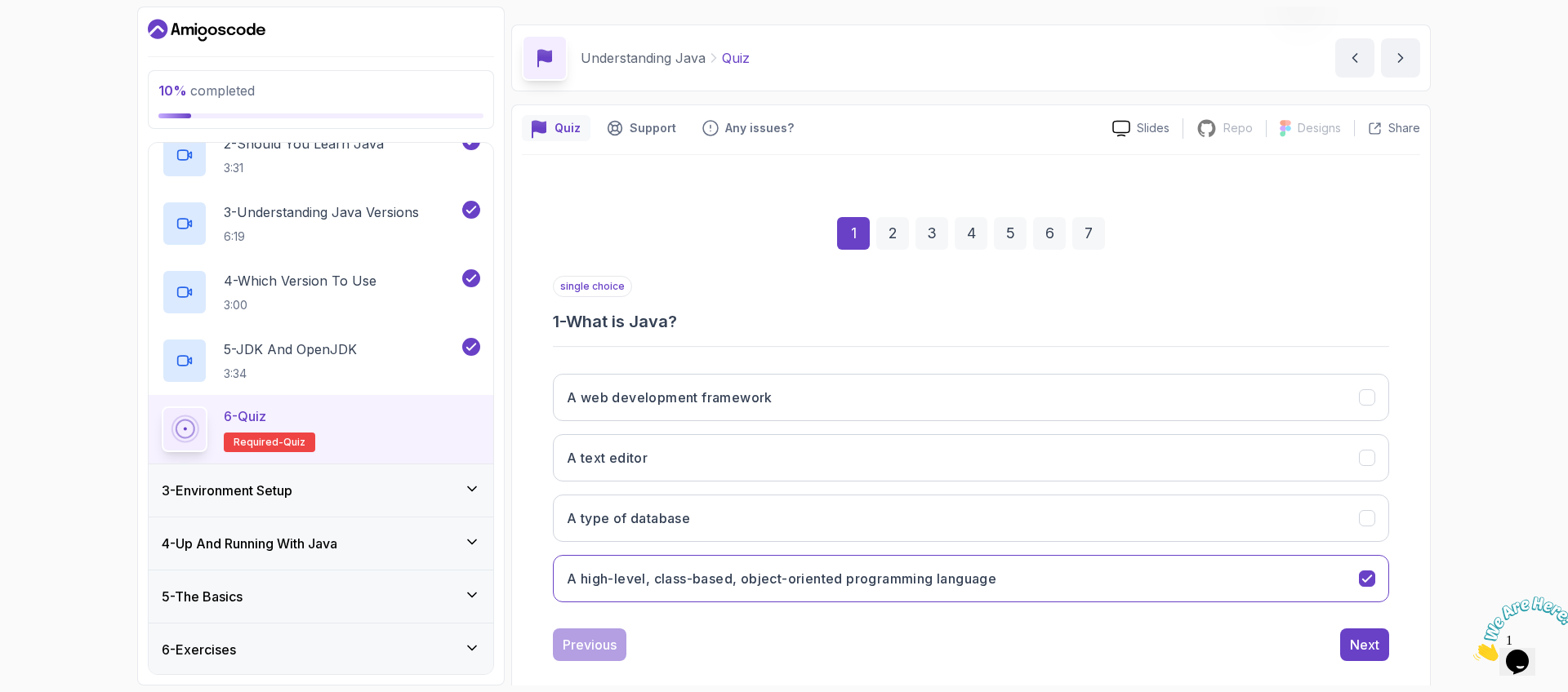
scroll to position [63, 0]
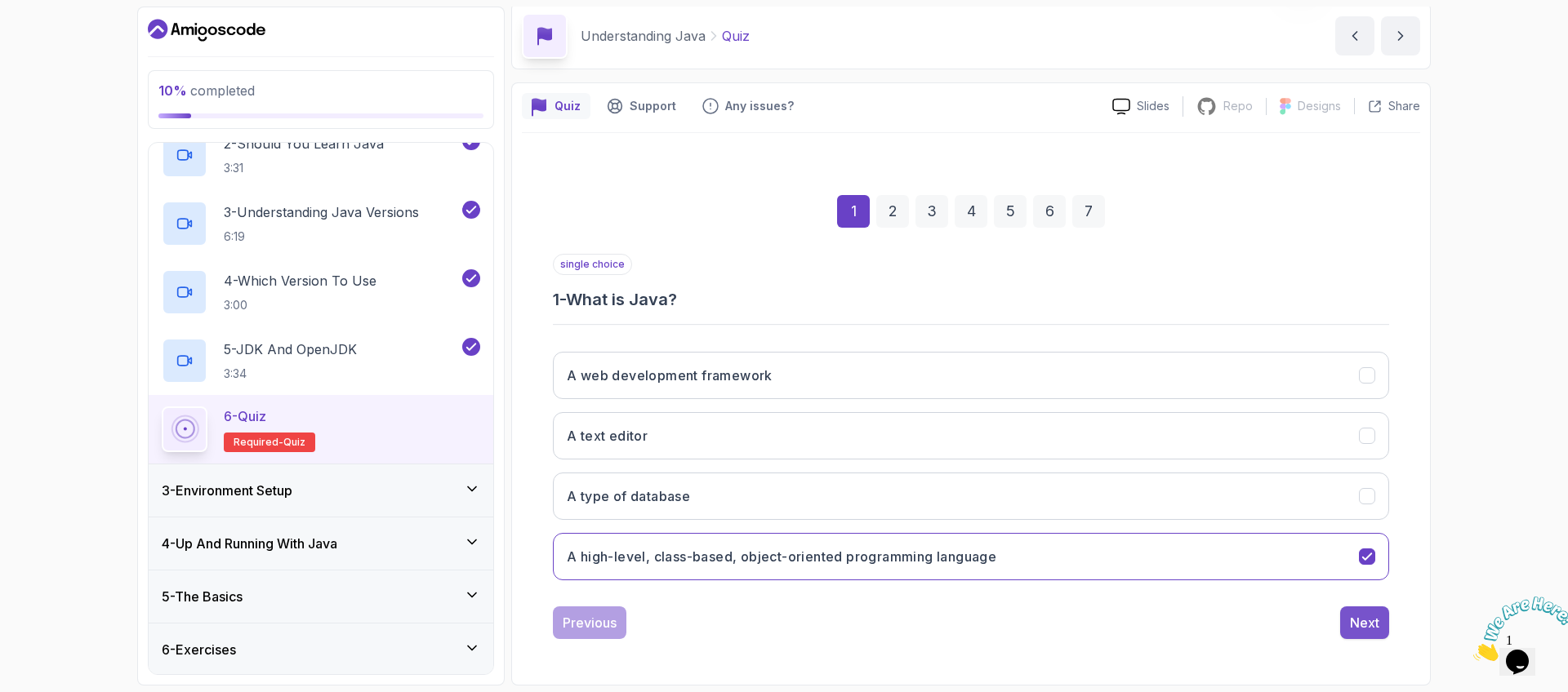
click at [1364, 624] on div "Next" at bounding box center [1365, 623] width 29 height 19
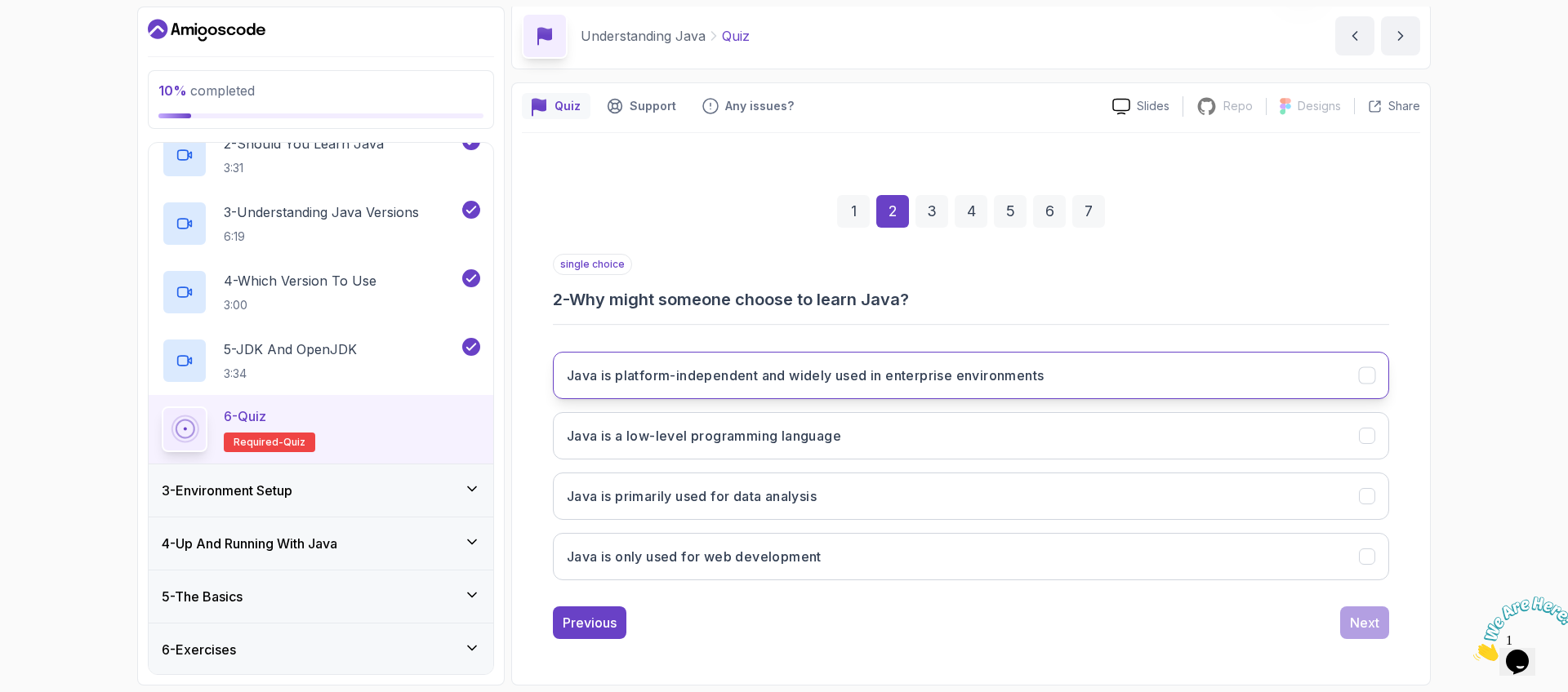
click at [1077, 385] on button "Java is platform-independent and widely used in enterprise environments" at bounding box center [971, 375] width 836 height 47
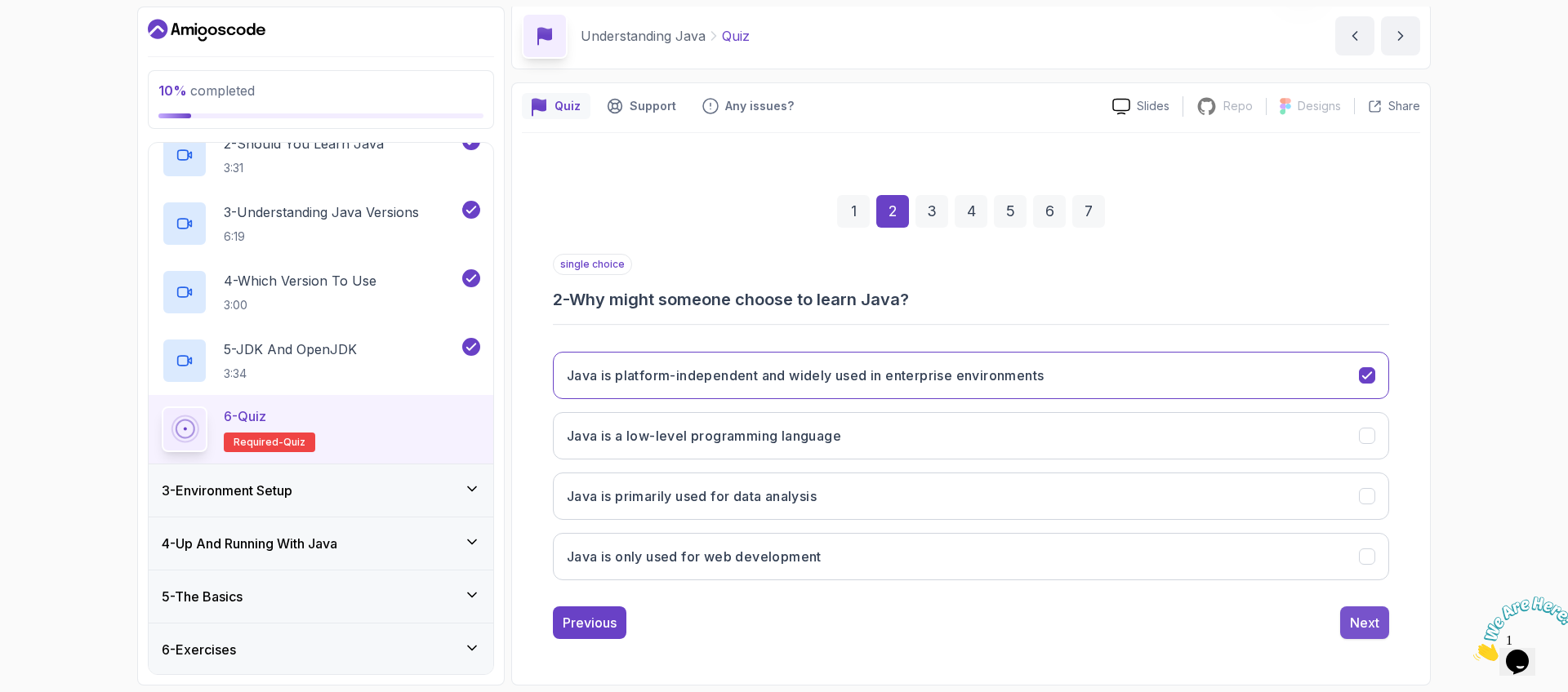
click at [1380, 624] on button "Next" at bounding box center [1364, 623] width 49 height 33
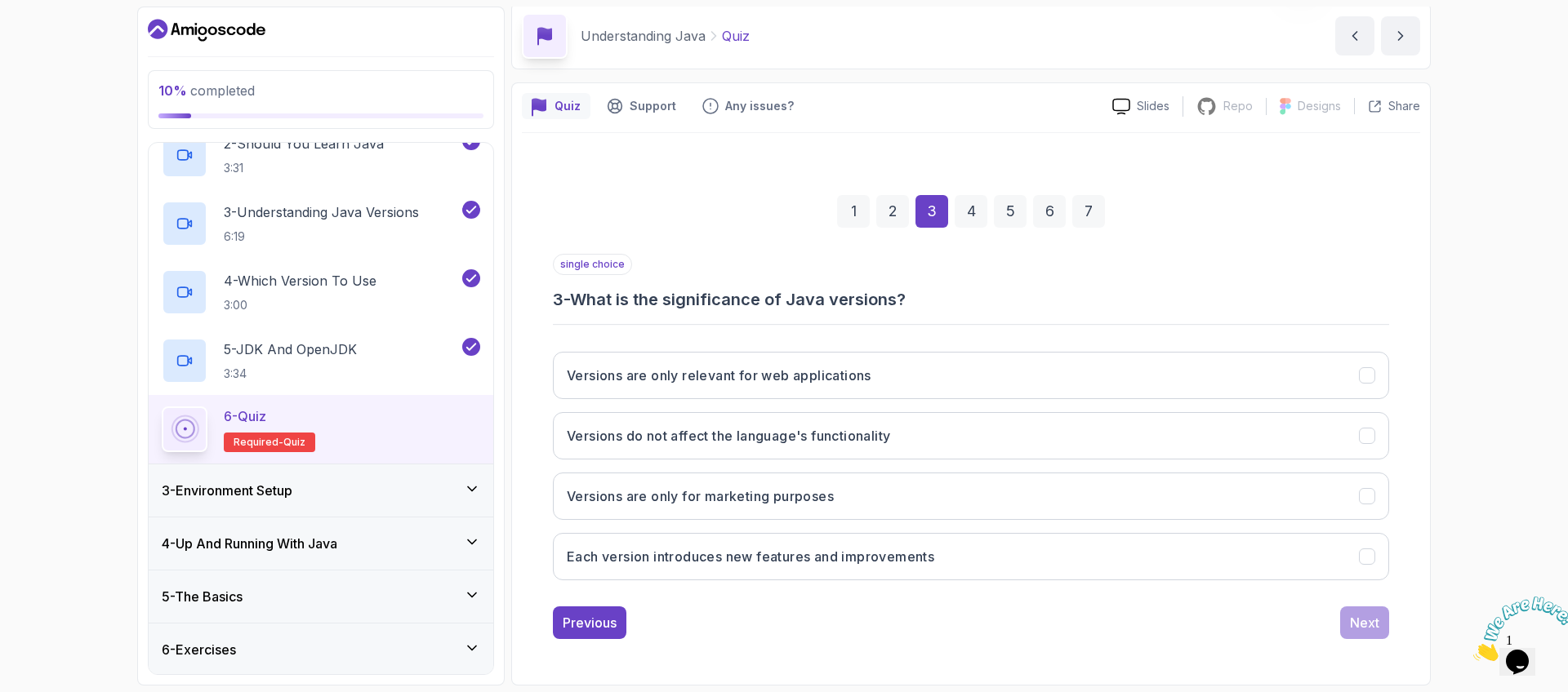
click at [711, 297] on h3 "3 - What is the significance of Java versions?" at bounding box center [971, 300] width 836 height 23
click at [925, 289] on h3 "3 - What is the significance of Java versions?" at bounding box center [971, 300] width 836 height 23
click at [982, 565] on button "Each version introduces new features and improvements" at bounding box center [971, 556] width 836 height 47
click at [1362, 624] on div "Next" at bounding box center [1365, 623] width 29 height 19
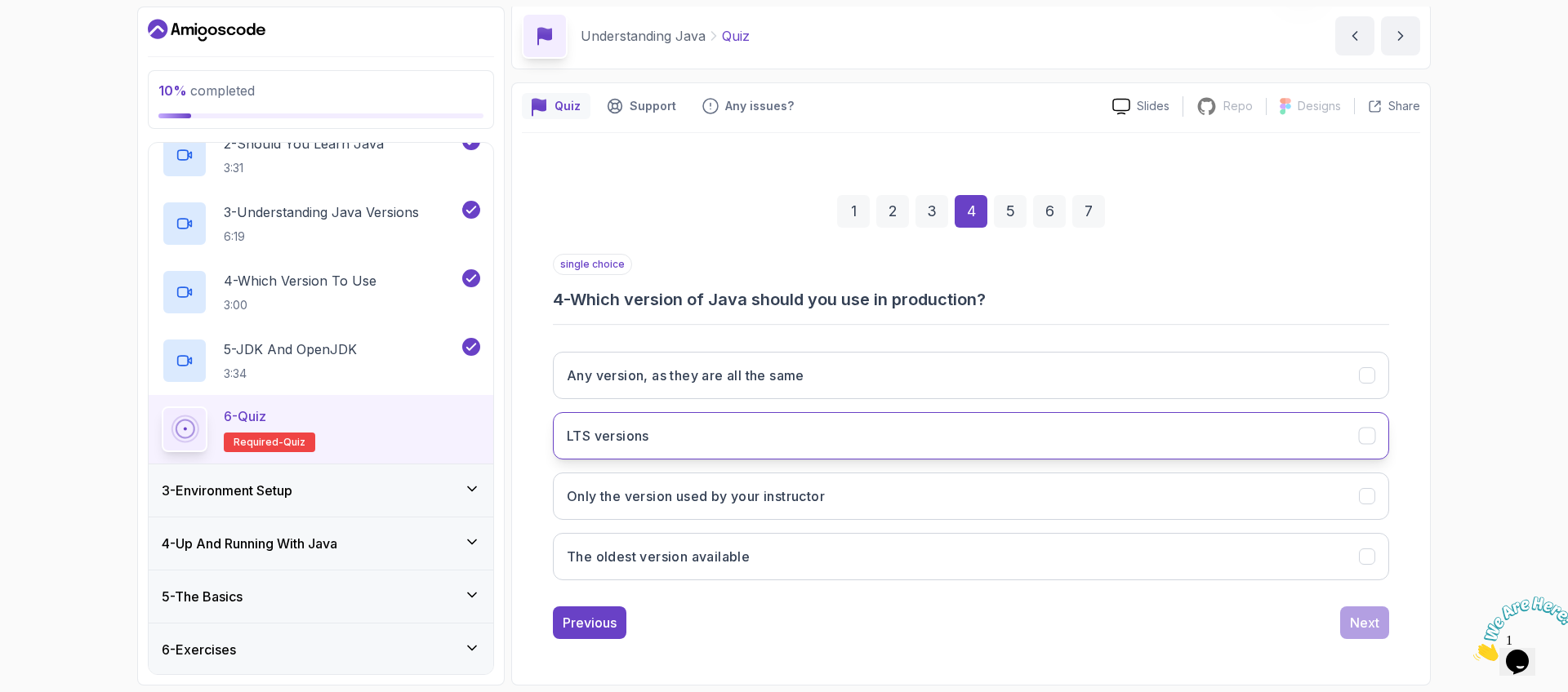
click at [883, 437] on button "LTS versions" at bounding box center [971, 435] width 836 height 47
click at [1332, 627] on div "Previous Next" at bounding box center [971, 623] width 836 height 33
click at [1353, 629] on div "Next" at bounding box center [1365, 623] width 29 height 19
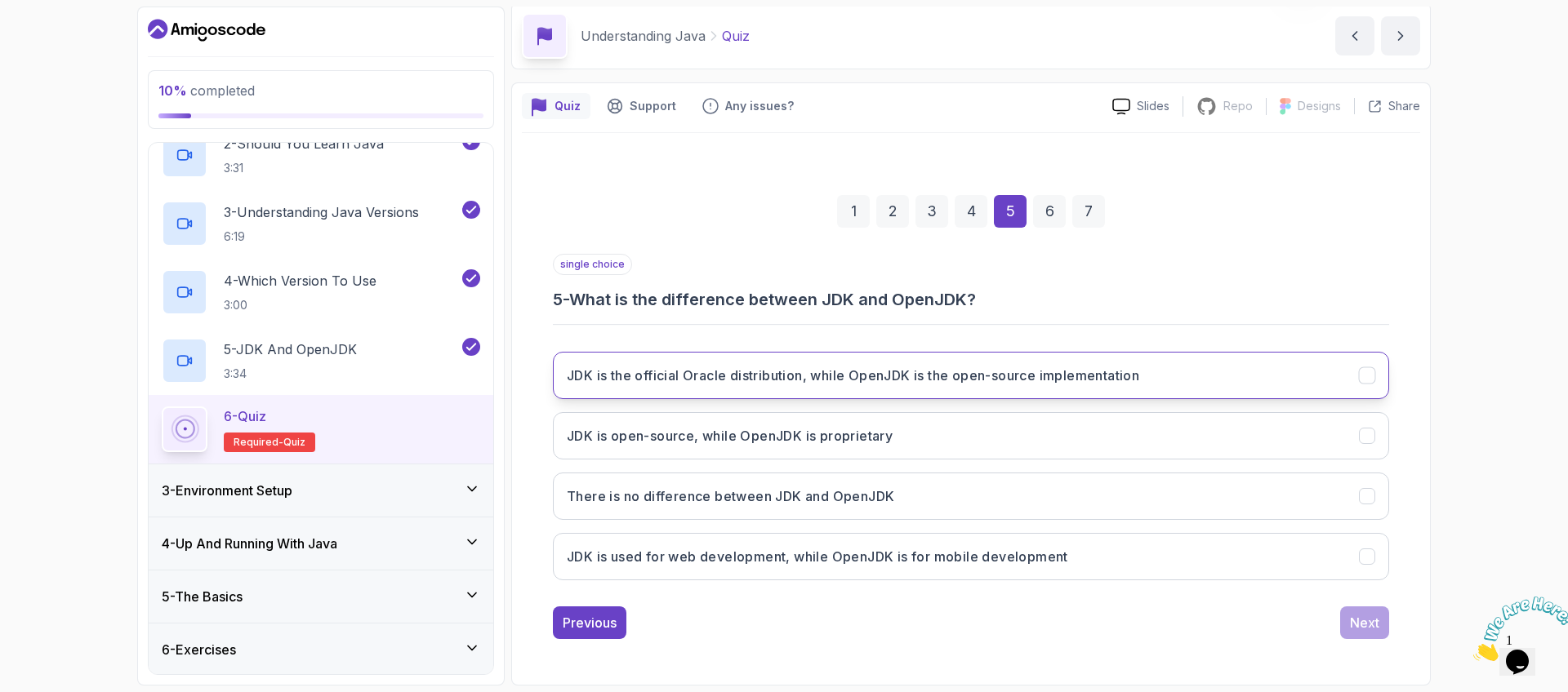
click at [904, 387] on button "JDK is the official Oracle distribution, while OpenJDK is the open-source imple…" at bounding box center [971, 375] width 836 height 47
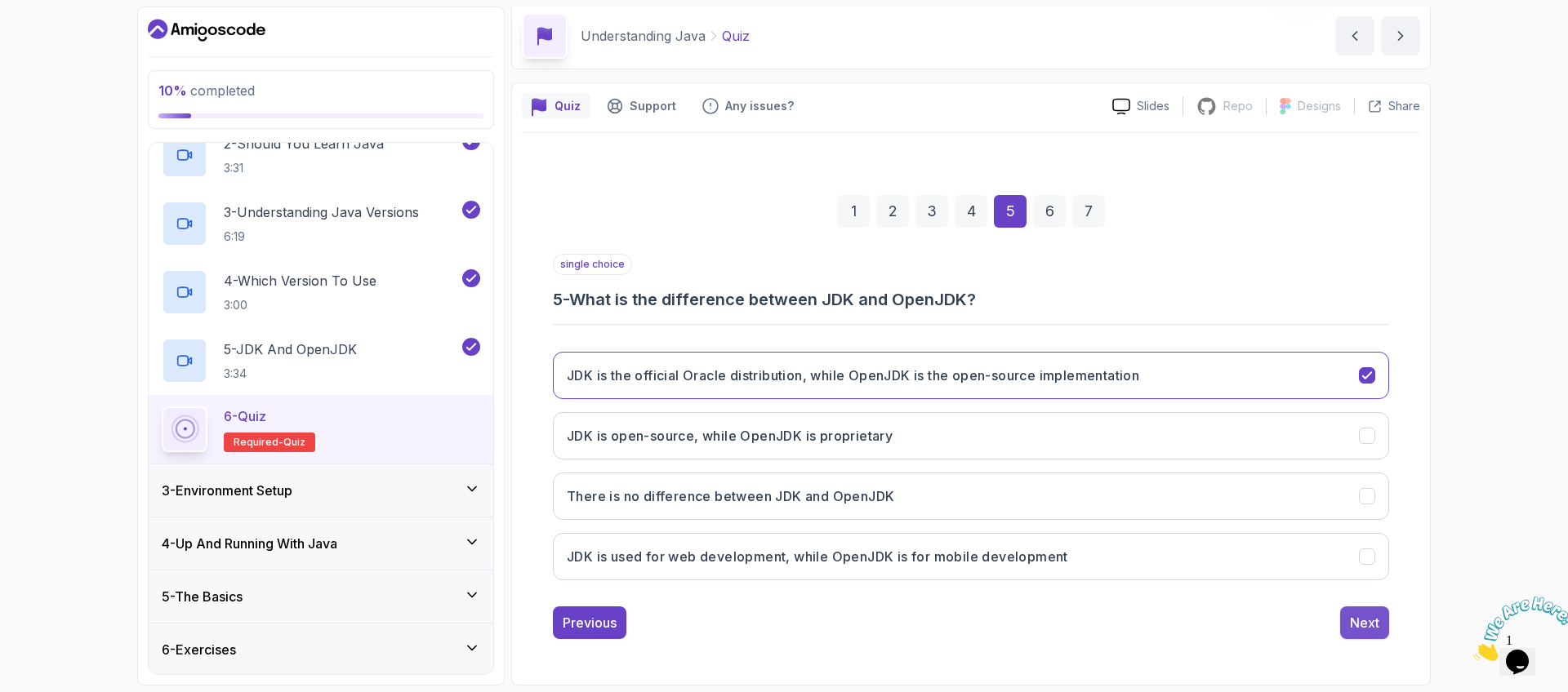
click at [1363, 639] on button "Next" at bounding box center [1364, 623] width 49 height 33
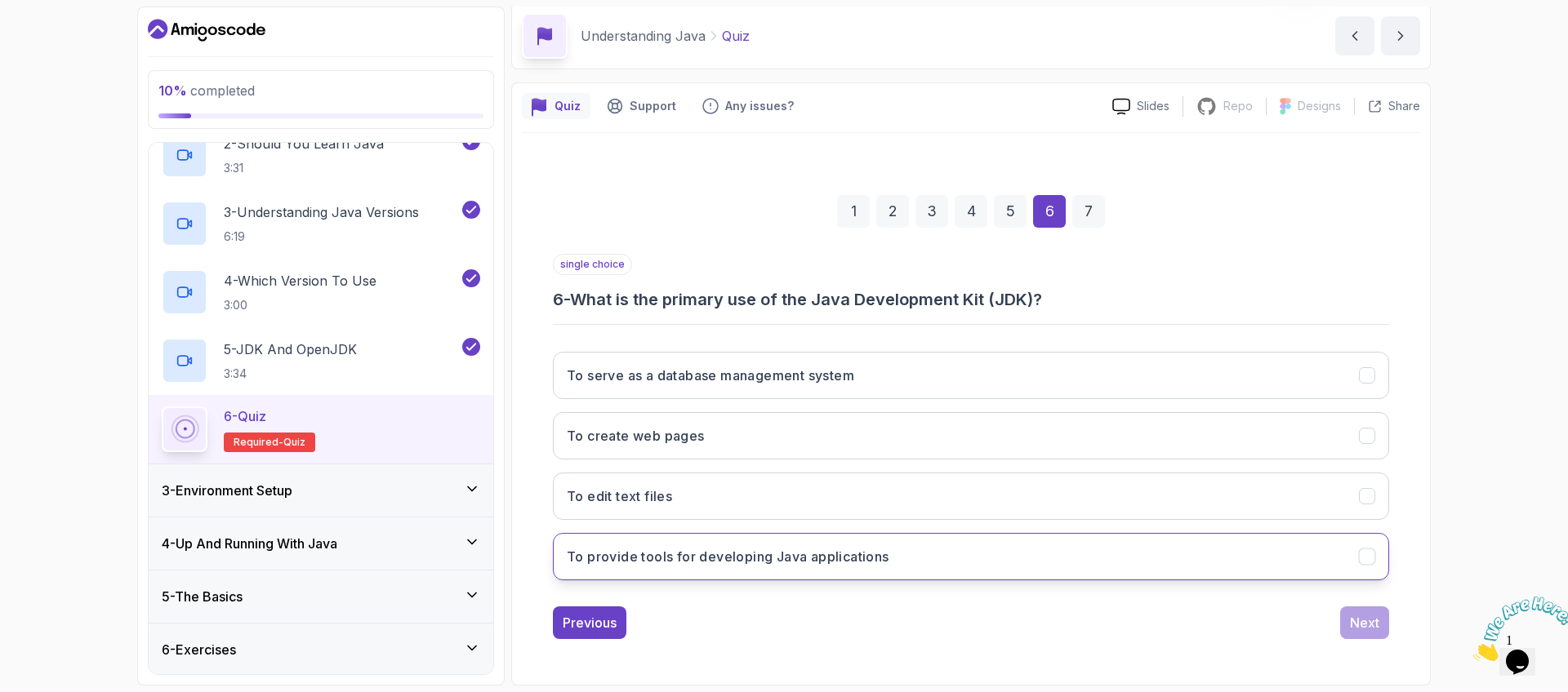
click at [896, 550] on button "To provide tools for developing Java applications" at bounding box center [971, 556] width 836 height 47
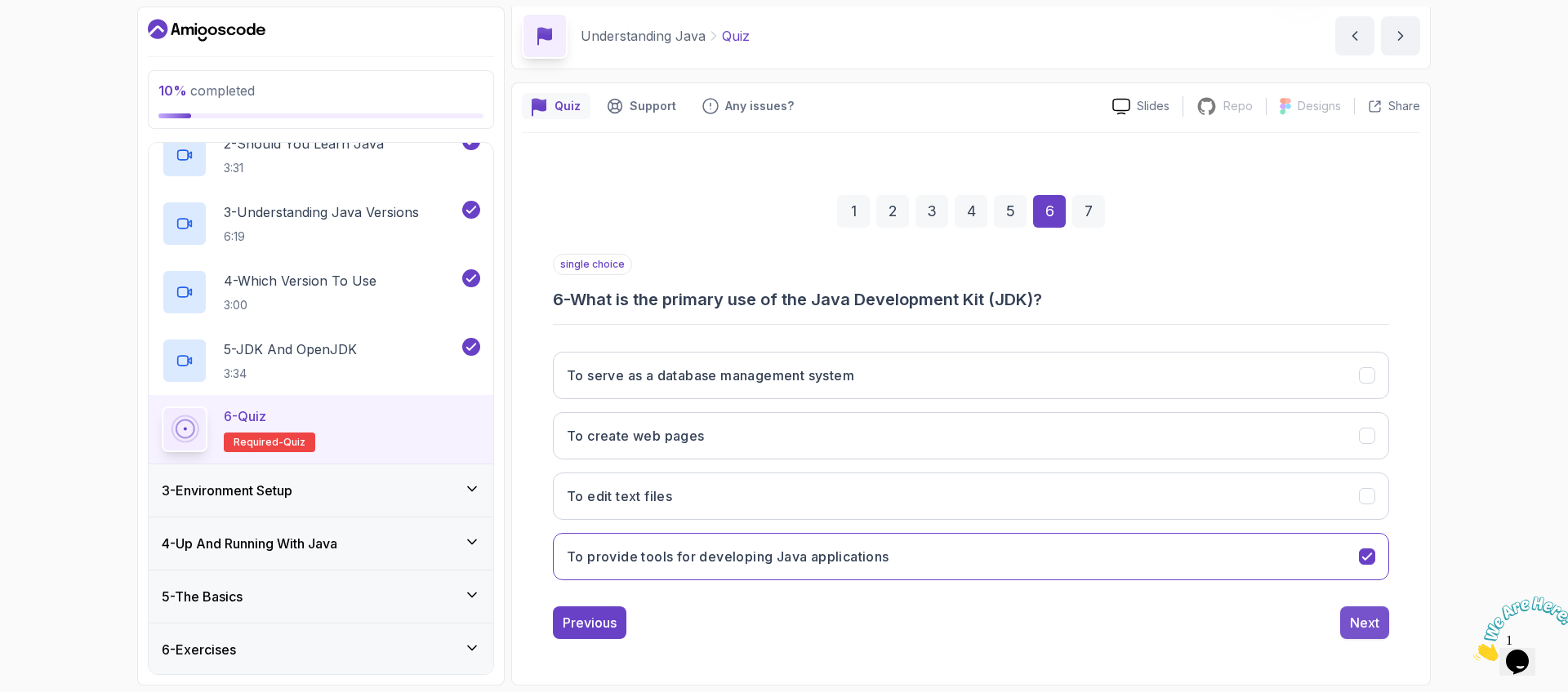
click at [1362, 628] on div "Next" at bounding box center [1365, 623] width 29 height 19
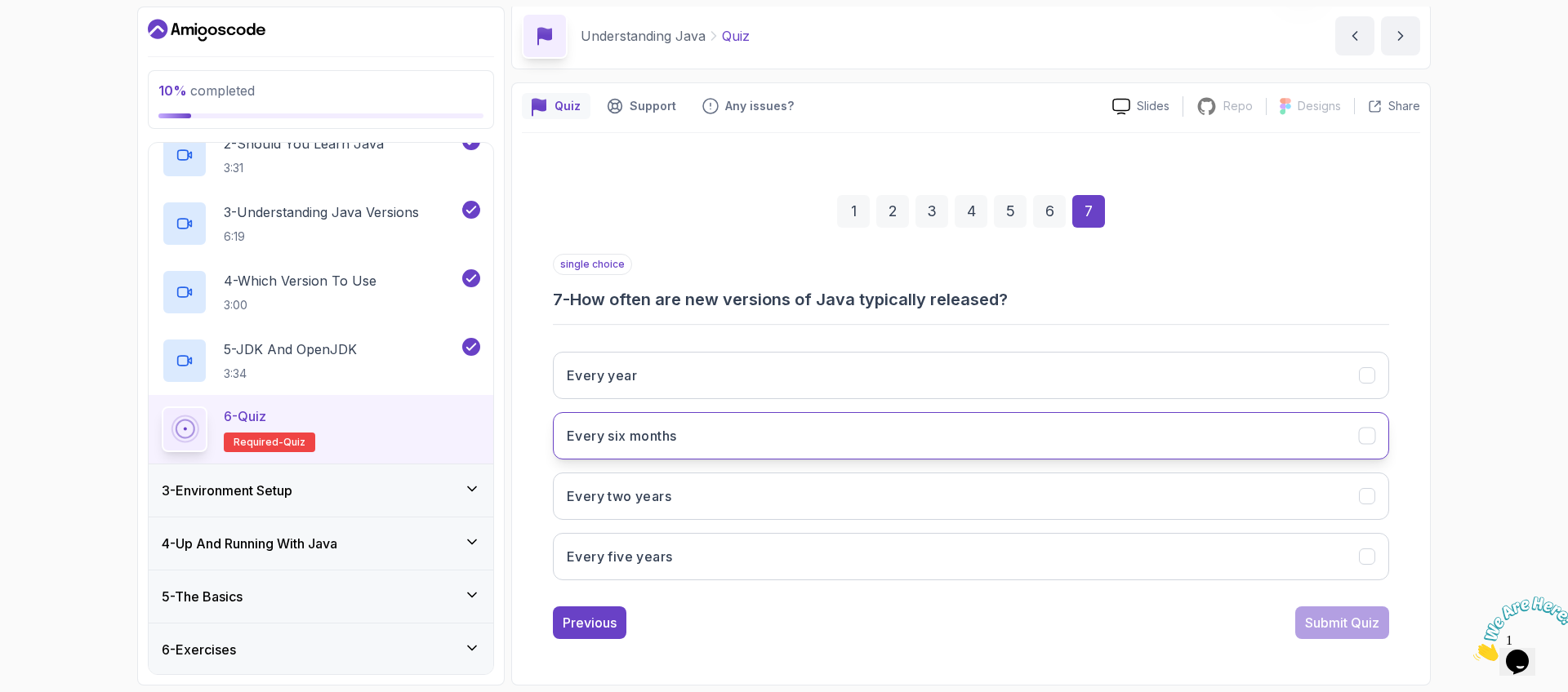
click at [830, 431] on button "Every six months" at bounding box center [971, 435] width 836 height 47
click at [1340, 631] on div "Submit Quiz" at bounding box center [1342, 623] width 74 height 19
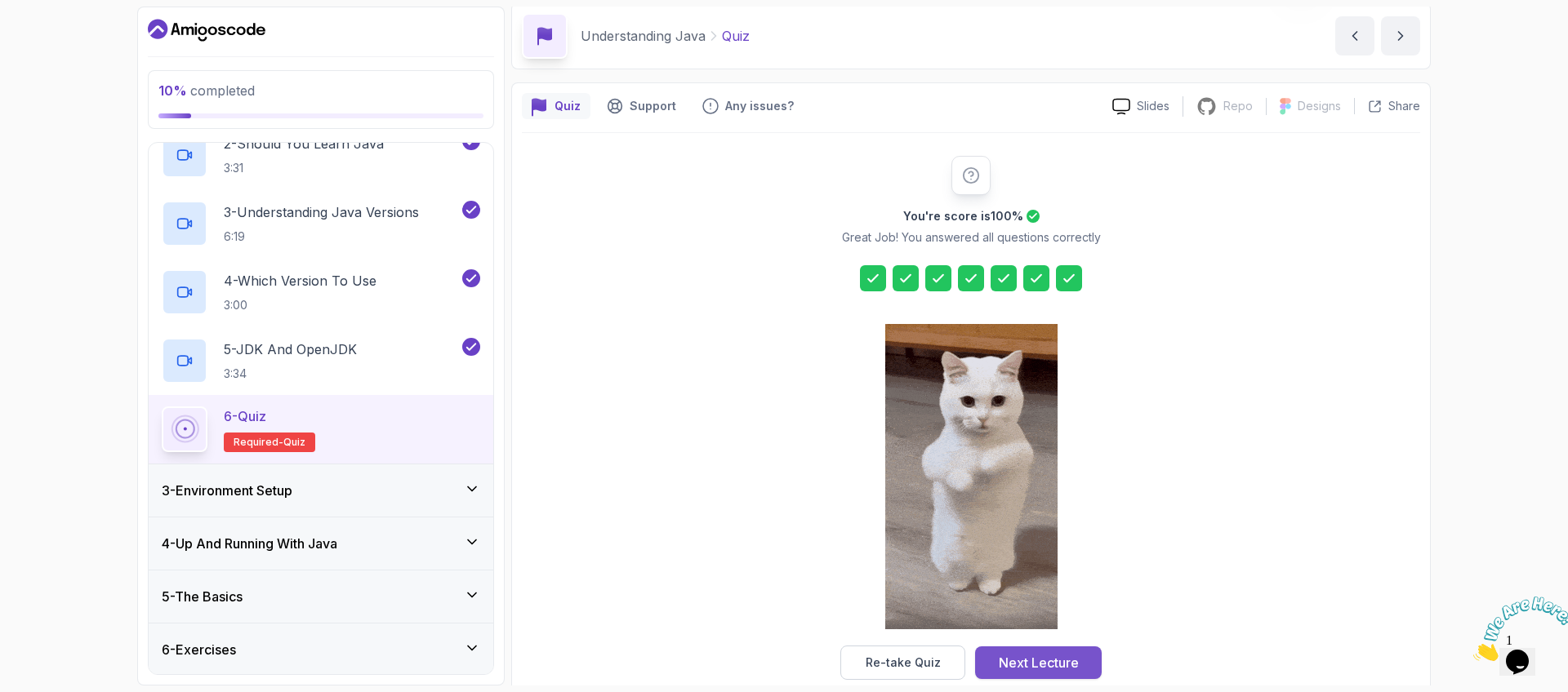
click at [1022, 660] on div "Next Lecture" at bounding box center [1039, 663] width 80 height 19
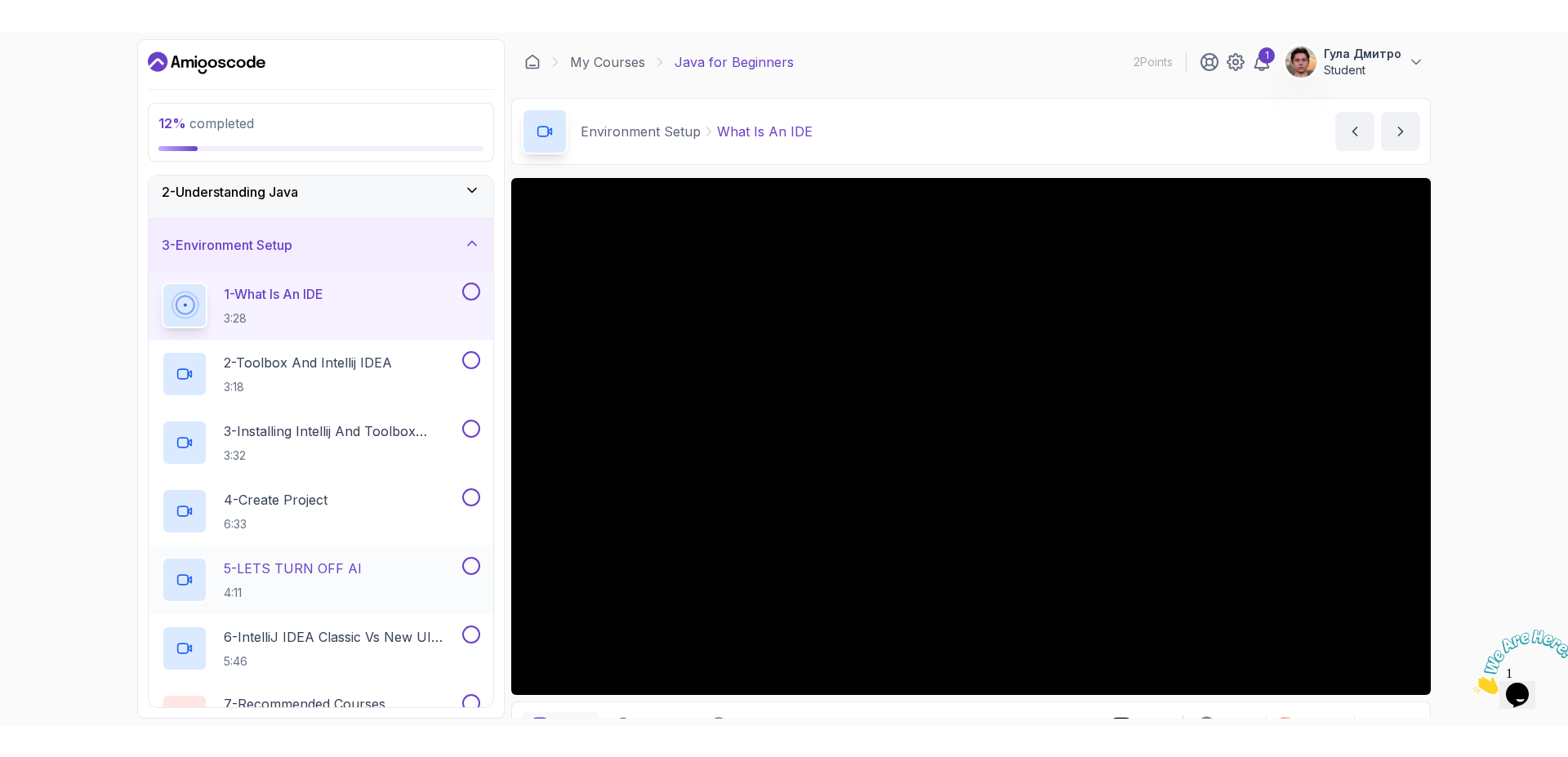
scroll to position [98, 0]
